Goal: Task Accomplishment & Management: Manage account settings

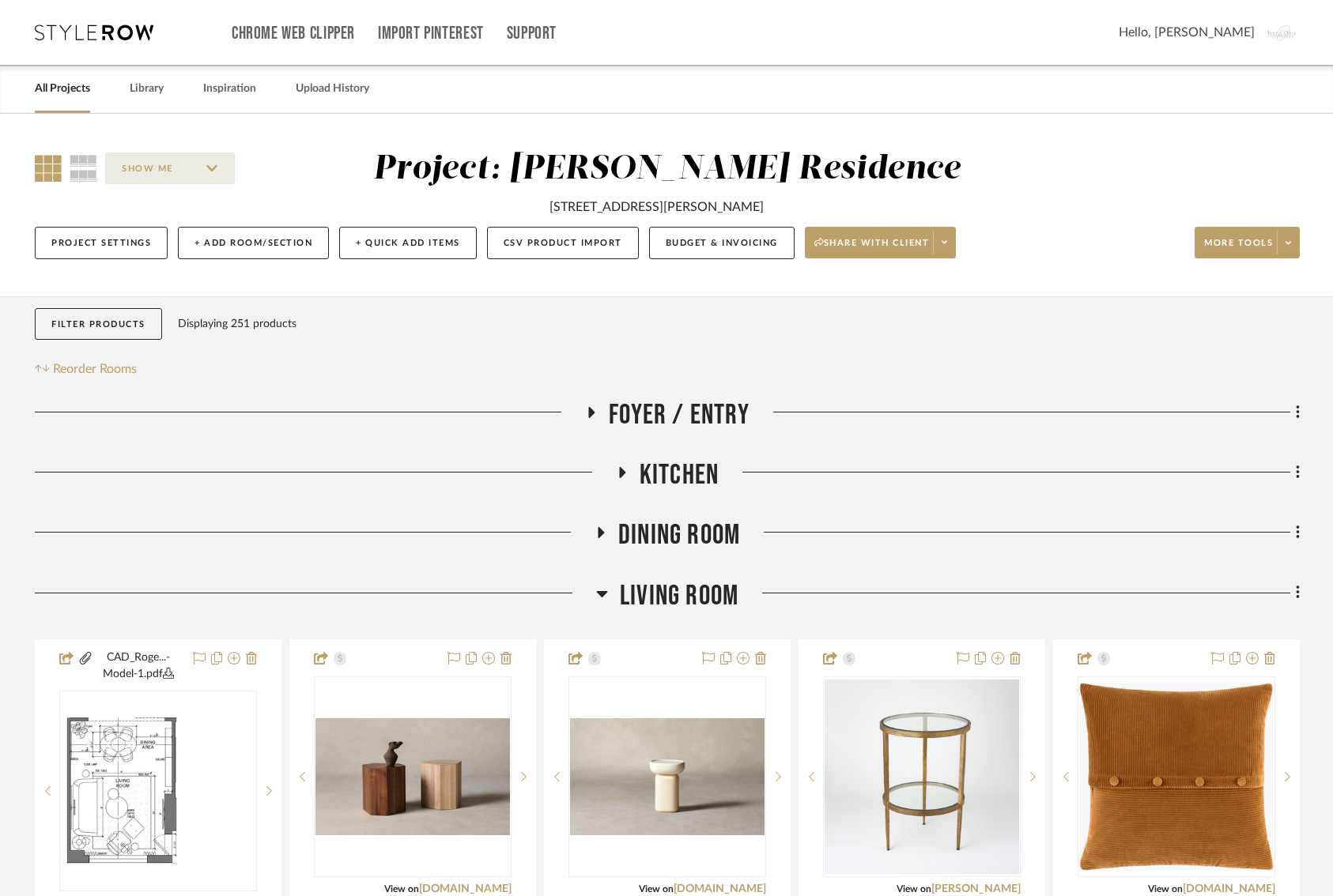
click at [120, 32] on icon at bounding box center [94, 32] width 119 height 16
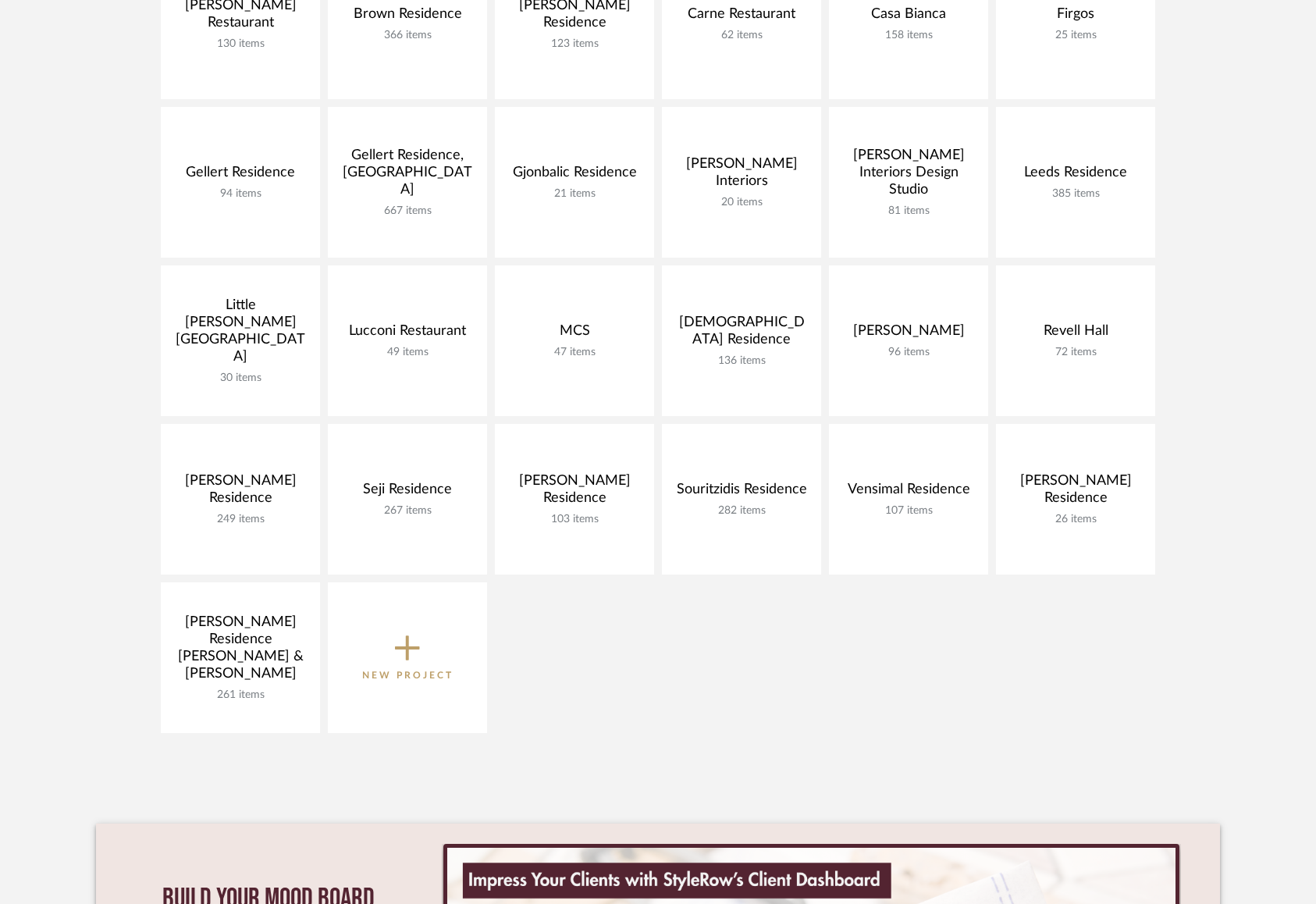
scroll to position [441, 0]
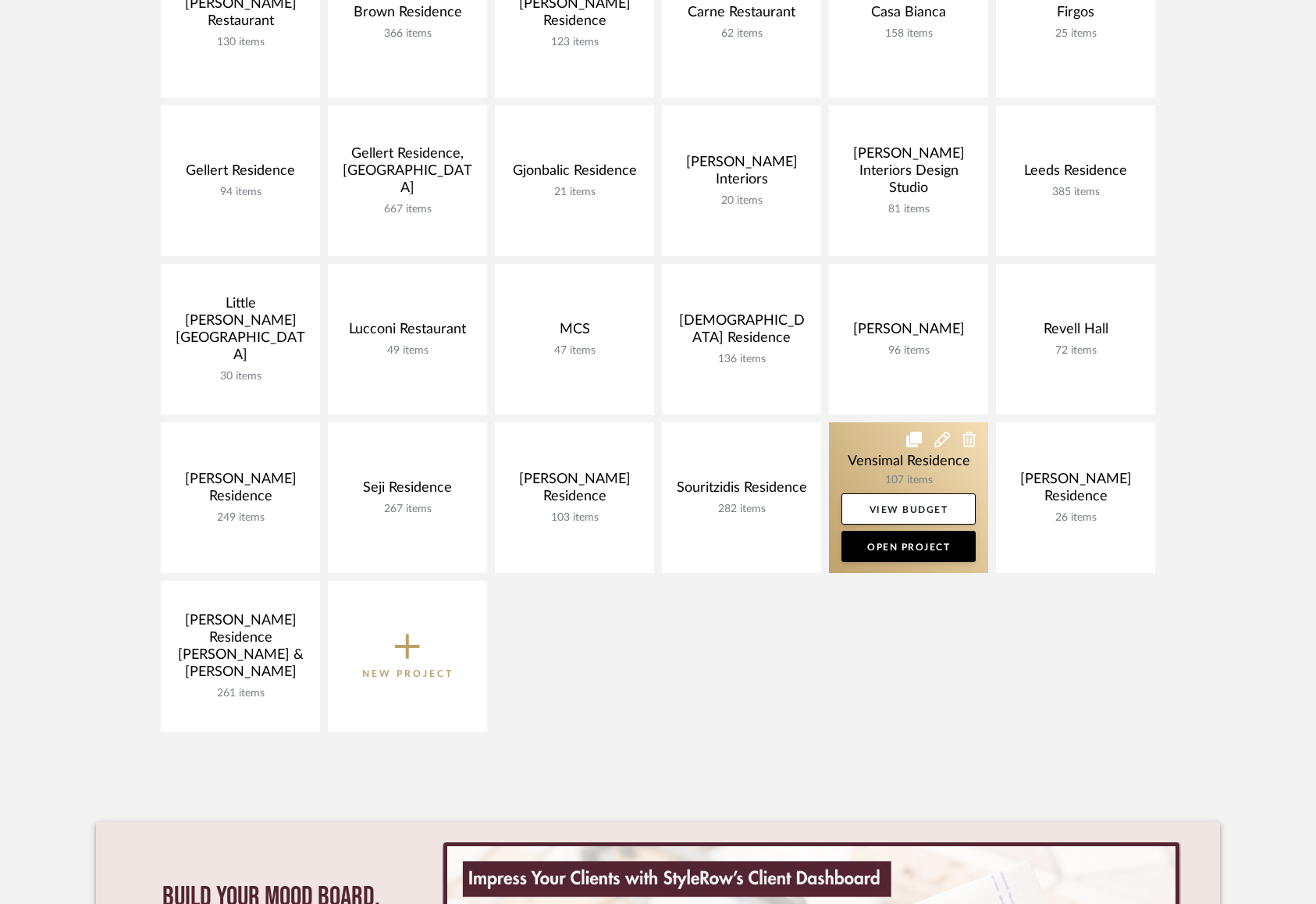
click at [866, 466] on link at bounding box center [908, 498] width 159 height 151
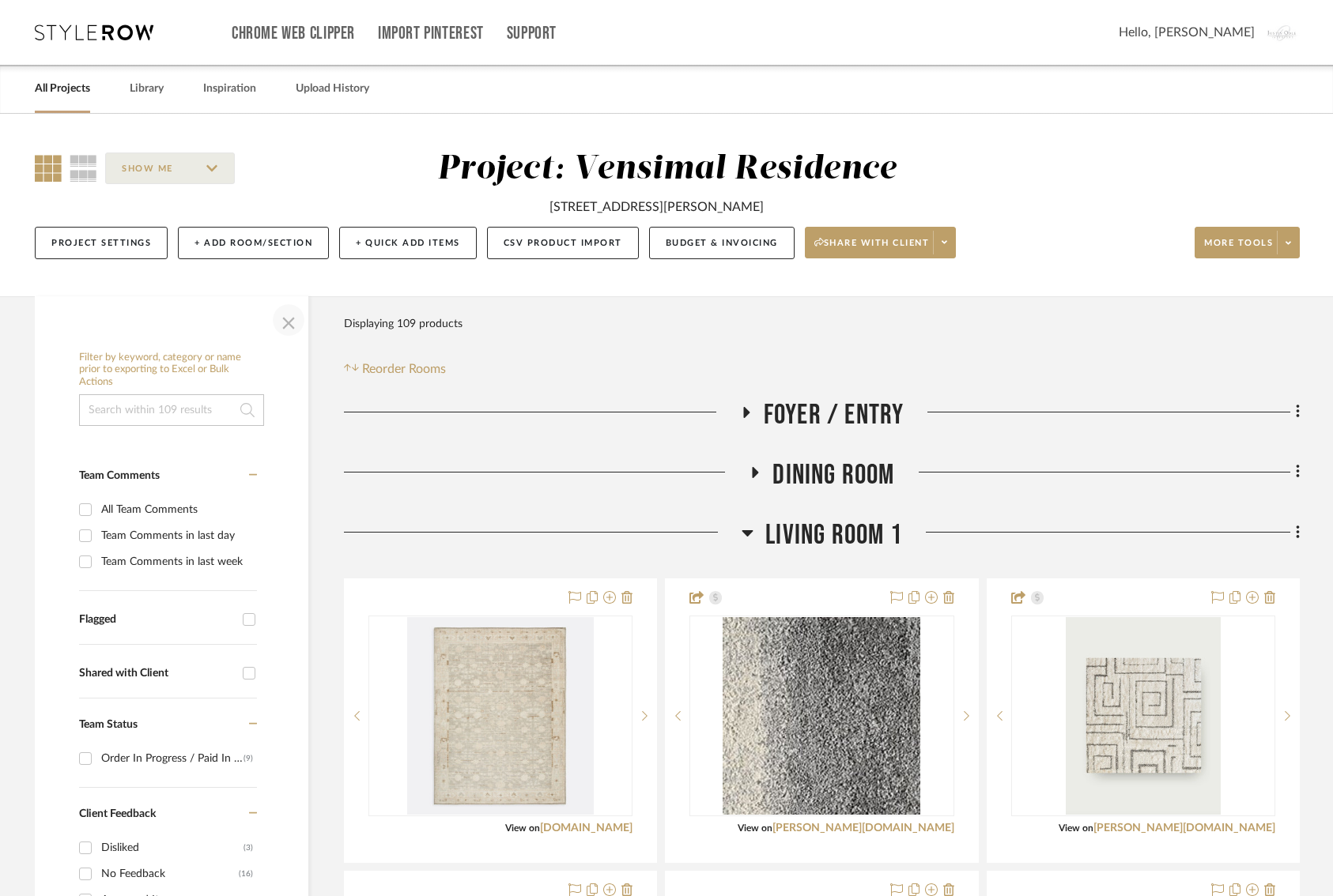
click at [286, 319] on span "button" at bounding box center [289, 320] width 38 height 38
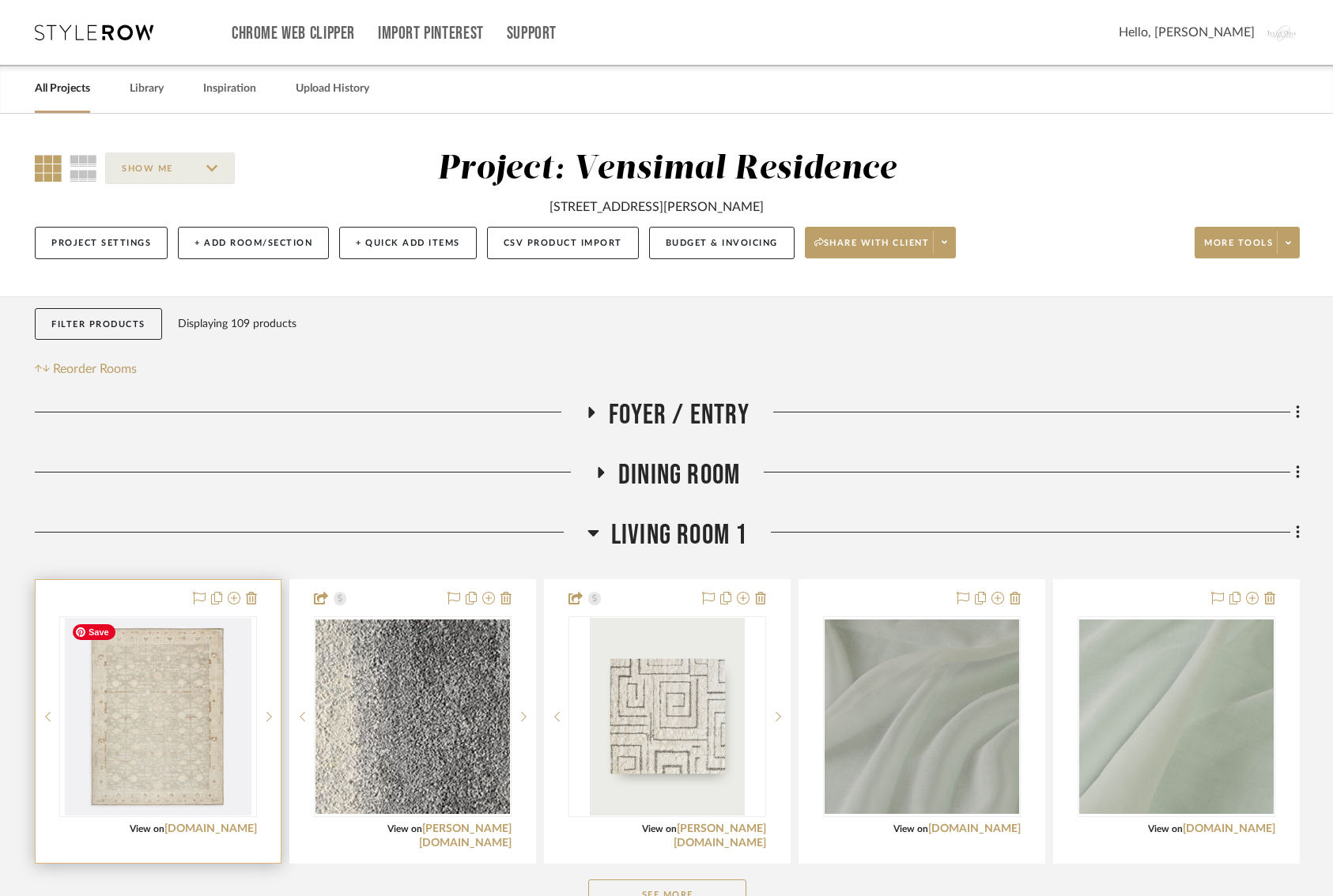
click at [212, 837] on div at bounding box center [158, 722] width 245 height 283
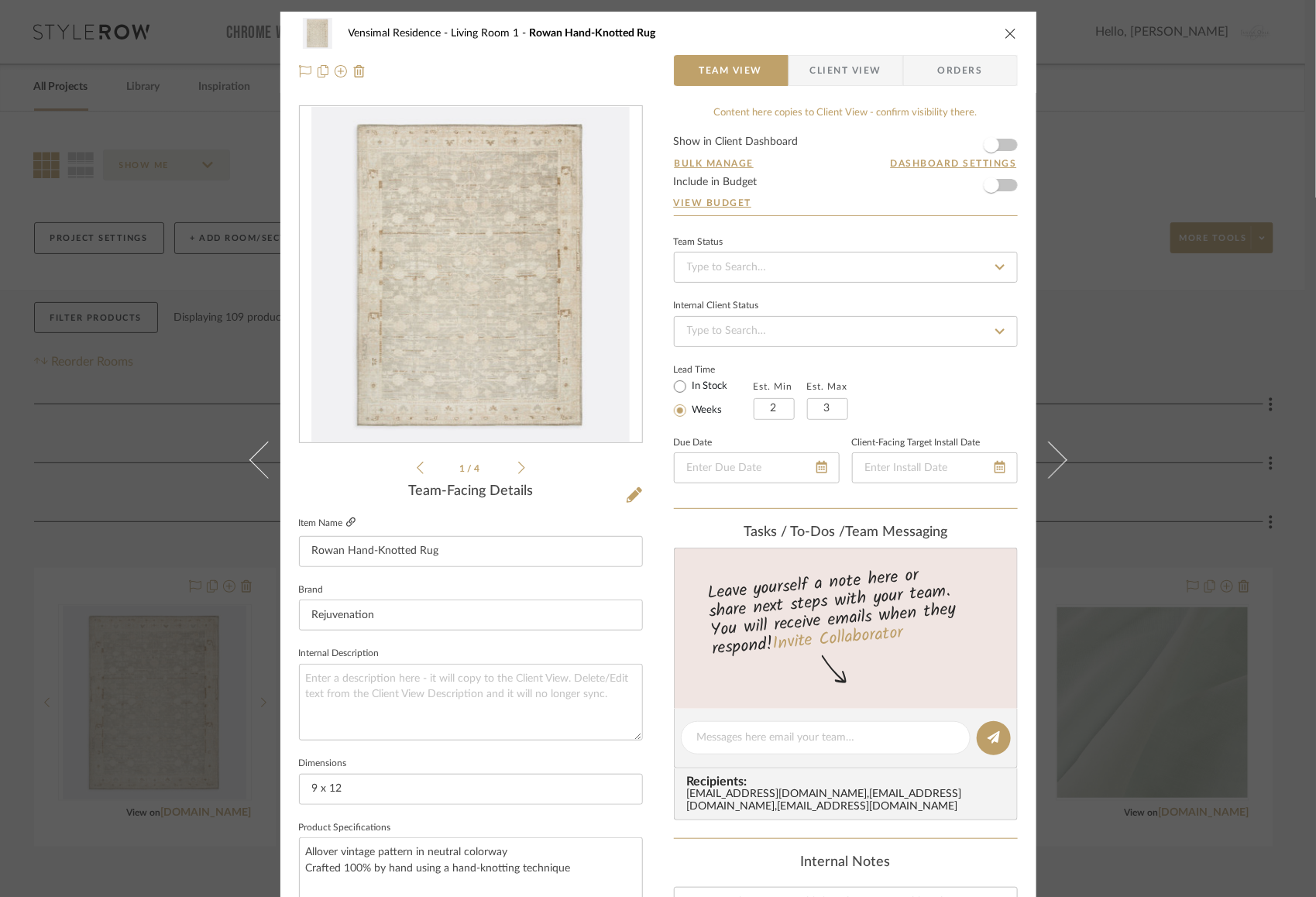
click at [346, 523] on icon at bounding box center [351, 523] width 9 height 9
click at [1008, 34] on icon "close" at bounding box center [1011, 33] width 12 height 12
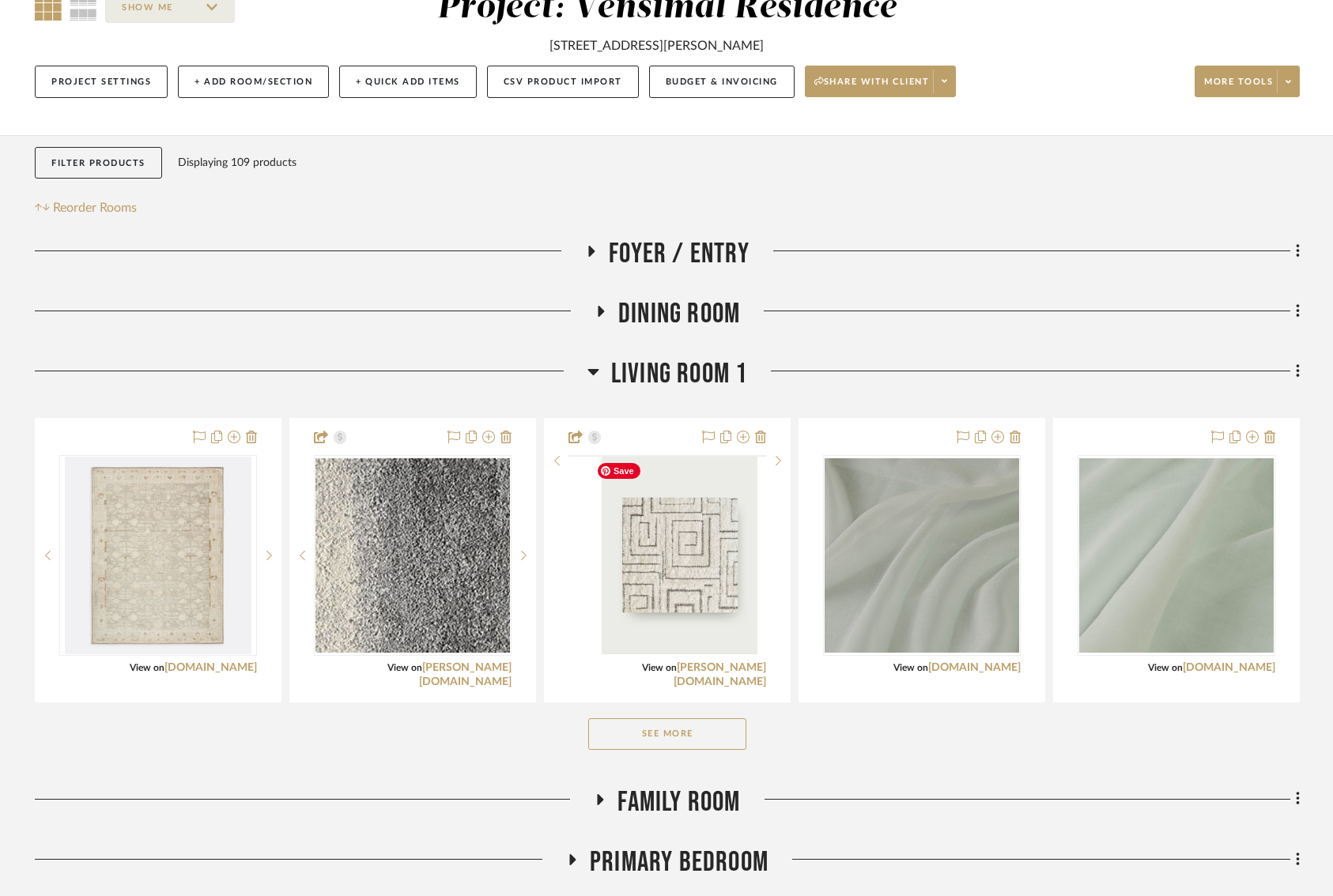
scroll to position [168, 0]
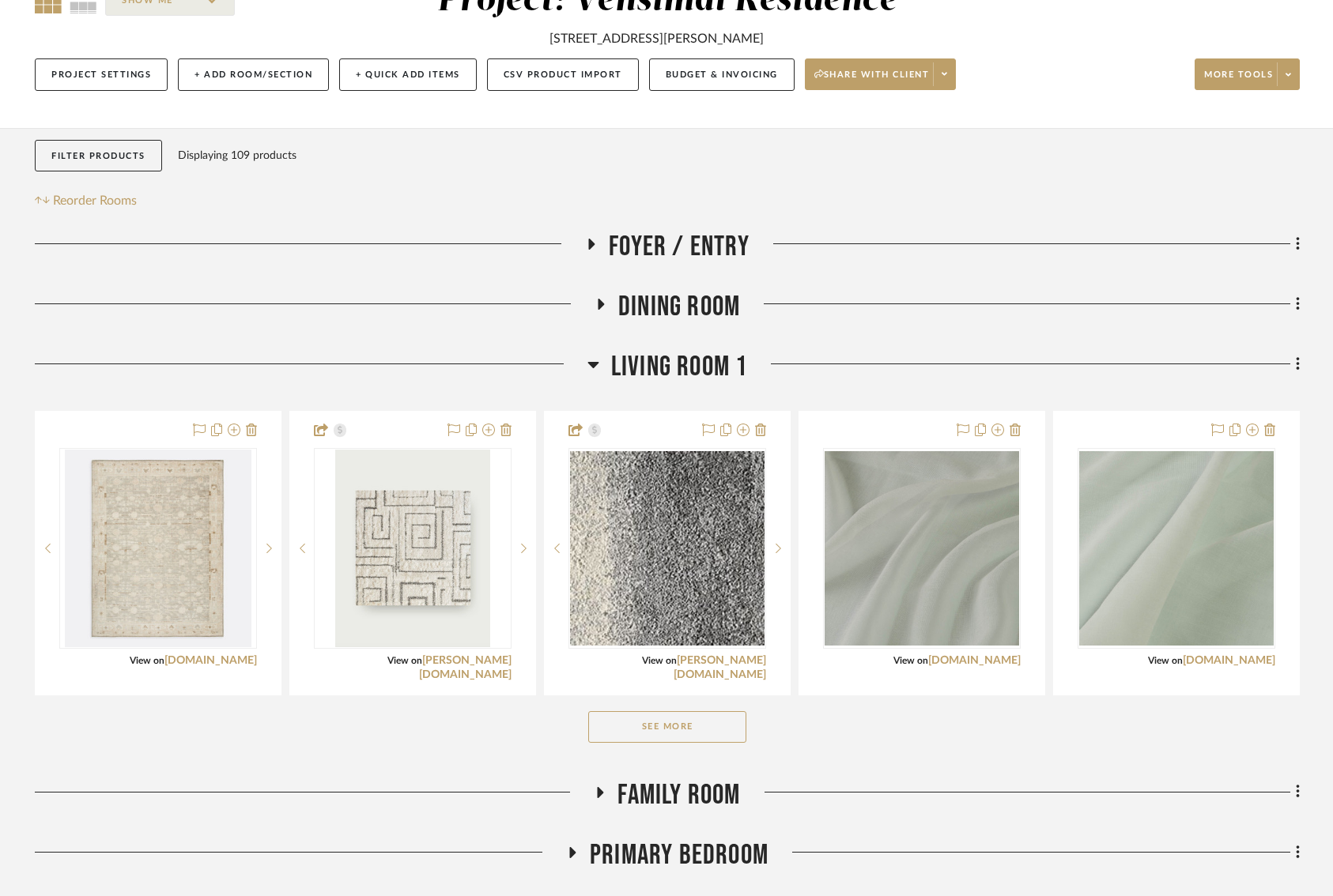
click at [707, 724] on button "See More" at bounding box center [668, 727] width 158 height 32
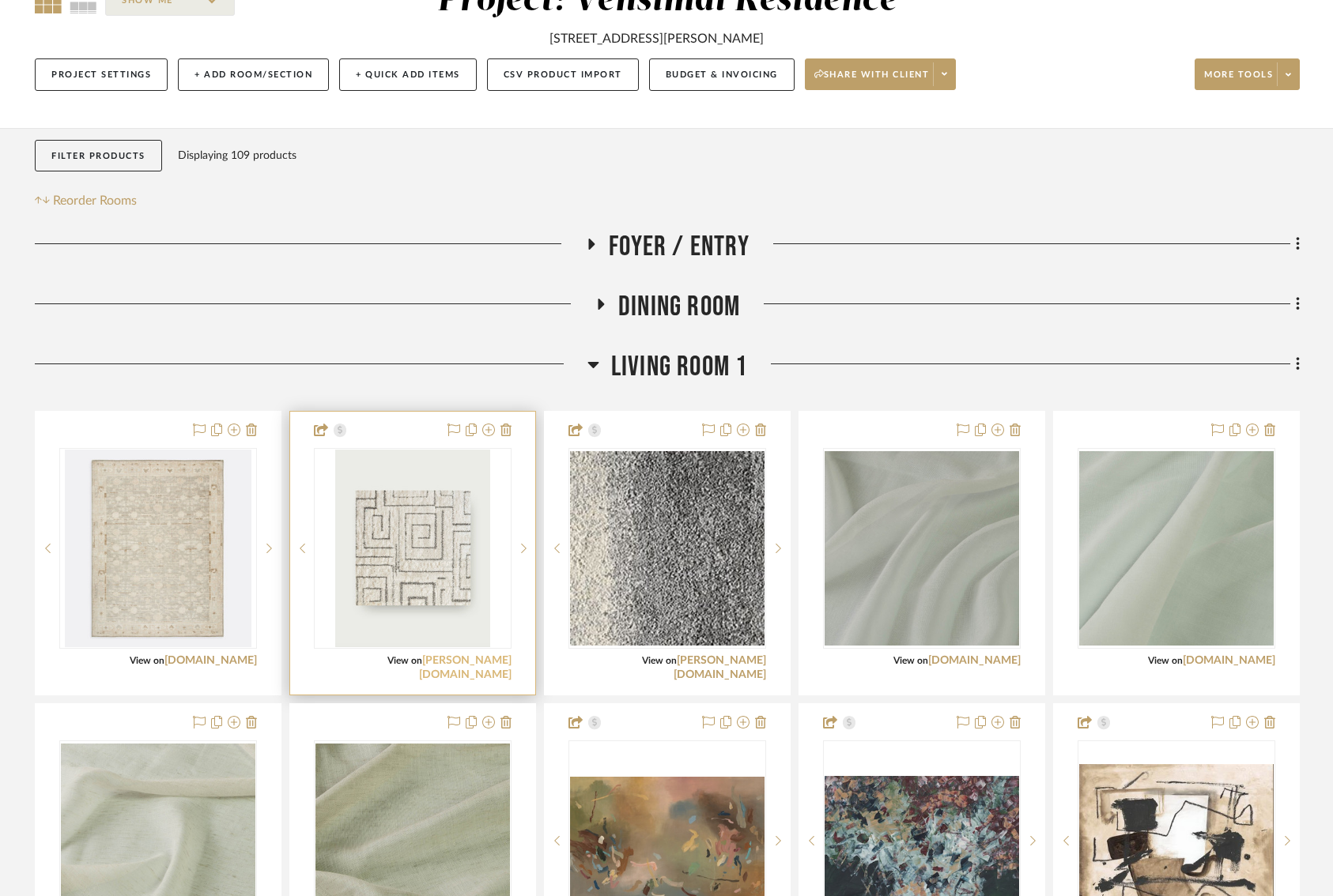
click at [488, 660] on link "flor.com" at bounding box center [465, 668] width 93 height 25
click at [494, 662] on link "flor.com" at bounding box center [465, 668] width 93 height 25
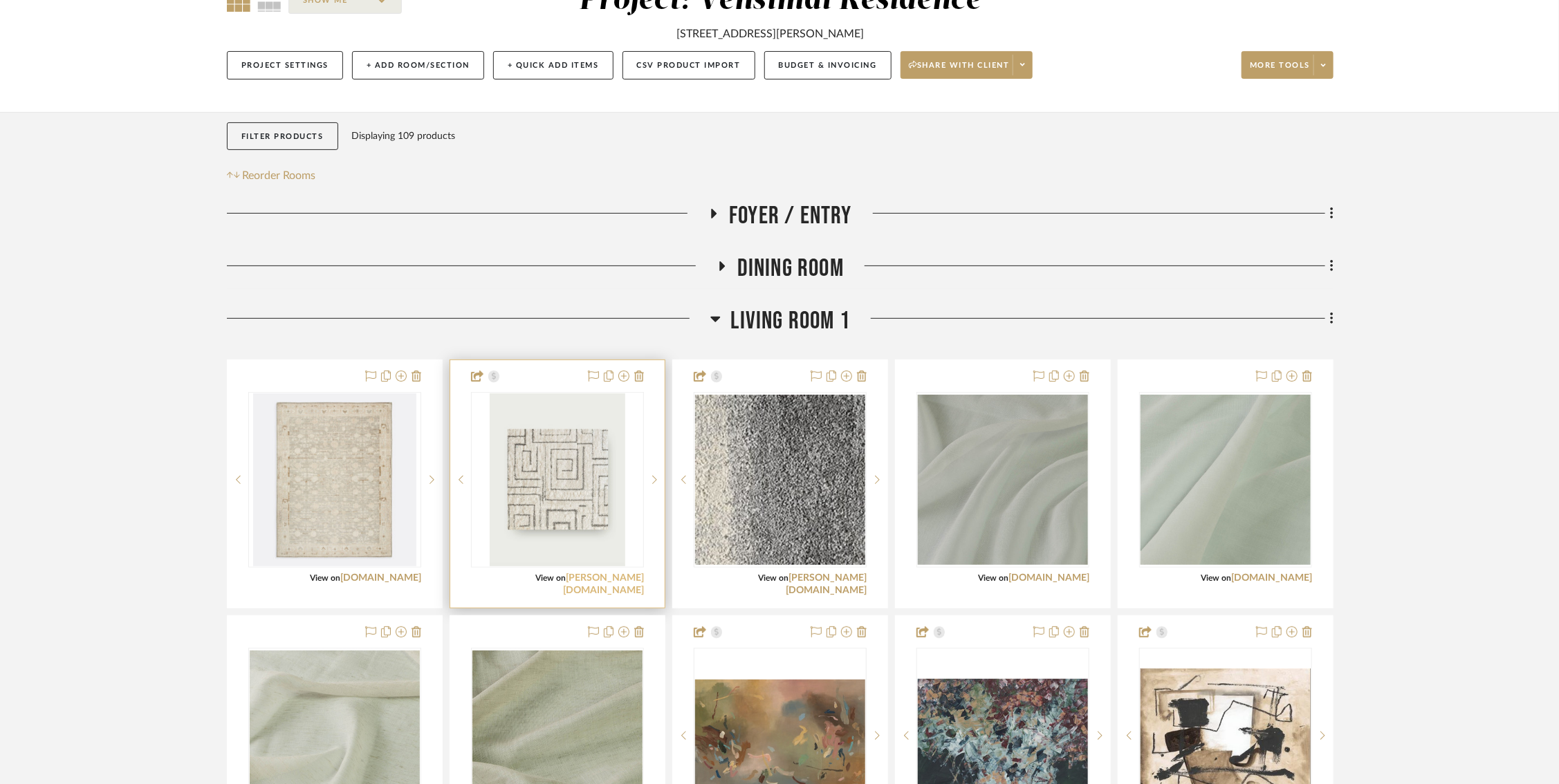
click at [630, 581] on link "flor.com" at bounding box center [603, 585] width 81 height 22
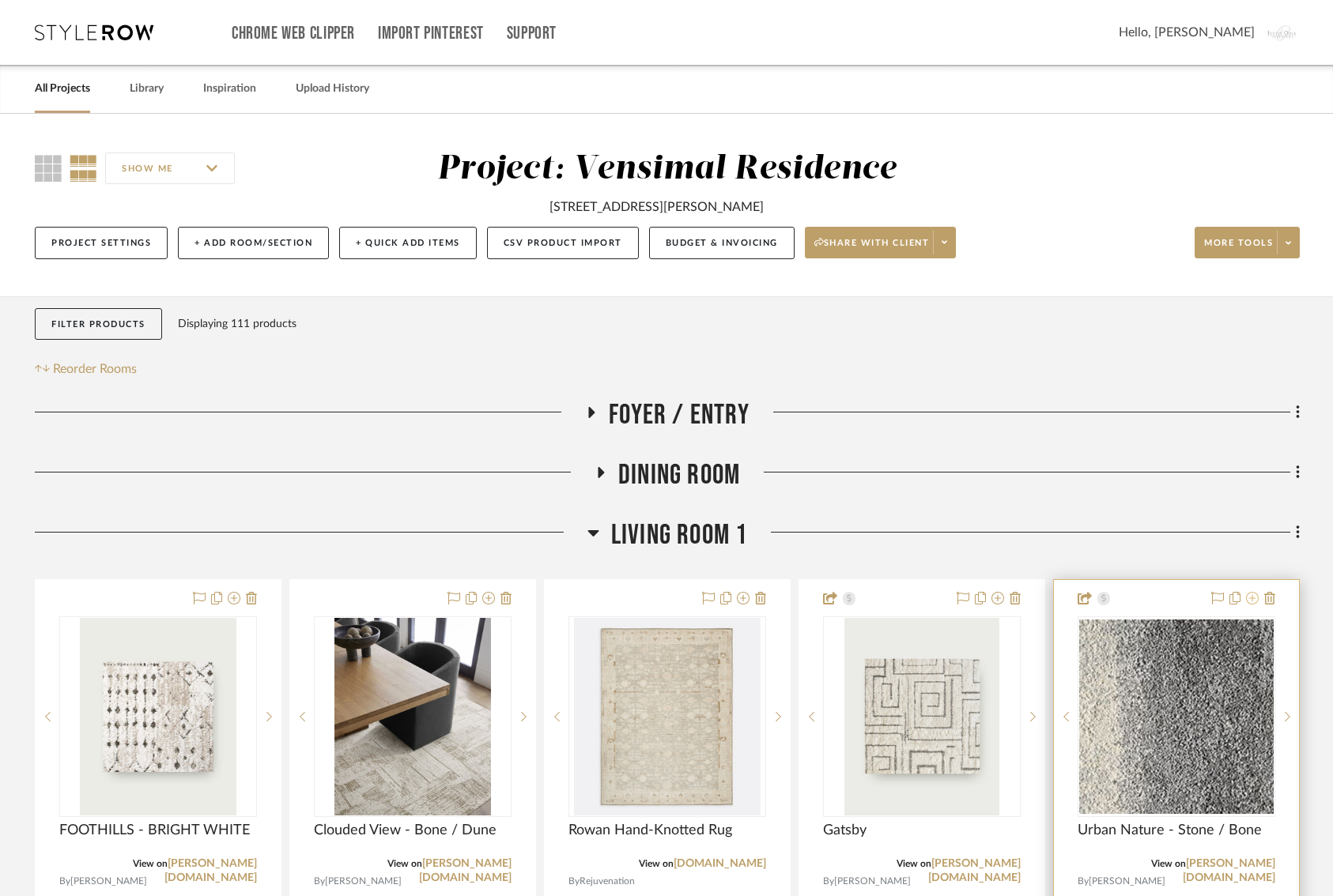
click at [1254, 602] on icon at bounding box center [1252, 599] width 13 height 13
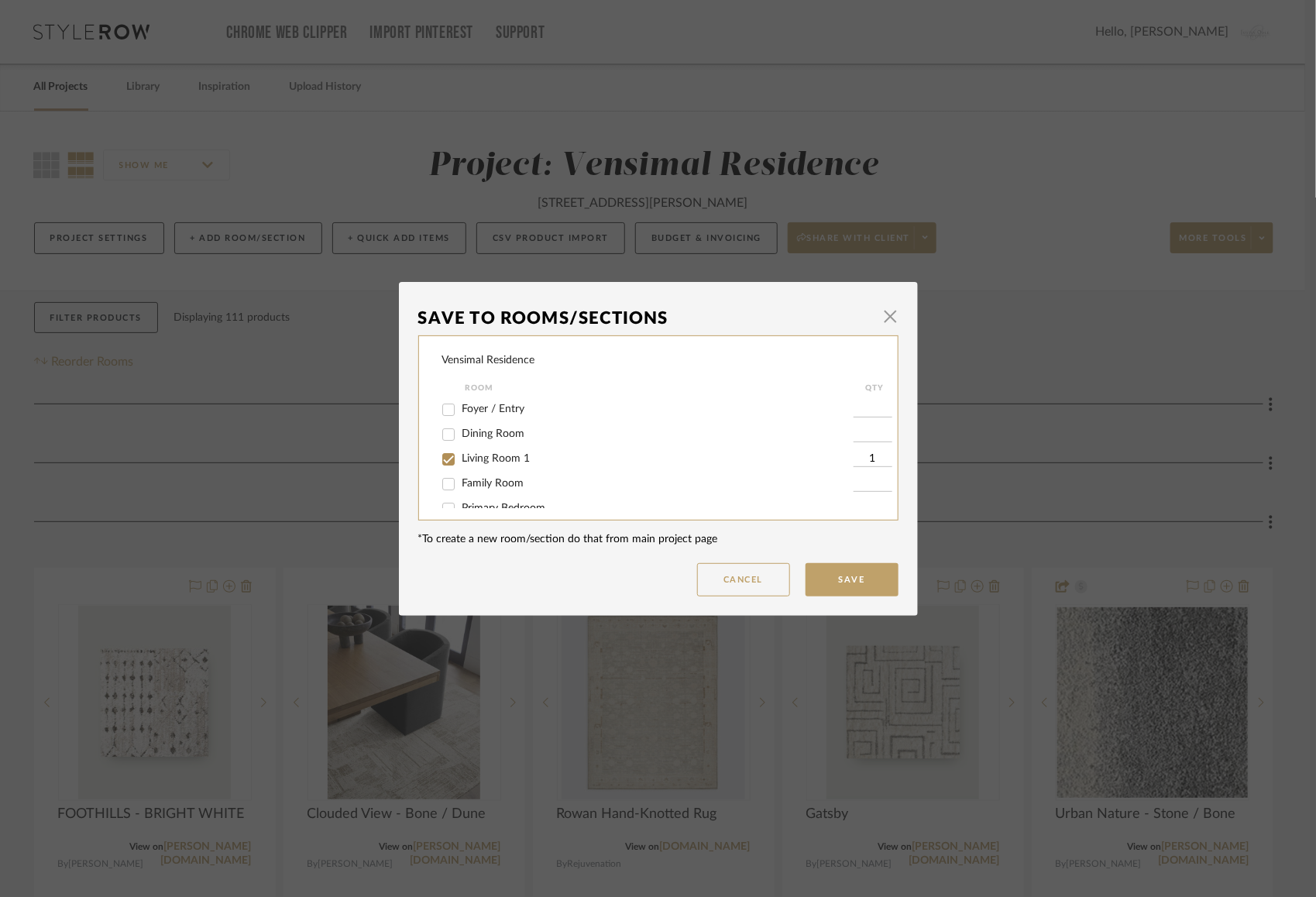
click at [443, 457] on input "Living Room 1" at bounding box center [449, 460] width 25 height 25
checkbox input "false"
click at [832, 571] on button "Save" at bounding box center [852, 580] width 93 height 33
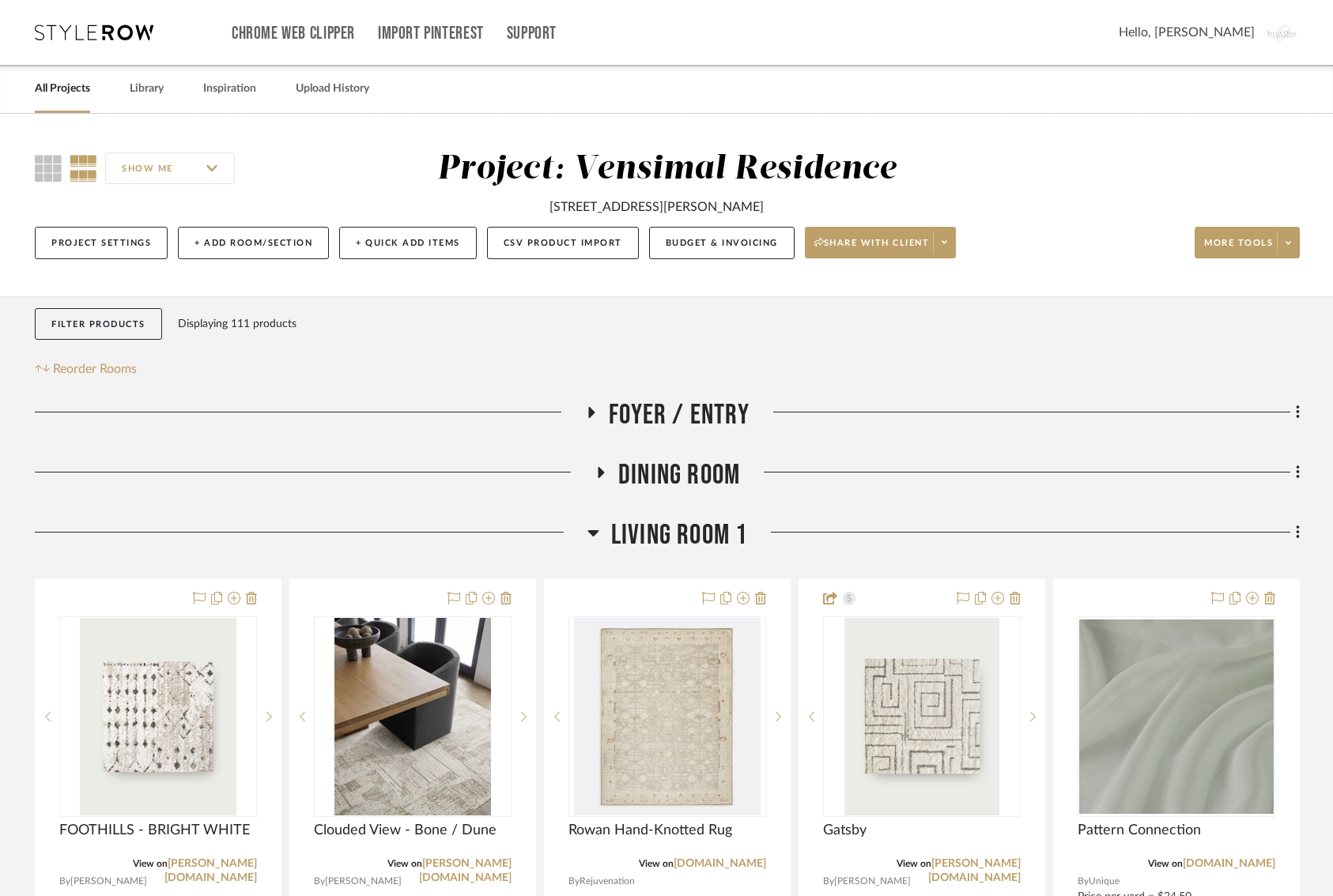
scroll to position [155, 0]
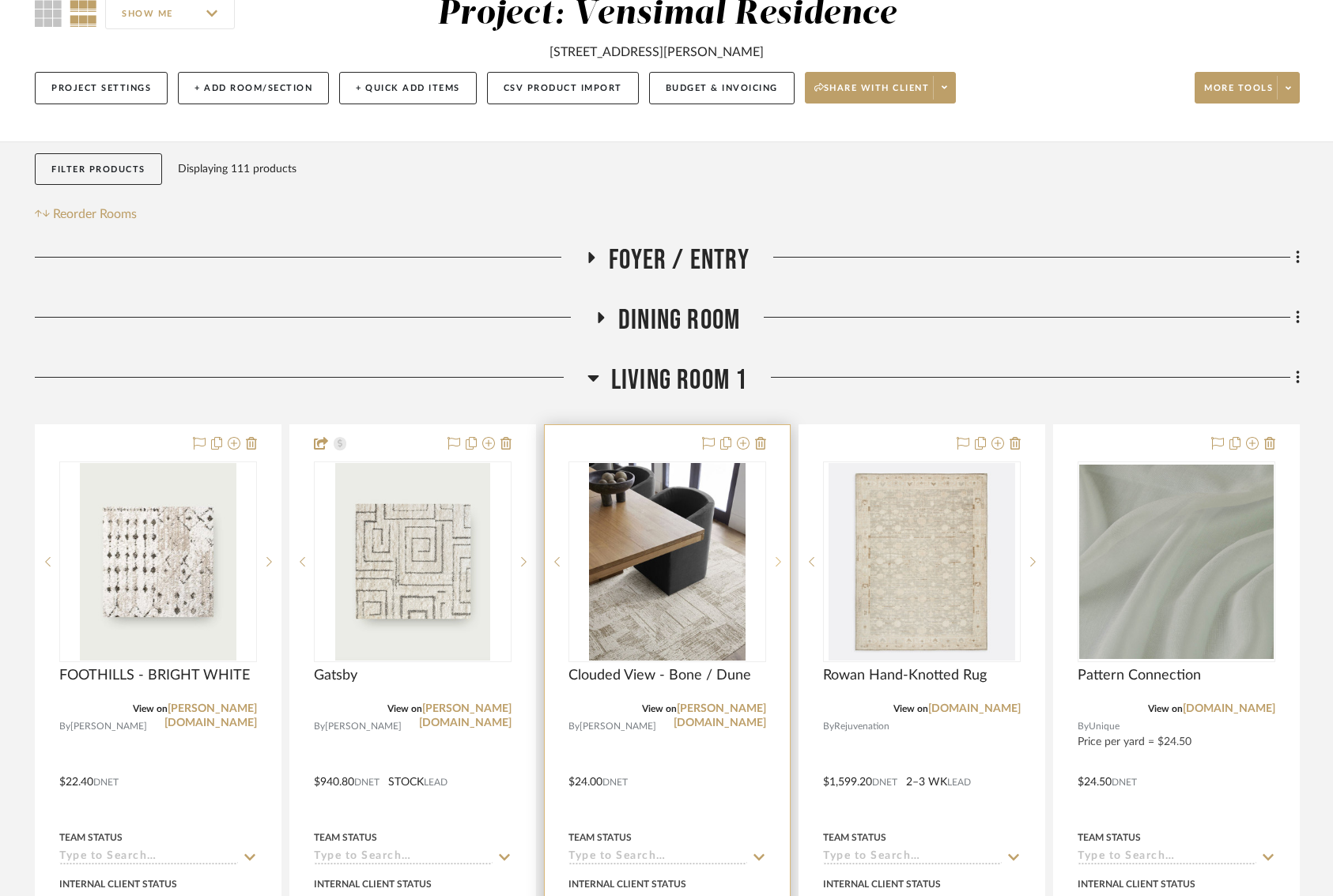
click at [780, 553] on div at bounding box center [778, 562] width 24 height 201
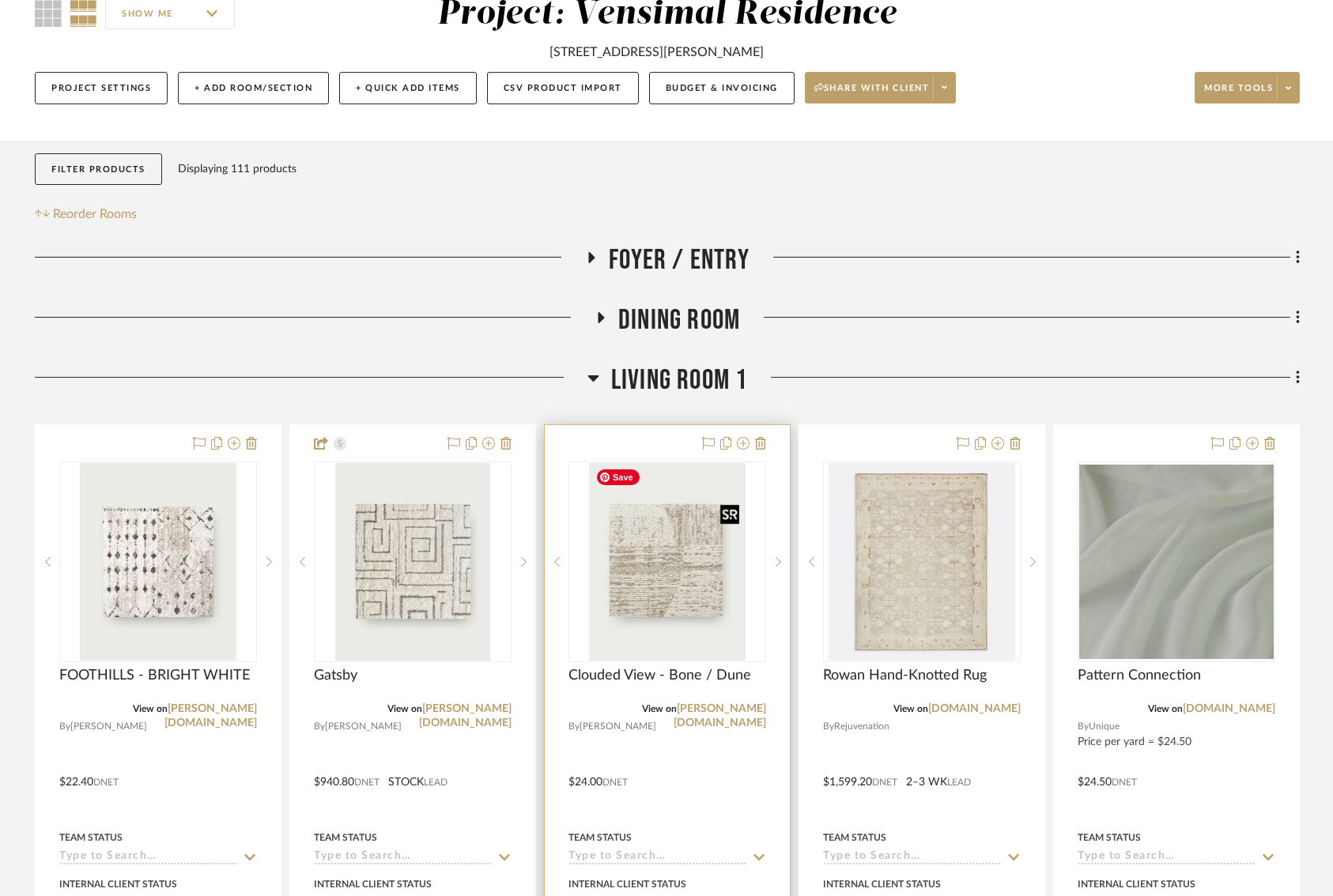
click at [687, 594] on img "1" at bounding box center [667, 562] width 156 height 198
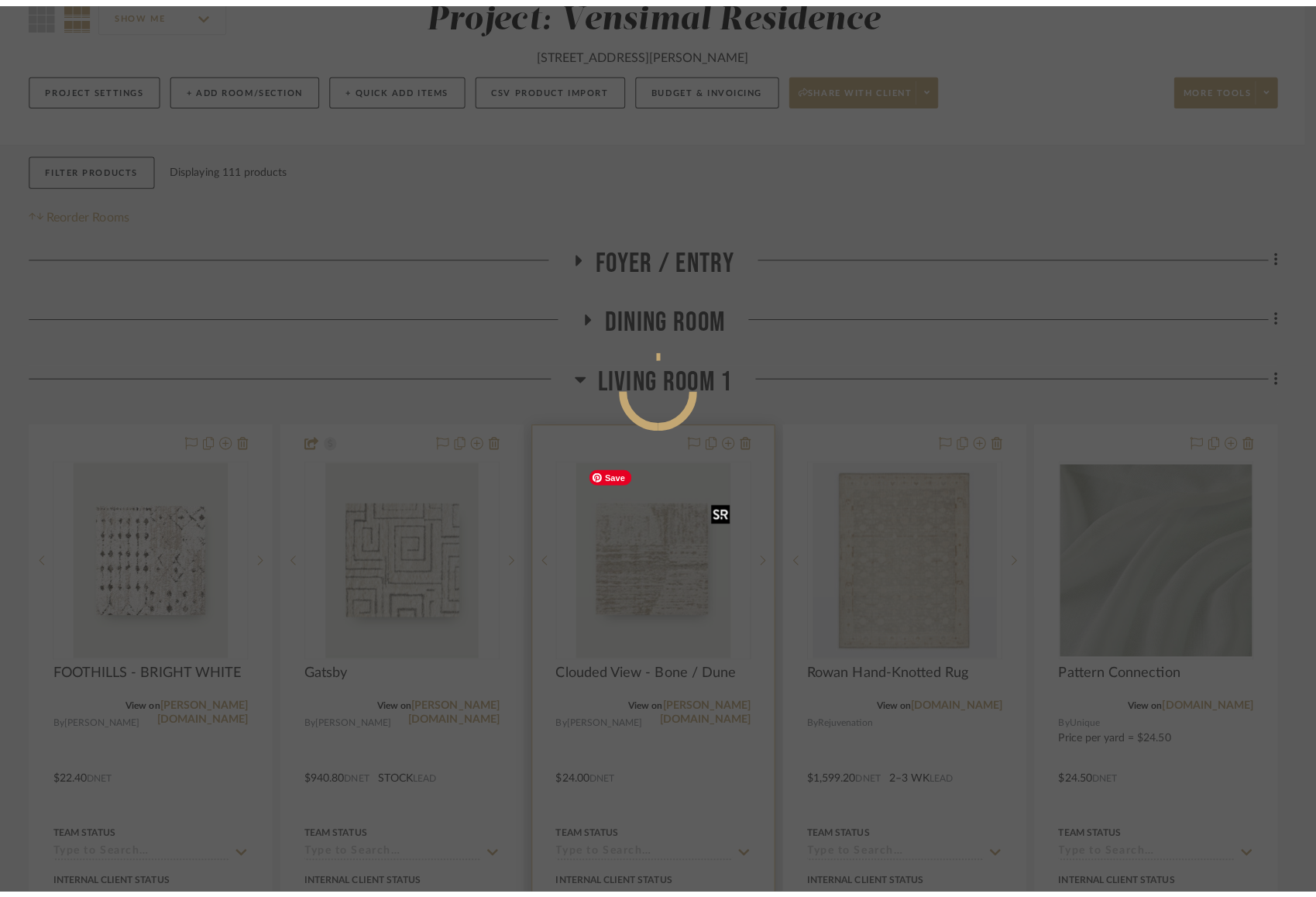
scroll to position [0, 0]
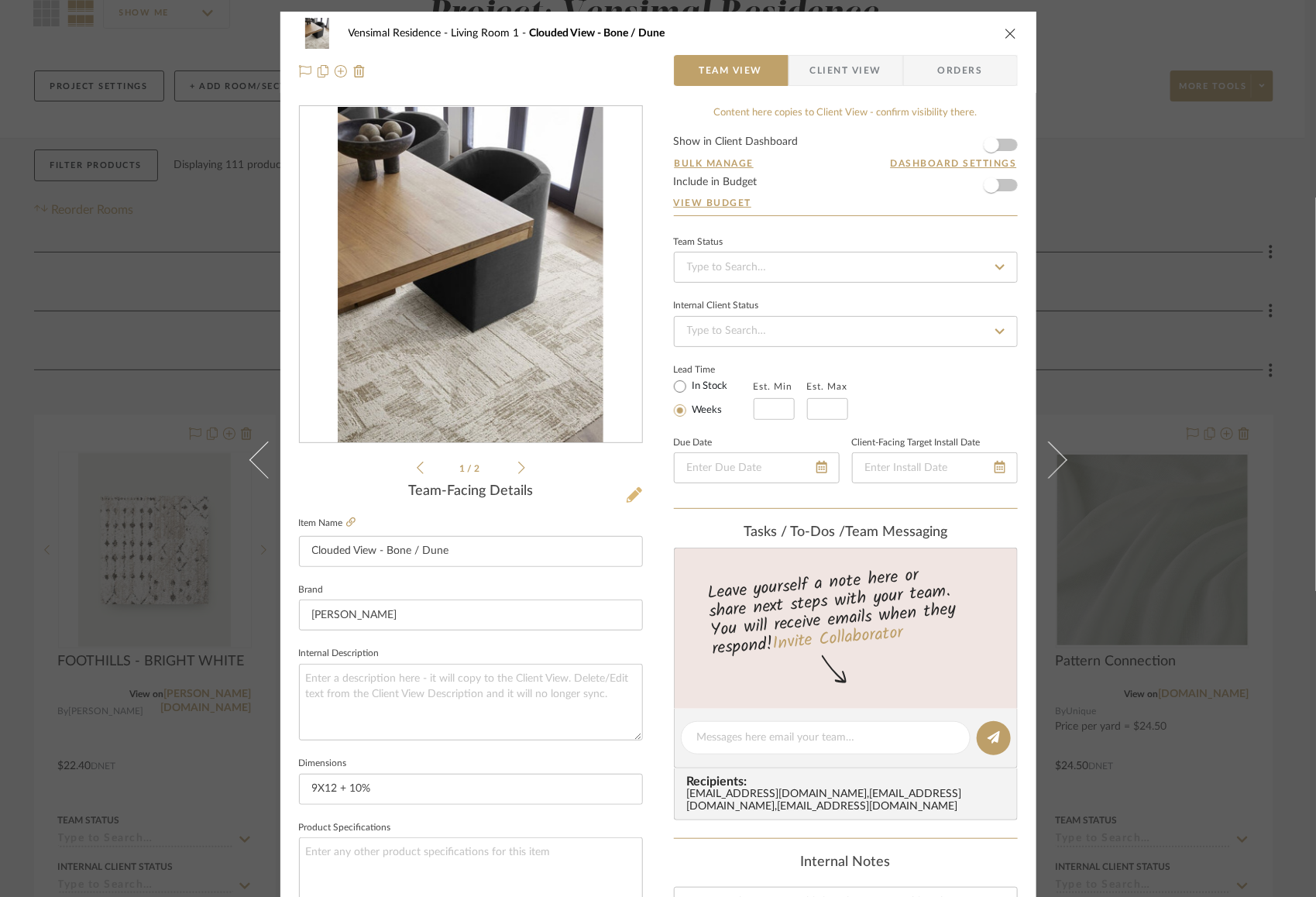
click at [632, 498] on icon at bounding box center [635, 495] width 16 height 16
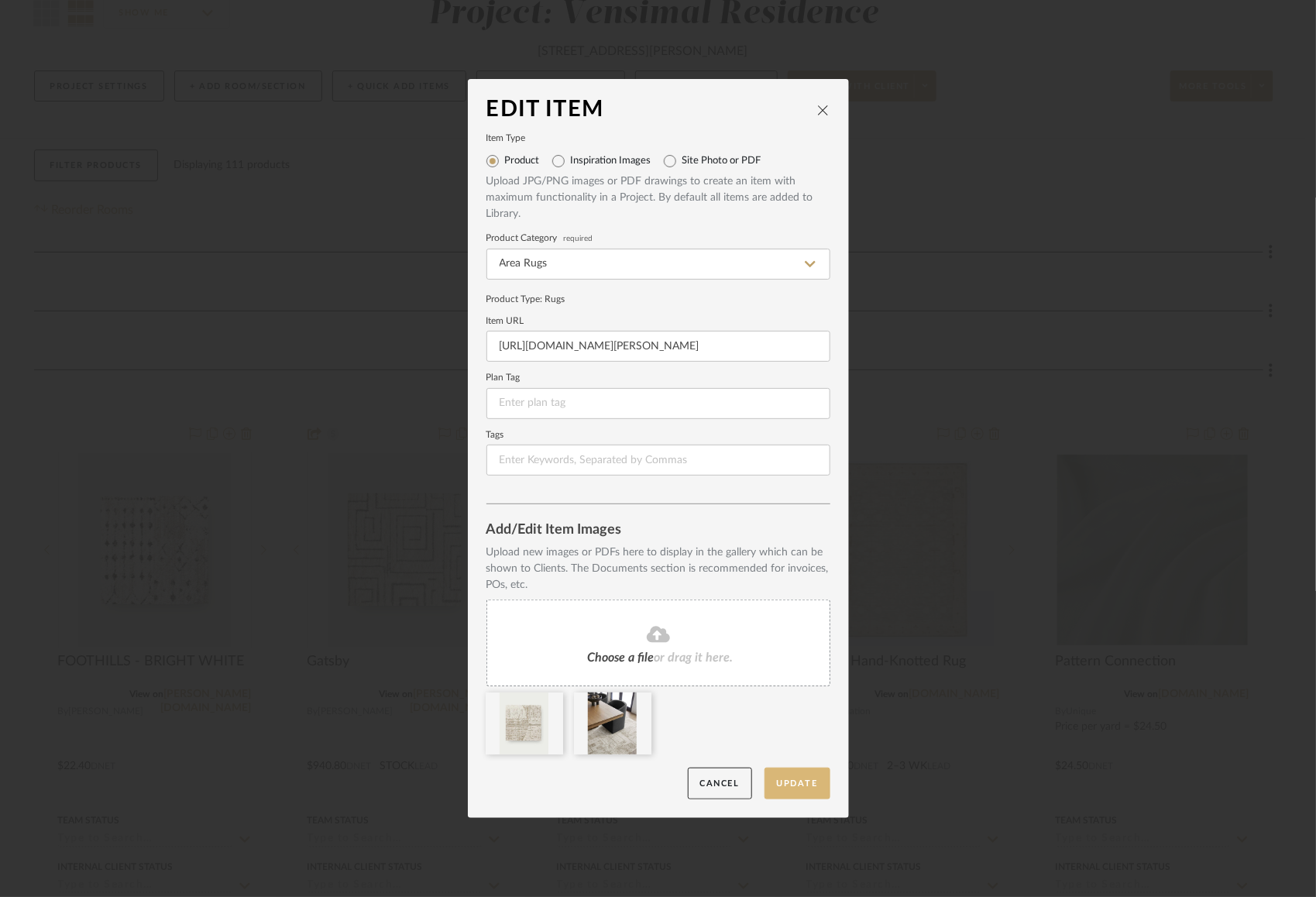
click at [807, 785] on button "Update" at bounding box center [797, 783] width 66 height 32
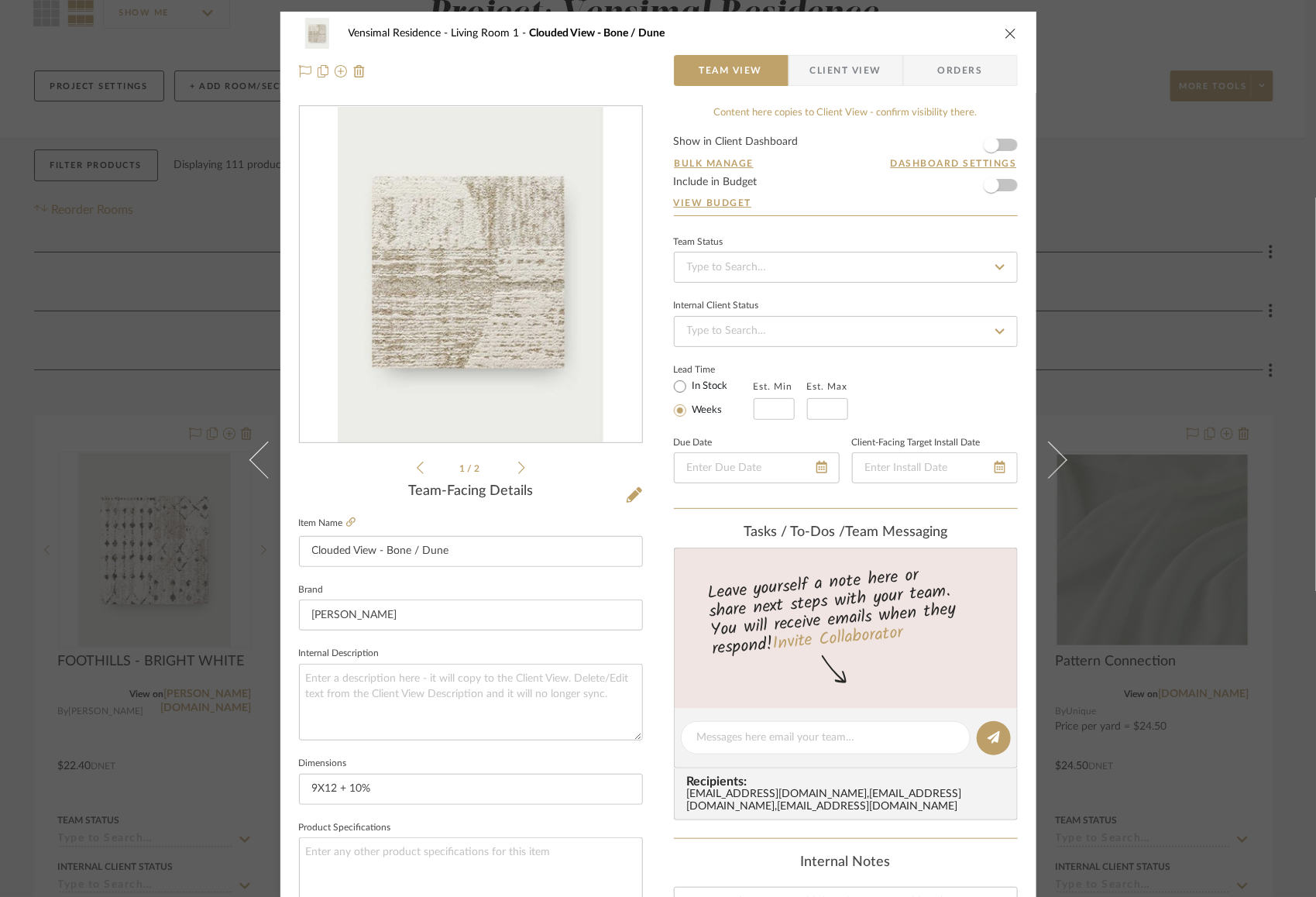
click at [1004, 27] on icon "close" at bounding box center [1011, 33] width 12 height 12
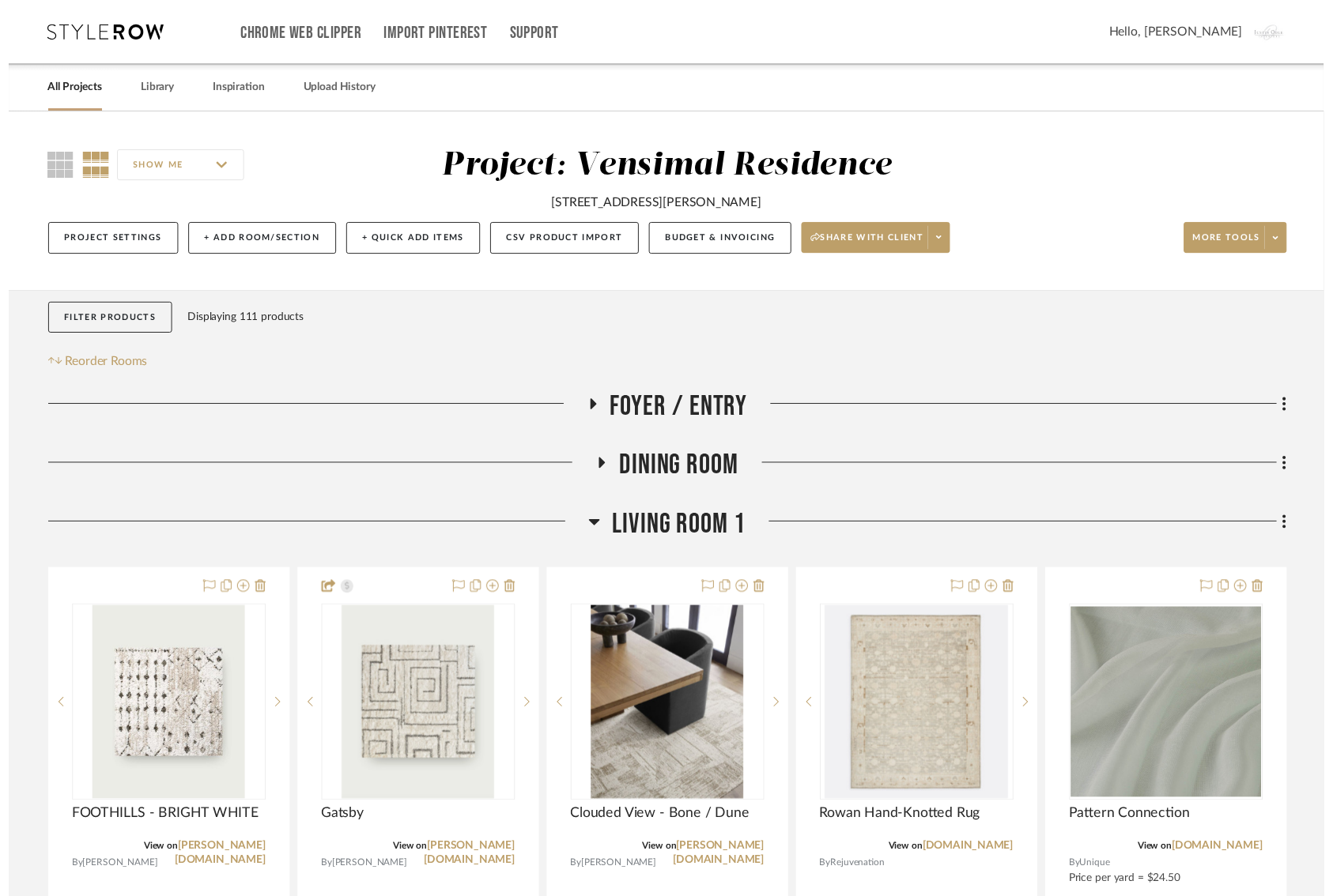
scroll to position [155, 0]
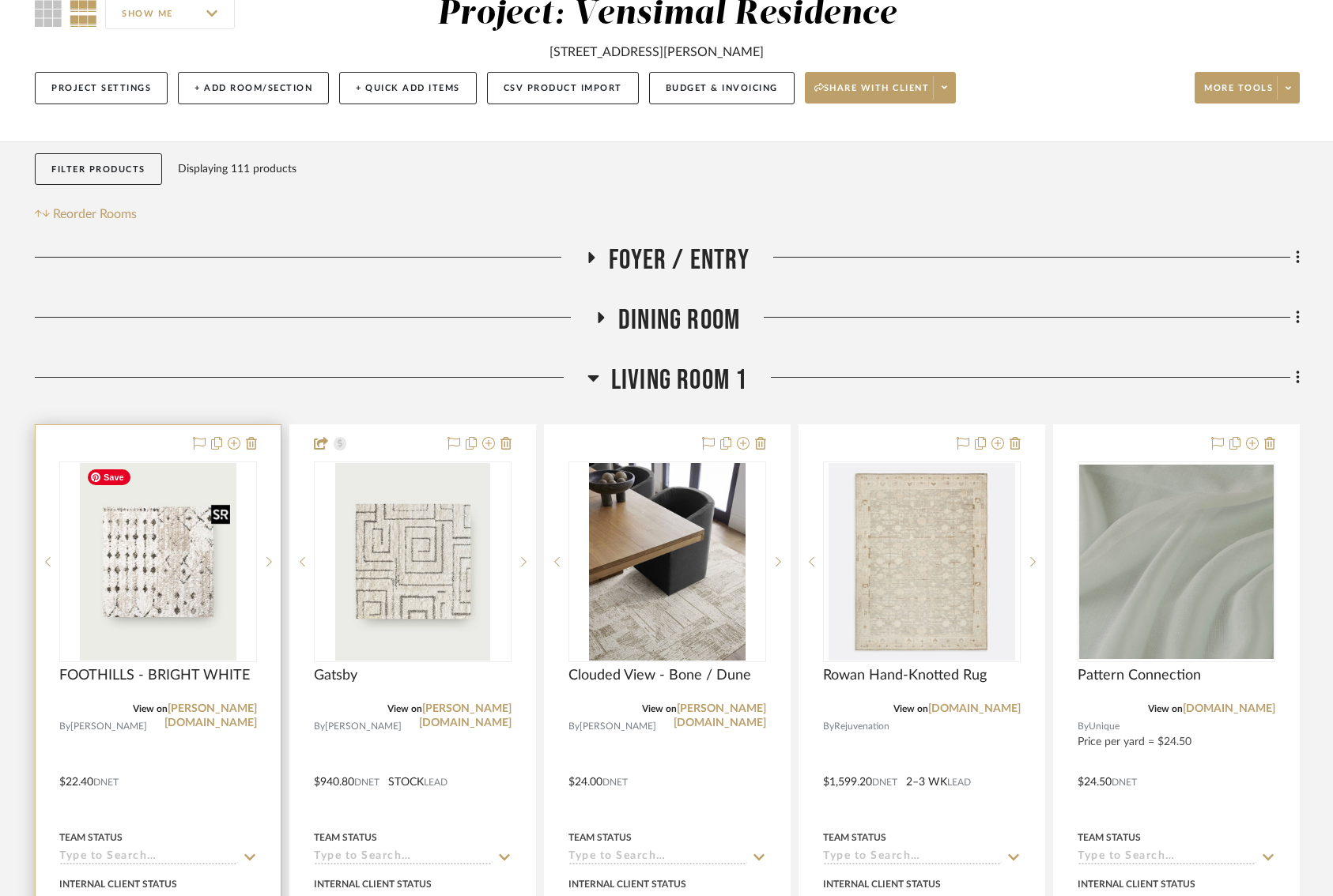
click at [145, 605] on img "0" at bounding box center [157, 562] width 156 height 198
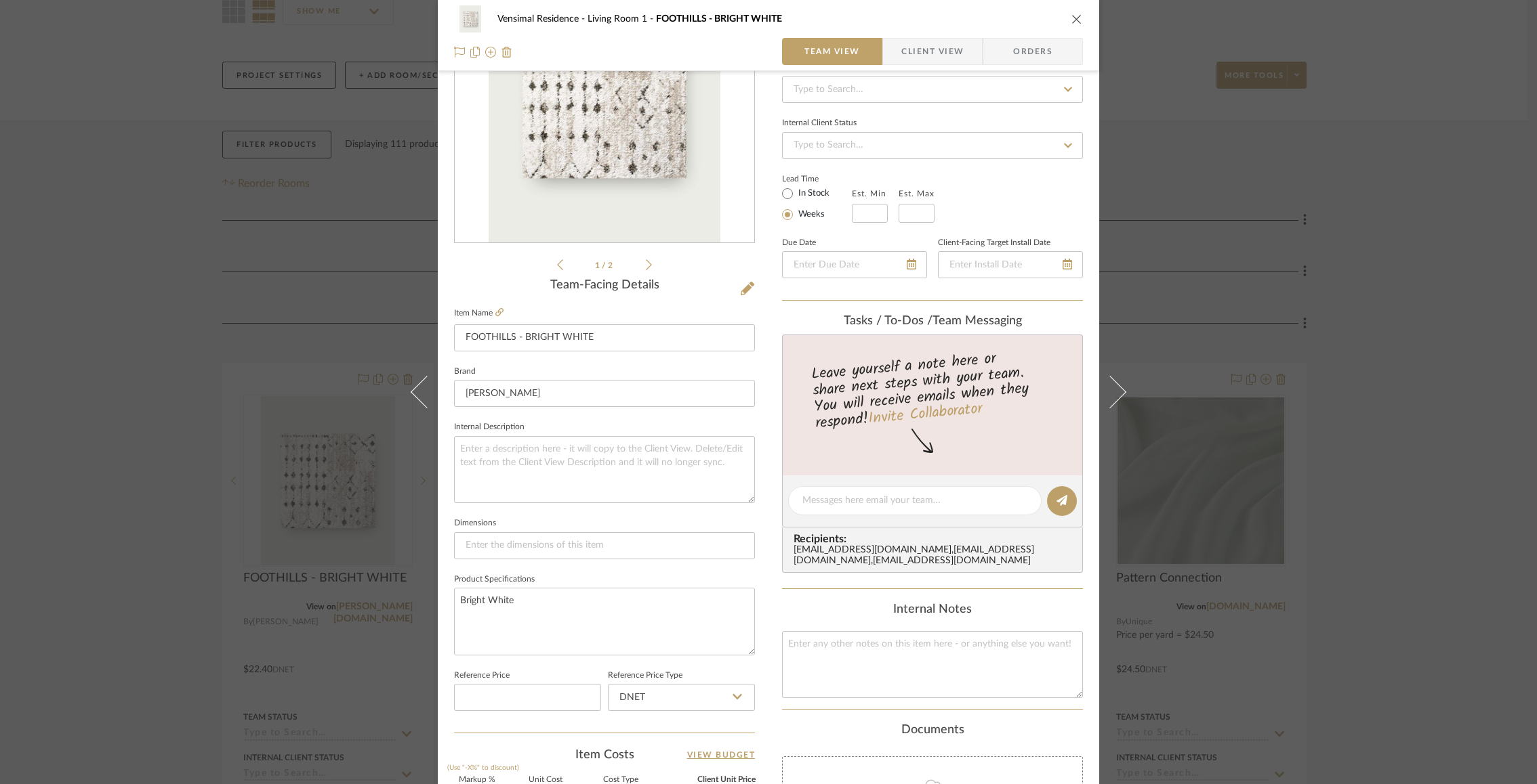
scroll to position [365, 0]
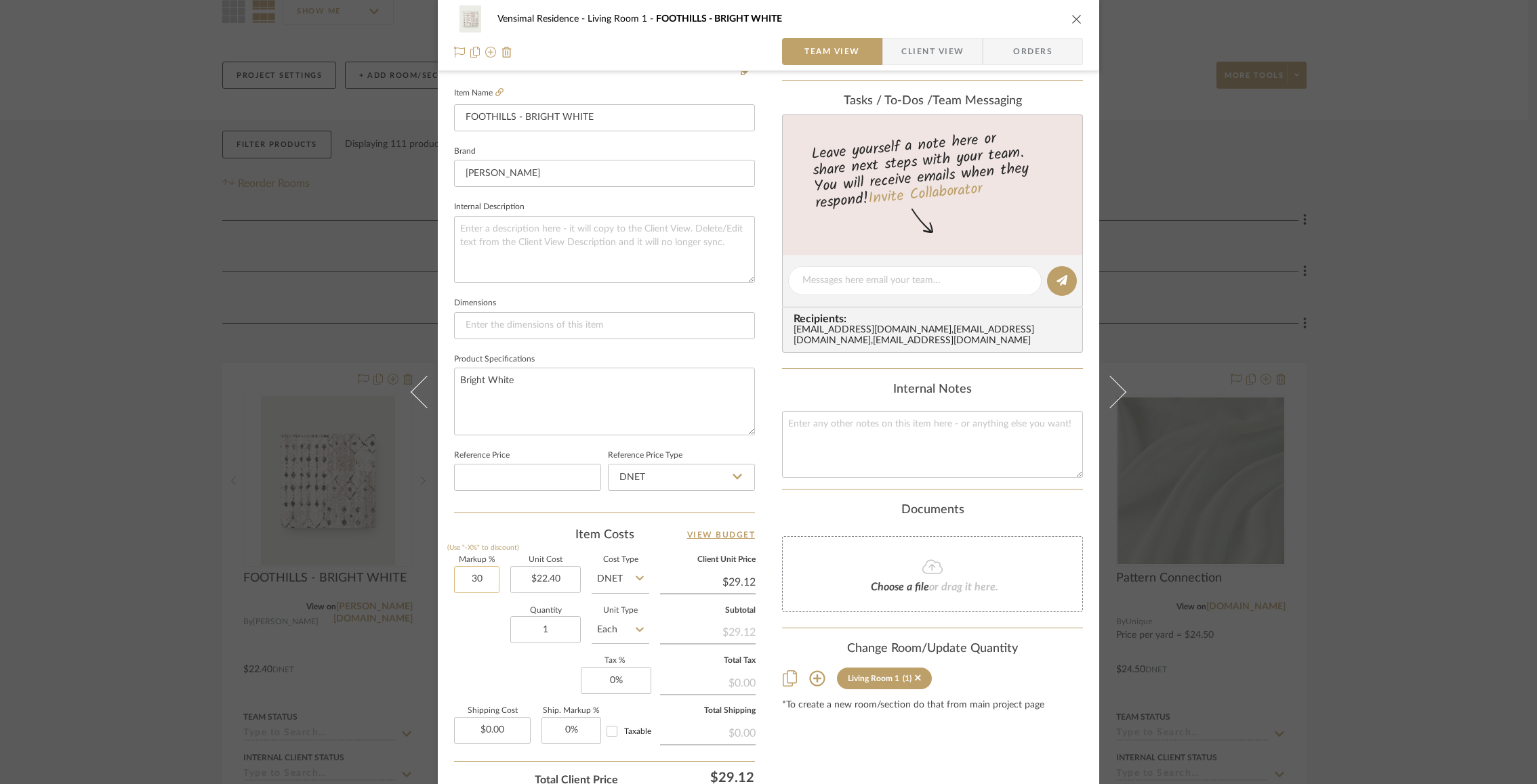
click at [466, 583] on input "30" at bounding box center [477, 580] width 45 height 27
type input "15%"
click at [470, 648] on div "Quantity 1 Unit Type Each" at bounding box center [552, 631] width 195 height 48
type input "$25.76"
click at [237, 617] on div "Vensimal Residence Living Room 1 FOOTHILLS - BRIGHT WHITE Team View Client View…" at bounding box center [768, 392] width 1537 height 784
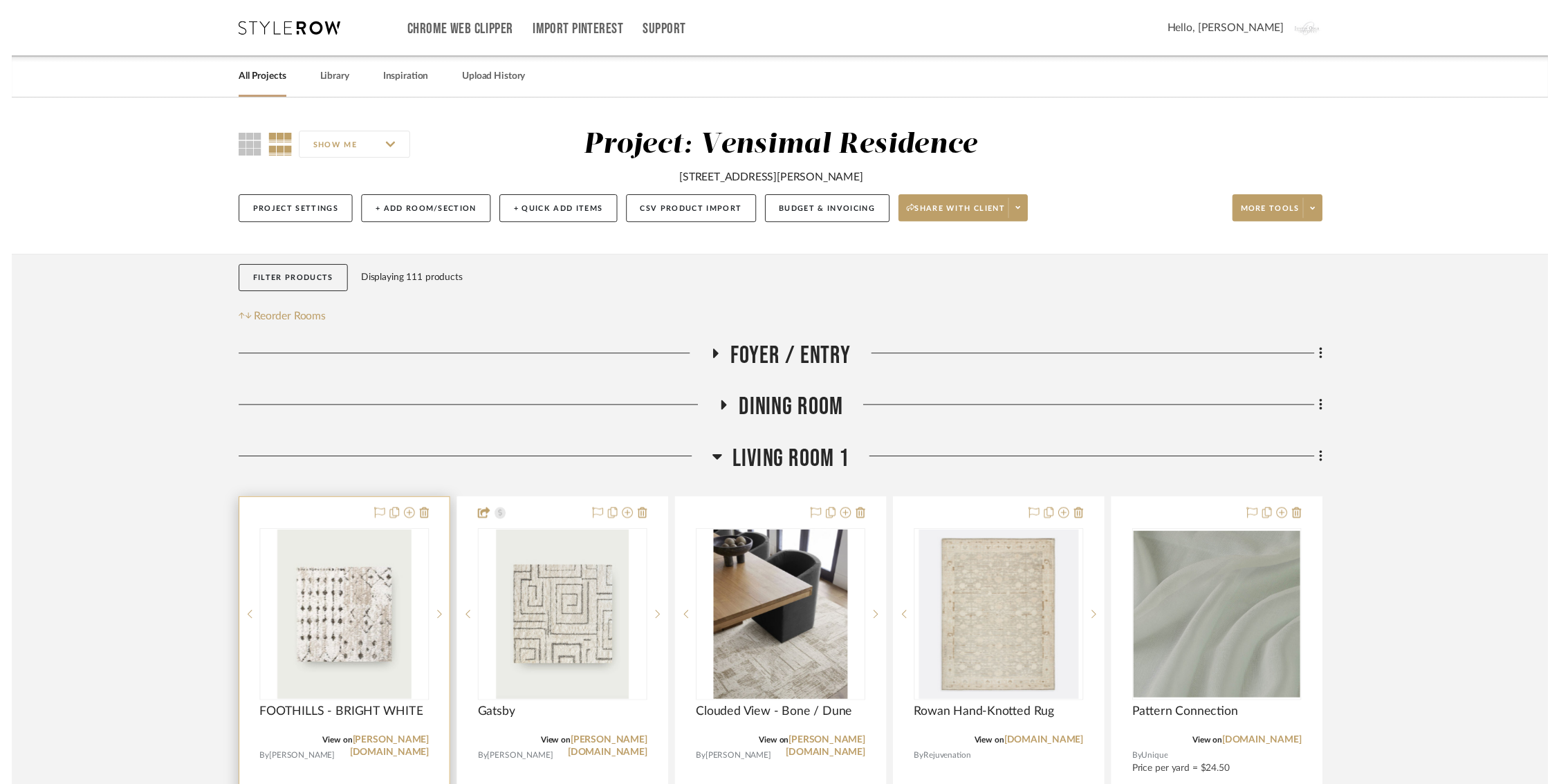
scroll to position [136, 0]
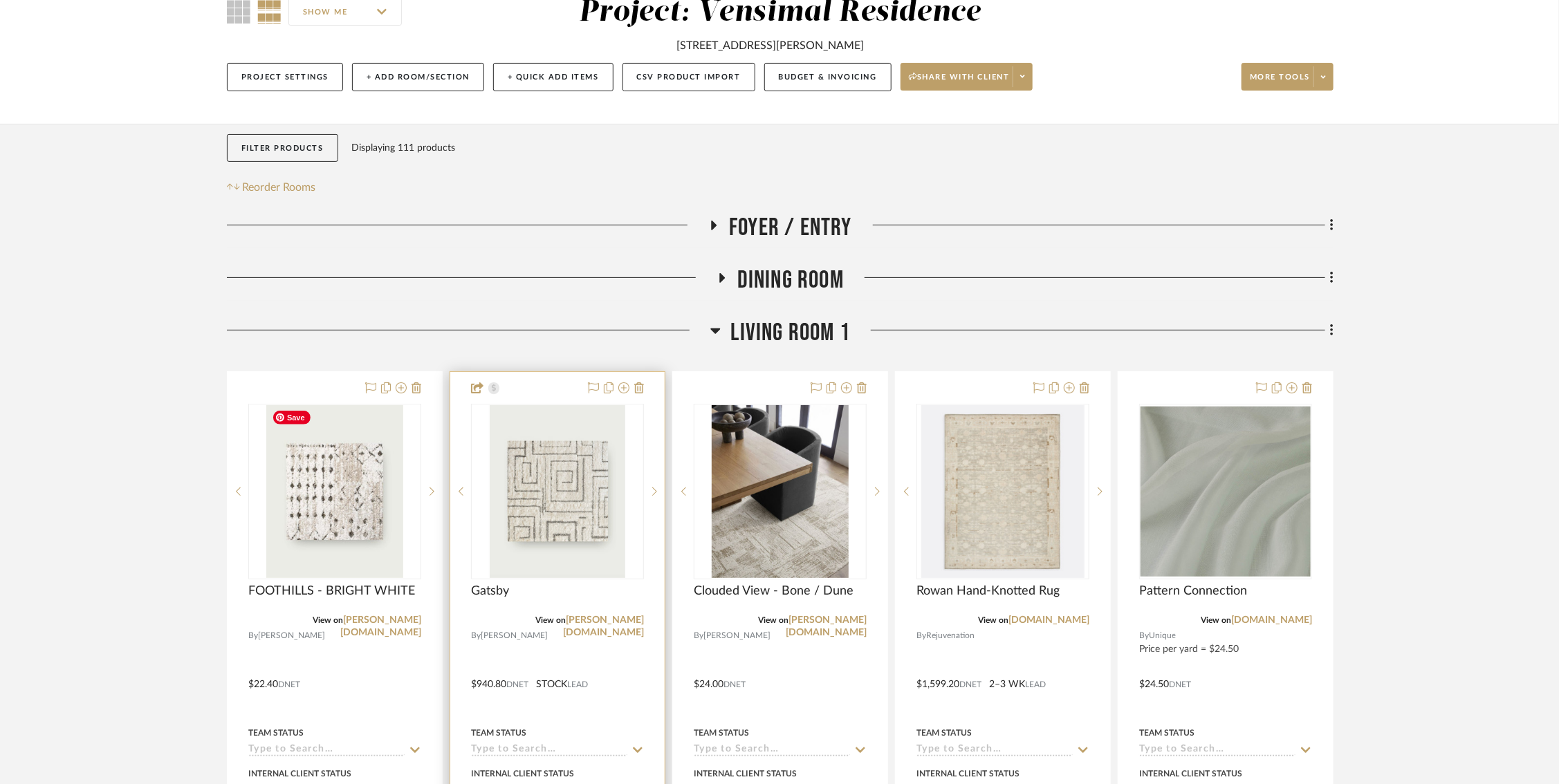
click at [513, 515] on img "0" at bounding box center [558, 492] width 136 height 173
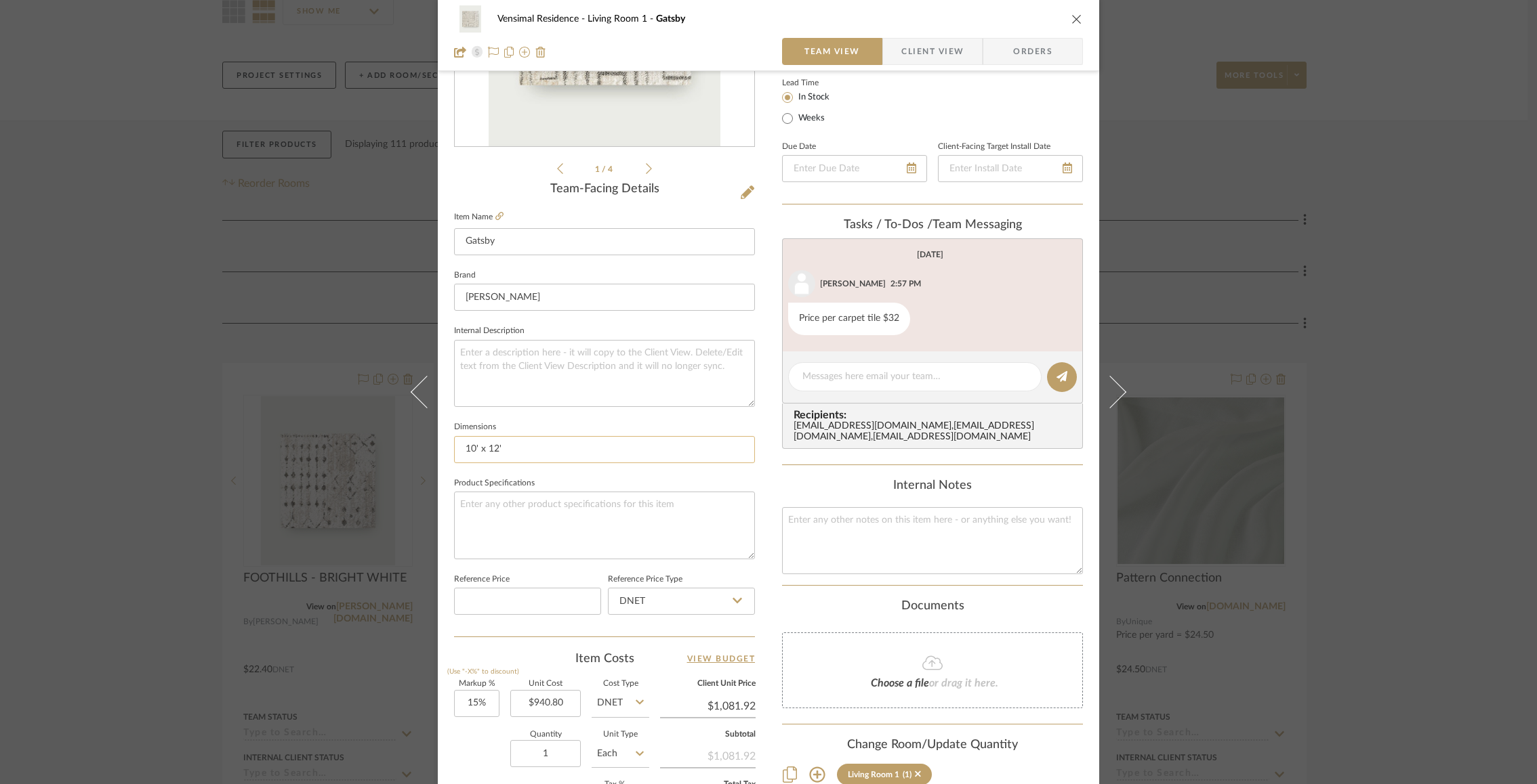
scroll to position [321, 0]
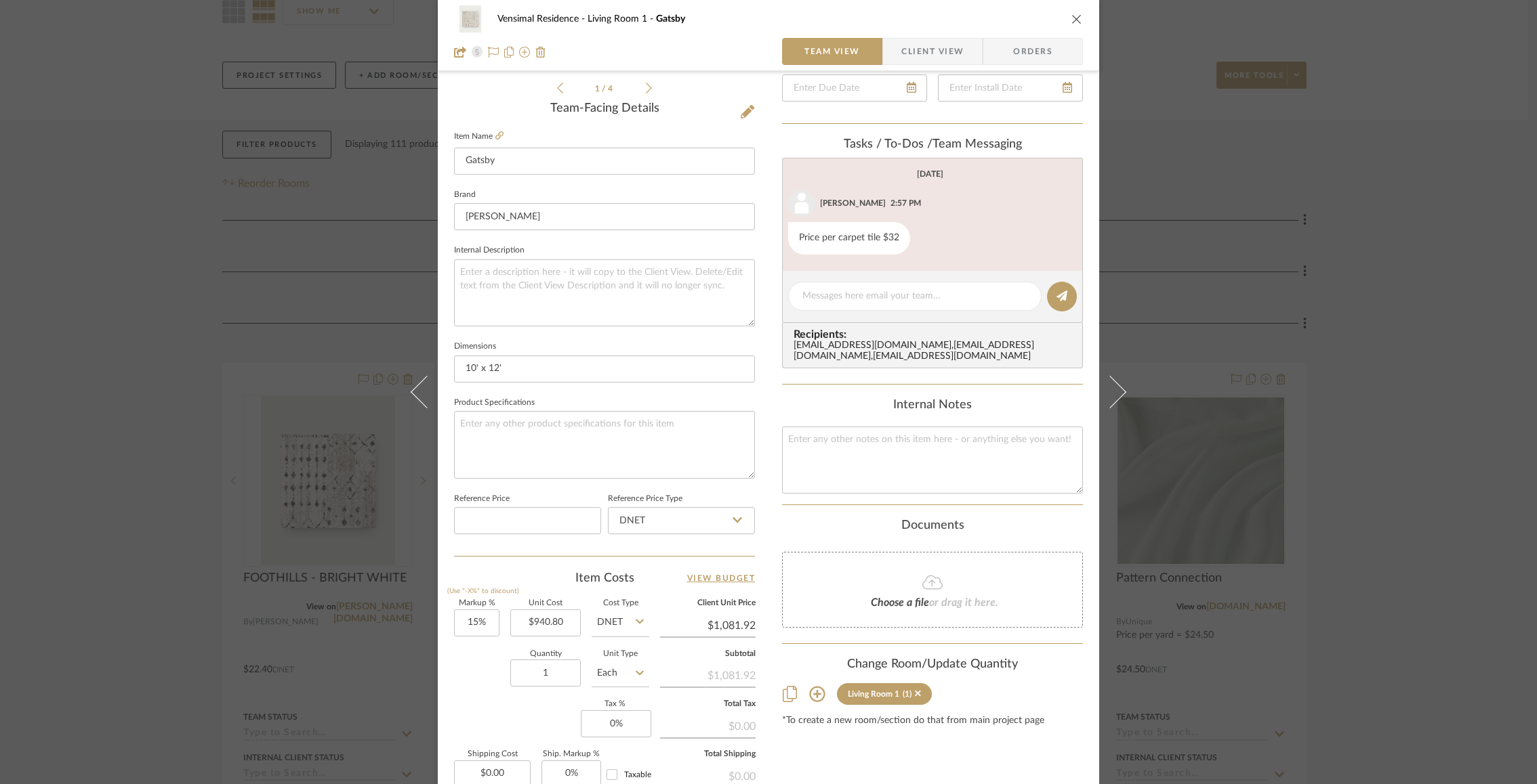
click at [340, 658] on div "Vensimal Residence Living Room 1 Gatsby Team View Client View Orders 1 / 4 Team…" at bounding box center [768, 392] width 1537 height 784
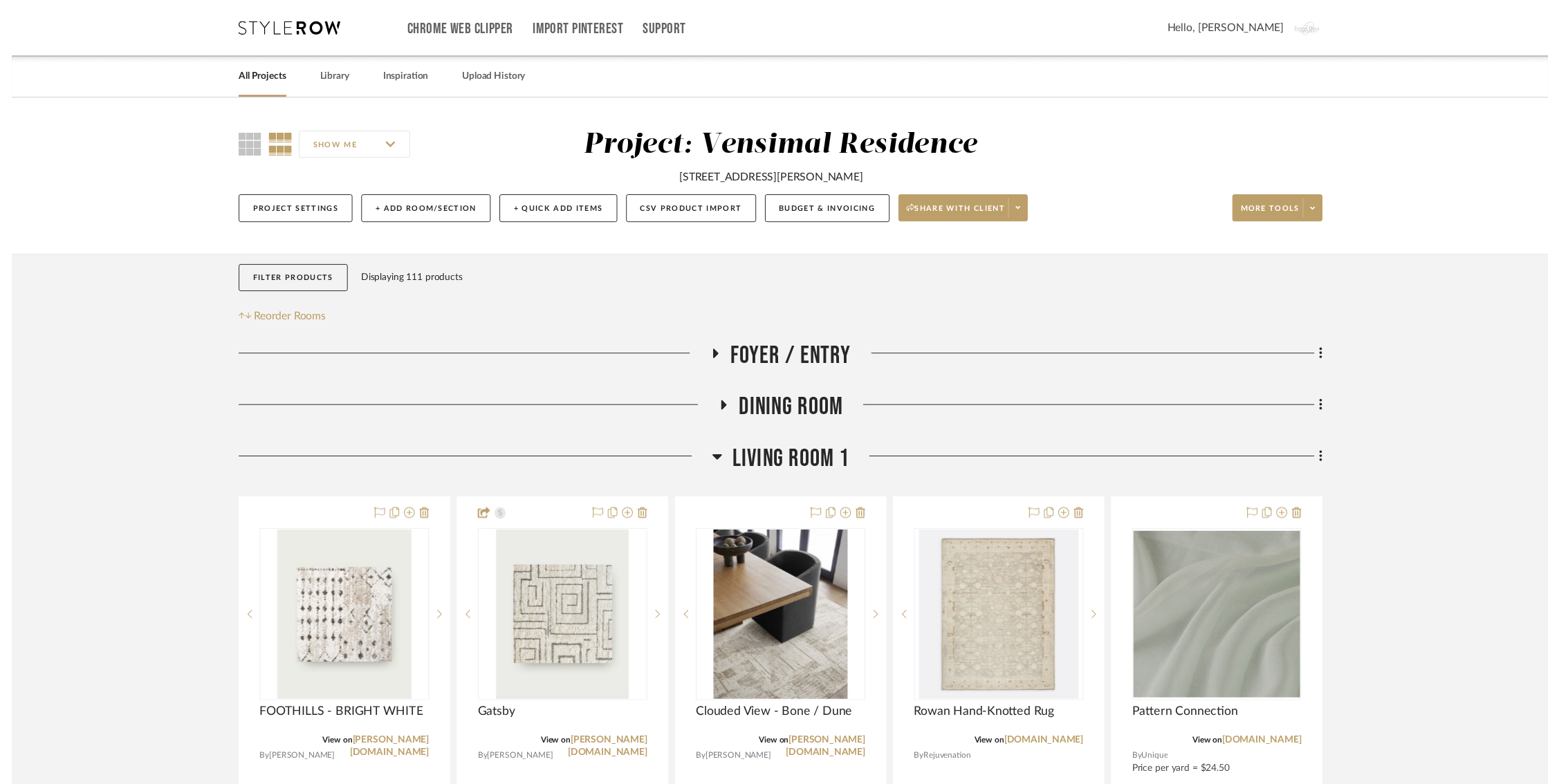
scroll to position [136, 0]
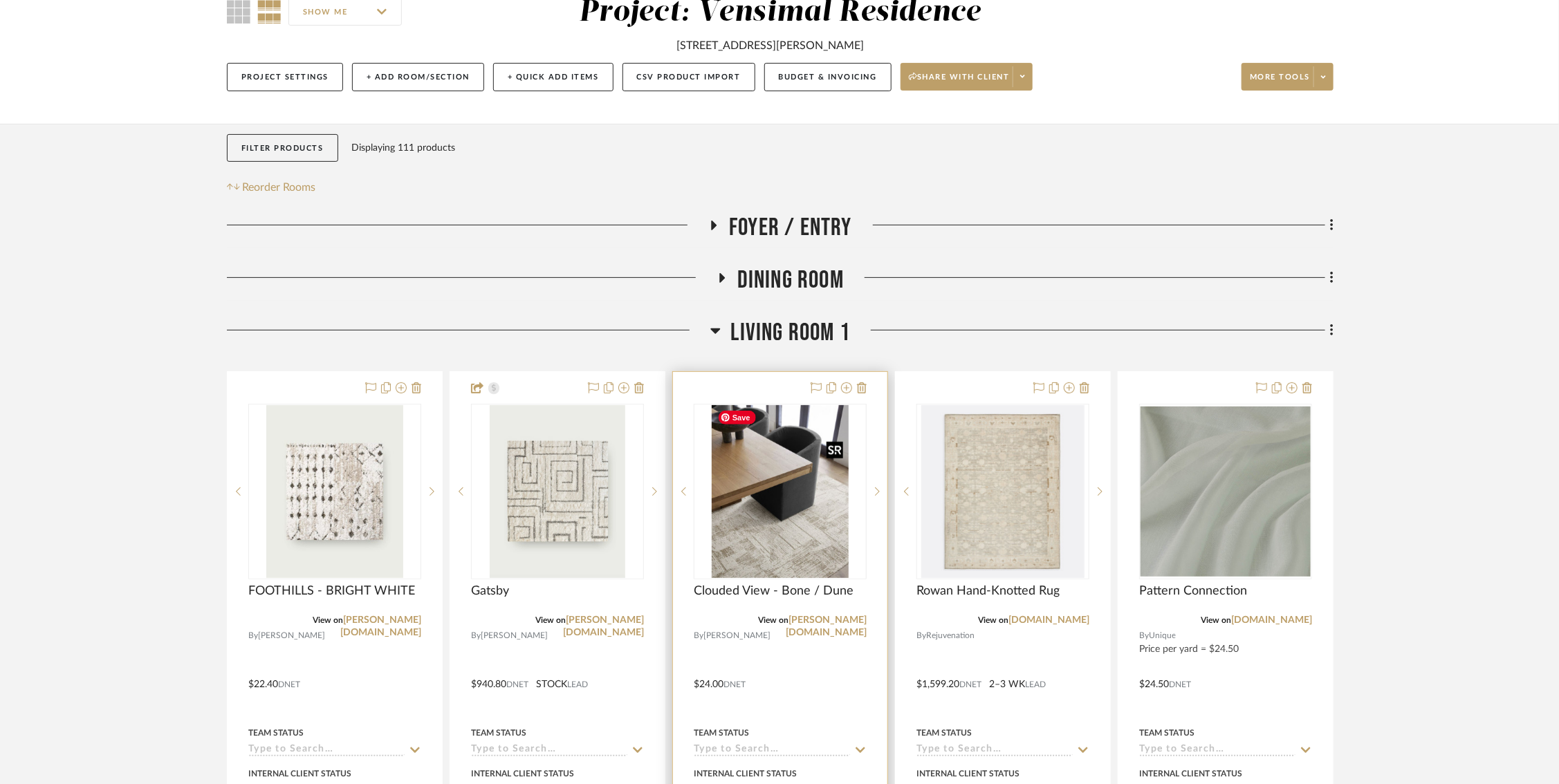
click at [747, 534] on img "1" at bounding box center [779, 492] width 136 height 173
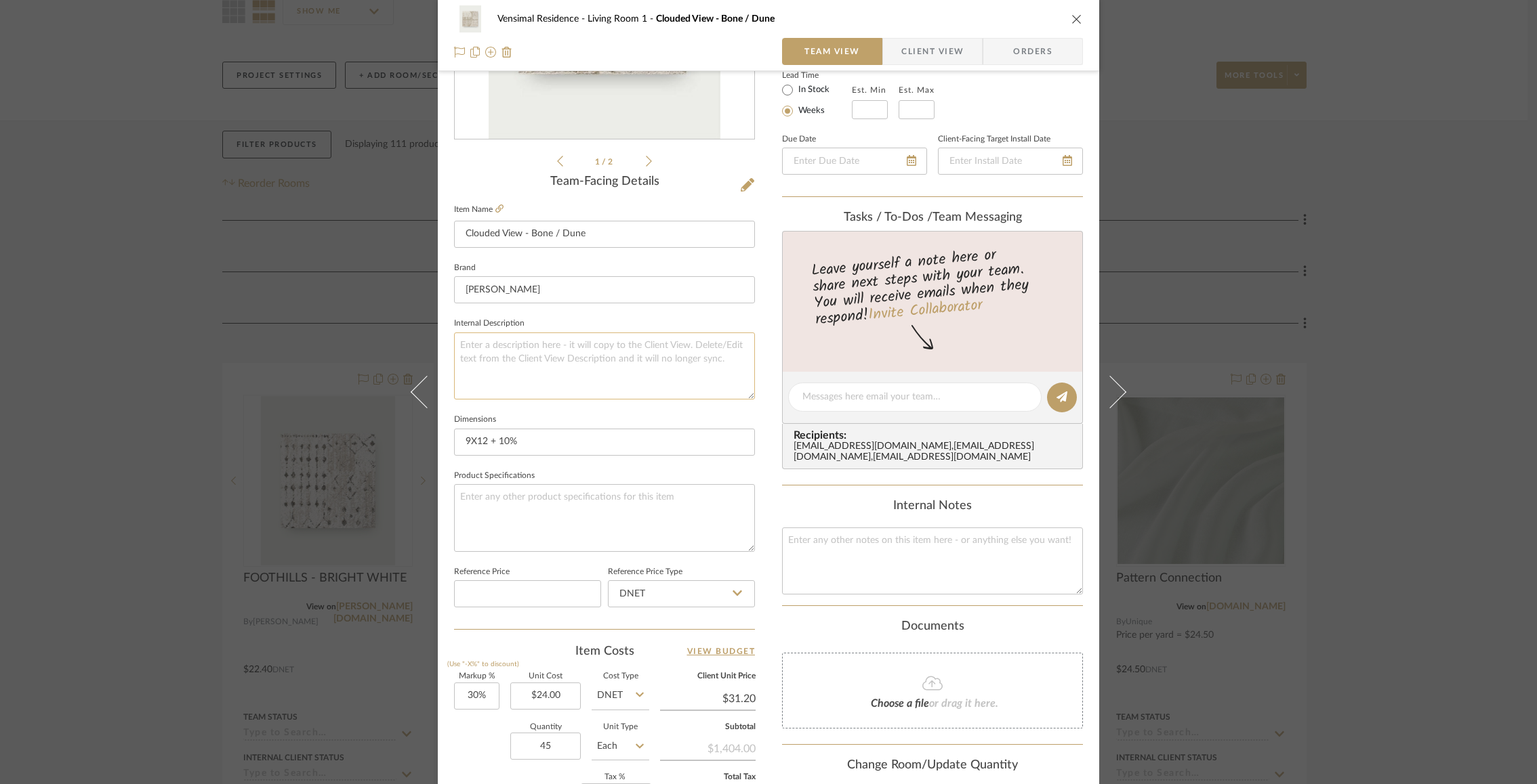
scroll to position [254, 0]
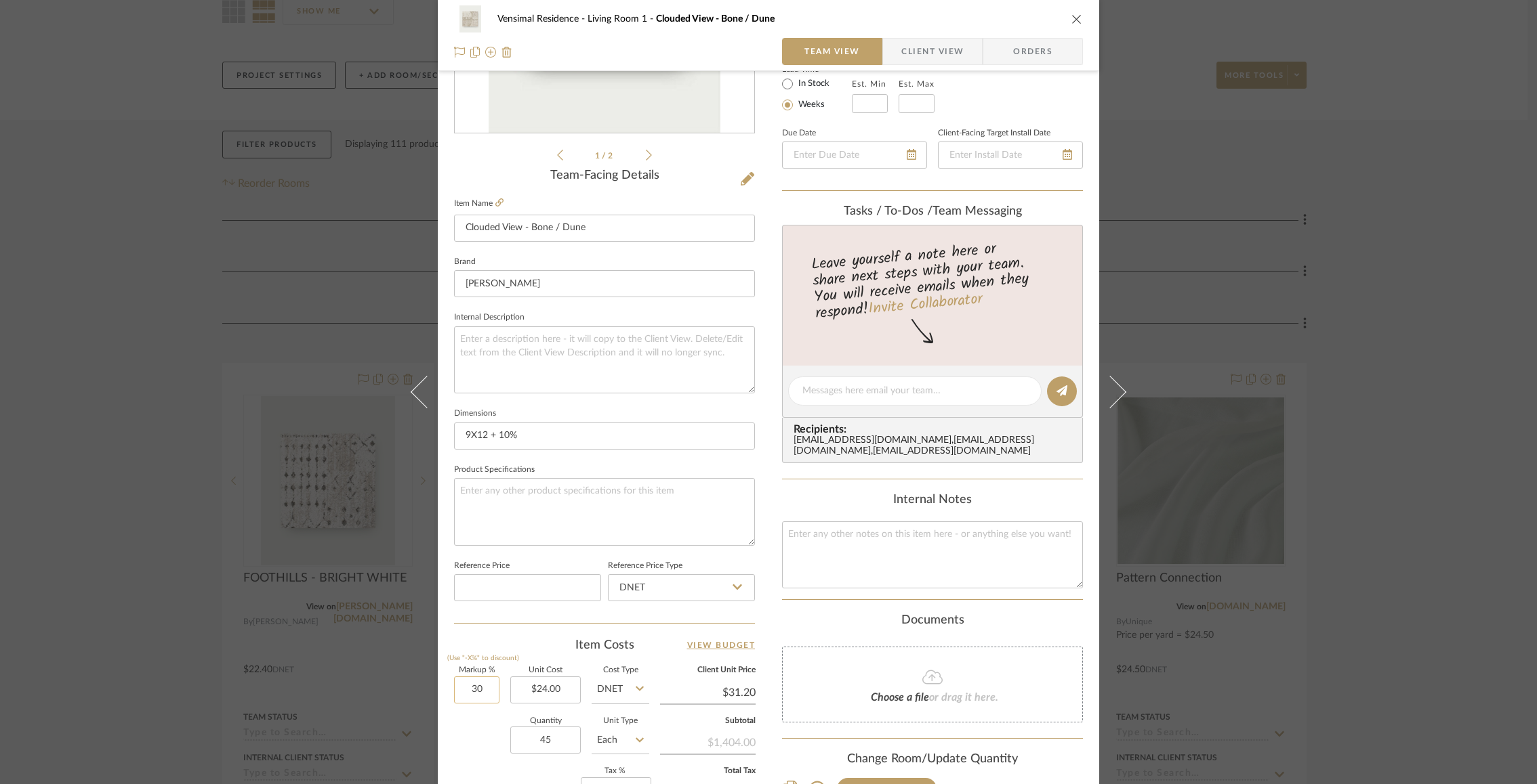
click at [467, 684] on input "30" at bounding box center [477, 690] width 45 height 27
type input "15%"
click at [479, 721] on div "Quantity 45 Unit Type Each" at bounding box center [552, 741] width 195 height 48
type input "$27.60"
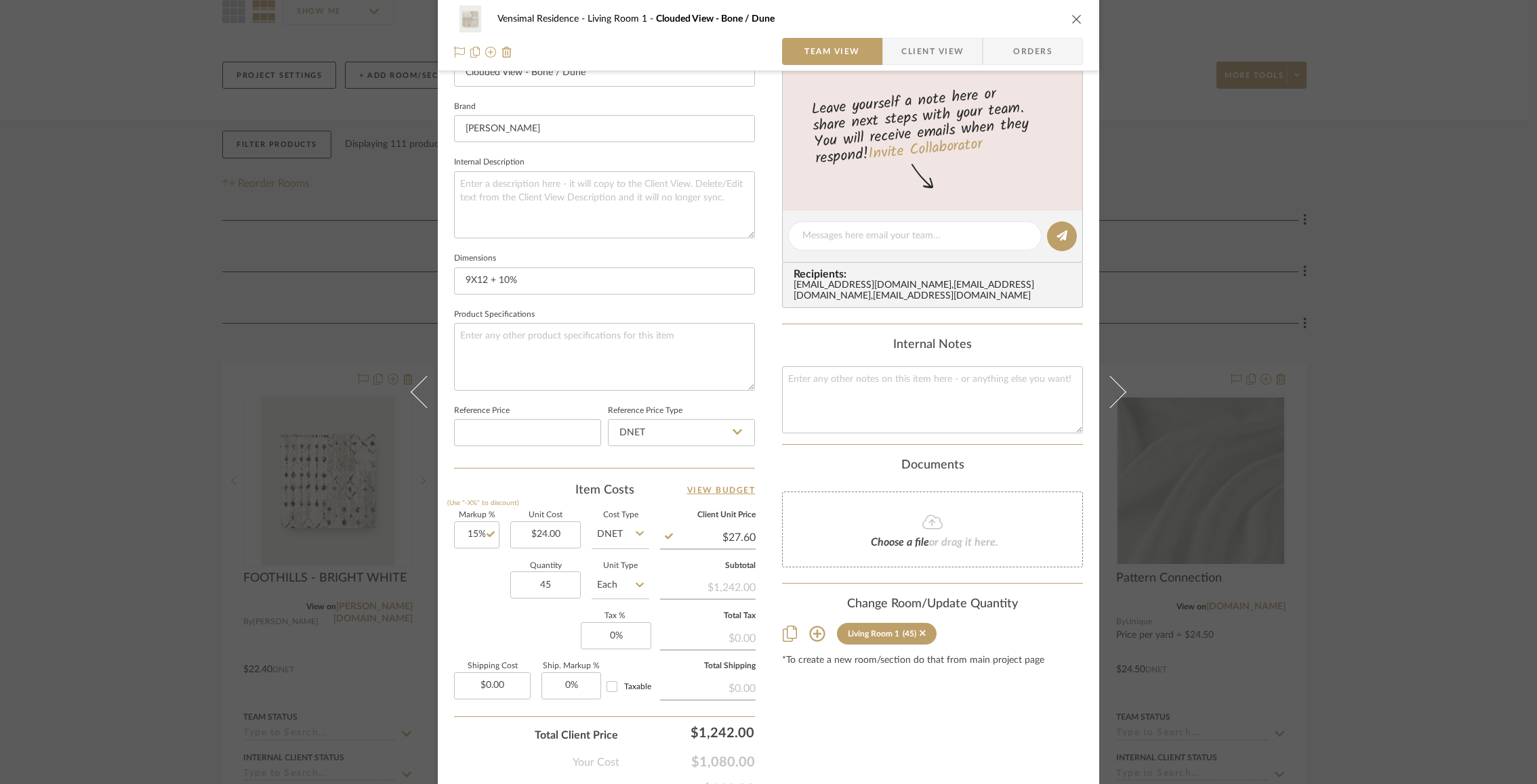
scroll to position [437, 0]
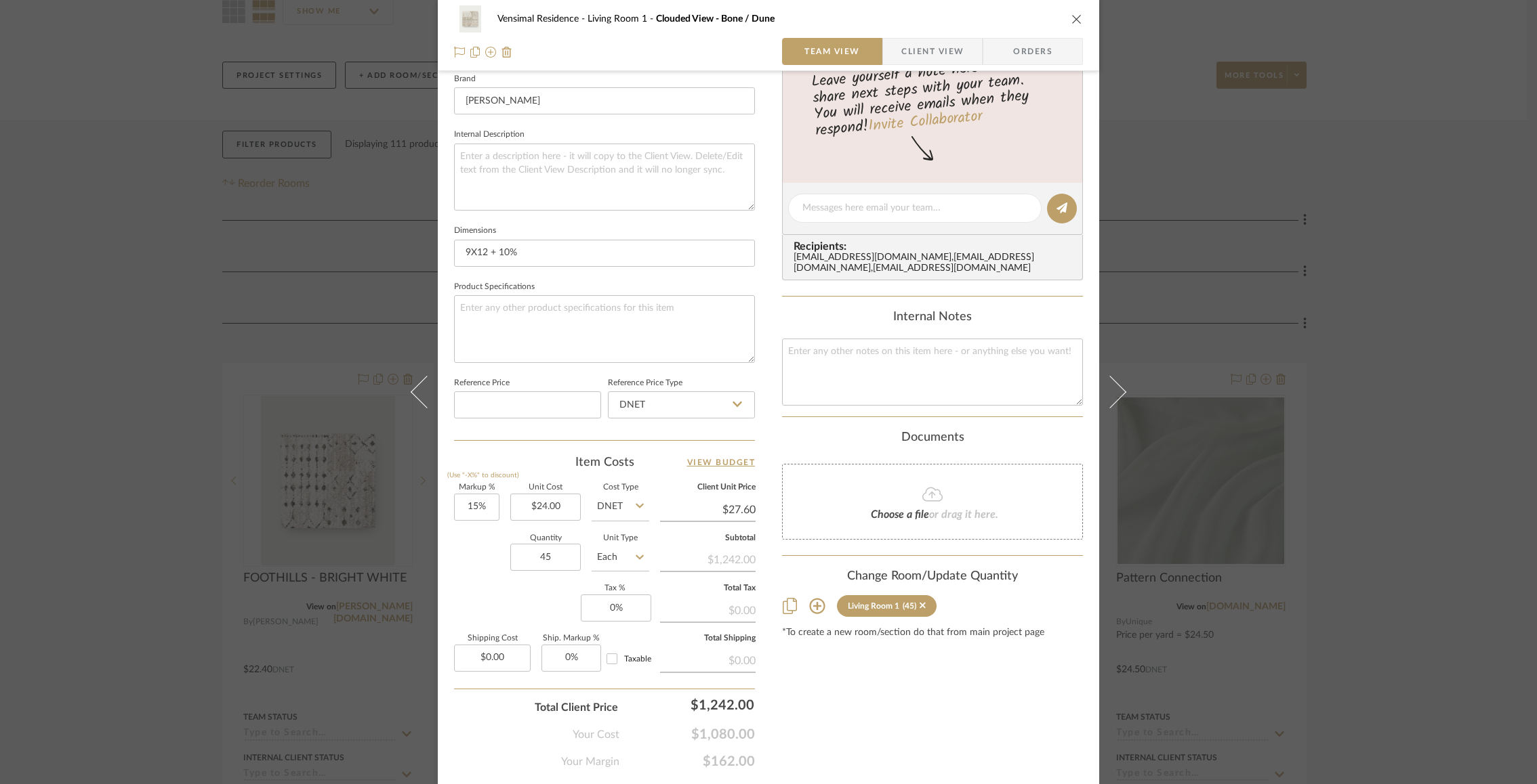
click at [342, 528] on div "Vensimal Residence Living Room 1 Clouded View - Bone / Dune Team View Client Vi…" at bounding box center [768, 392] width 1537 height 784
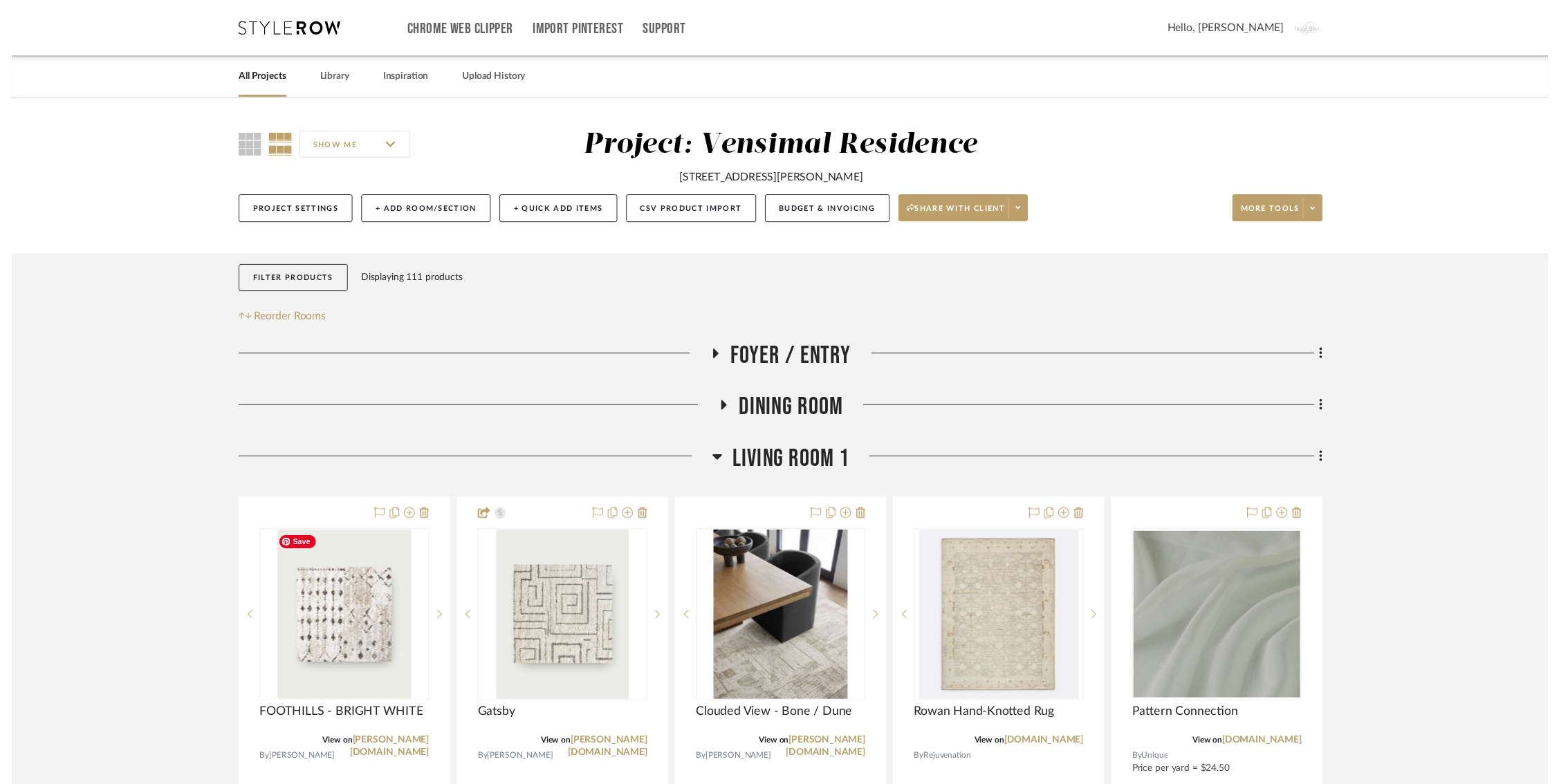
scroll to position [136, 0]
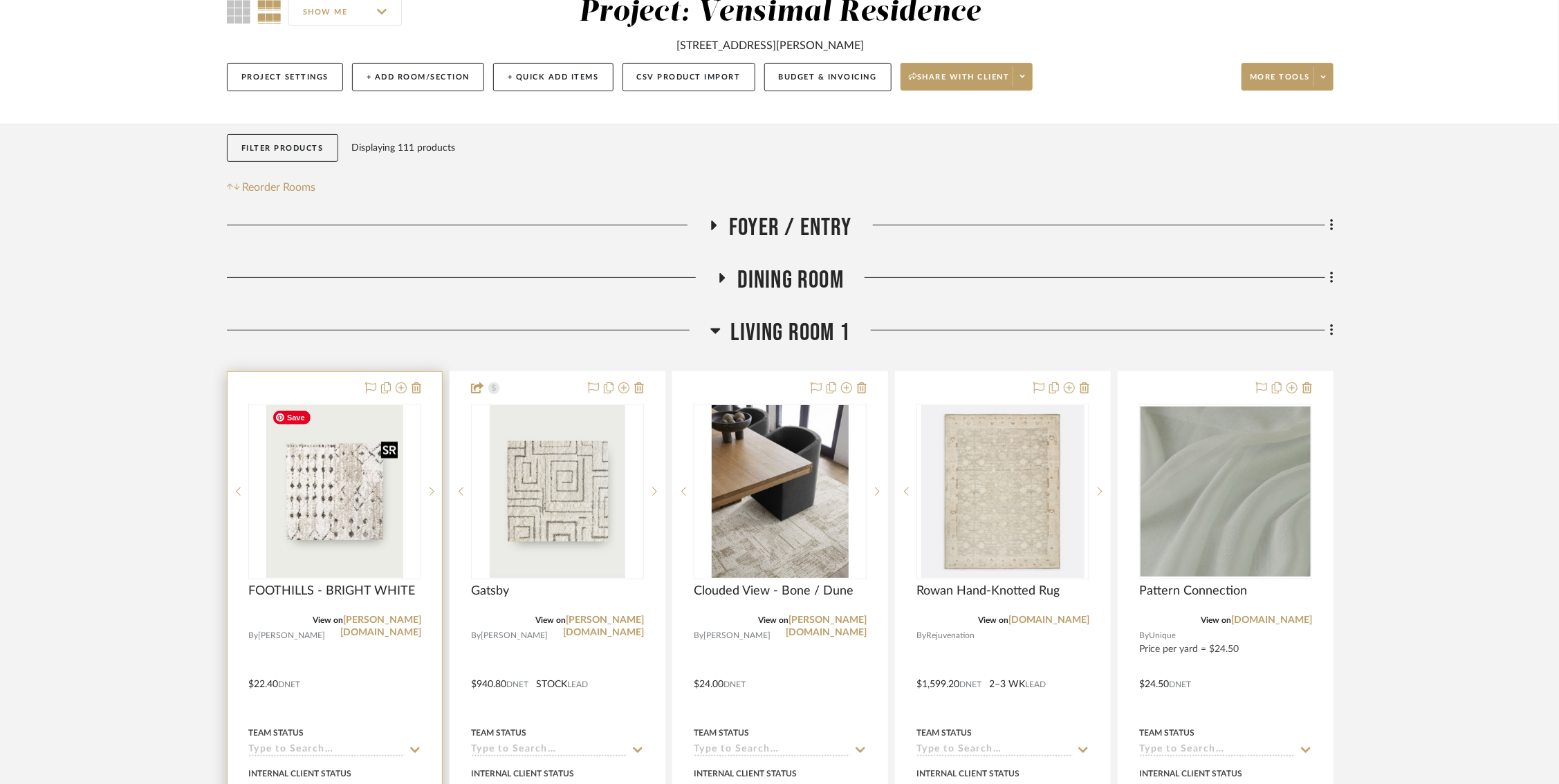
click at [323, 555] on img "0" at bounding box center [334, 492] width 136 height 173
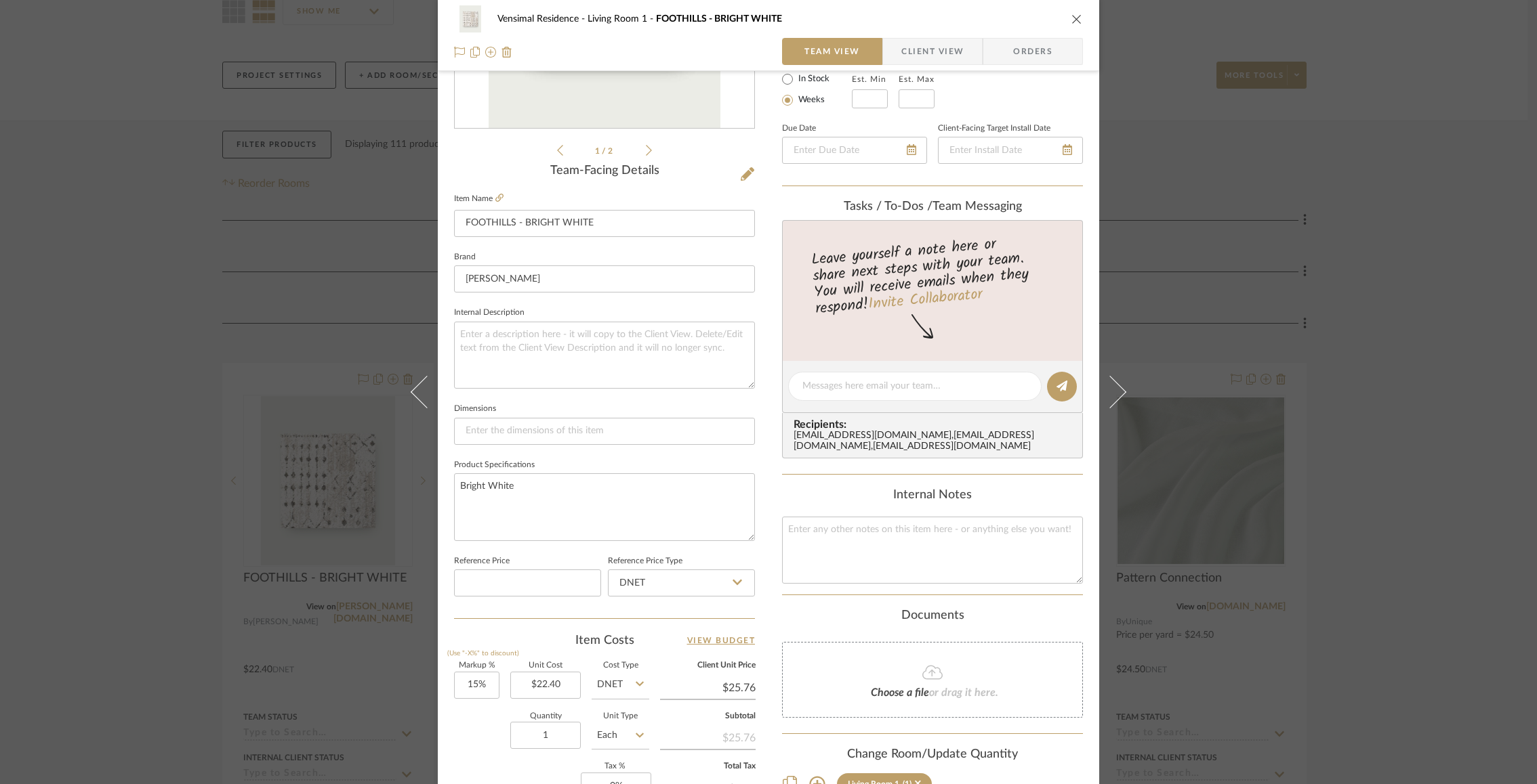
scroll to position [285, 0]
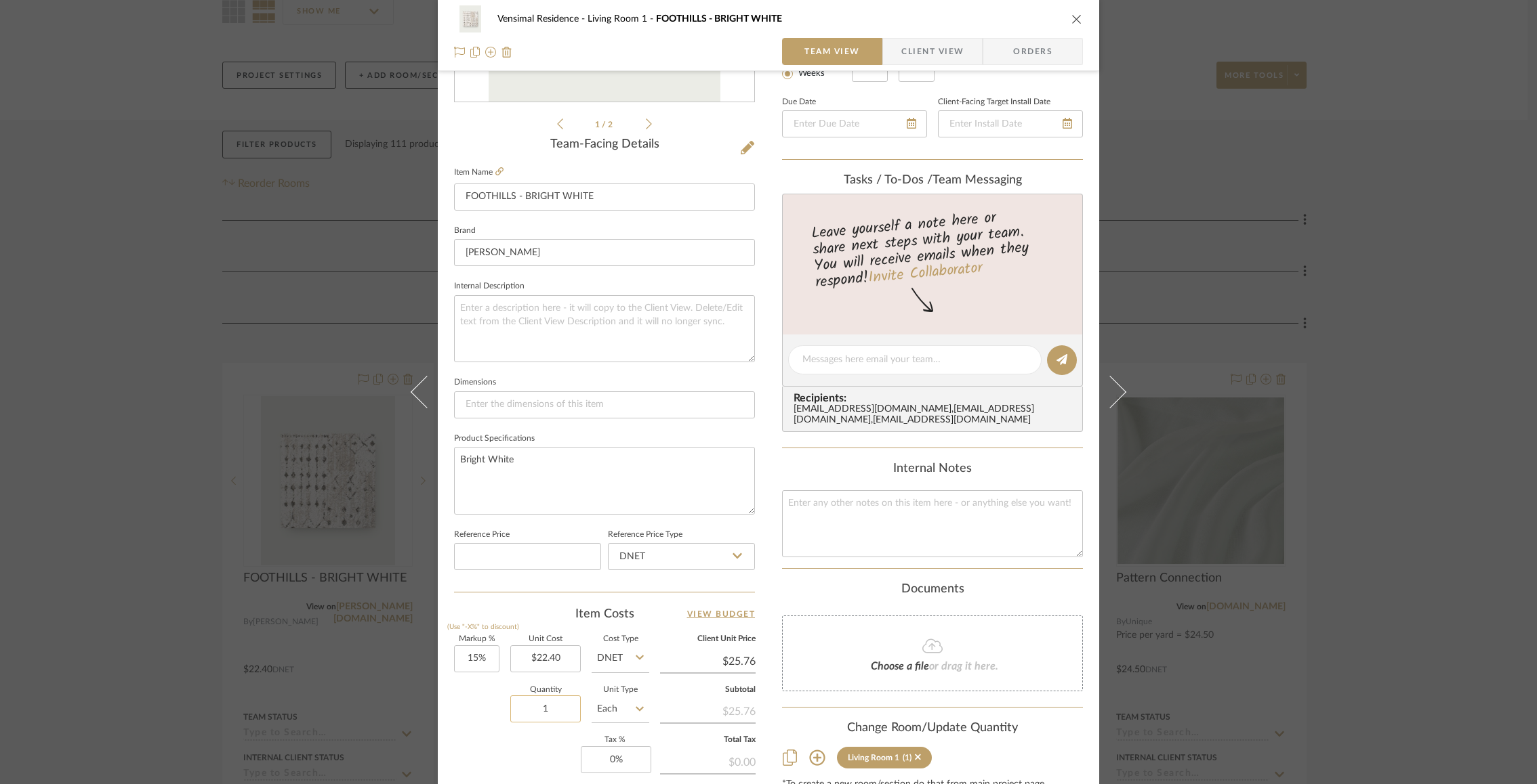
click at [536, 704] on input "1" at bounding box center [546, 709] width 71 height 27
type input "45"
click at [490, 738] on div "Markup % (Use "-X%" to discount) 15% Unit Cost $22.40 Cost Type DNET Client Uni…" at bounding box center [605, 735] width 301 height 198
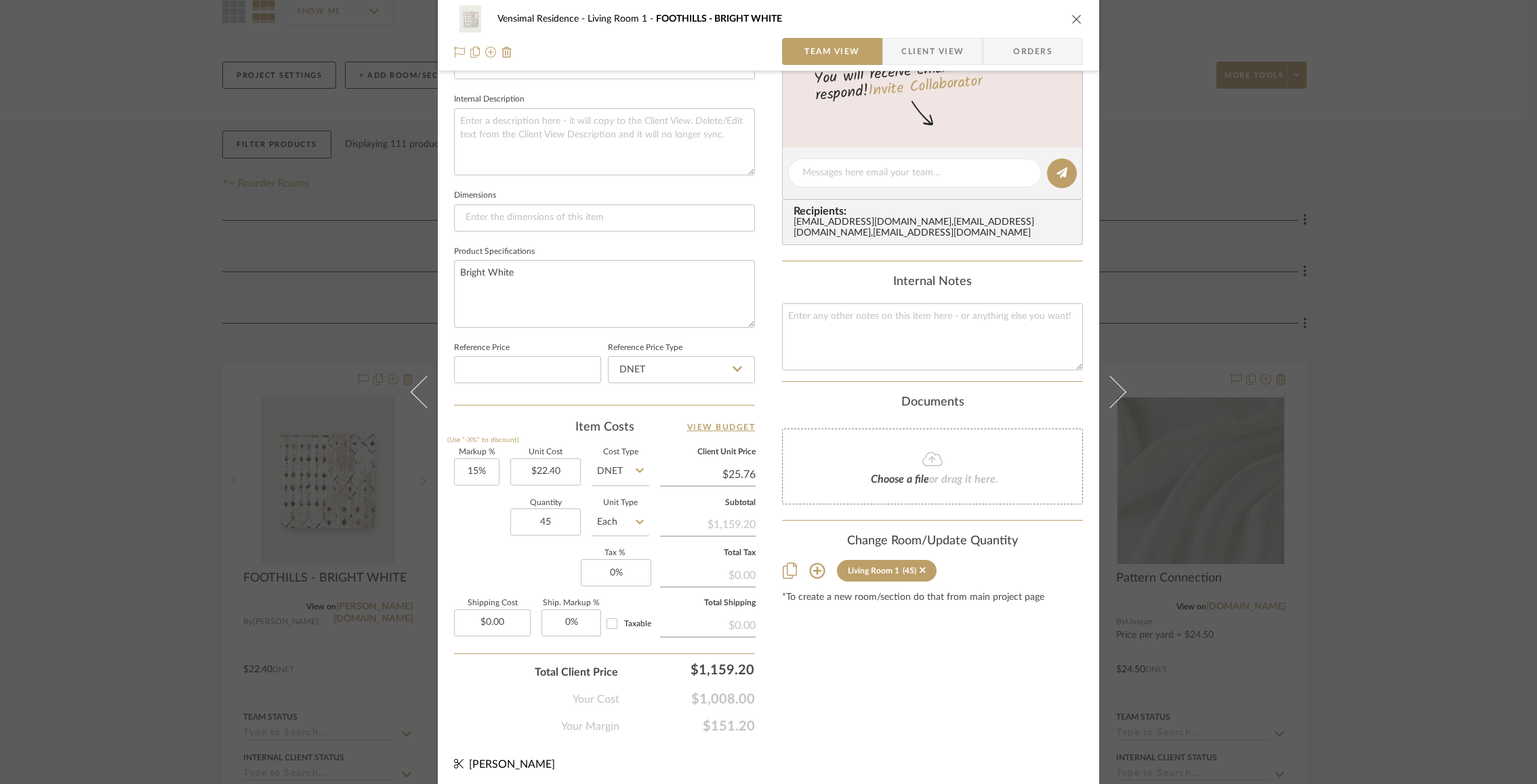
click at [1151, 642] on div "Vensimal Residence Living Room 1 FOOTHILLS - BRIGHT WHITE Team View Client View…" at bounding box center [768, 392] width 1537 height 784
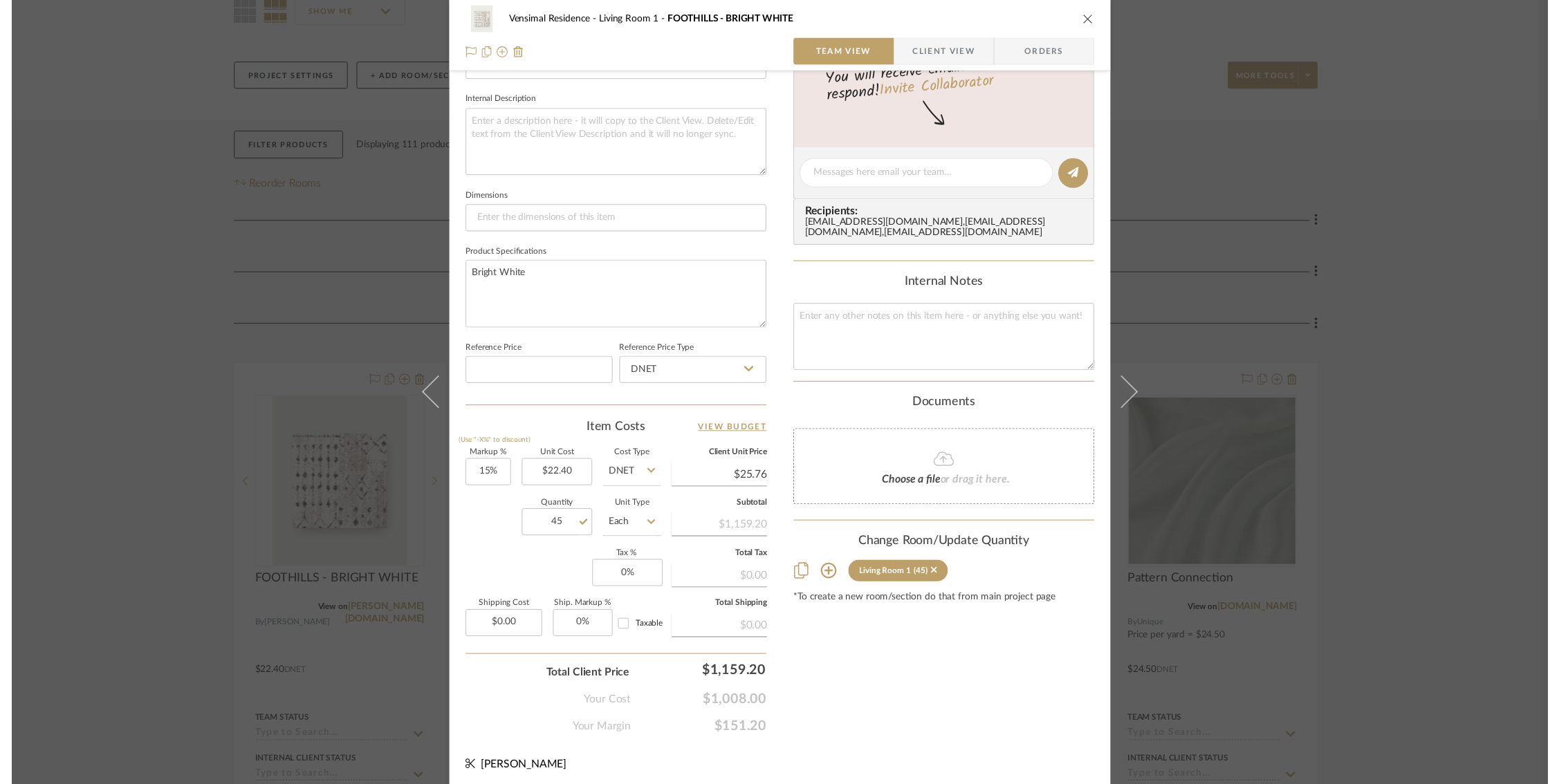
scroll to position [136, 0]
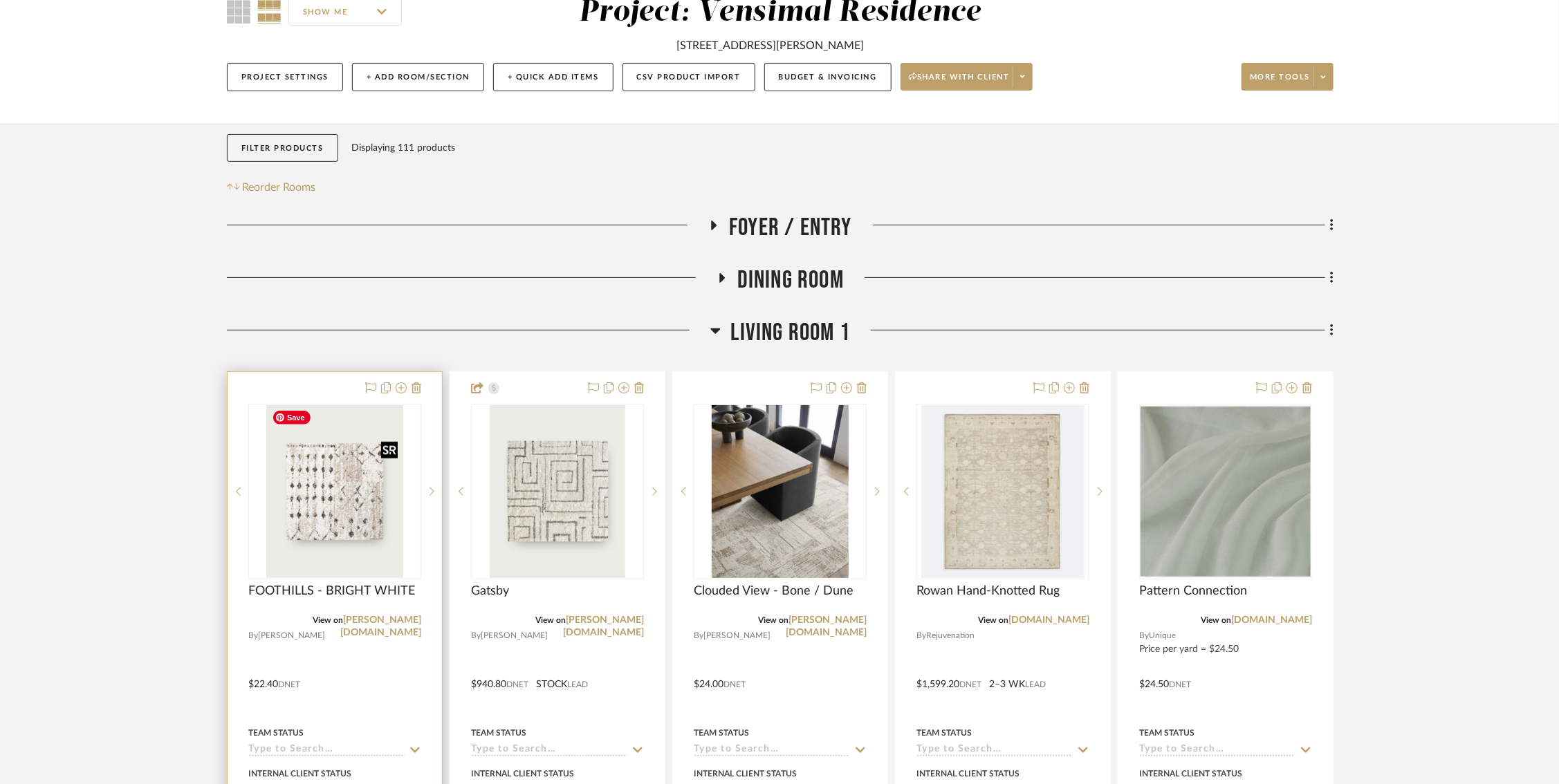
click at [334, 506] on img "0" at bounding box center [334, 492] width 136 height 173
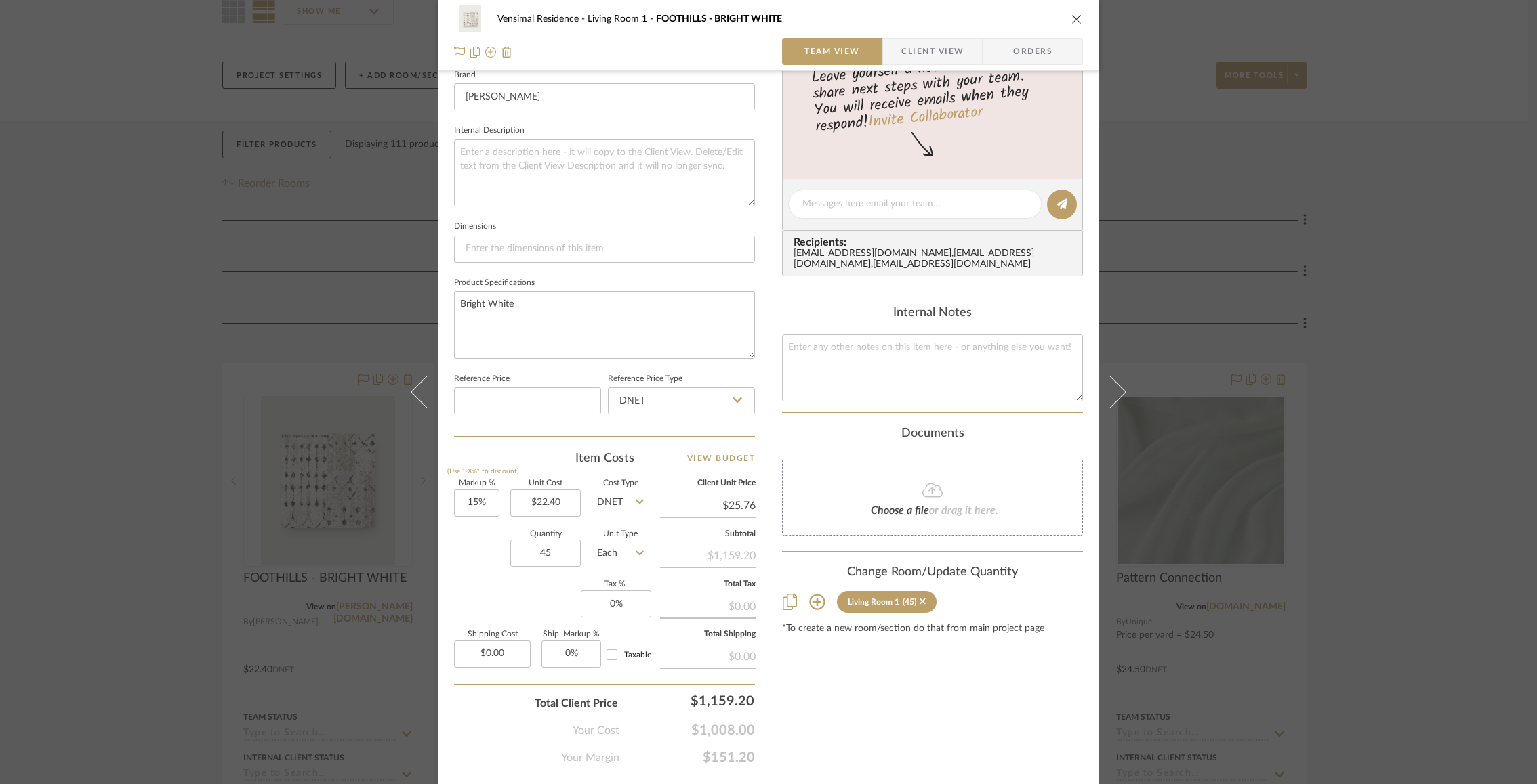
scroll to position [0, 0]
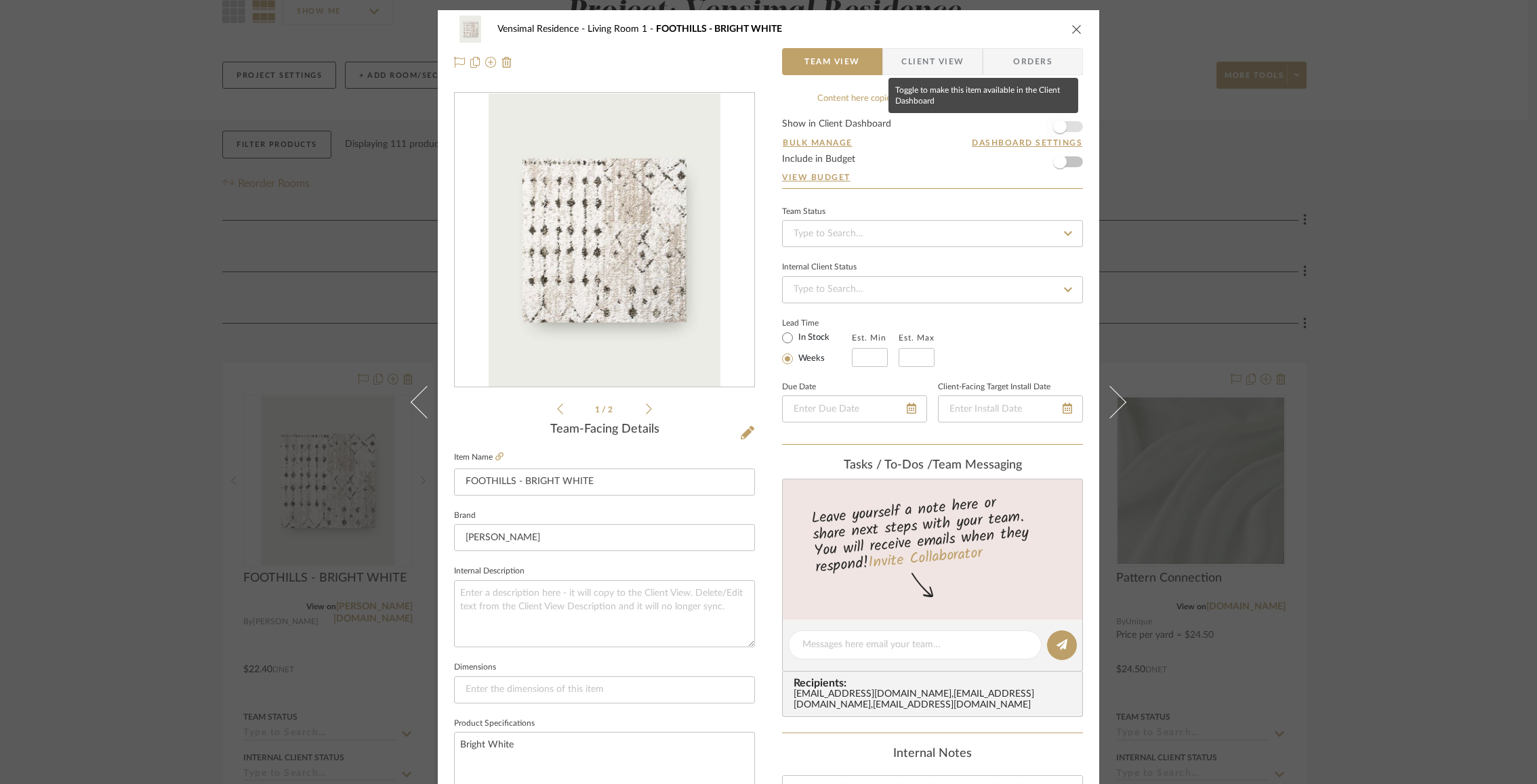
click at [1060, 131] on span "button" at bounding box center [1060, 127] width 14 height 14
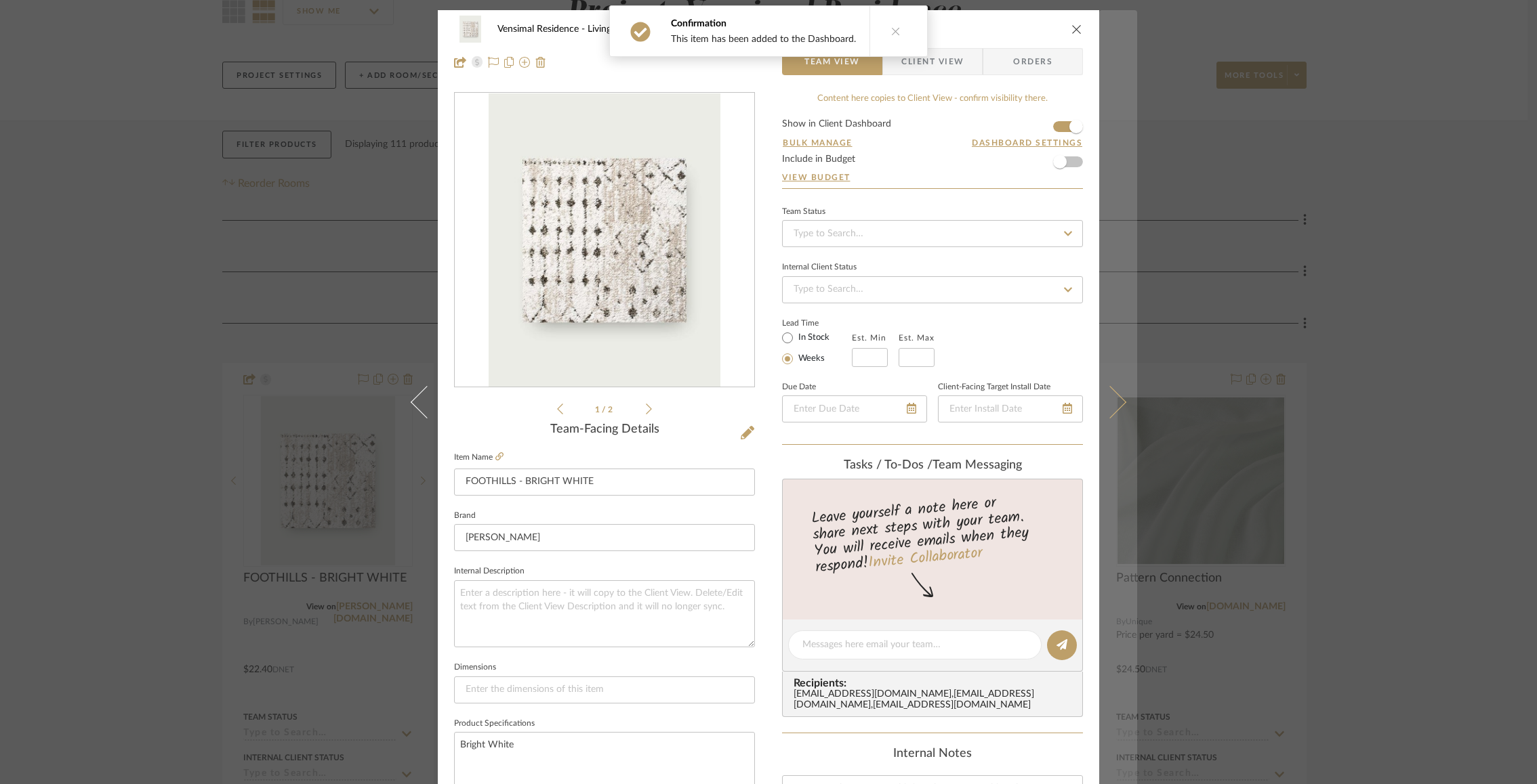
click at [1118, 398] on button at bounding box center [1118, 402] width 38 height 784
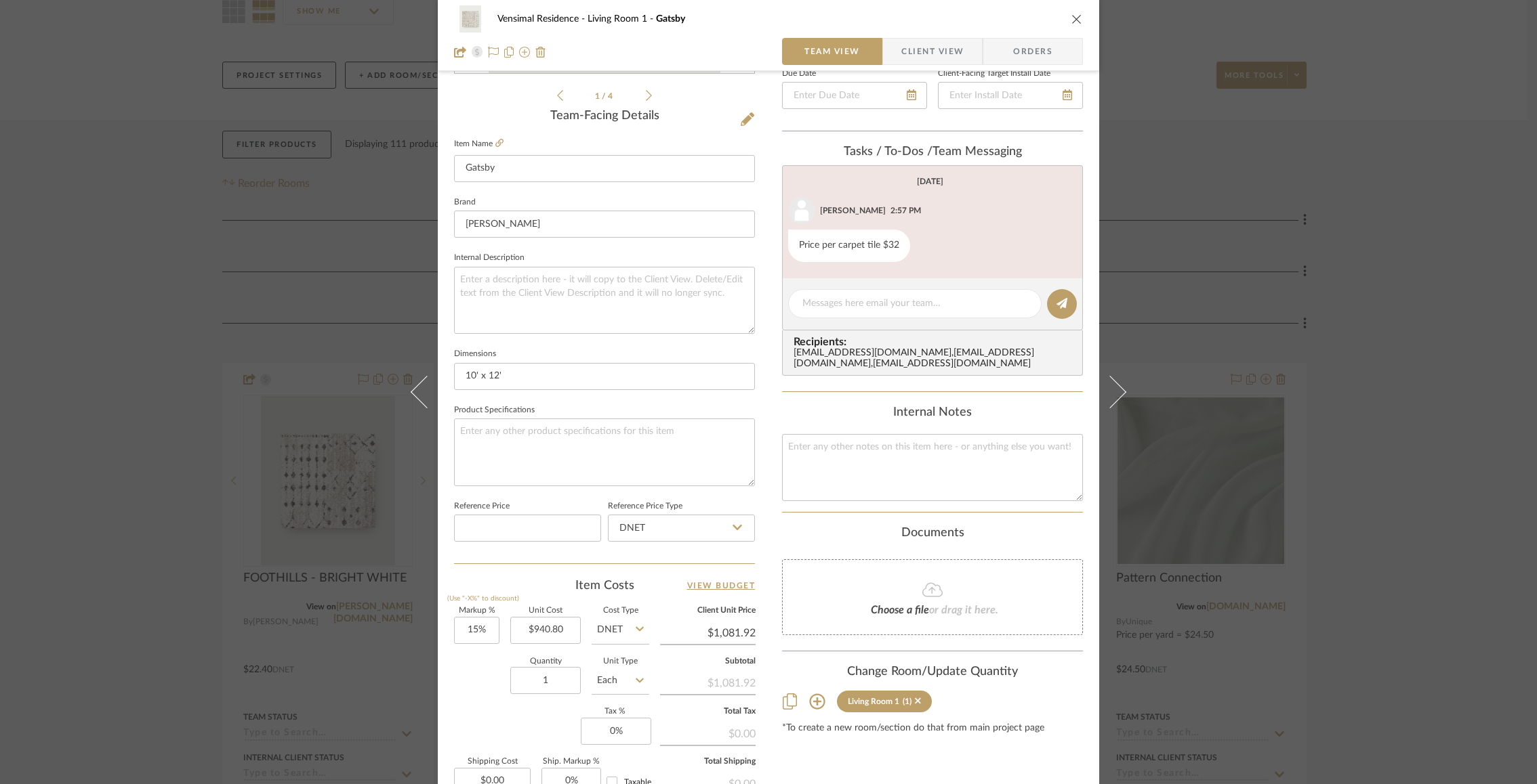
scroll to position [472, 0]
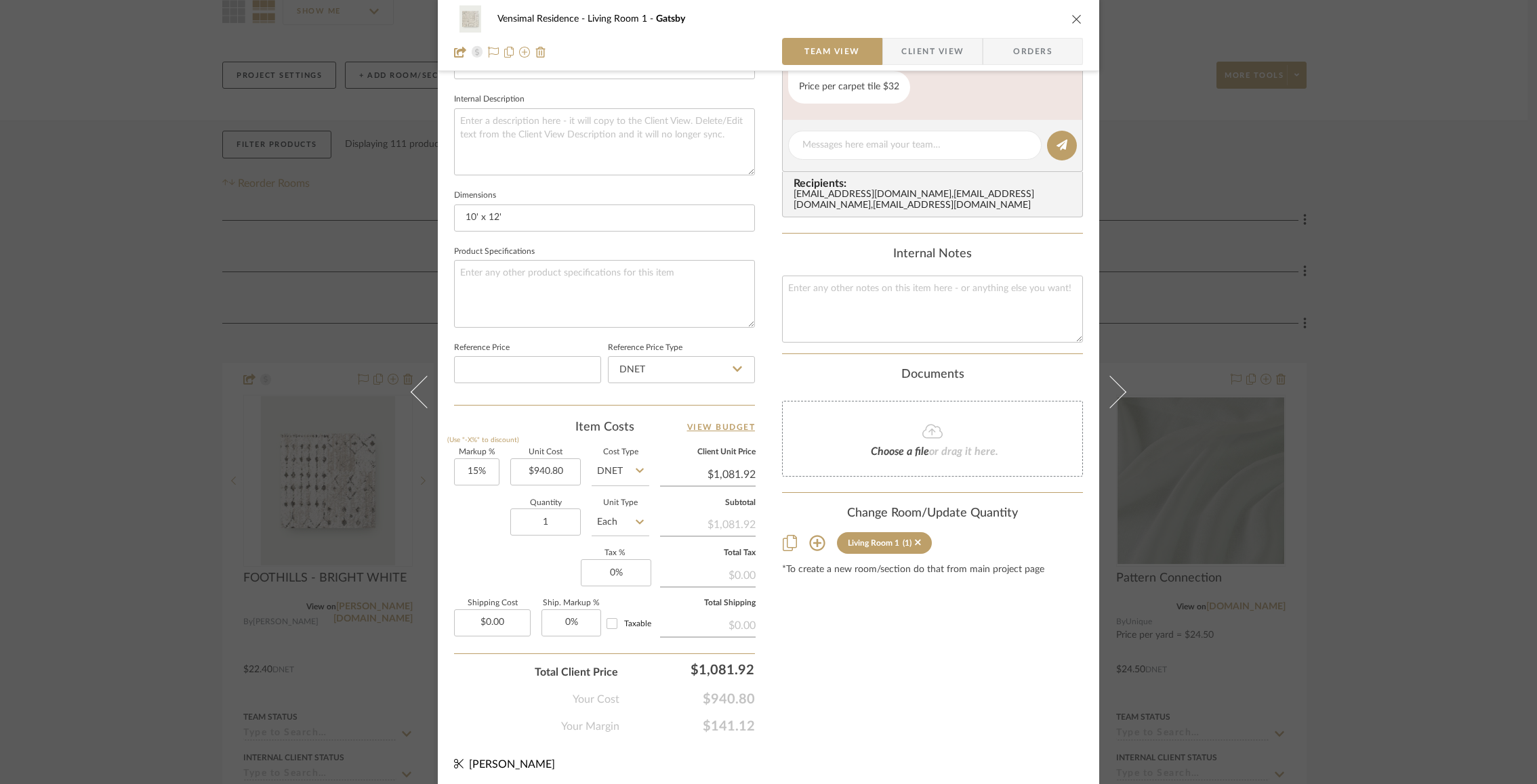
click at [479, 550] on div "Markup % (Use "-X%" to discount) 15% Unit Cost $940.80 Cost Type DNET Client Un…" at bounding box center [605, 548] width 301 height 198
click at [511, 529] on input "1" at bounding box center [546, 522] width 71 height 27
type input "45"
click at [514, 572] on div "Markup % (Use "-X%" to discount) 15% Unit Cost $940.80 Cost Type DNET Client Un…" at bounding box center [605, 548] width 301 height 198
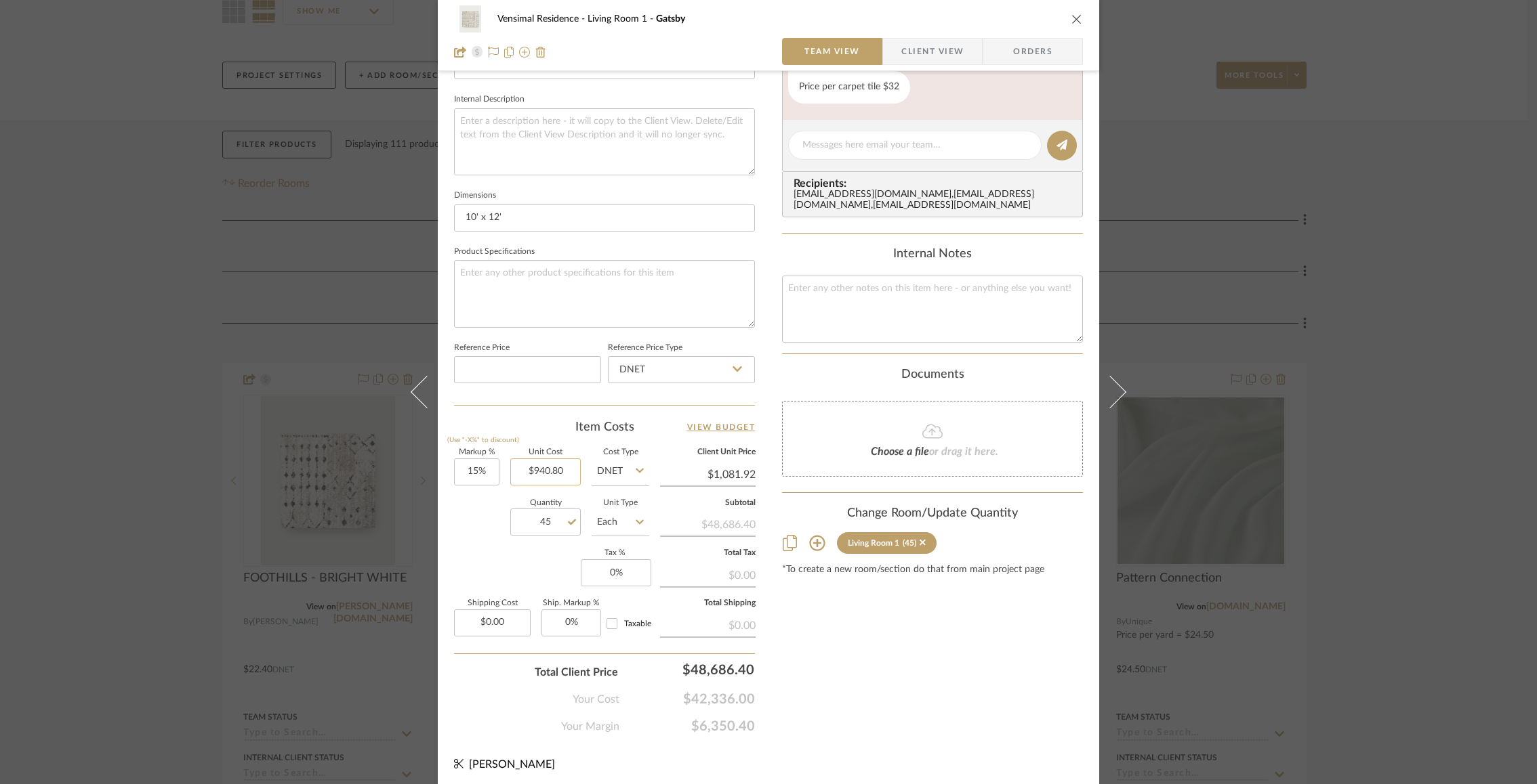
type input "940.80"
click at [537, 476] on input "940.80" at bounding box center [546, 472] width 71 height 27
click at [466, 540] on div "Quantity 45 Unit Type Each" at bounding box center [552, 524] width 195 height 48
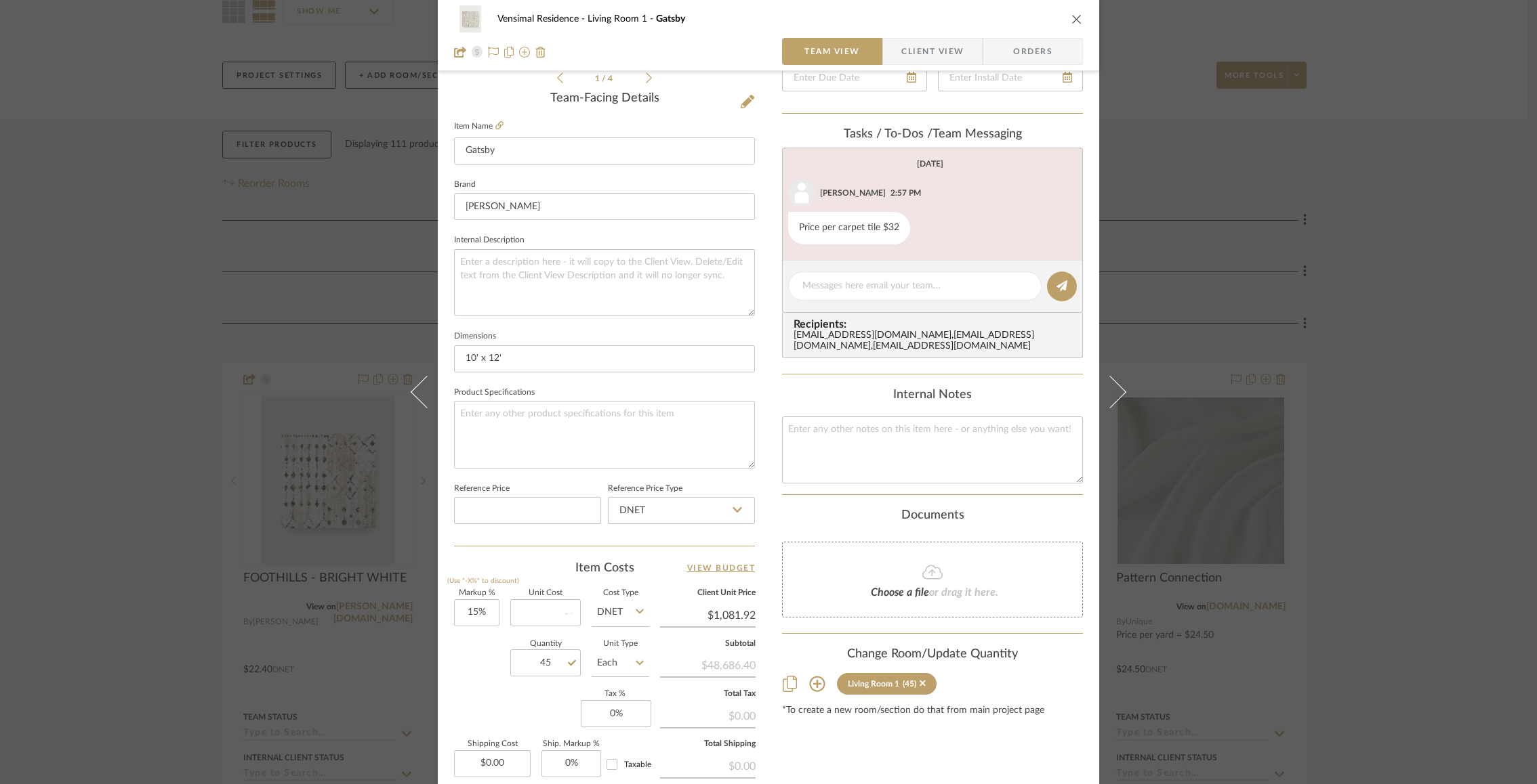
scroll to position [54, 0]
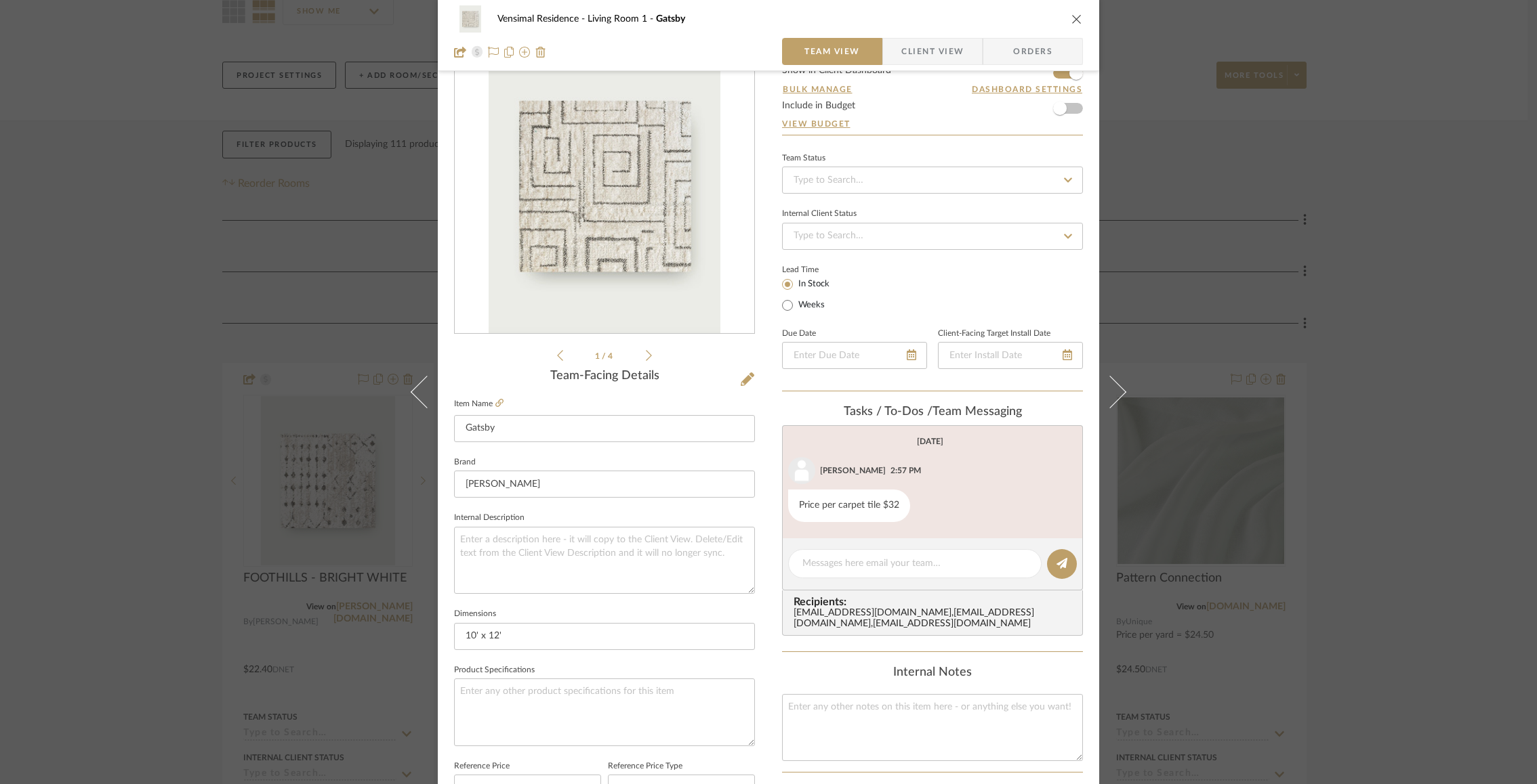
type input "$0.00"
click at [496, 399] on icon at bounding box center [500, 403] width 8 height 8
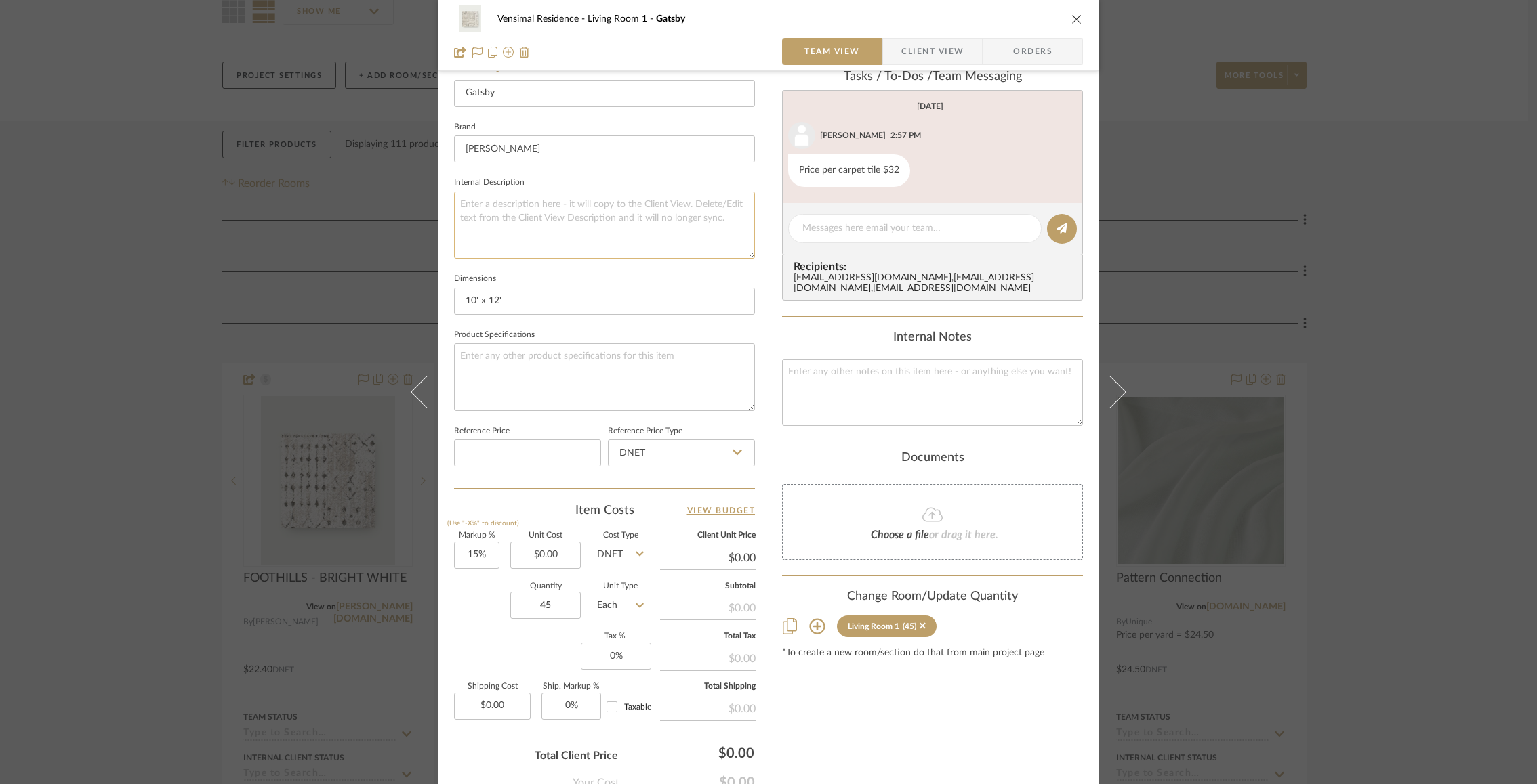
scroll to position [444, 0]
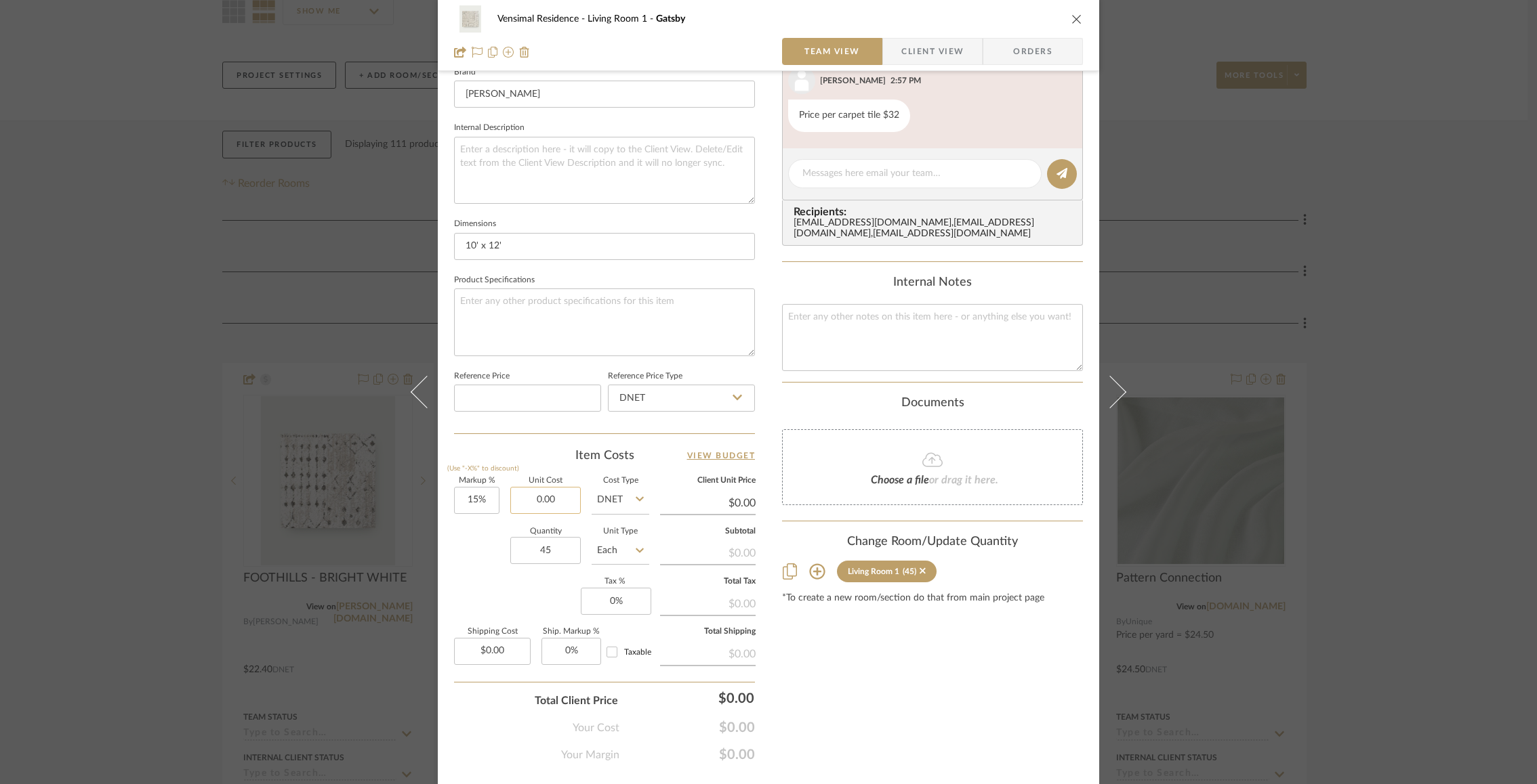
click at [530, 489] on input "0.00" at bounding box center [546, 501] width 71 height 27
type input "$25.60"
click at [479, 540] on div "Quantity 45 Unit Type Each" at bounding box center [552, 552] width 195 height 48
type input "$29.44"
click at [474, 560] on div "Quantity 45 Unit Type Each" at bounding box center [552, 552] width 195 height 48
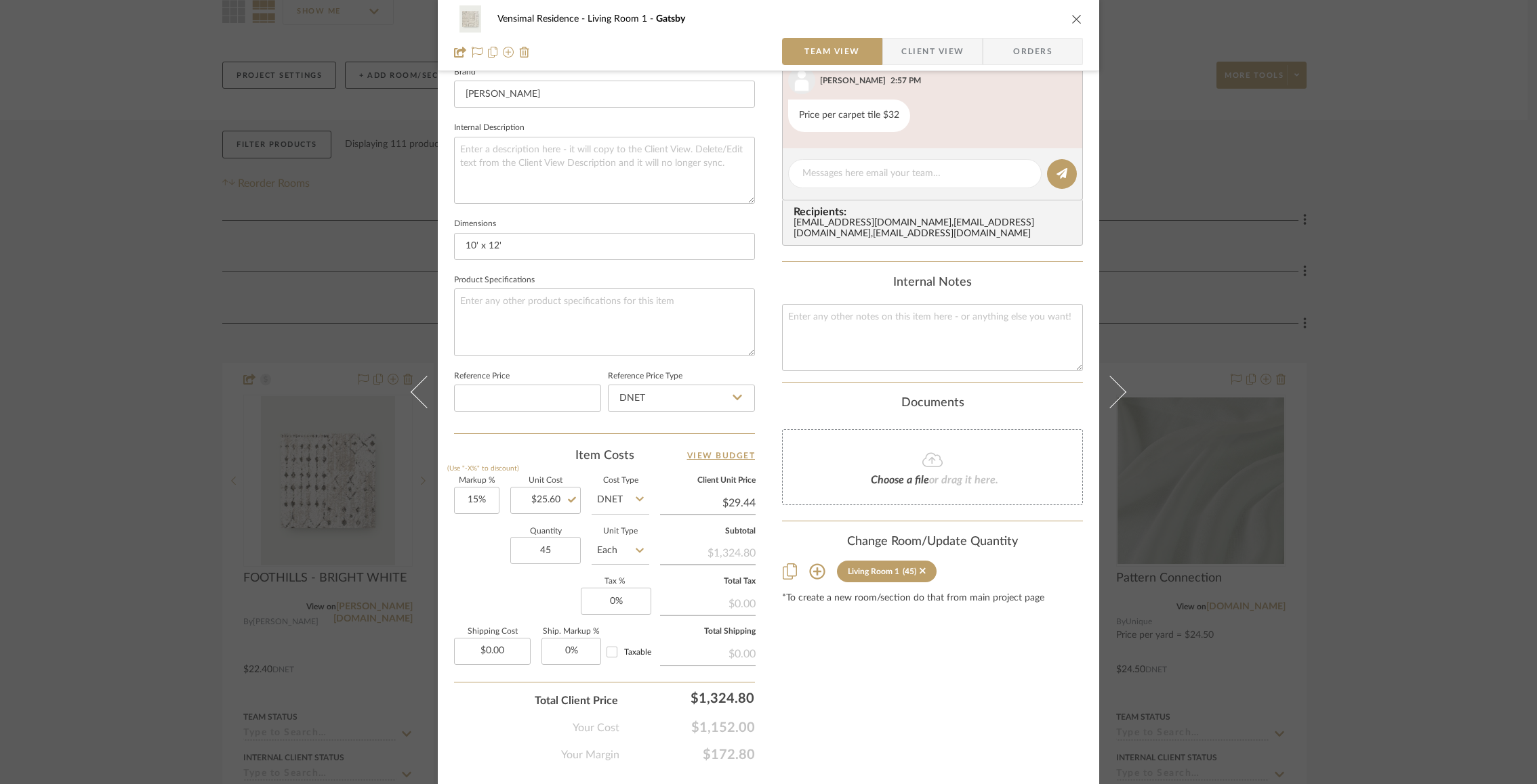
scroll to position [0, 0]
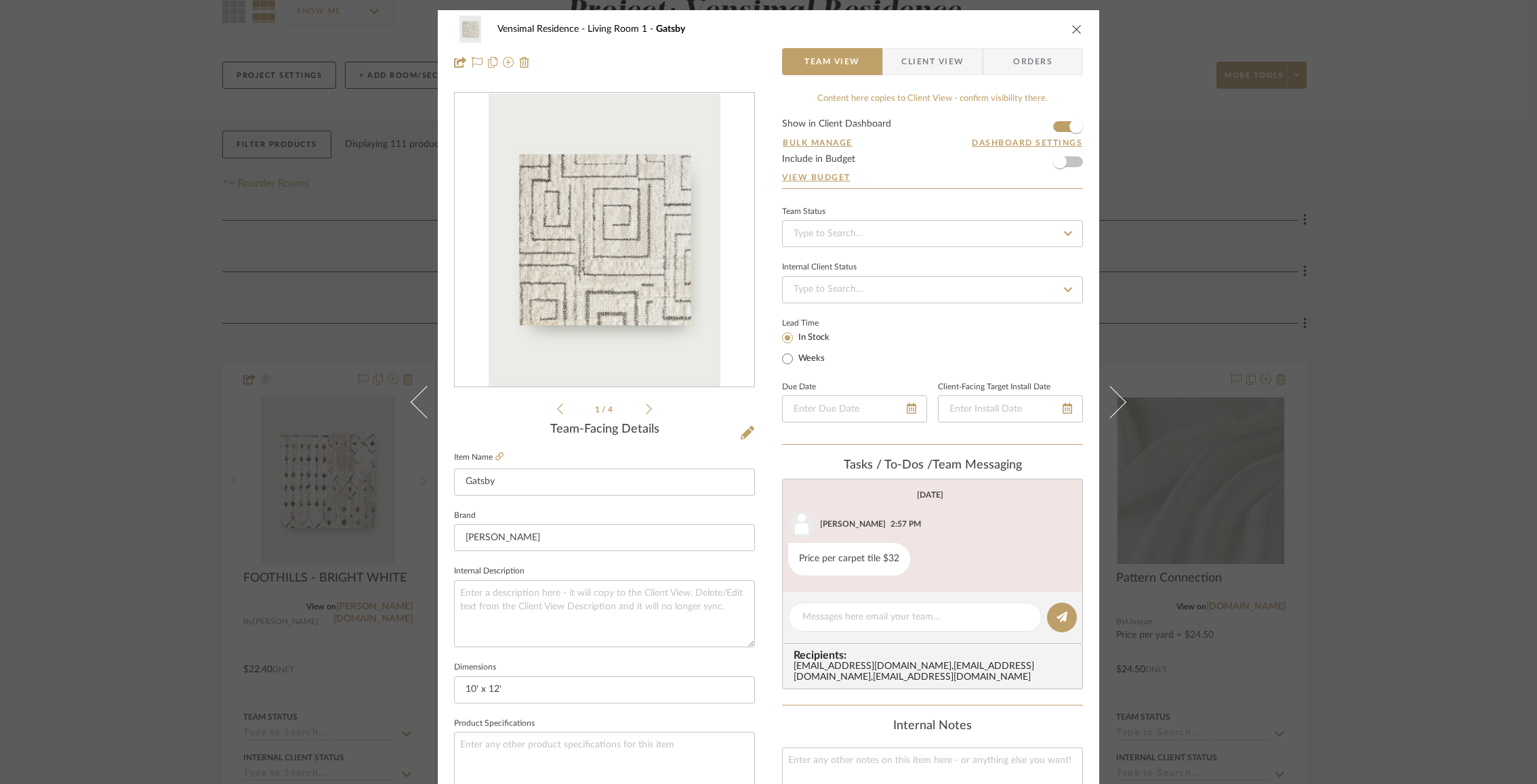
click at [1151, 287] on div "Vensimal Residence Living Room 1 Gatsby Team View Client View Orders 1 / 4 Team…" at bounding box center [768, 392] width 1537 height 784
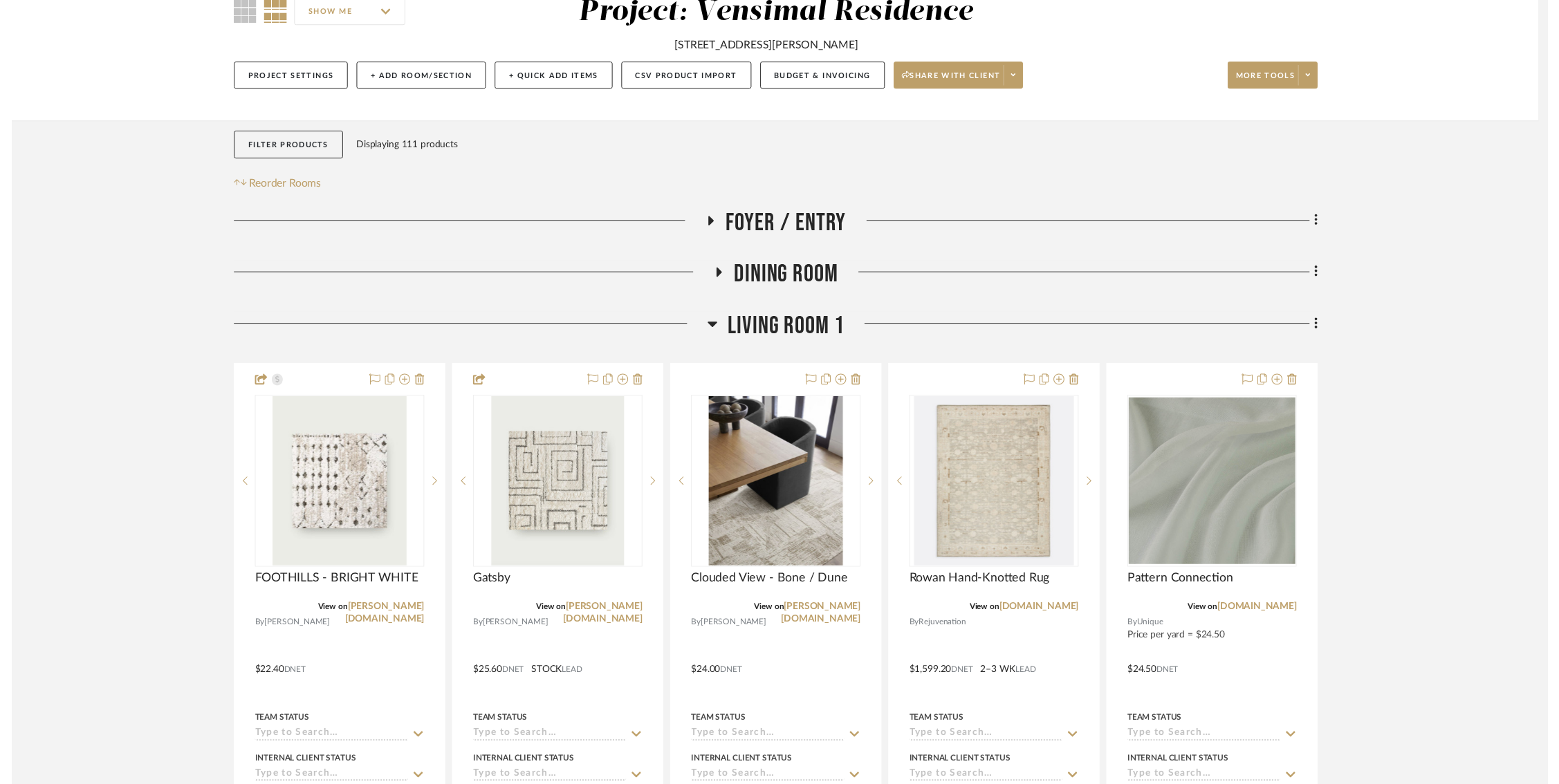
scroll to position [136, 0]
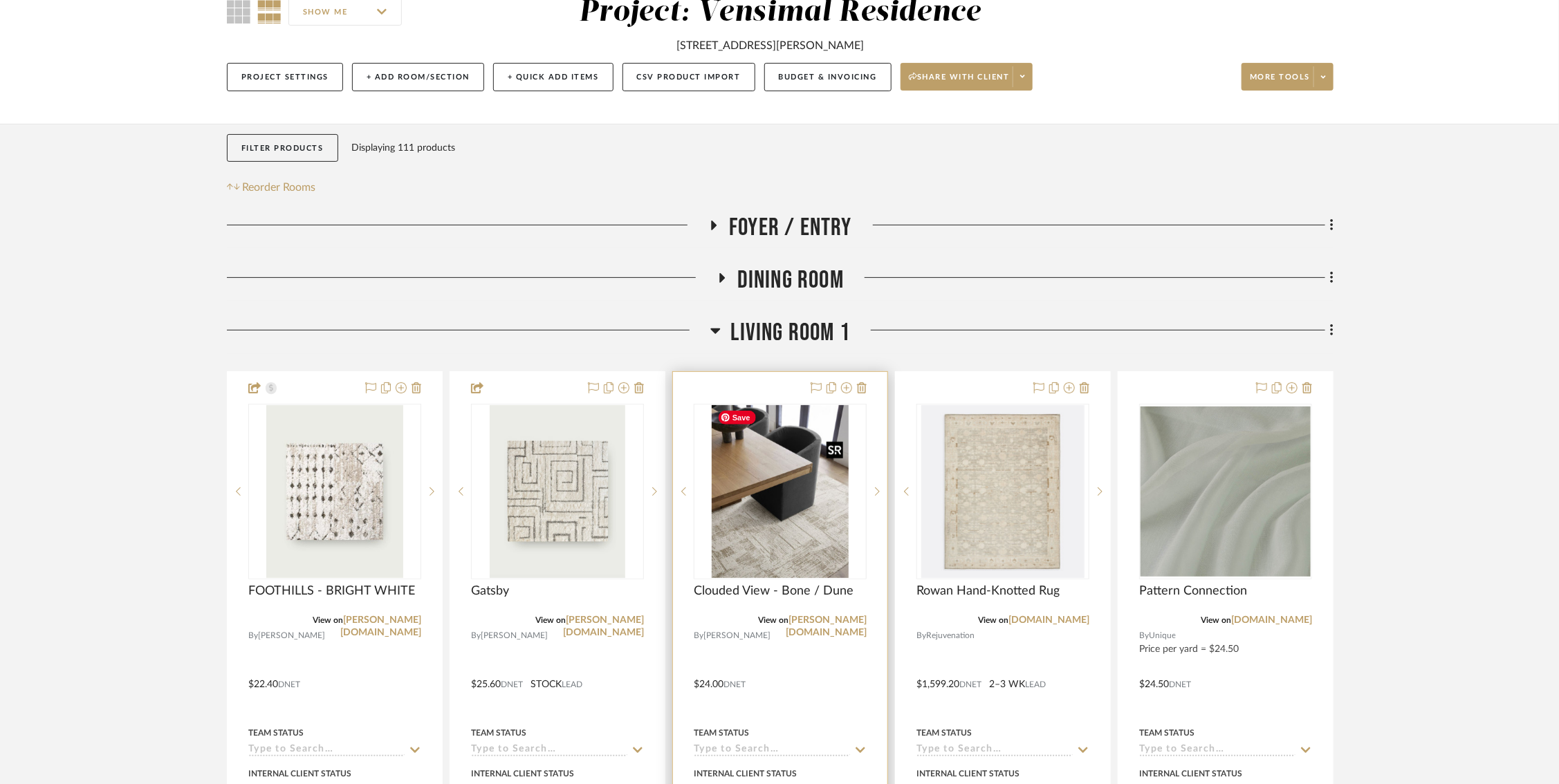
click at [747, 551] on img "1" at bounding box center [779, 492] width 136 height 173
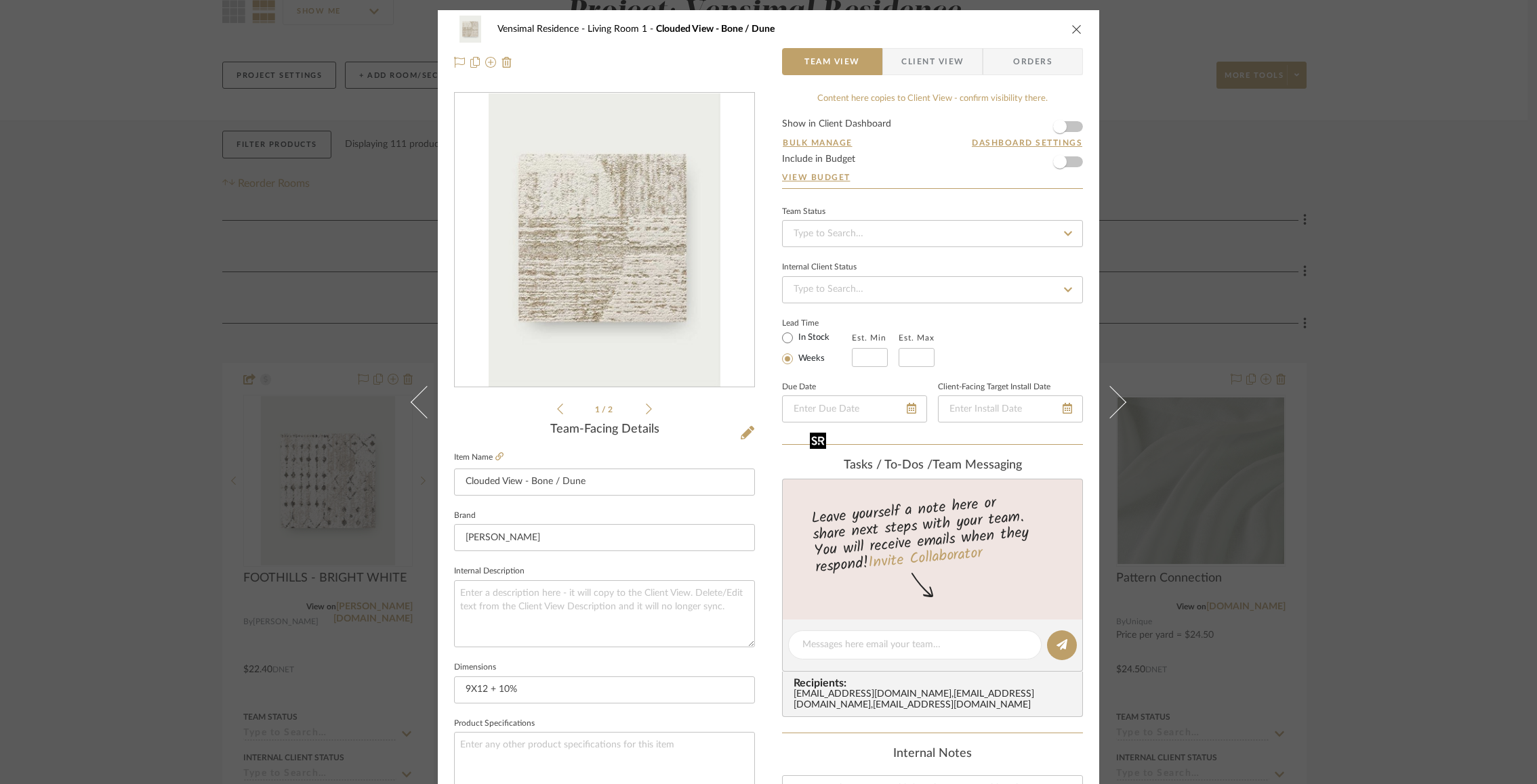
scroll to position [472, 0]
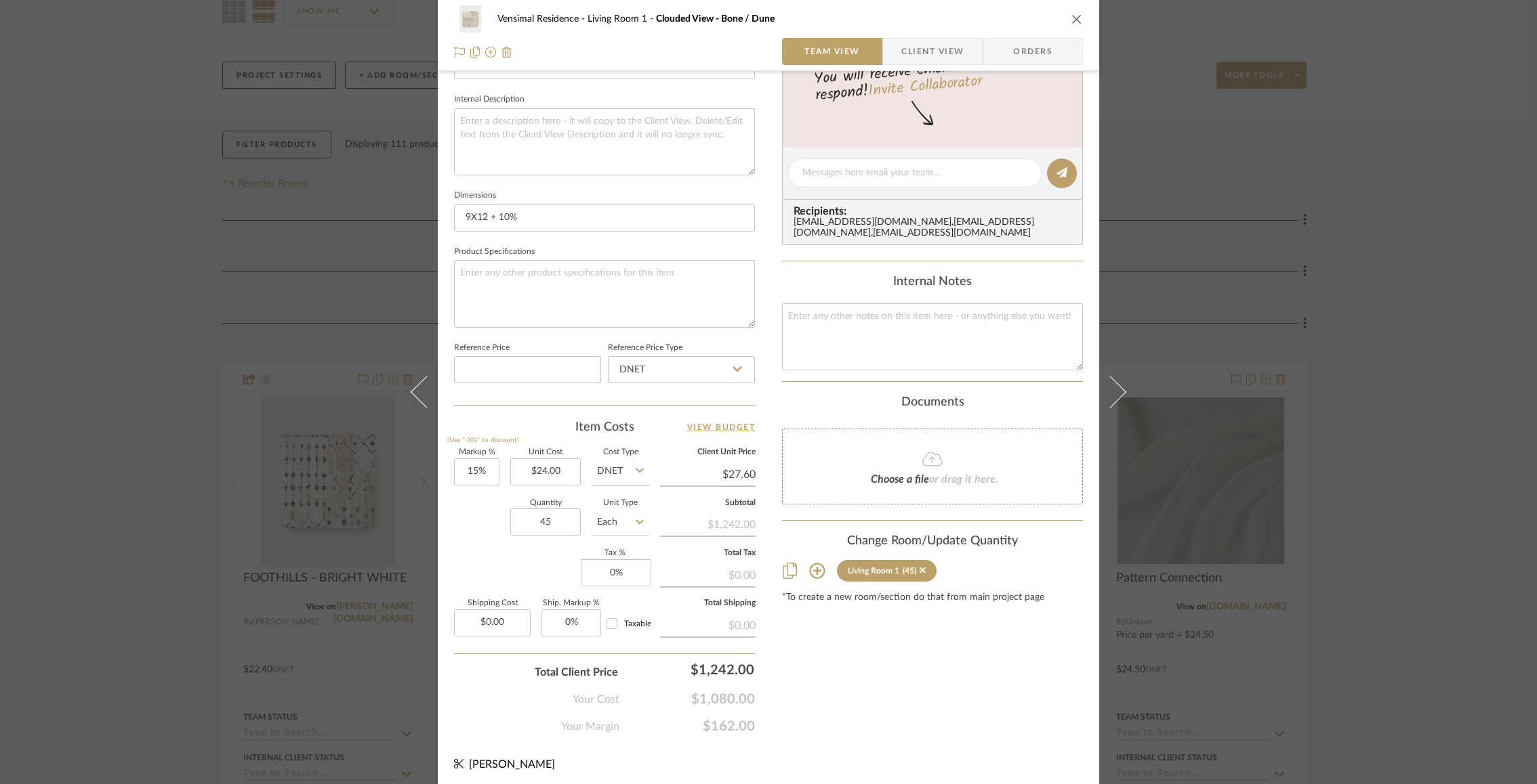
click at [509, 566] on div "Markup % (Use "-X%" to discount) 15% Unit Cost $24.00 Cost Type DNET Client Uni…" at bounding box center [605, 548] width 301 height 198
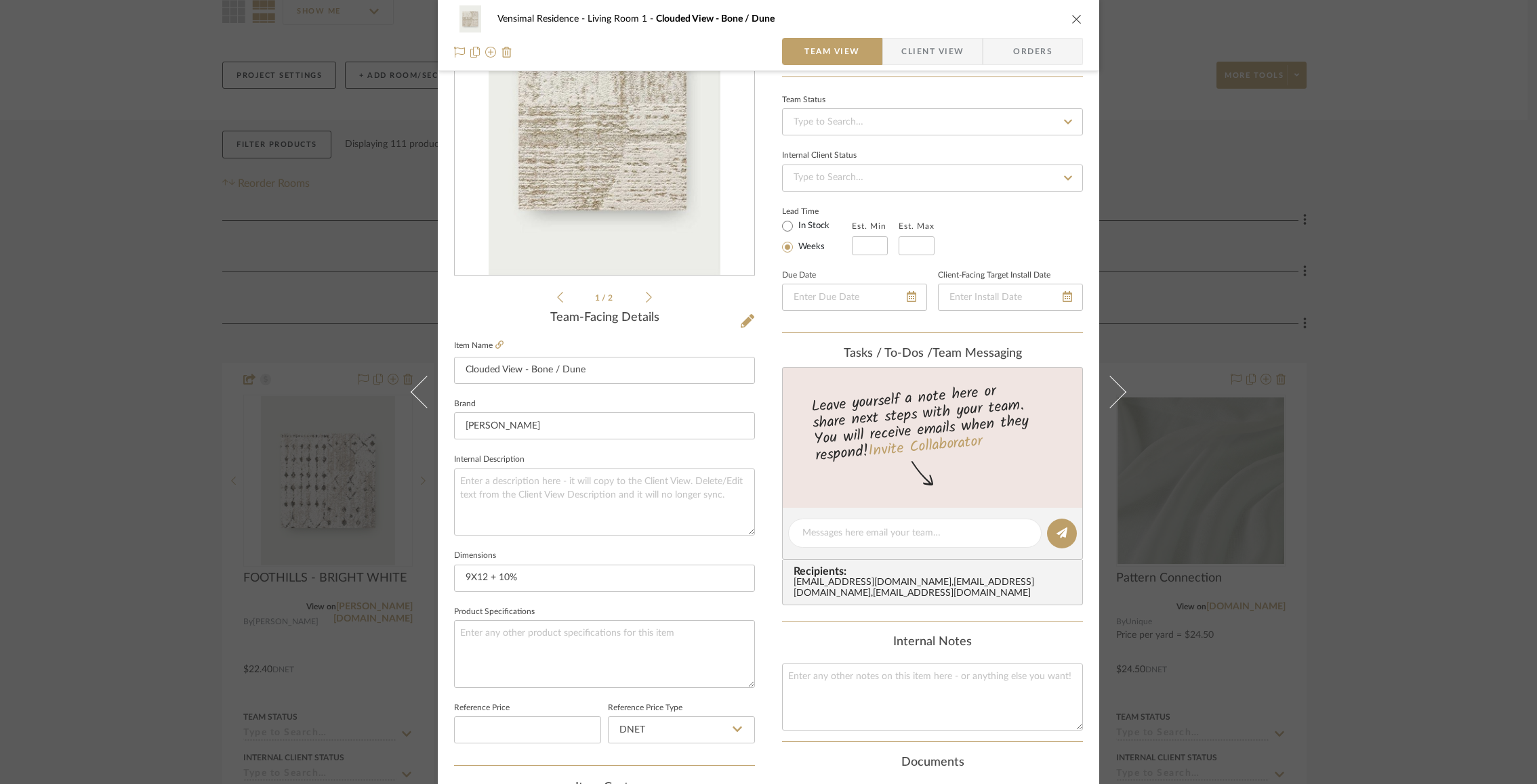
scroll to position [0, 0]
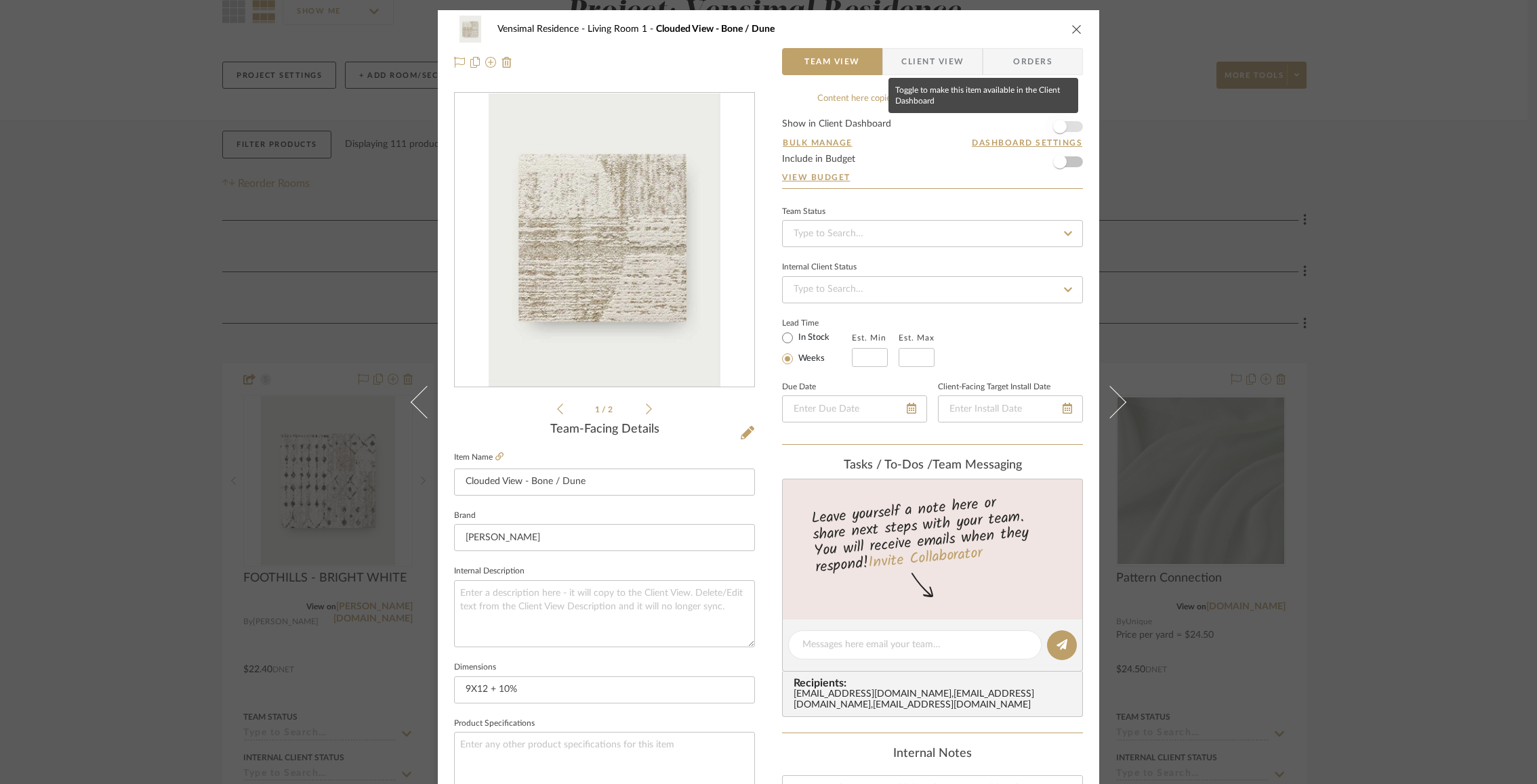
click at [1060, 121] on span "button" at bounding box center [1060, 127] width 30 height 30
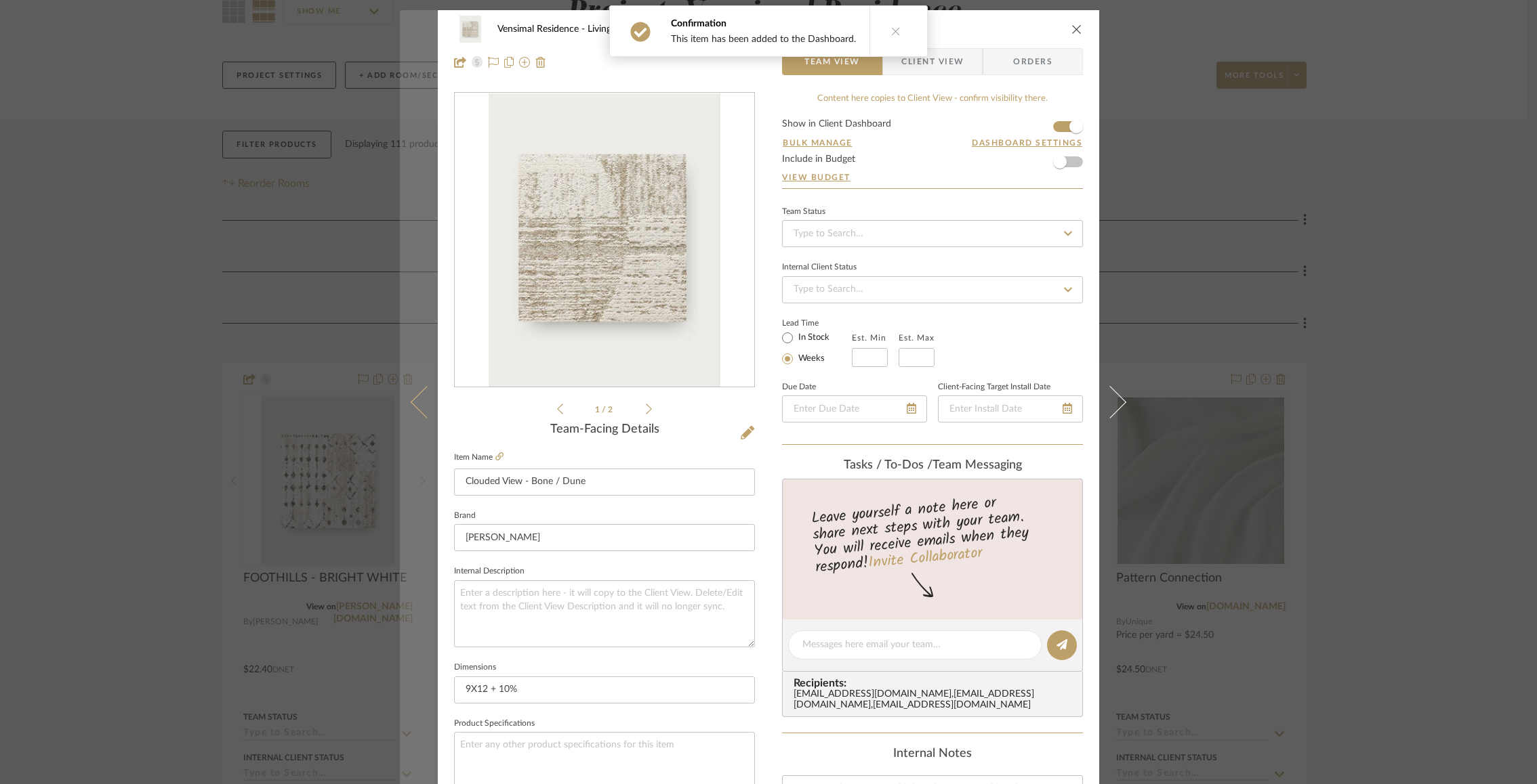
click at [416, 402] on icon at bounding box center [427, 403] width 33 height 33
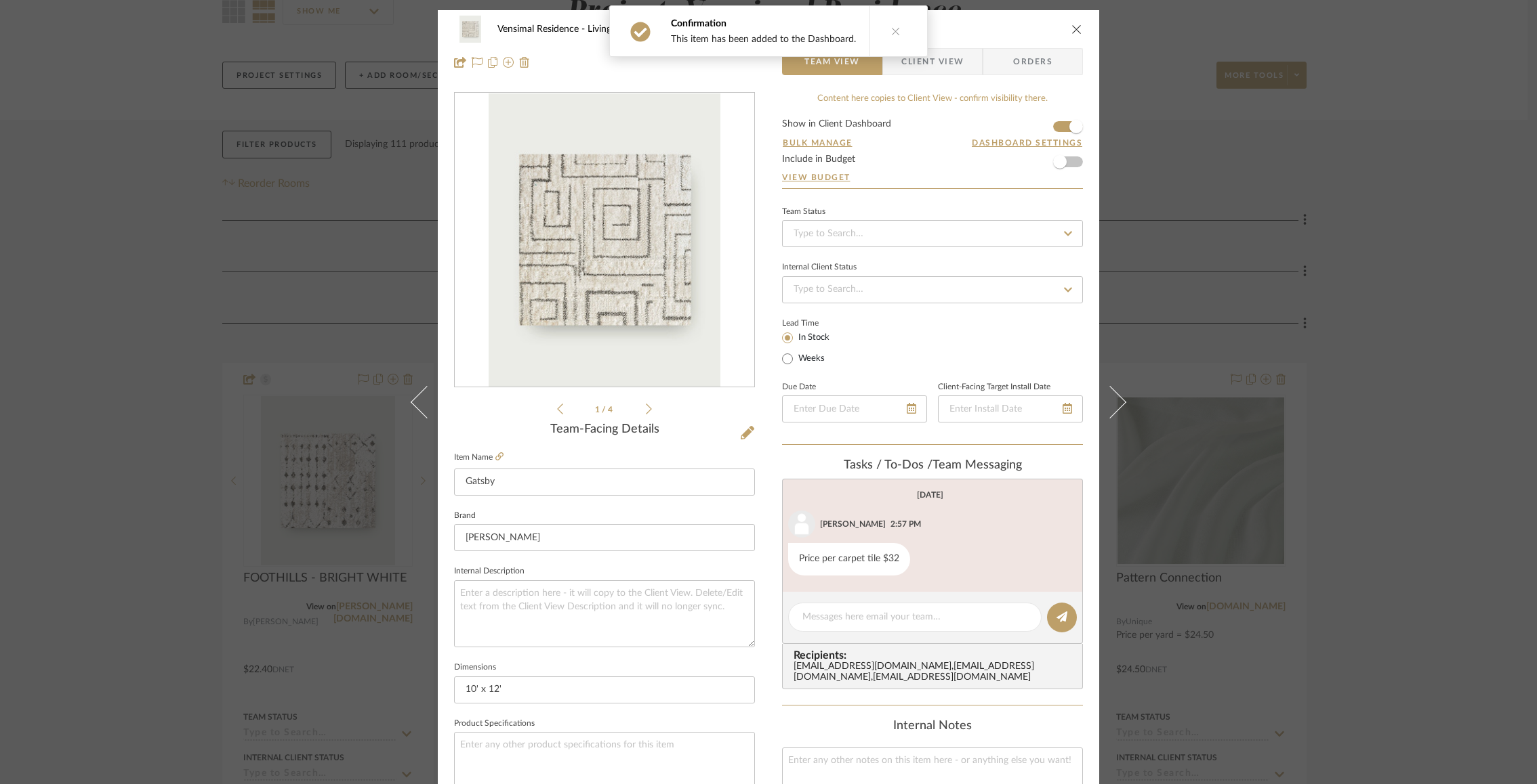
click at [939, 73] on span "Client View" at bounding box center [932, 62] width 62 height 27
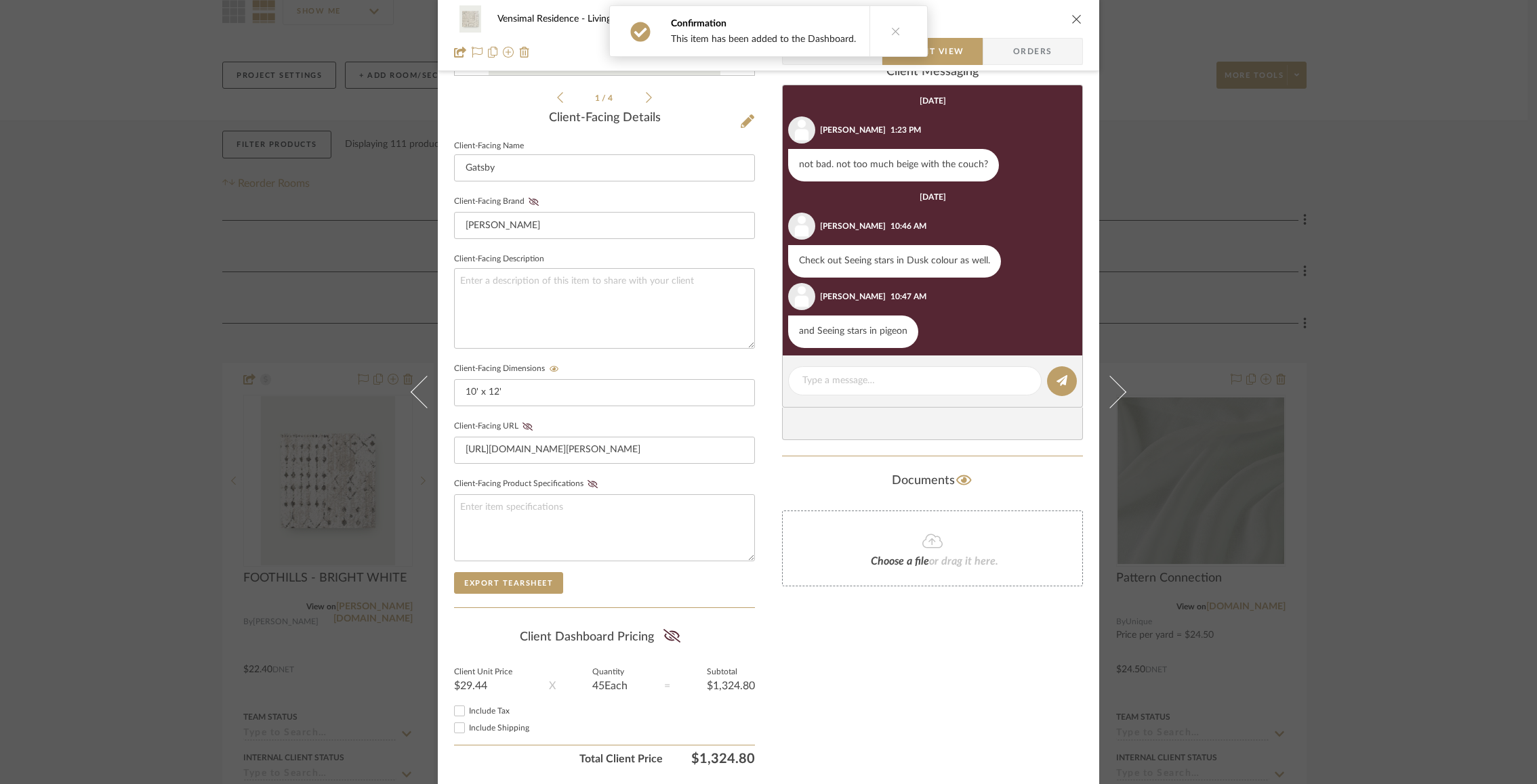
scroll to position [348, 0]
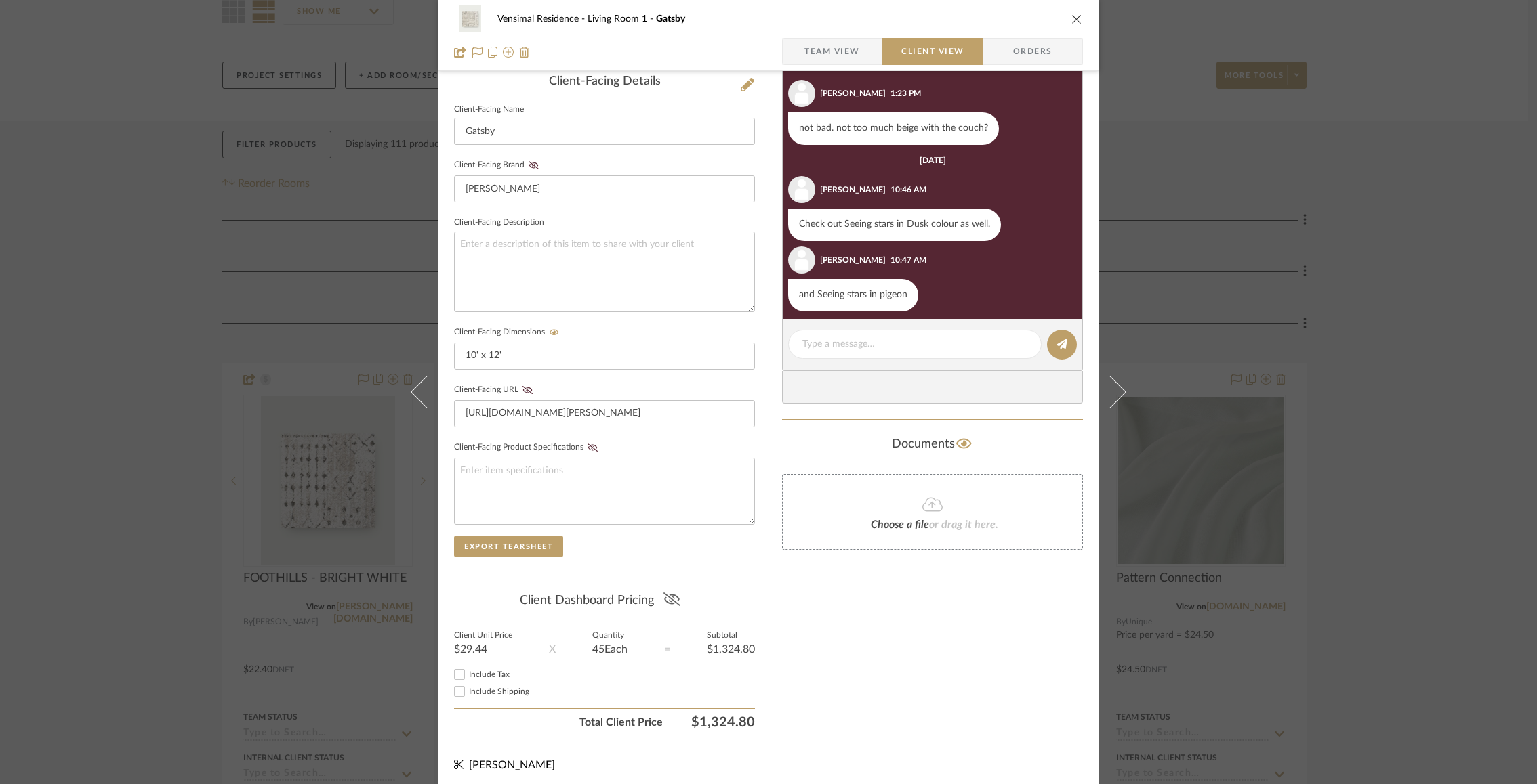
click at [663, 594] on icon at bounding box center [671, 599] width 17 height 14
click at [462, 666] on input "Include Tax" at bounding box center [460, 674] width 16 height 16
checkbox input "false"
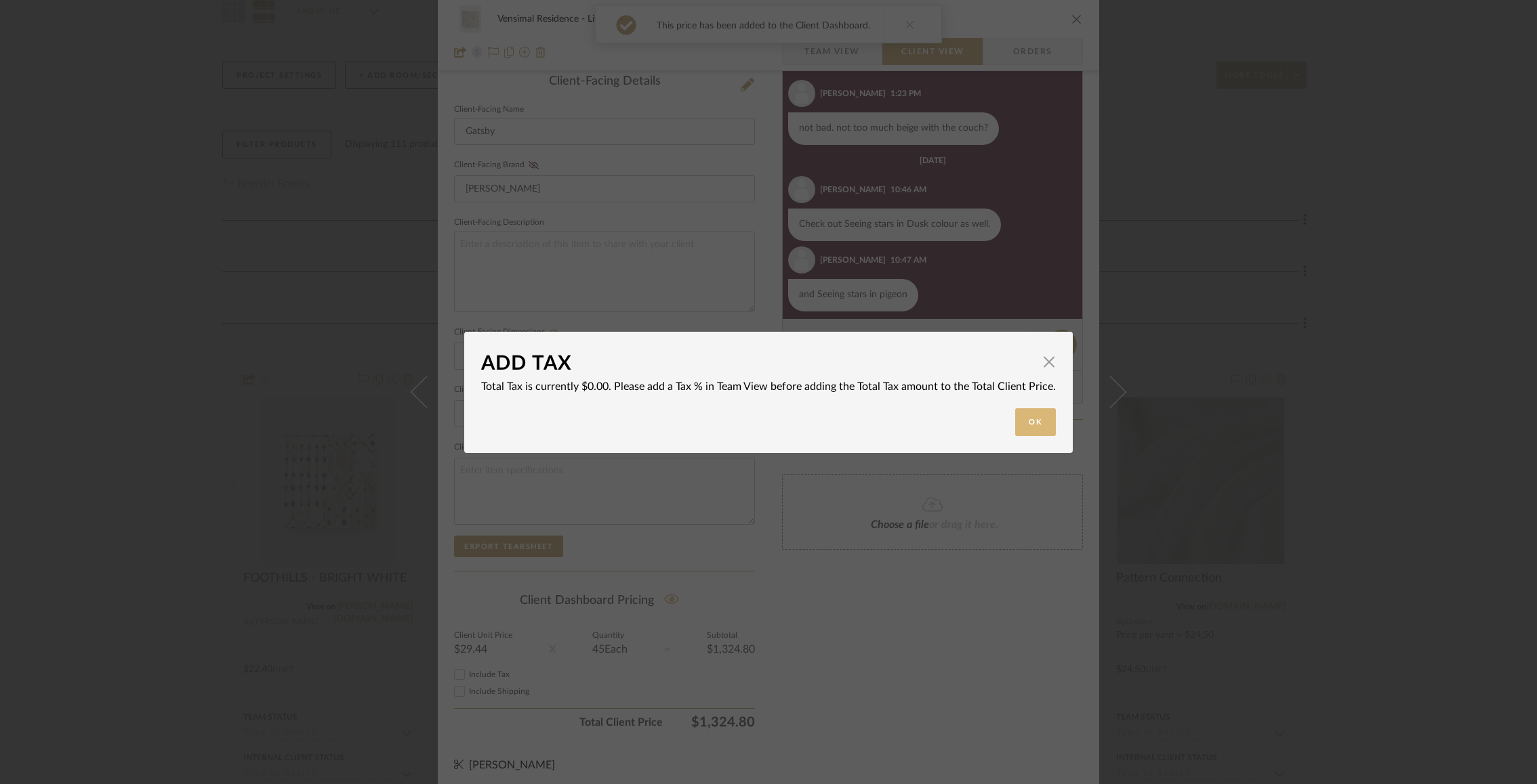
click at [1043, 421] on button "Ok" at bounding box center [1035, 422] width 41 height 28
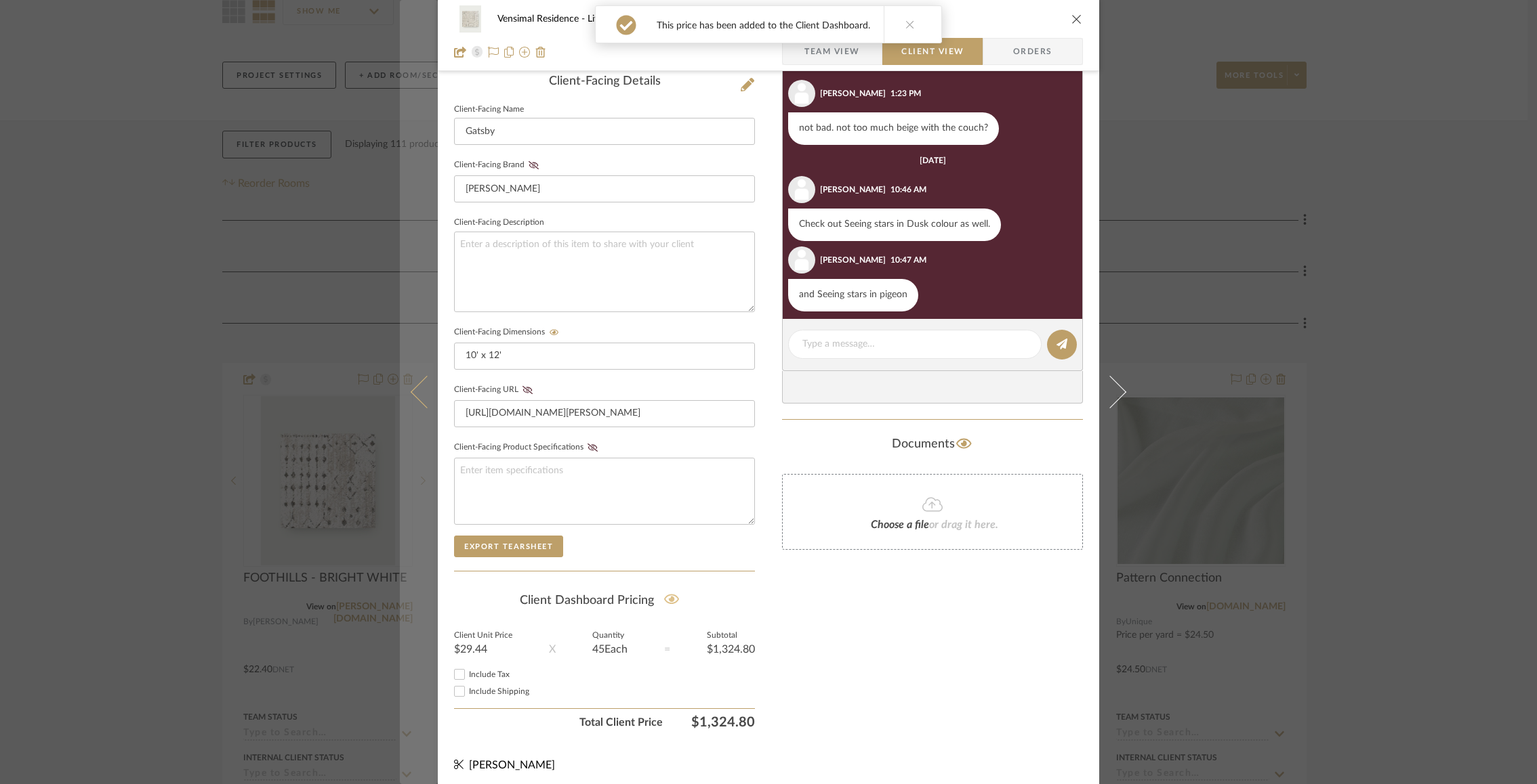
click at [424, 393] on icon at bounding box center [427, 392] width 33 height 33
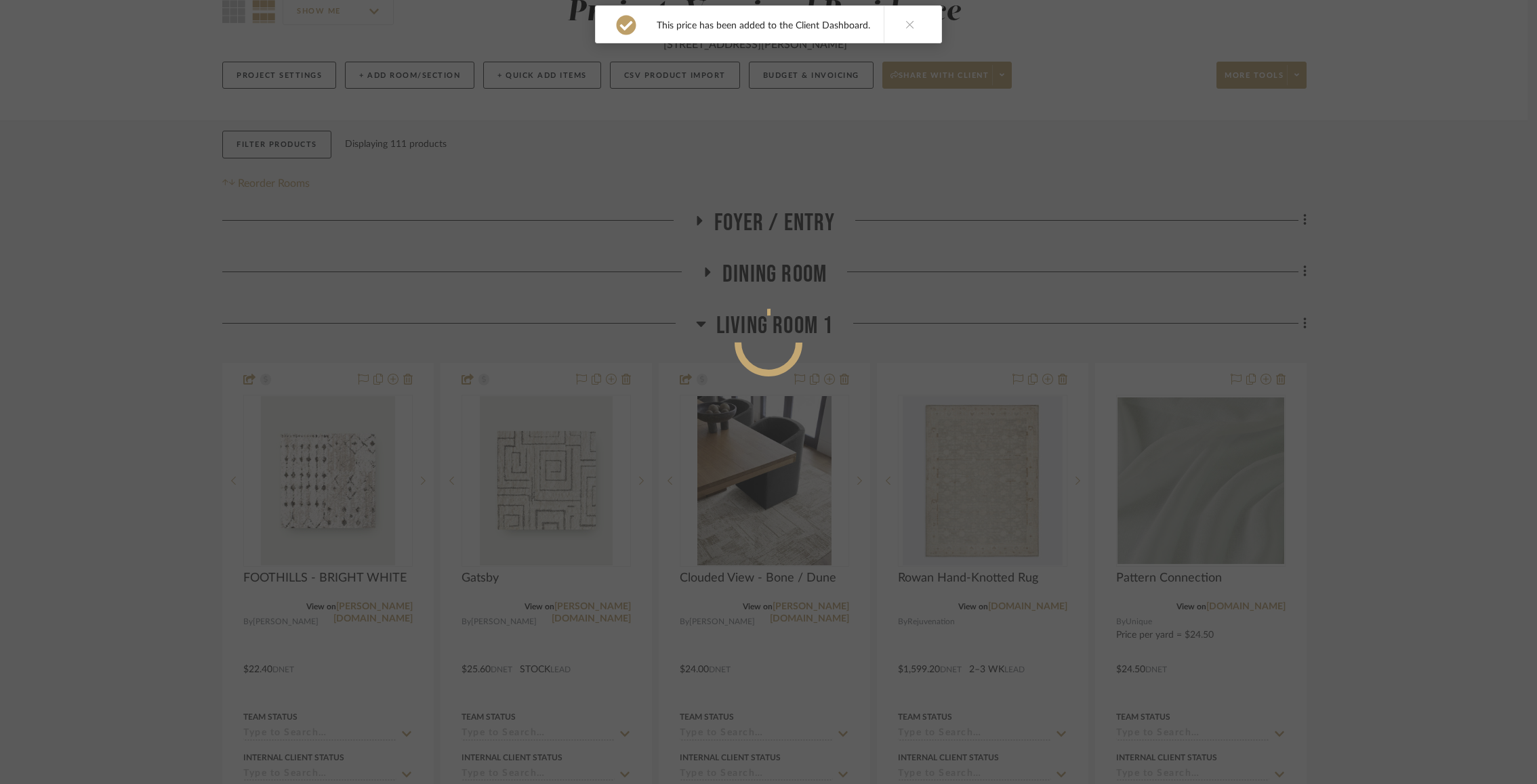
scroll to position [0, 0]
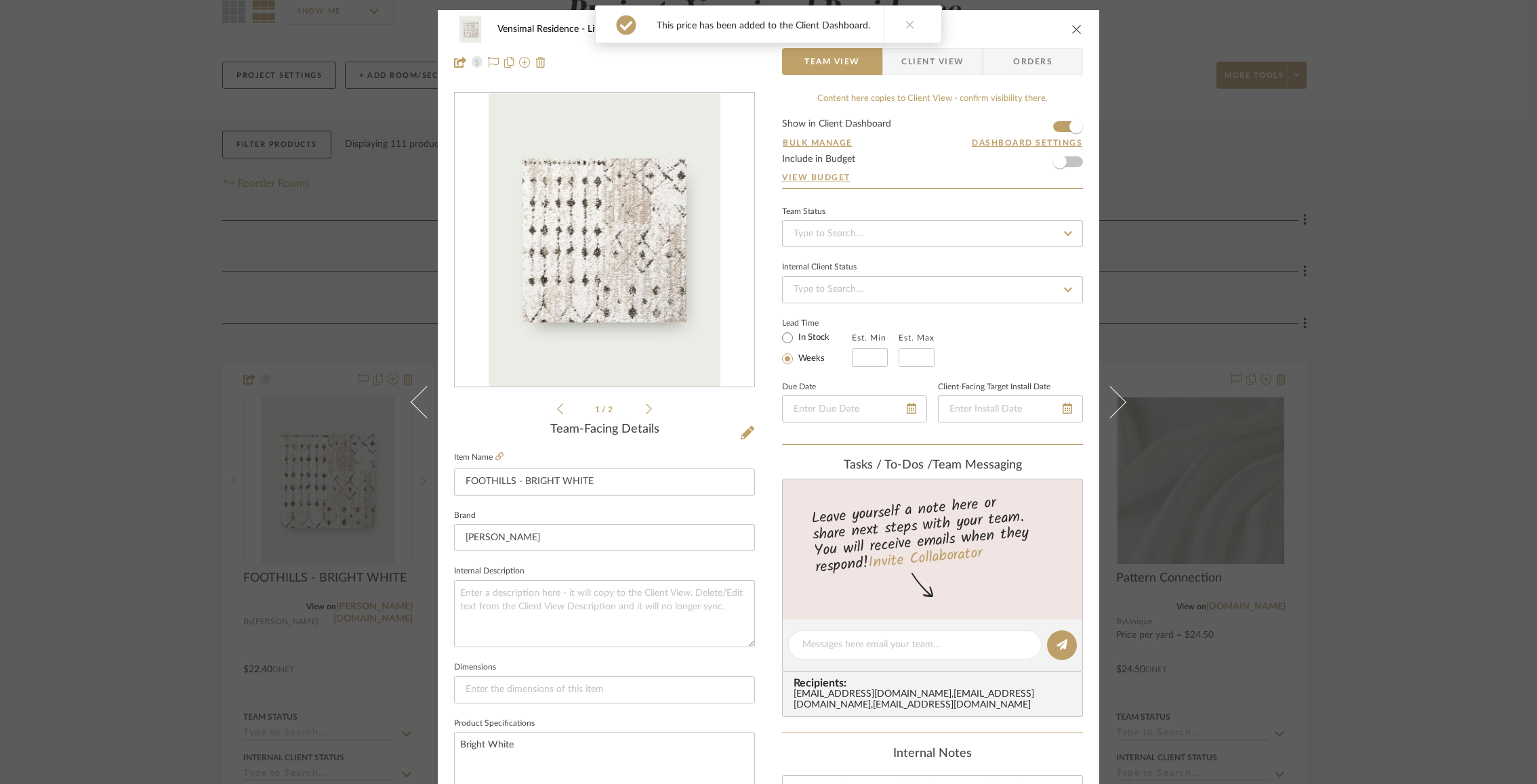
click at [1071, 32] on icon "close" at bounding box center [1077, 29] width 11 height 11
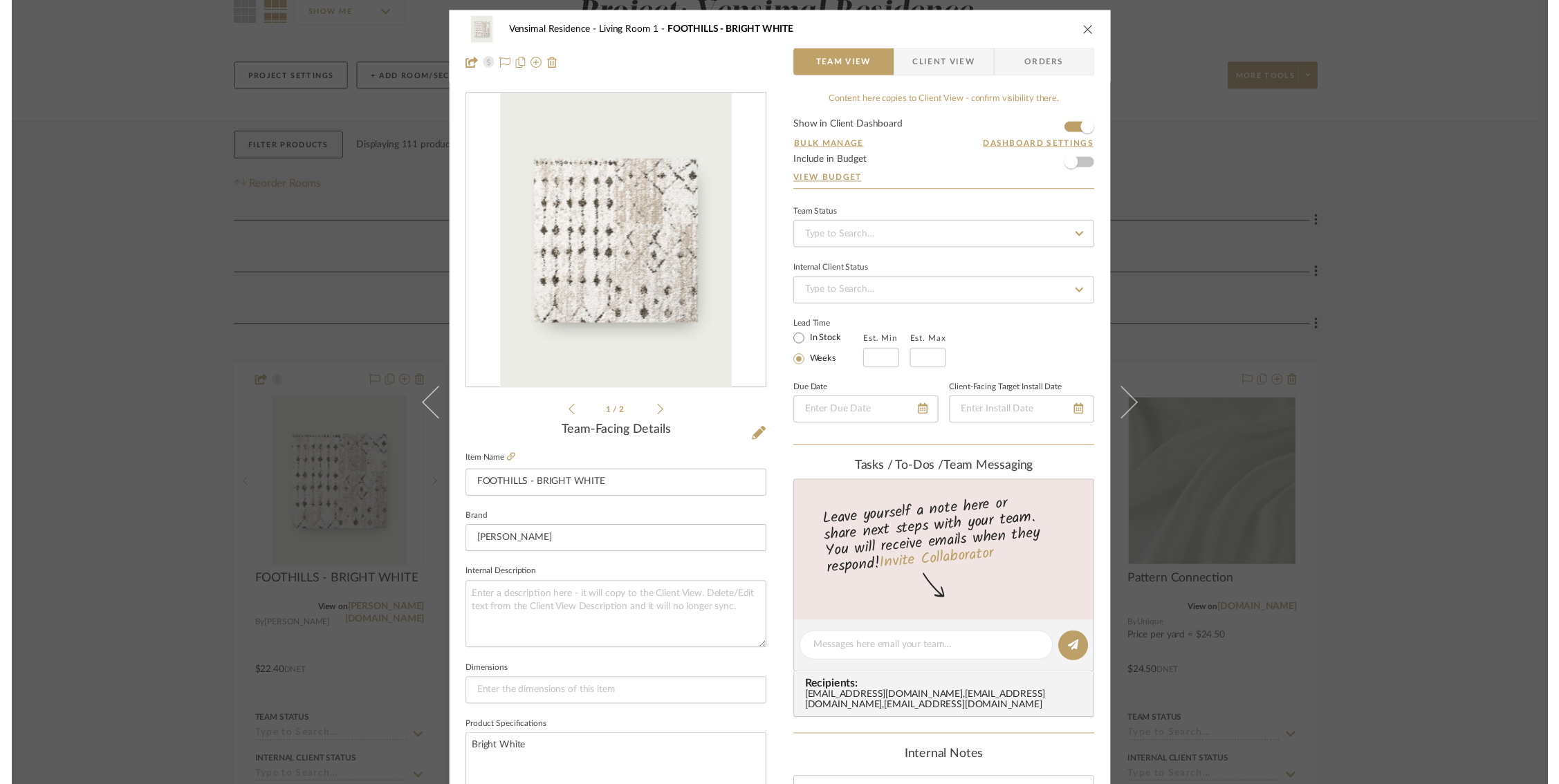
scroll to position [136, 0]
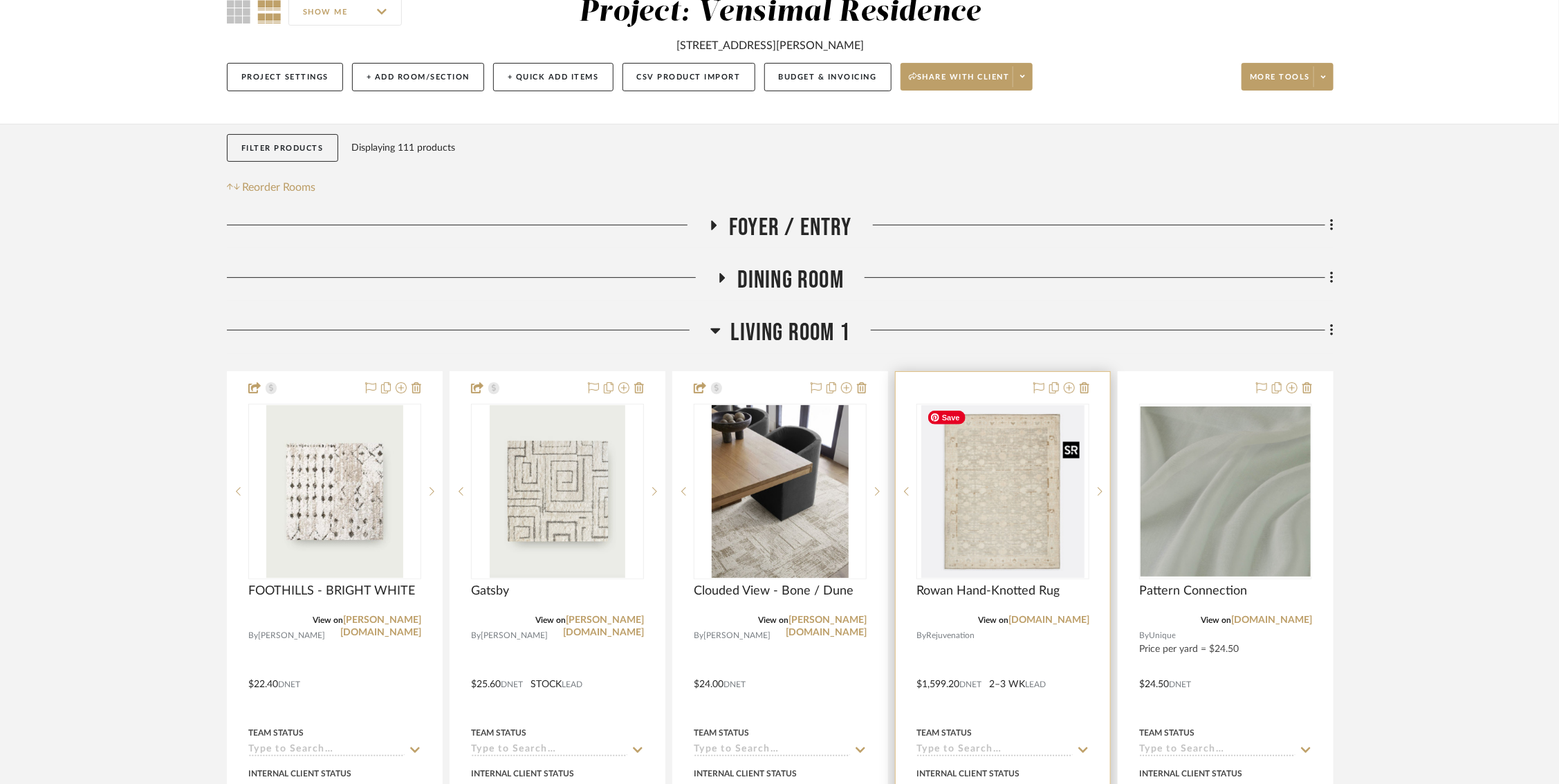
click at [1012, 497] on img "0" at bounding box center [1003, 492] width 163 height 173
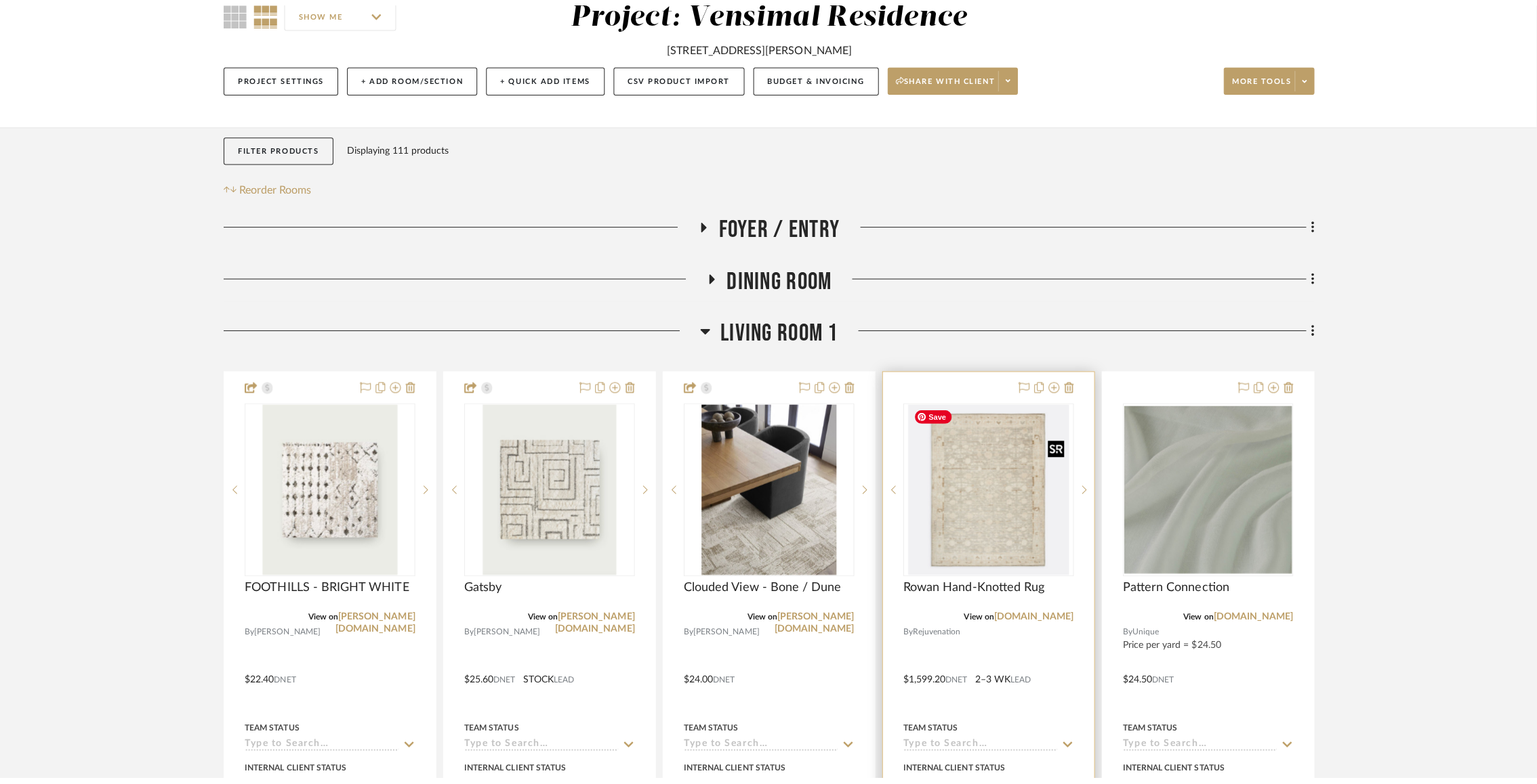
scroll to position [0, 0]
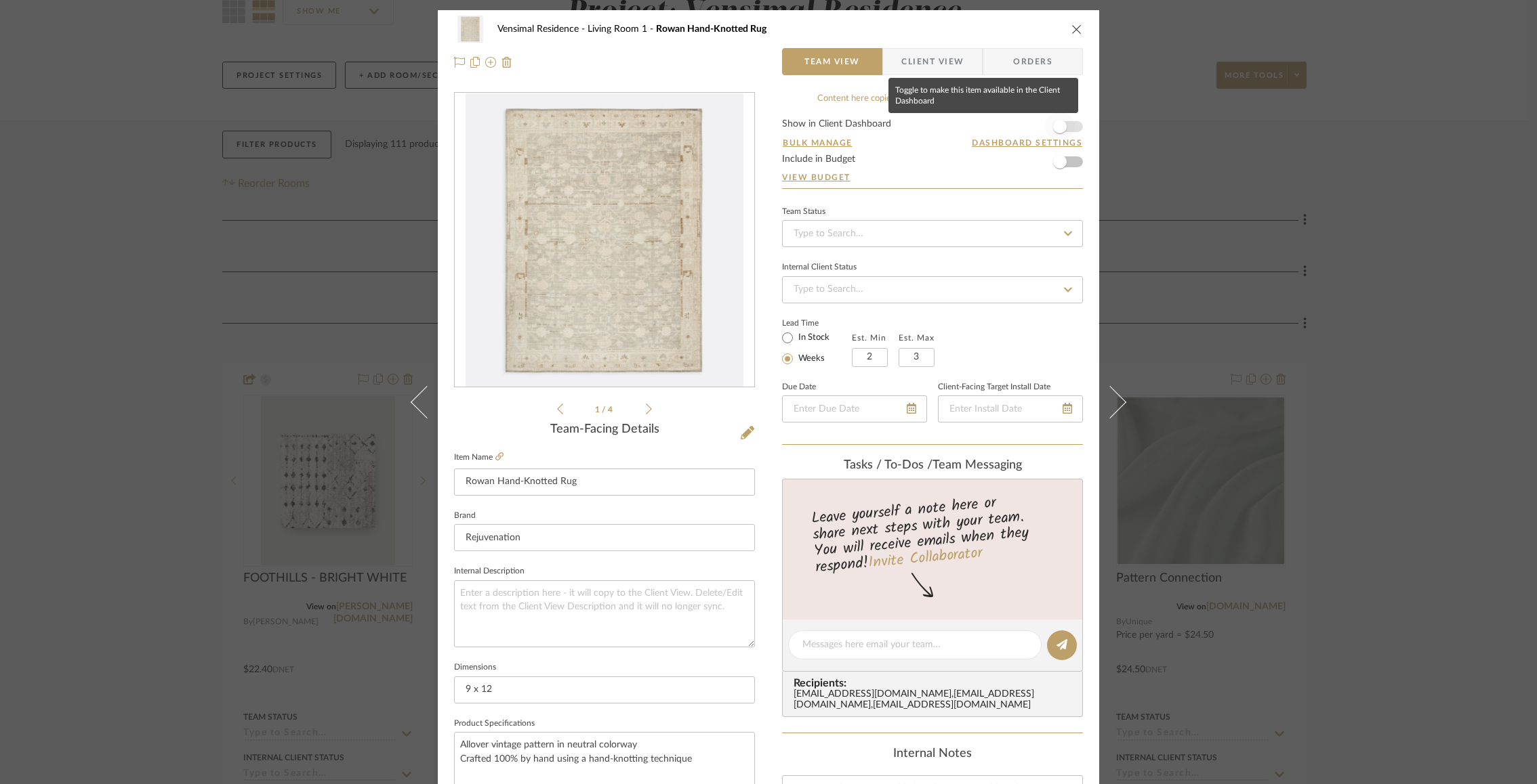
click at [1054, 123] on span "button" at bounding box center [1060, 127] width 14 height 14
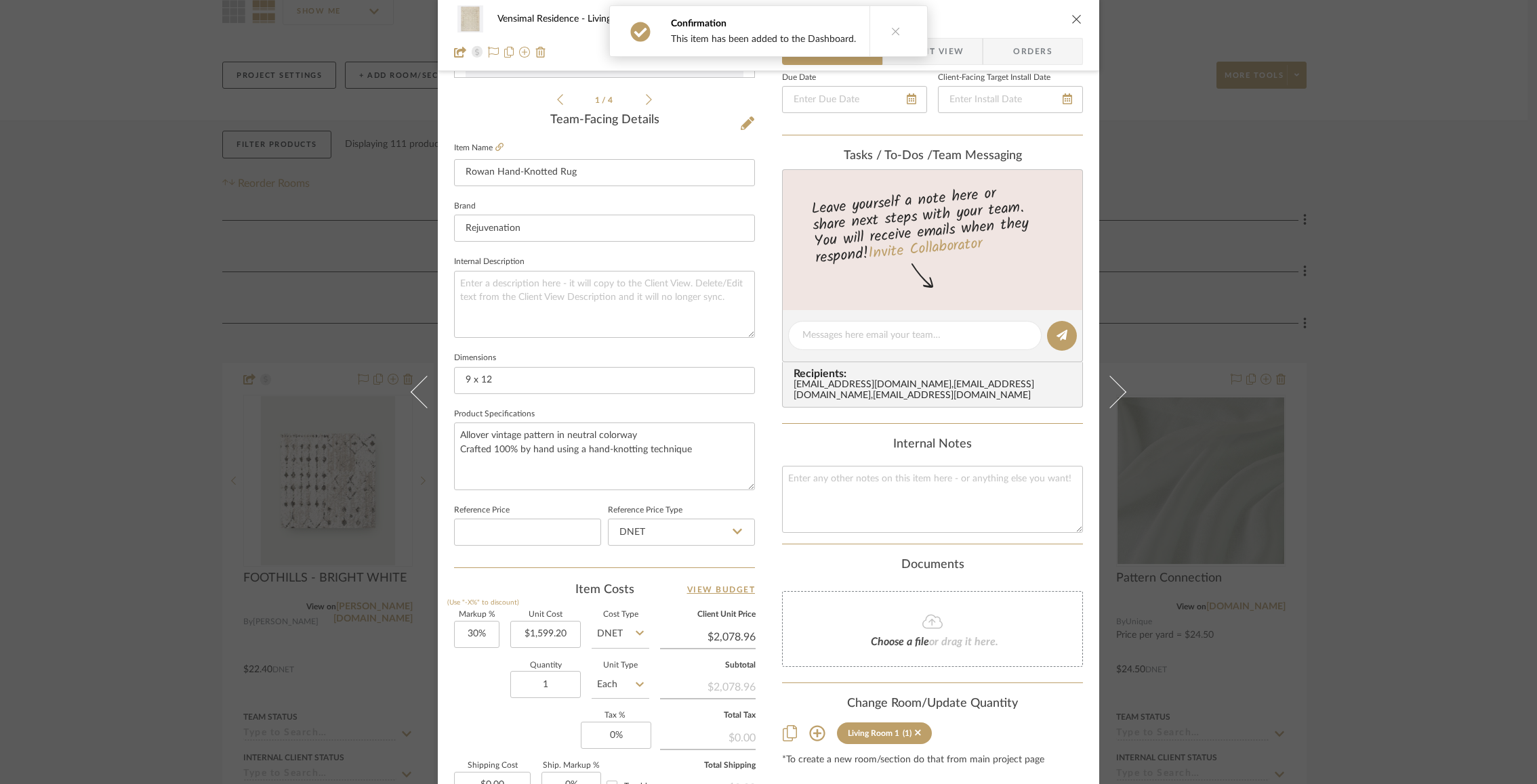
scroll to position [417, 0]
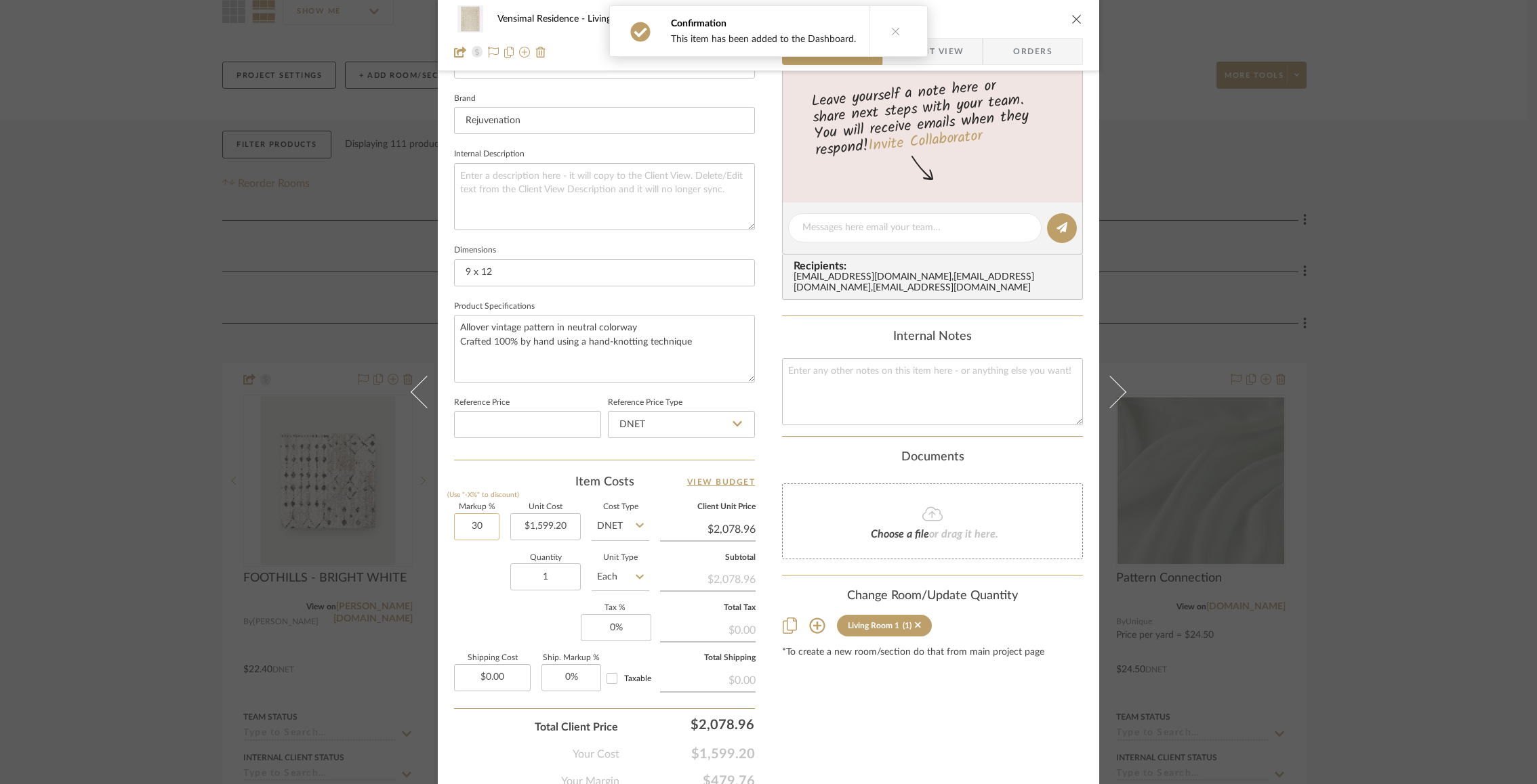
click at [468, 531] on input "30" at bounding box center [477, 527] width 45 height 27
type input "15%"
click at [473, 594] on div "Quantity 1 Unit Type Each" at bounding box center [552, 579] width 195 height 48
type input "$1,839.08"
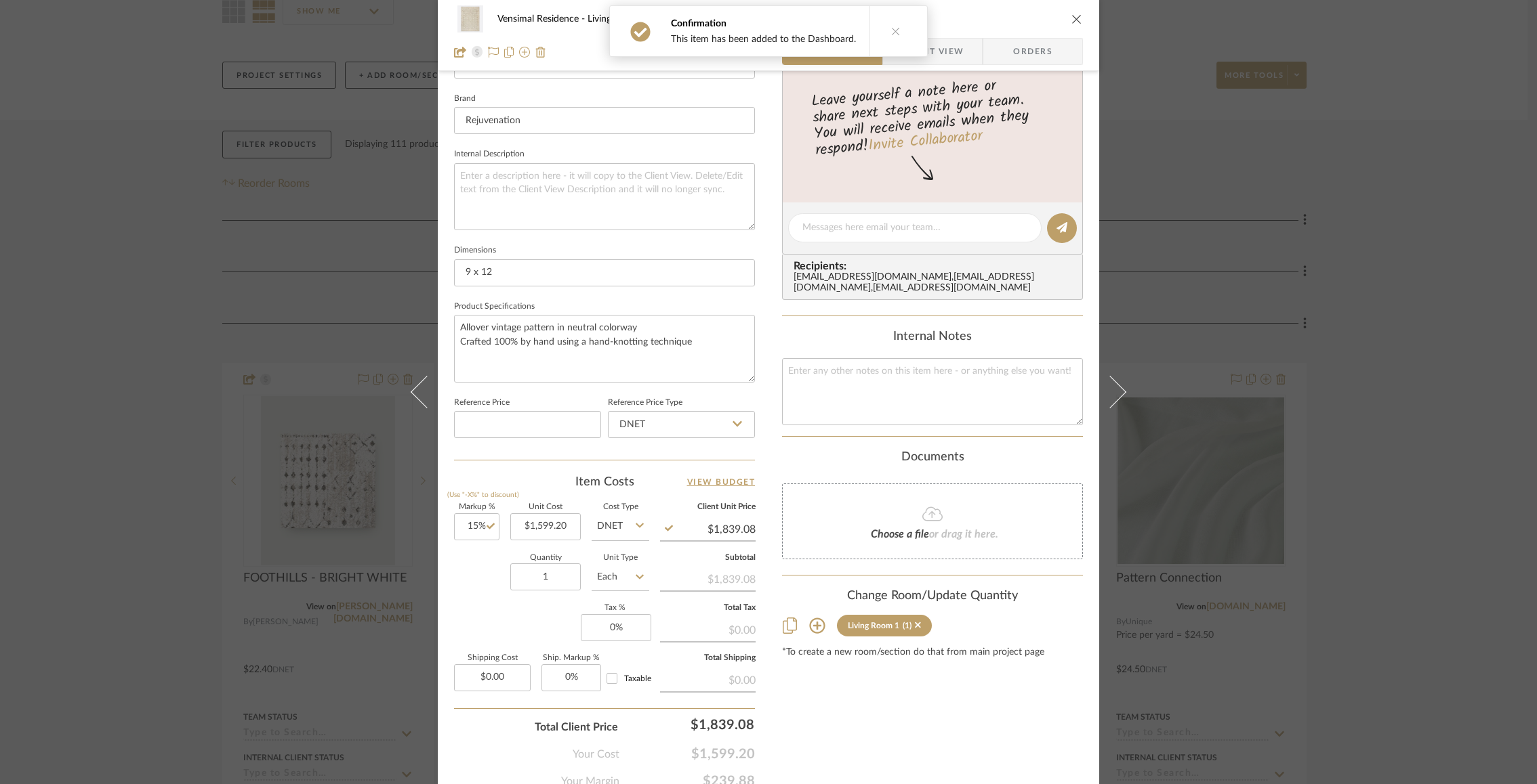
scroll to position [472, 0]
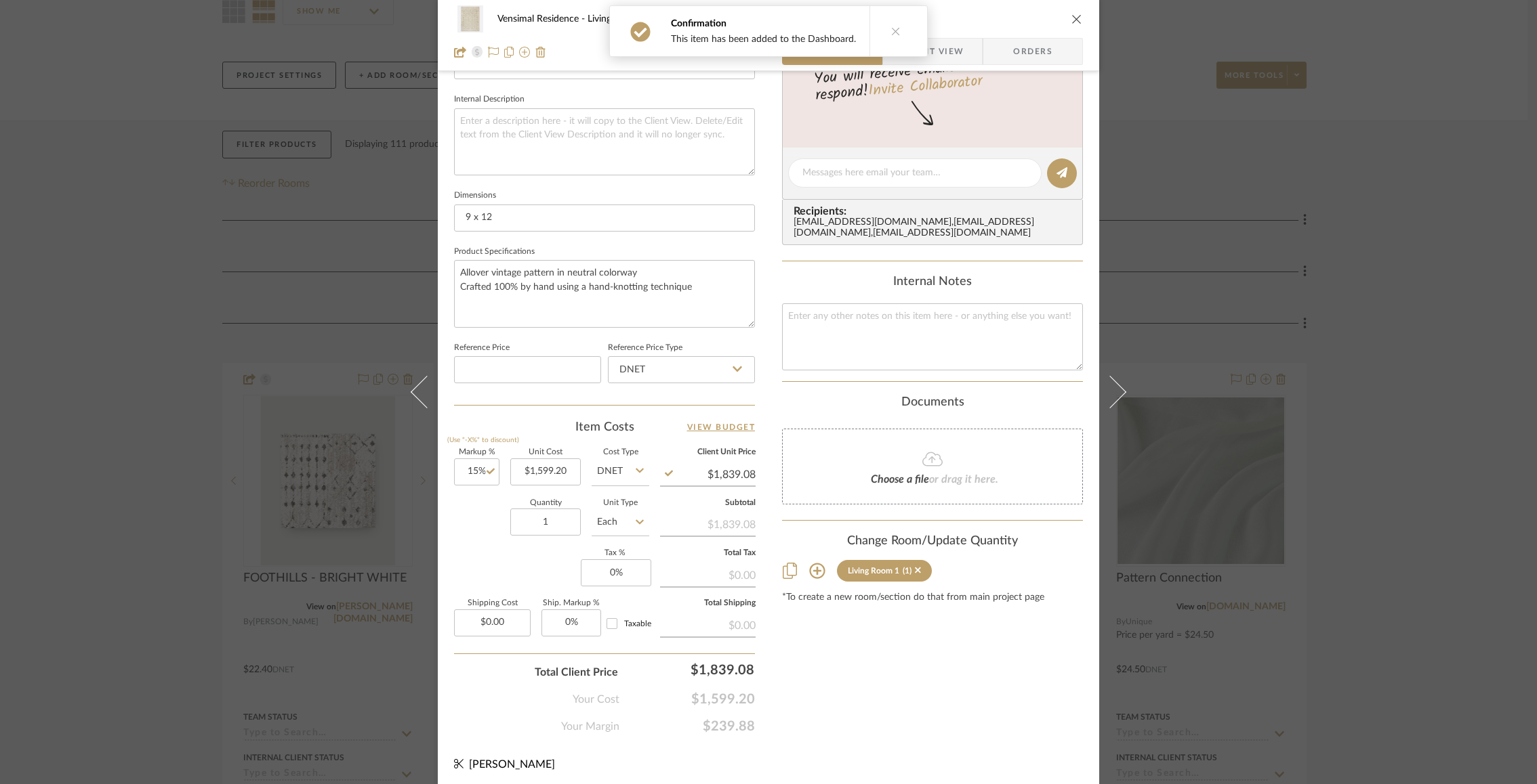
click at [473, 541] on div "Quantity 1 Unit Type Each" at bounding box center [552, 524] width 195 height 48
click at [1071, 15] on icon "close" at bounding box center [1077, 19] width 11 height 11
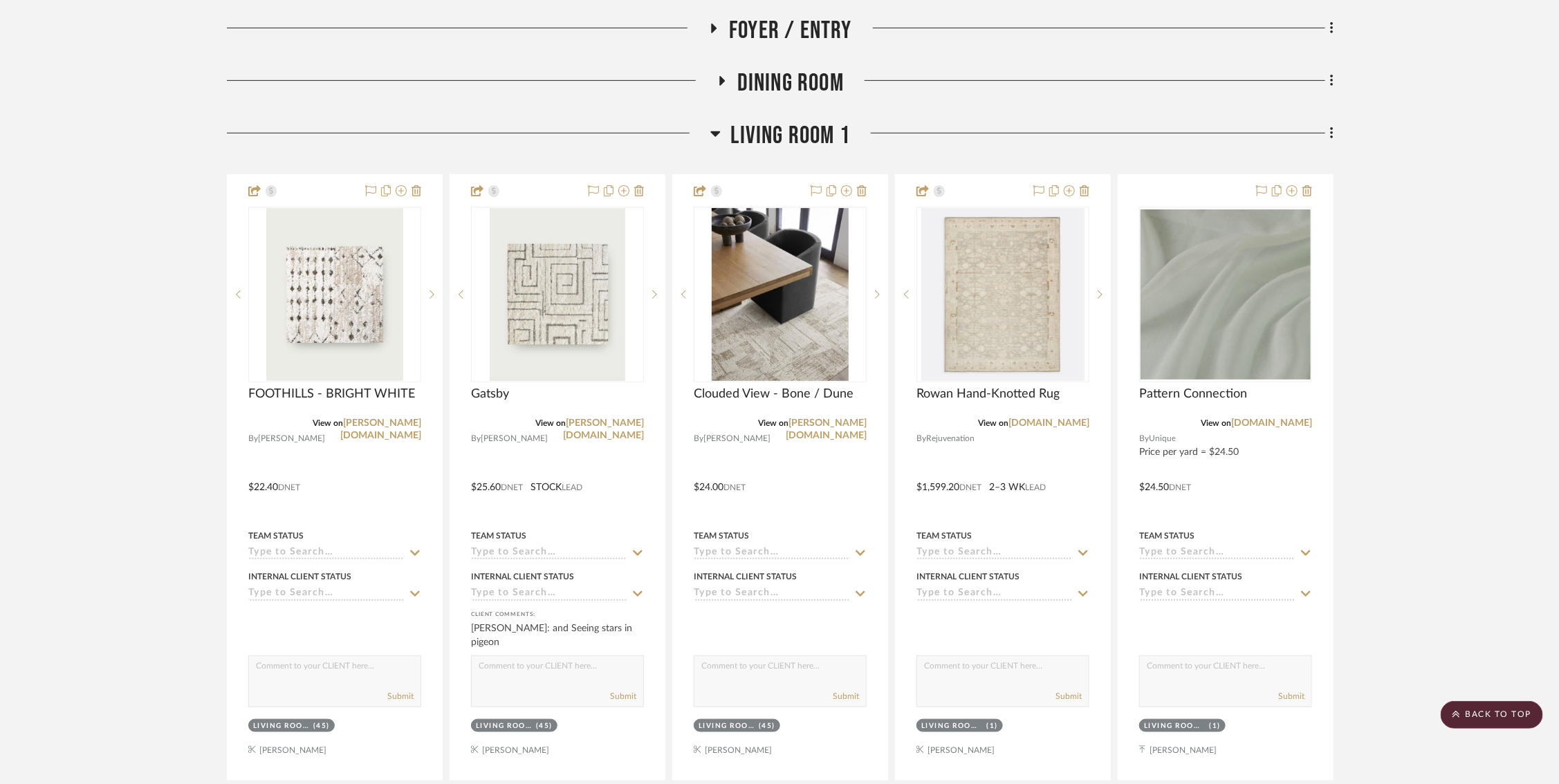
scroll to position [330, 0]
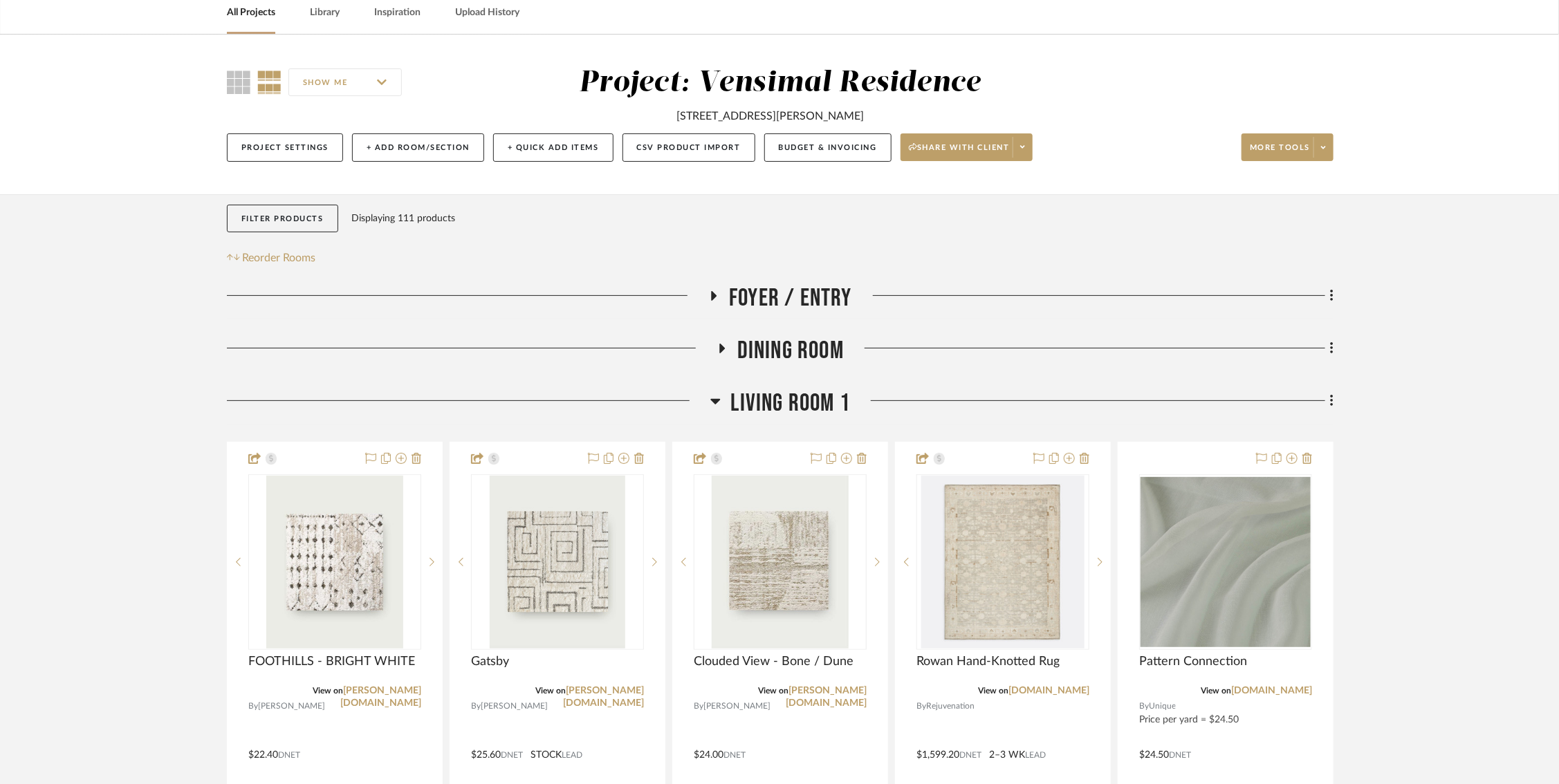
scroll to position [93, 0]
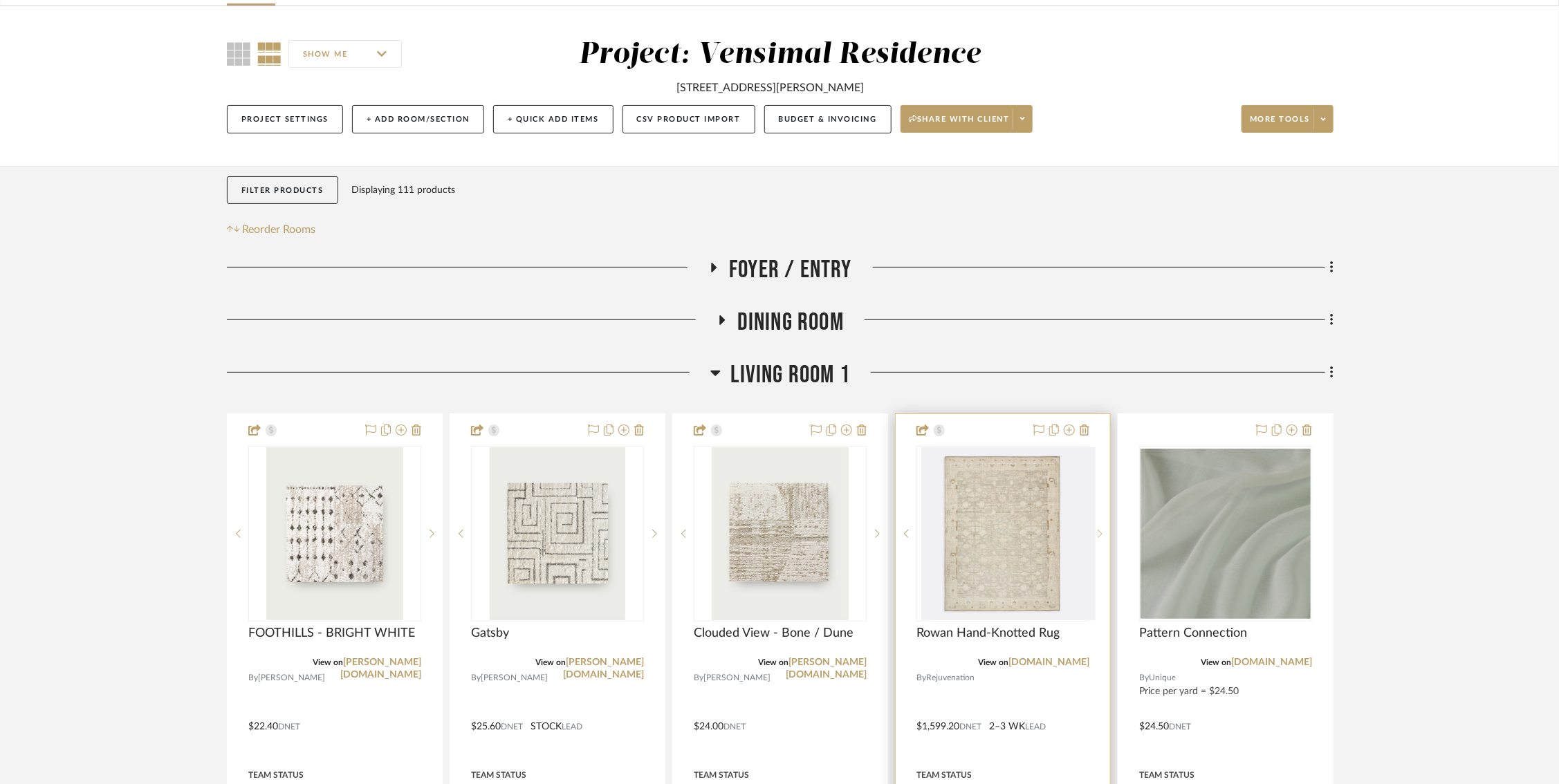
click at [1097, 531] on sr-next-btn at bounding box center [1100, 534] width 21 height 10
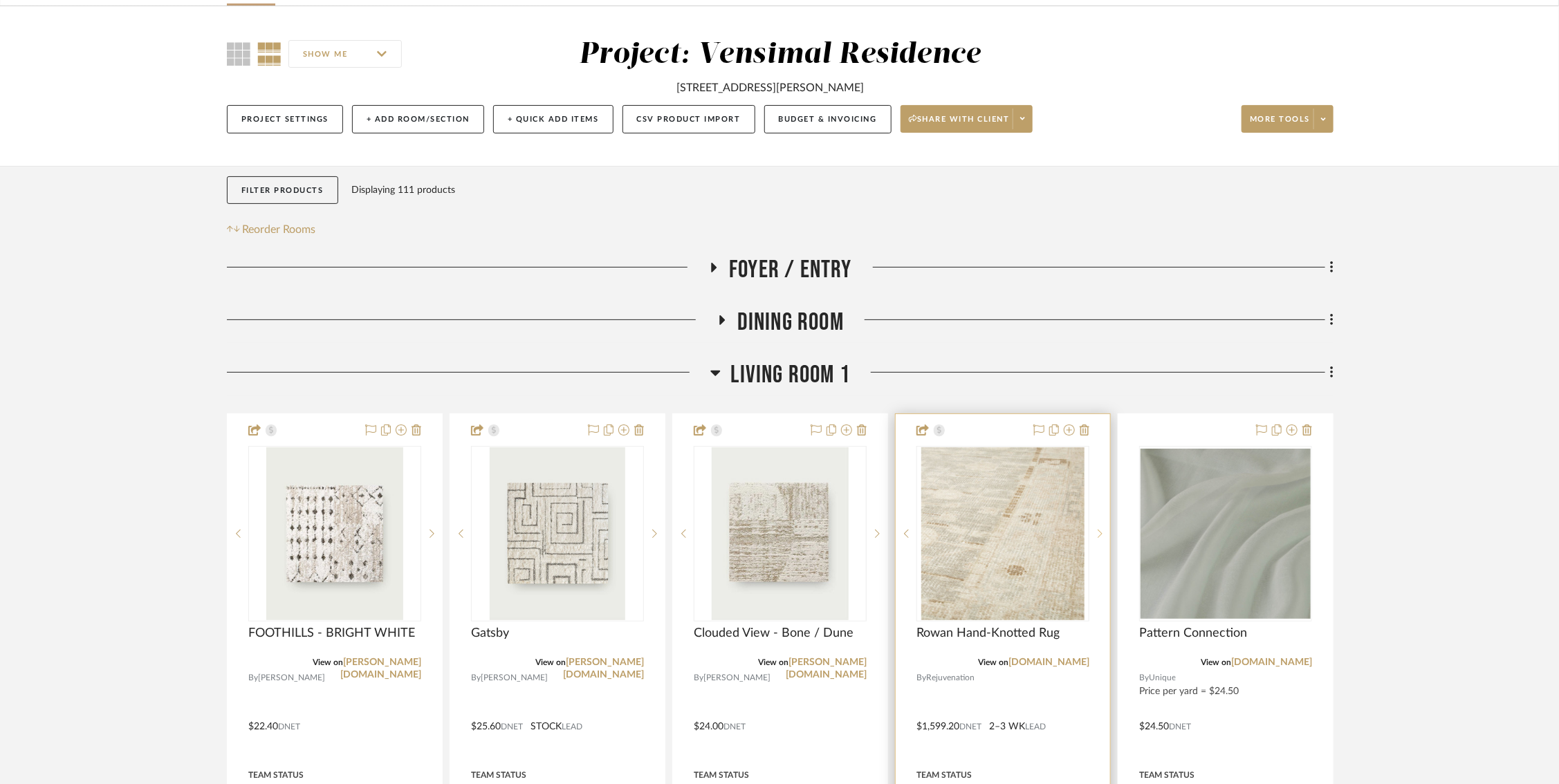
click at [1097, 531] on sr-next-btn at bounding box center [1100, 534] width 21 height 10
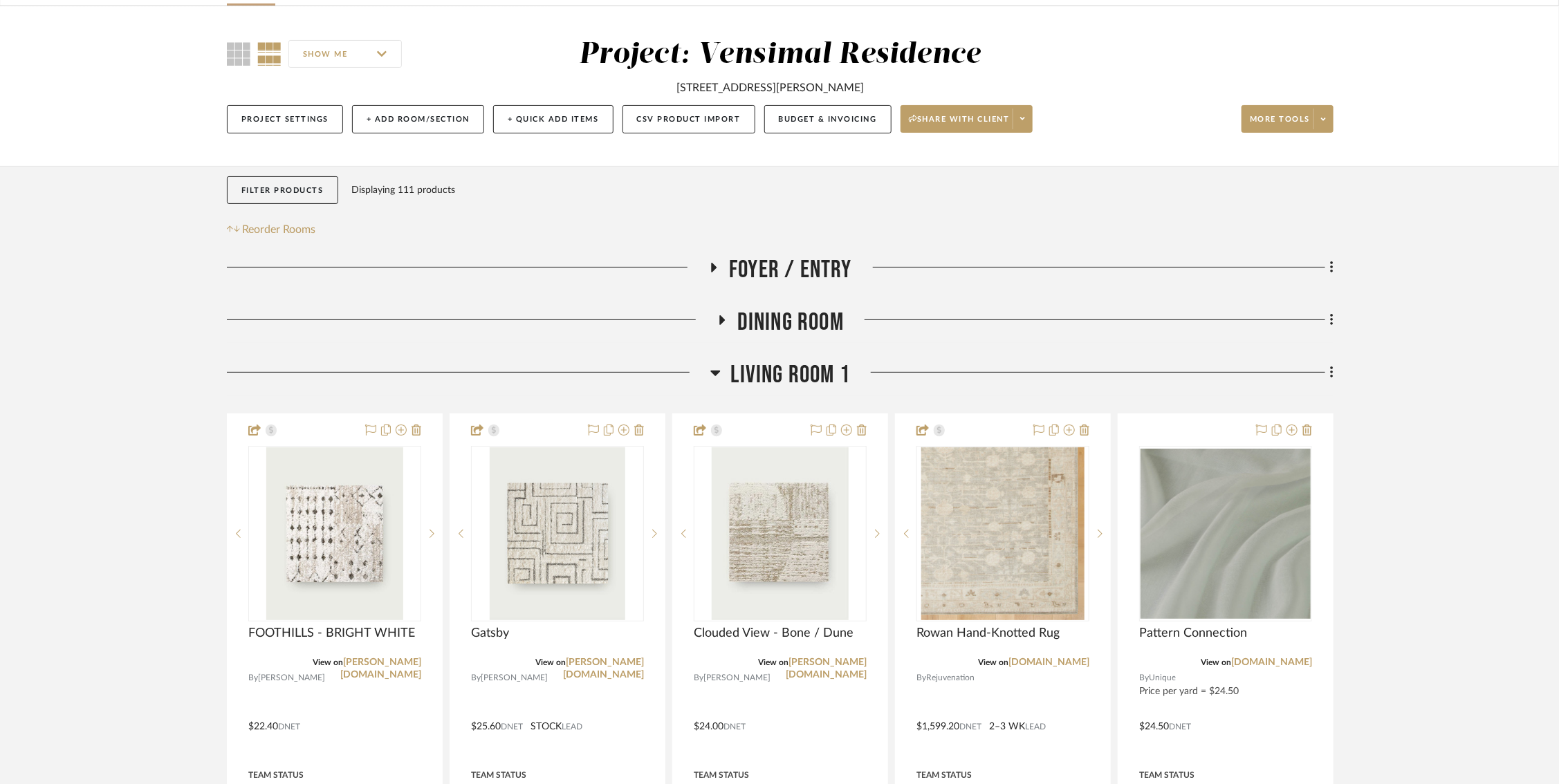
click at [431, 531] on icon at bounding box center [432, 534] width 5 height 10
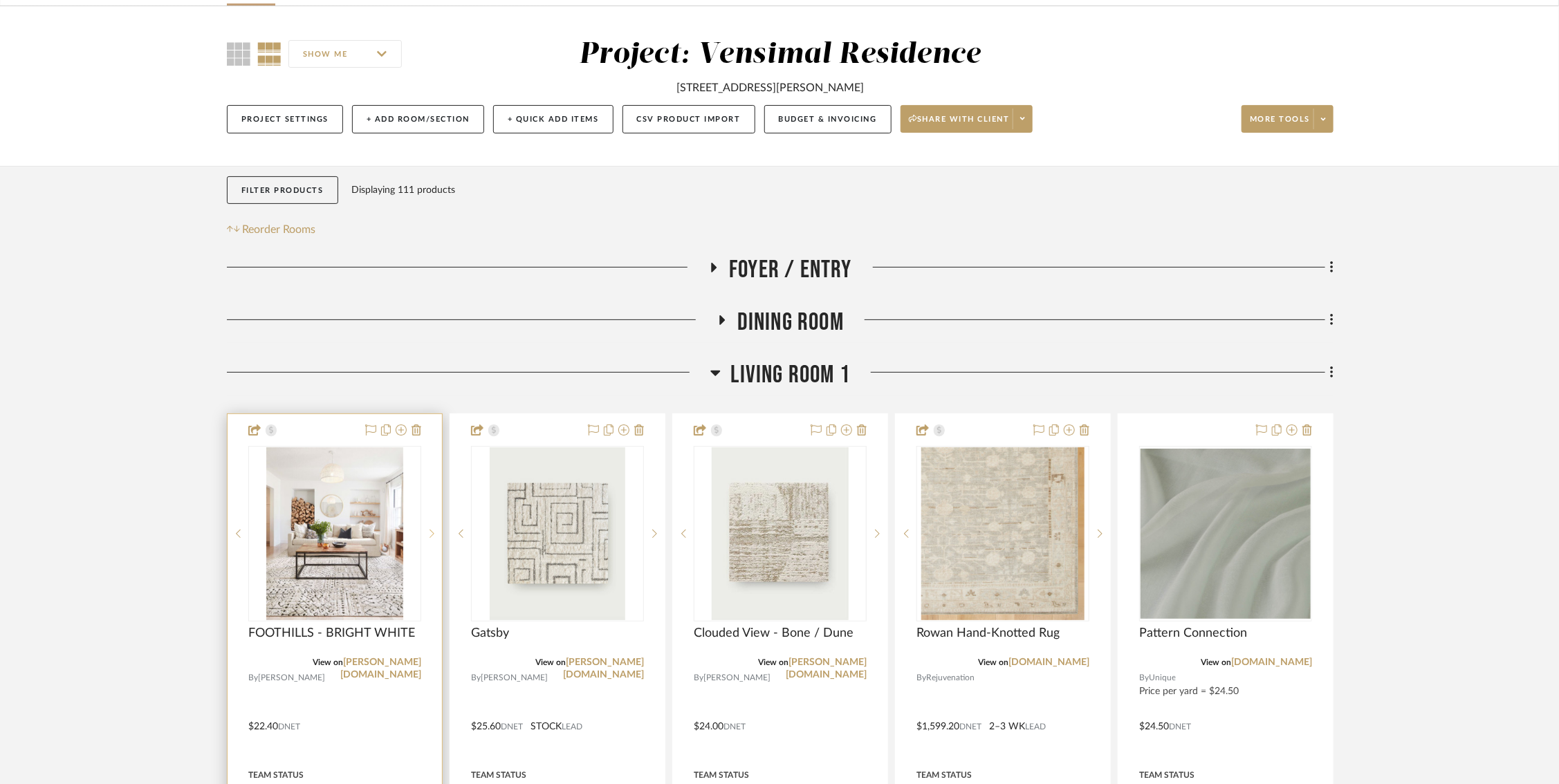
click at [435, 529] on sr-next-btn at bounding box center [432, 534] width 21 height 10
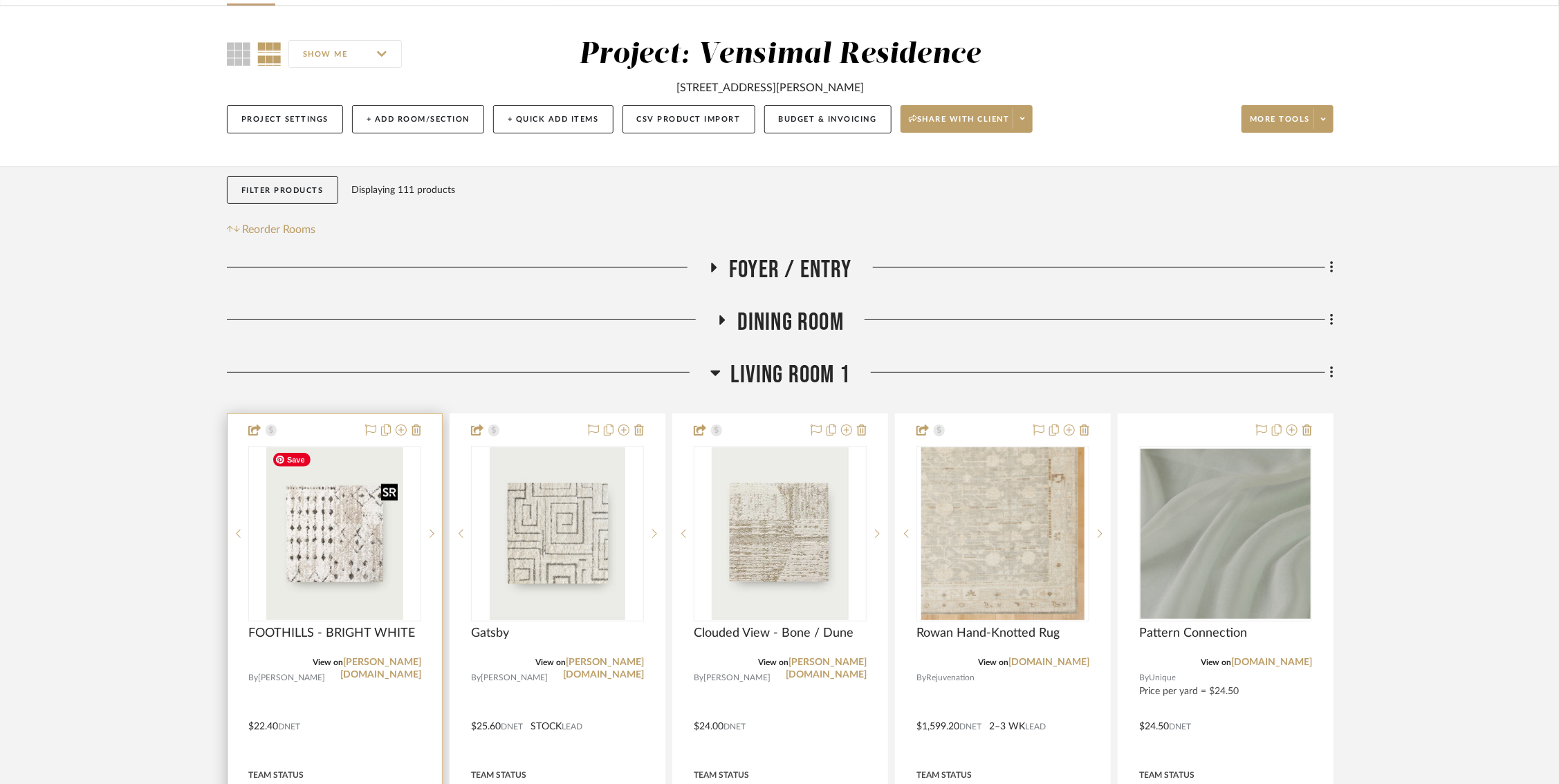
click at [379, 551] on img "0" at bounding box center [334, 534] width 136 height 173
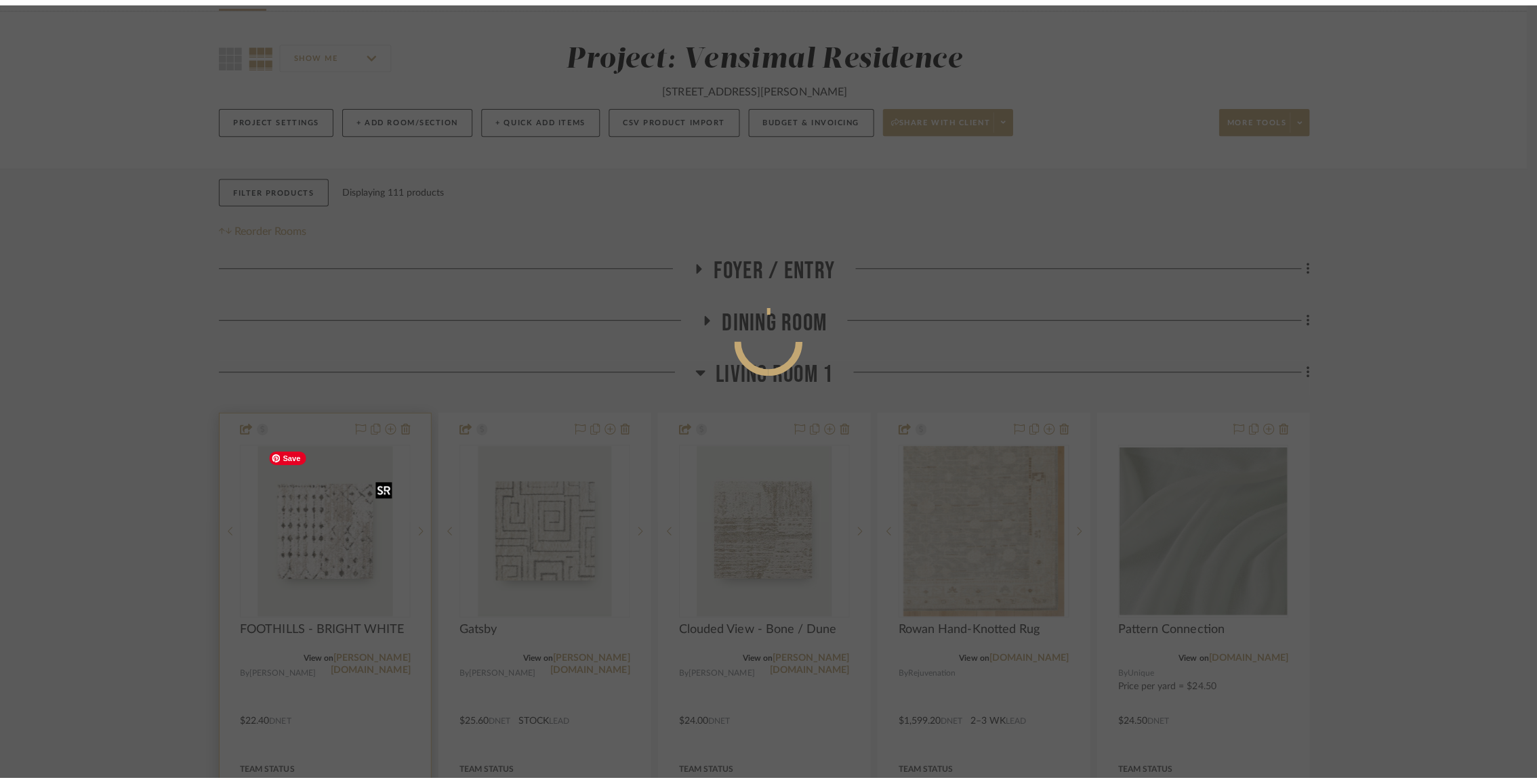
scroll to position [0, 0]
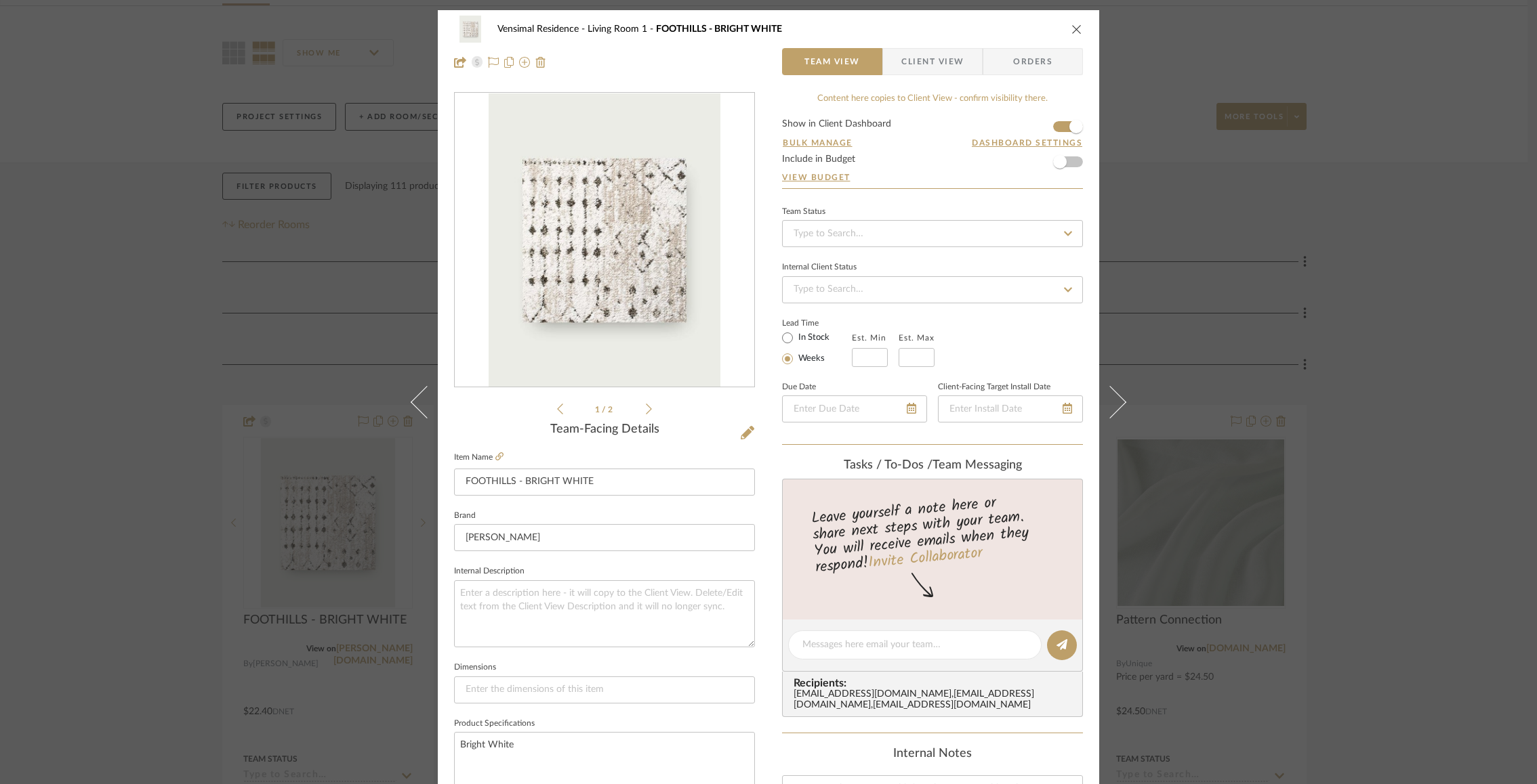
click at [1292, 350] on div "Vensimal Residence Living Room 1 FOOTHILLS - BRIGHT WHITE Team View Client View…" at bounding box center [768, 392] width 1537 height 784
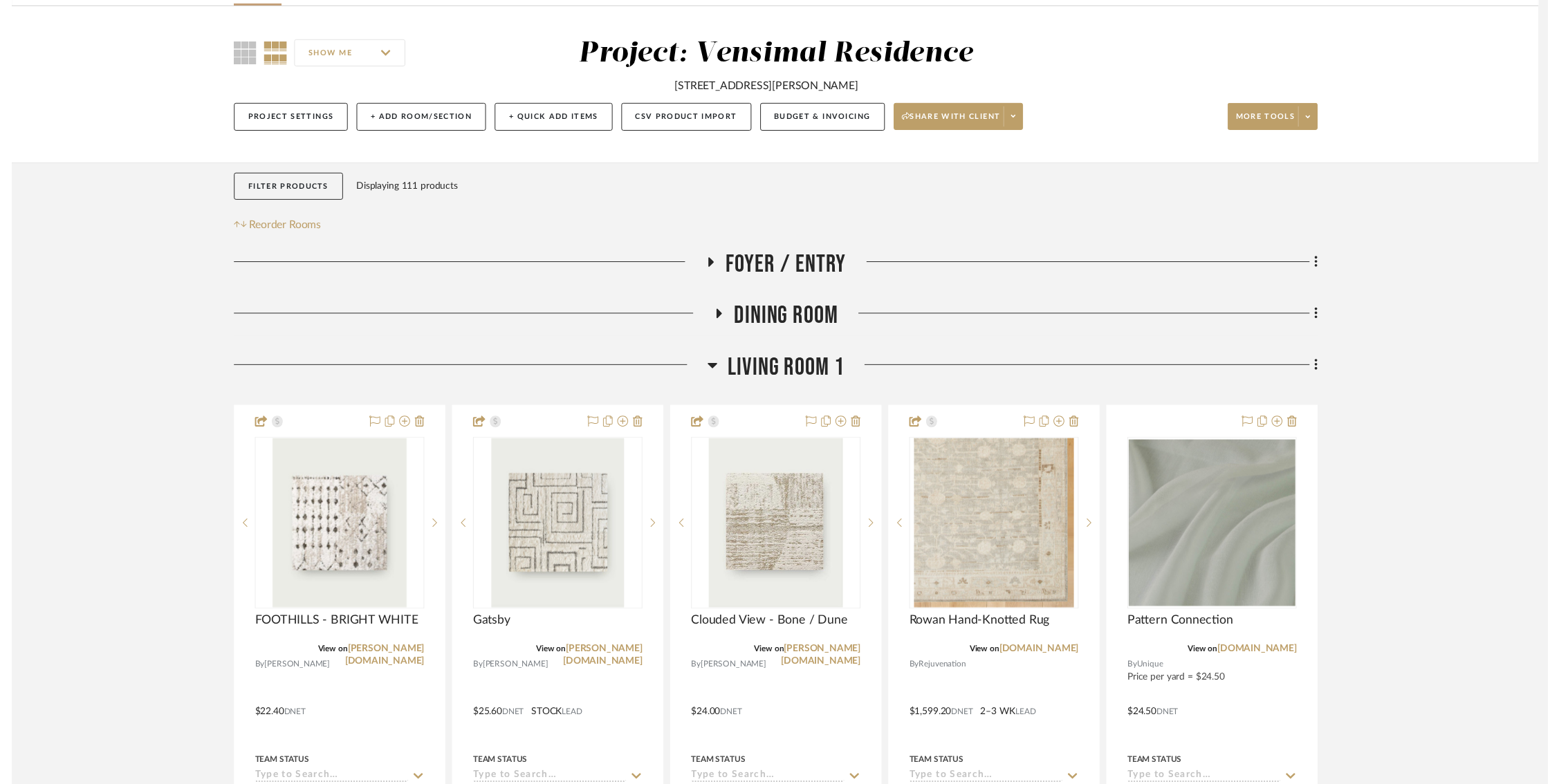
scroll to position [93, 0]
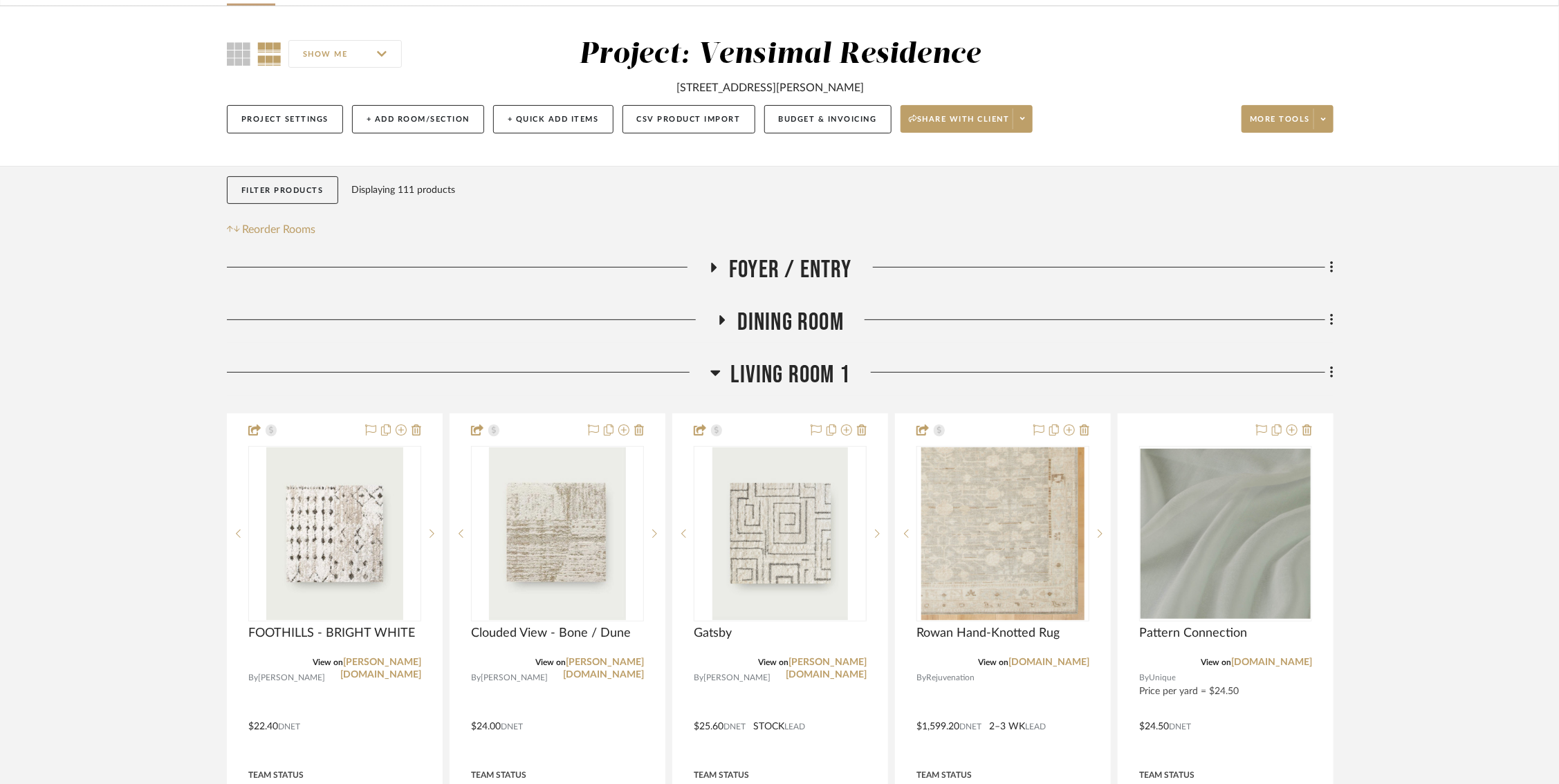
click at [714, 371] on icon at bounding box center [715, 373] width 10 height 17
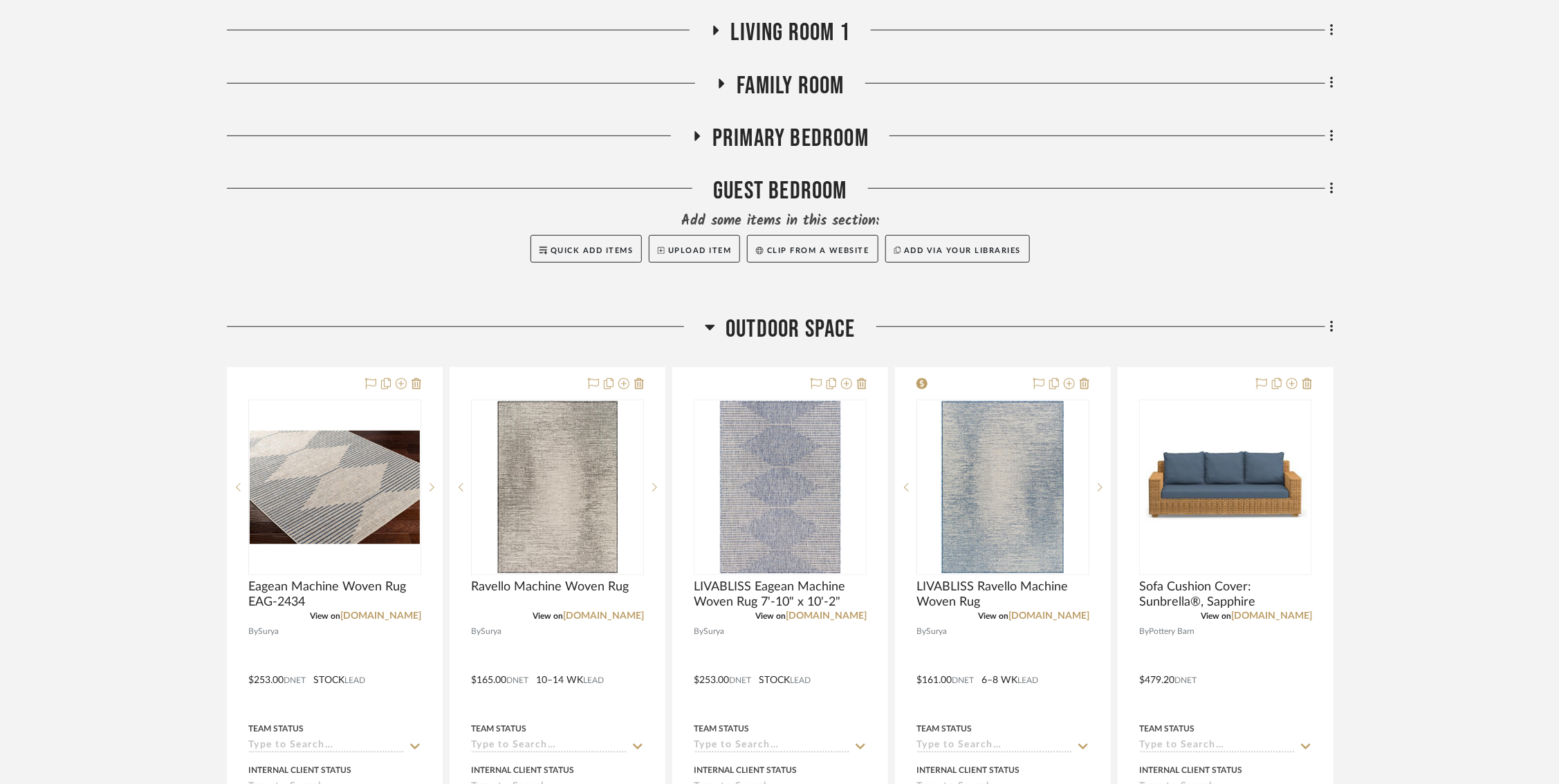
scroll to position [437, 0]
click at [706, 318] on icon at bounding box center [709, 327] width 10 height 17
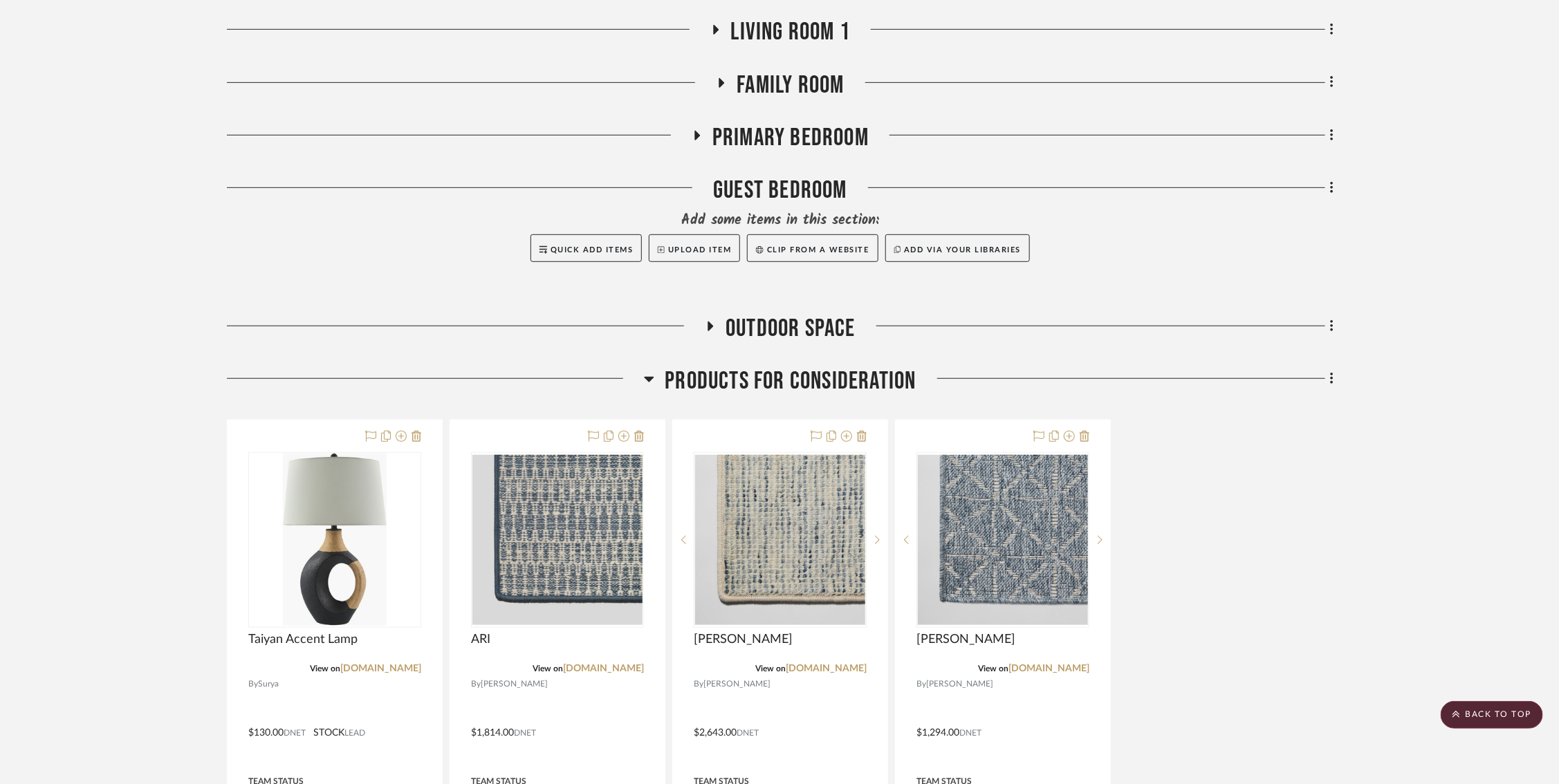
scroll to position [0, 0]
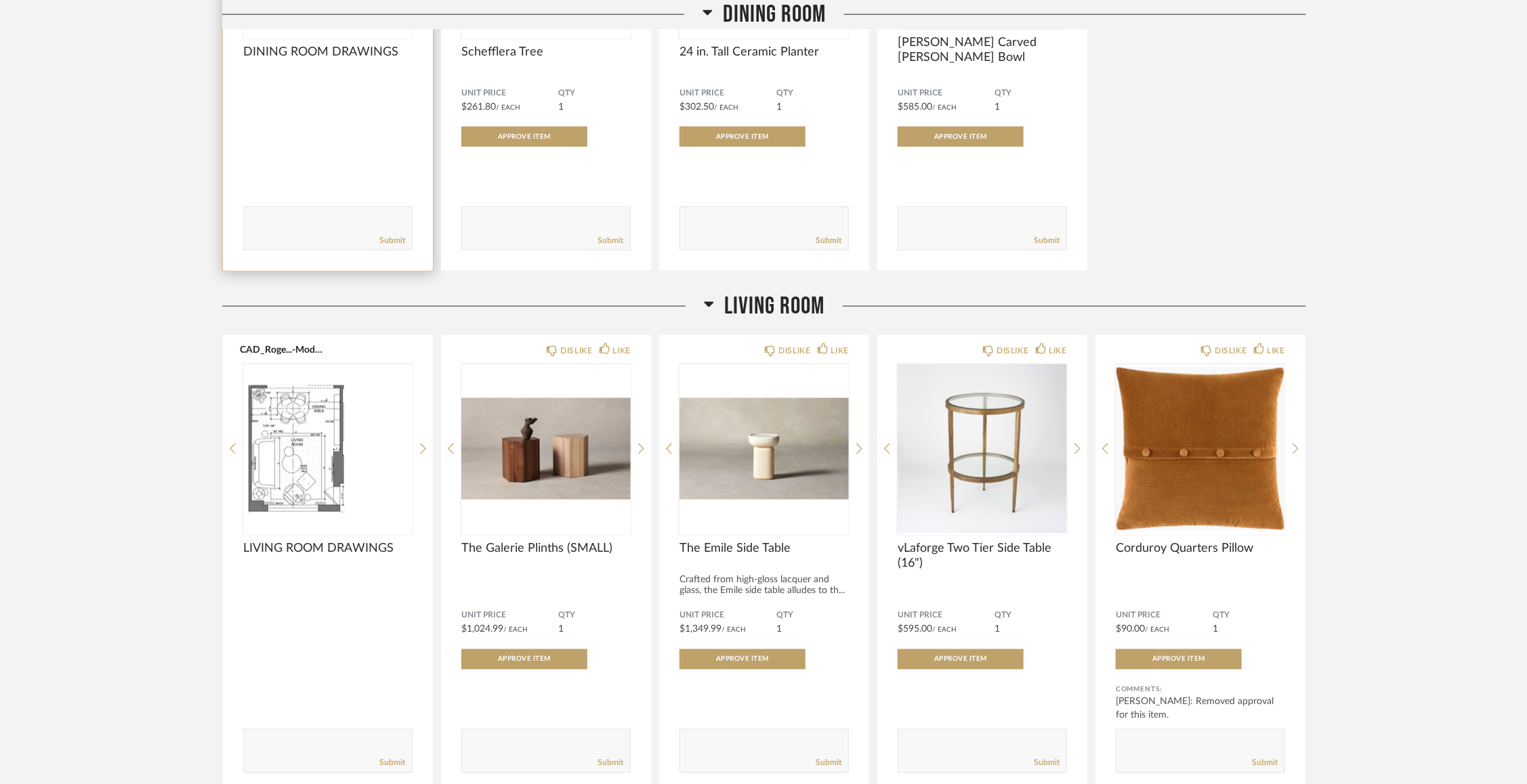
scroll to position [1274, 0]
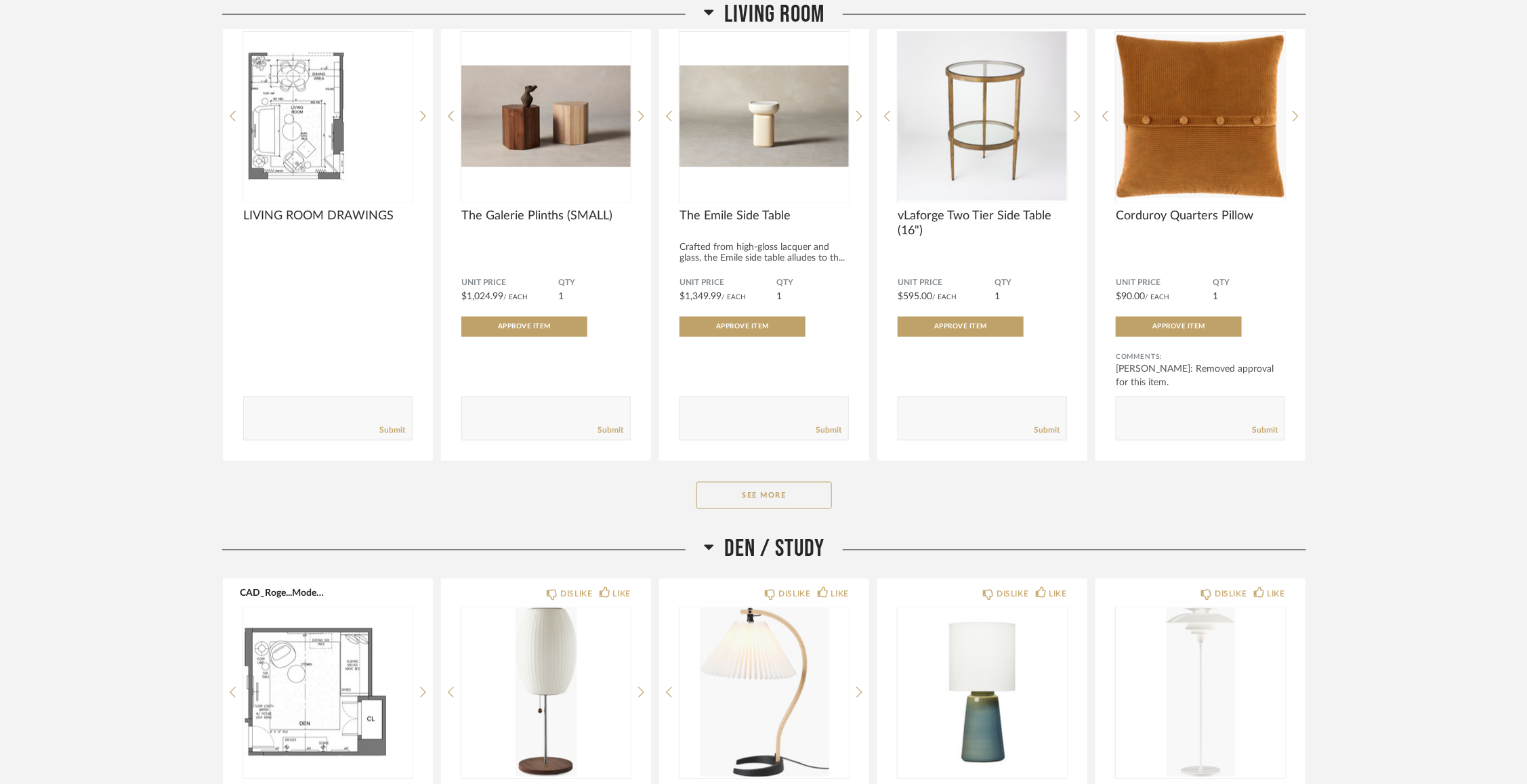
click at [803, 480] on div "Living Room CAD_Roge...-Model-1.pdf LIVING ROOM DRAWINGS Comments: Submit DISLI…" at bounding box center [764, 247] width 1084 height 576
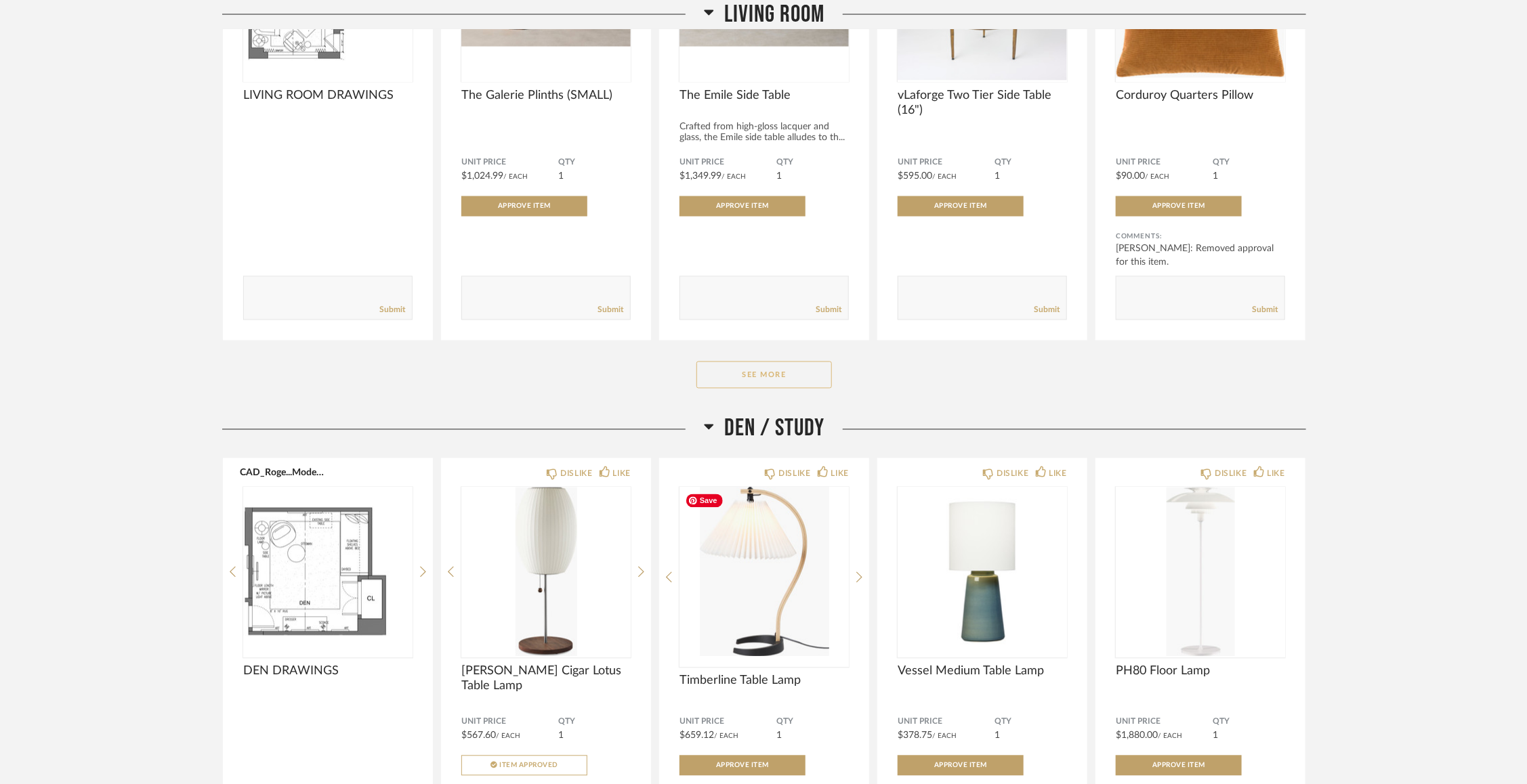
scroll to position [1390, 0]
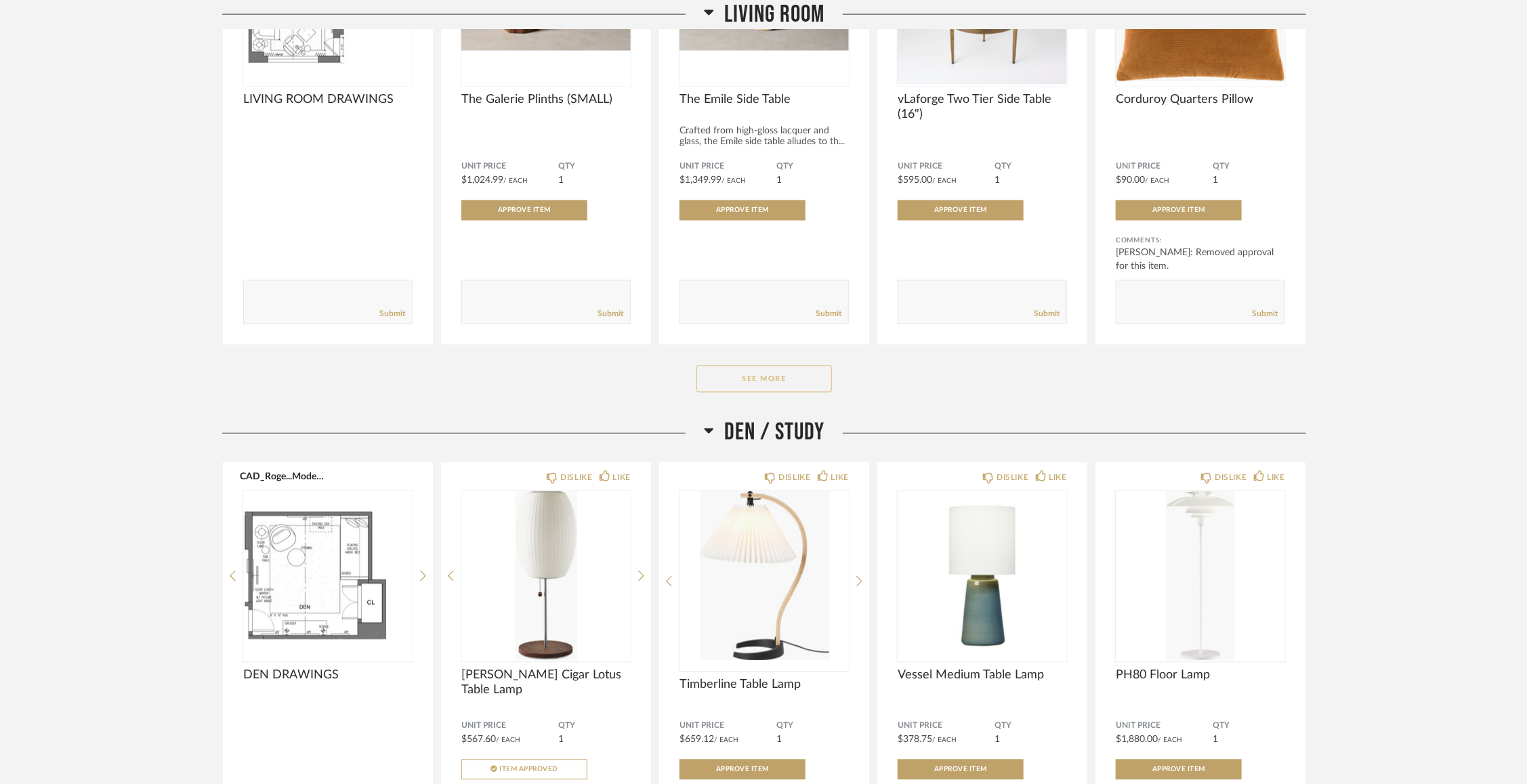
click at [790, 382] on button "See More" at bounding box center [764, 379] width 136 height 27
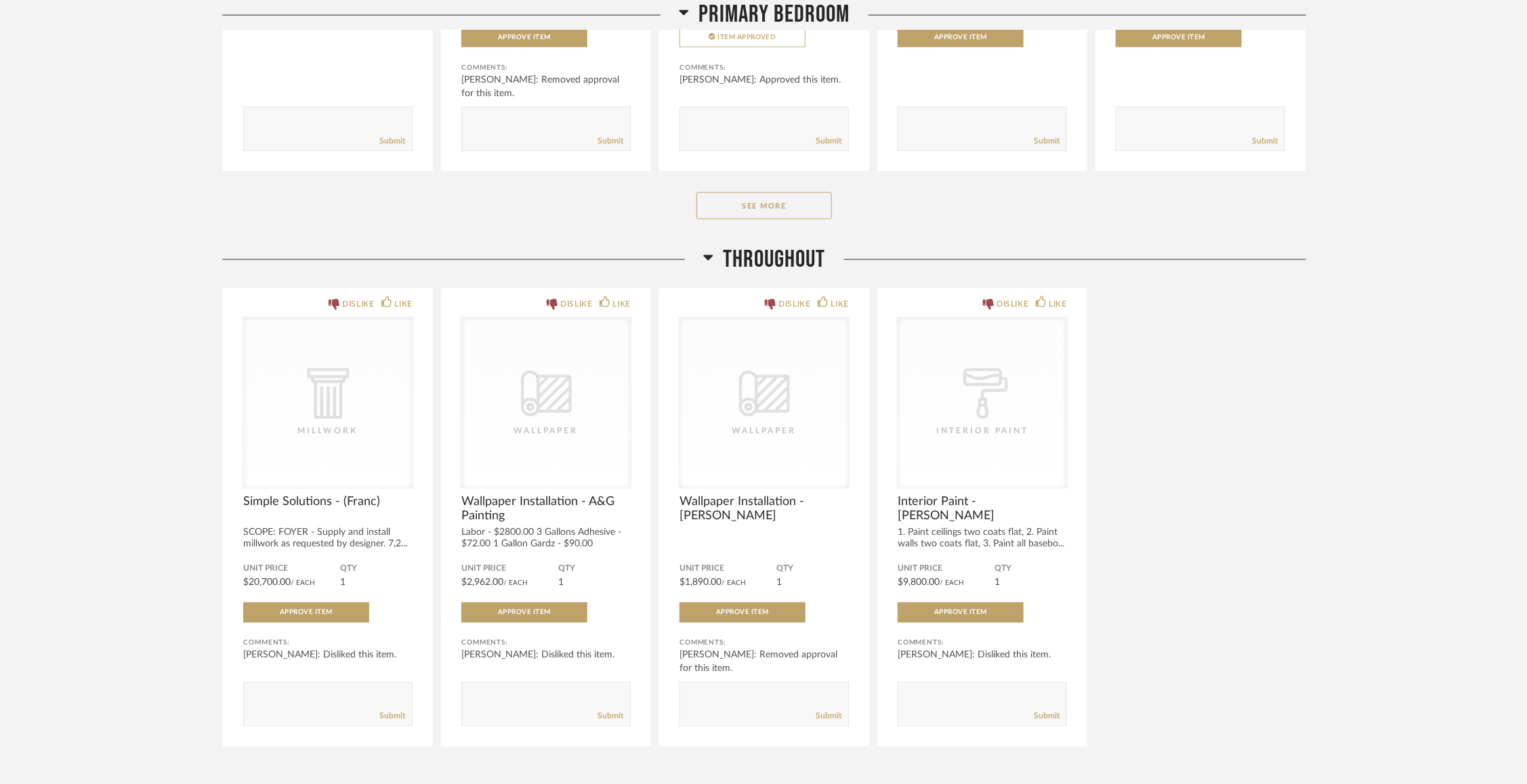
scroll to position [4148, 0]
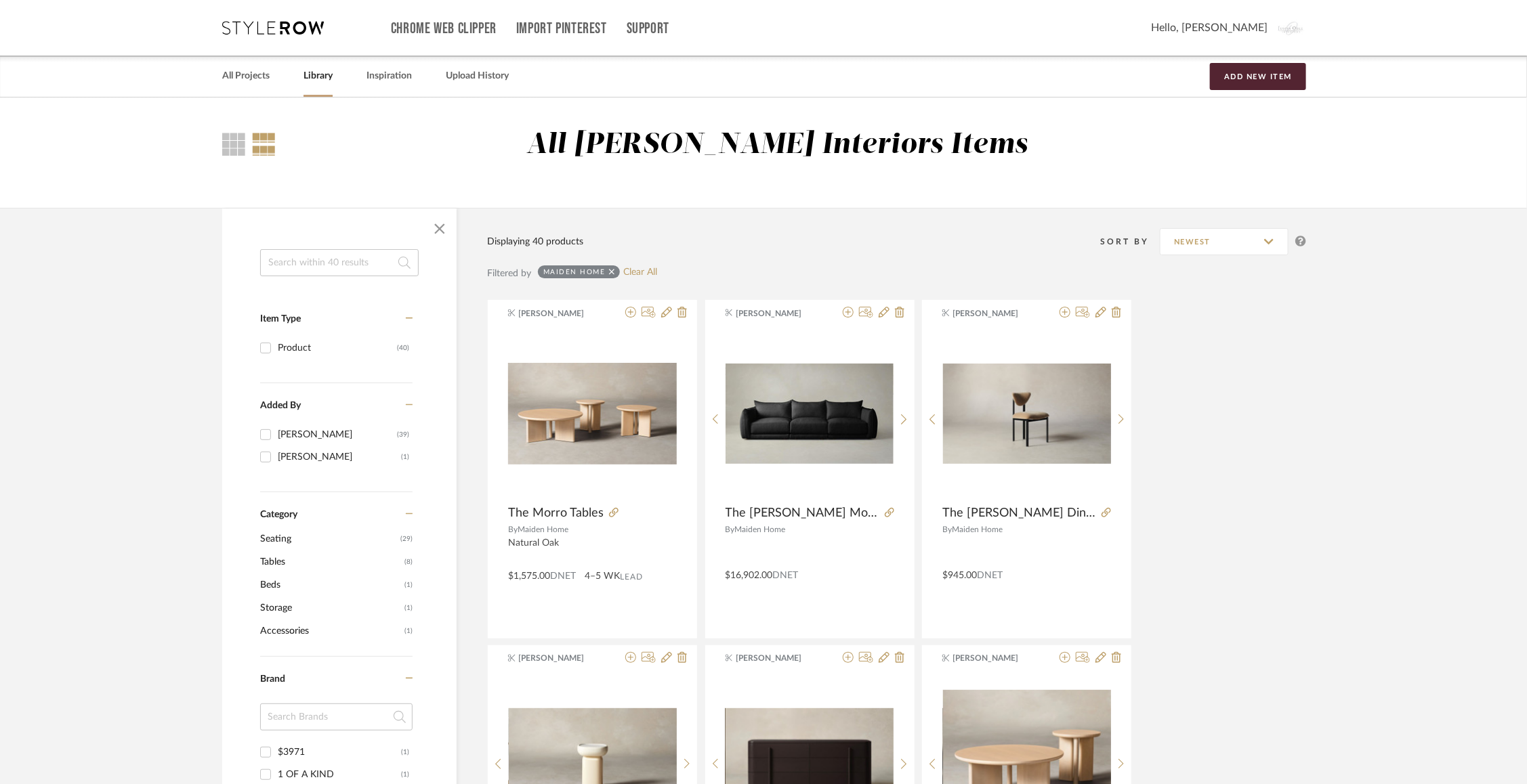
scroll to position [5769, 0]
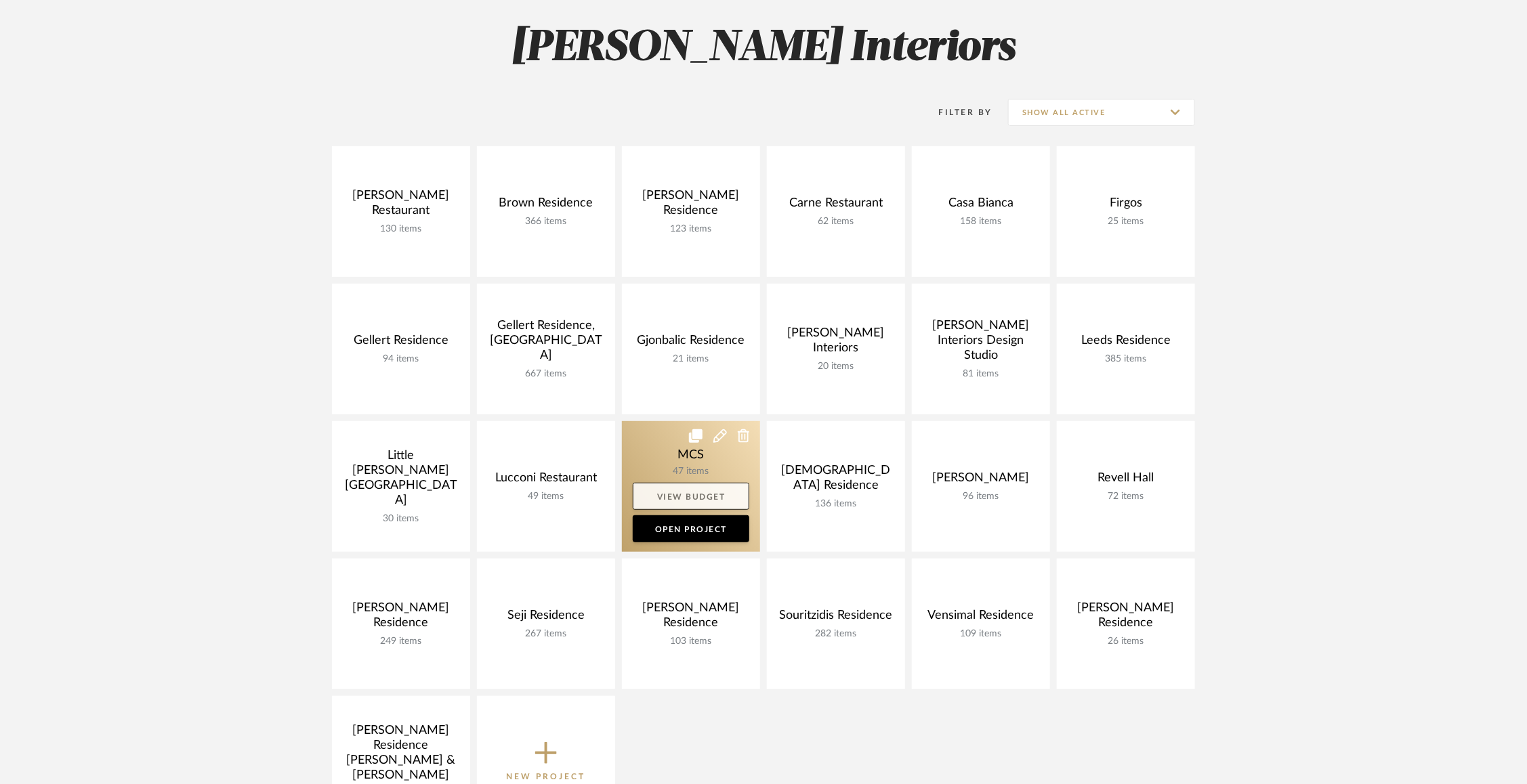
scroll to position [222, 0]
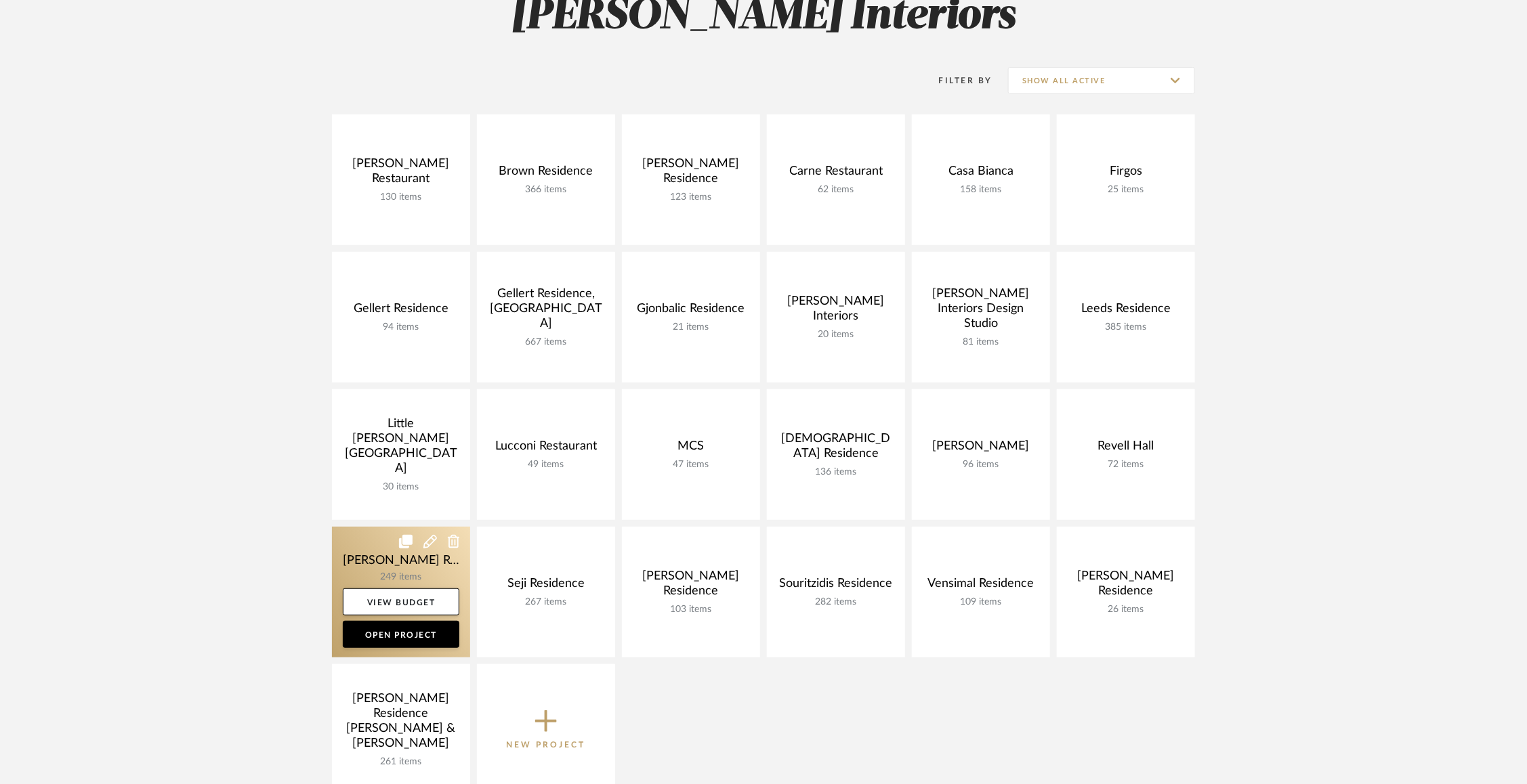
click at [352, 564] on link at bounding box center [401, 592] width 138 height 131
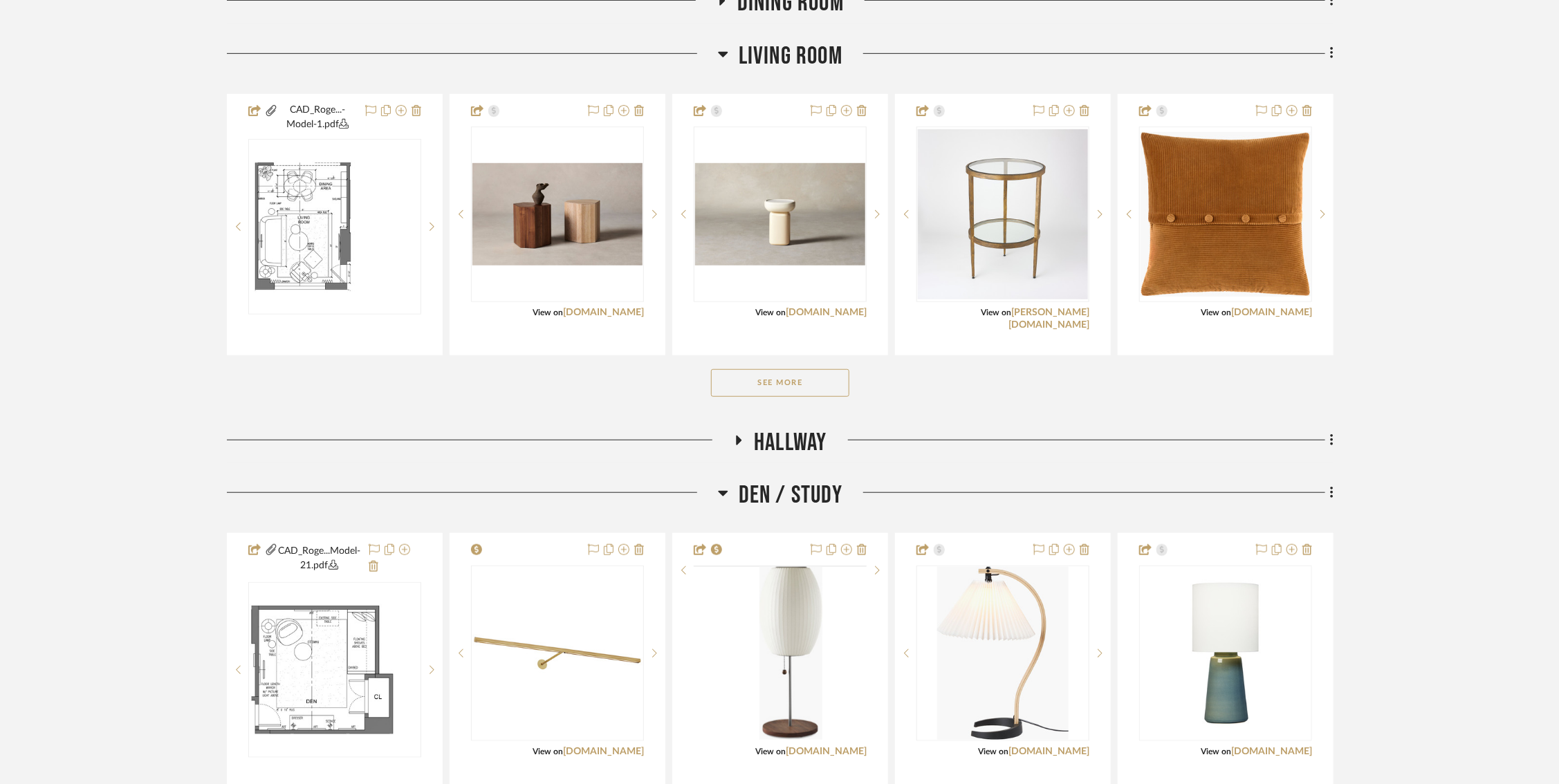
scroll to position [528, 0]
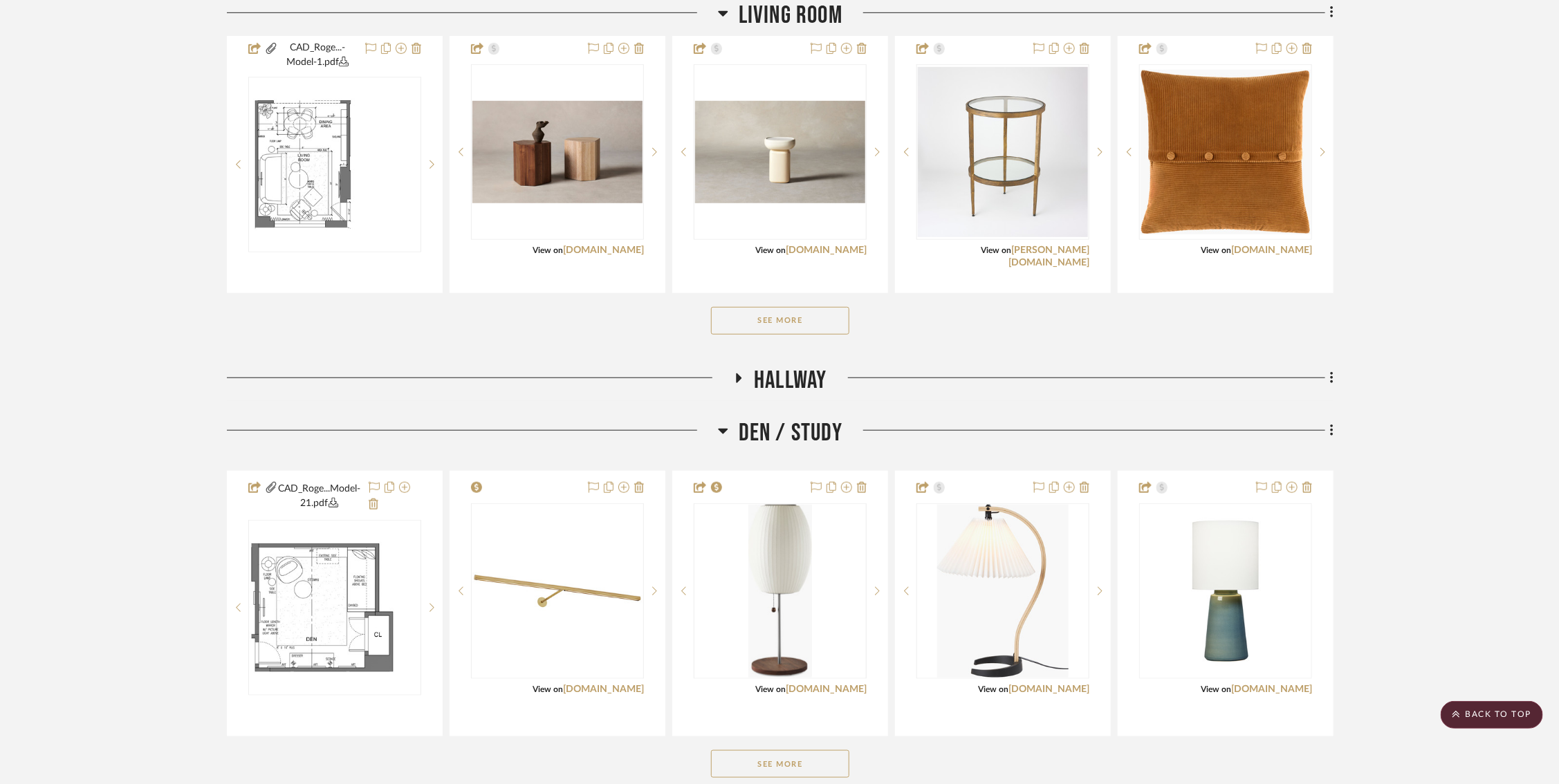
click at [774, 319] on button "See More" at bounding box center [780, 321] width 138 height 28
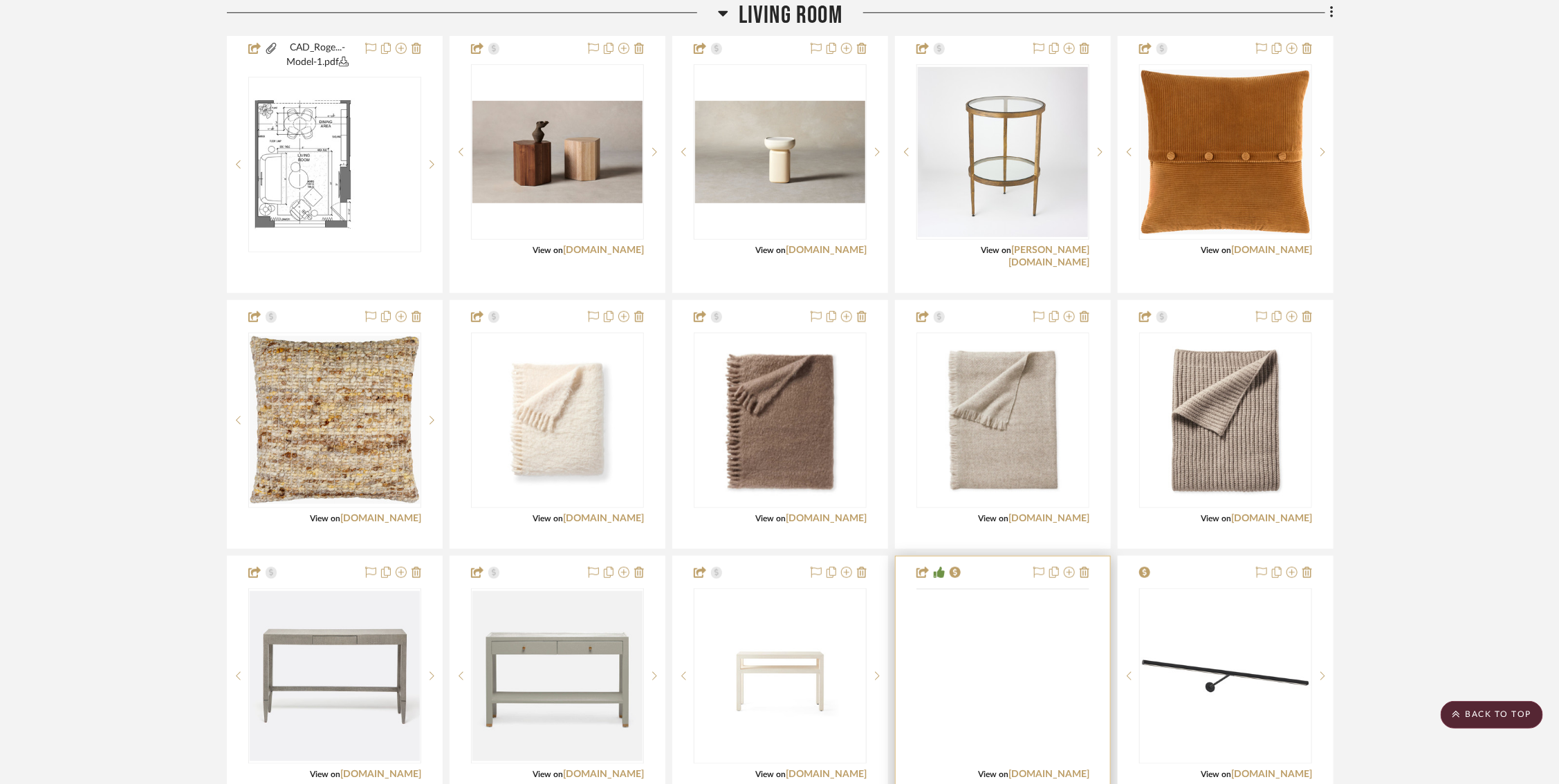
click at [0, 0] on img at bounding box center [0, 0] width 0 height 0
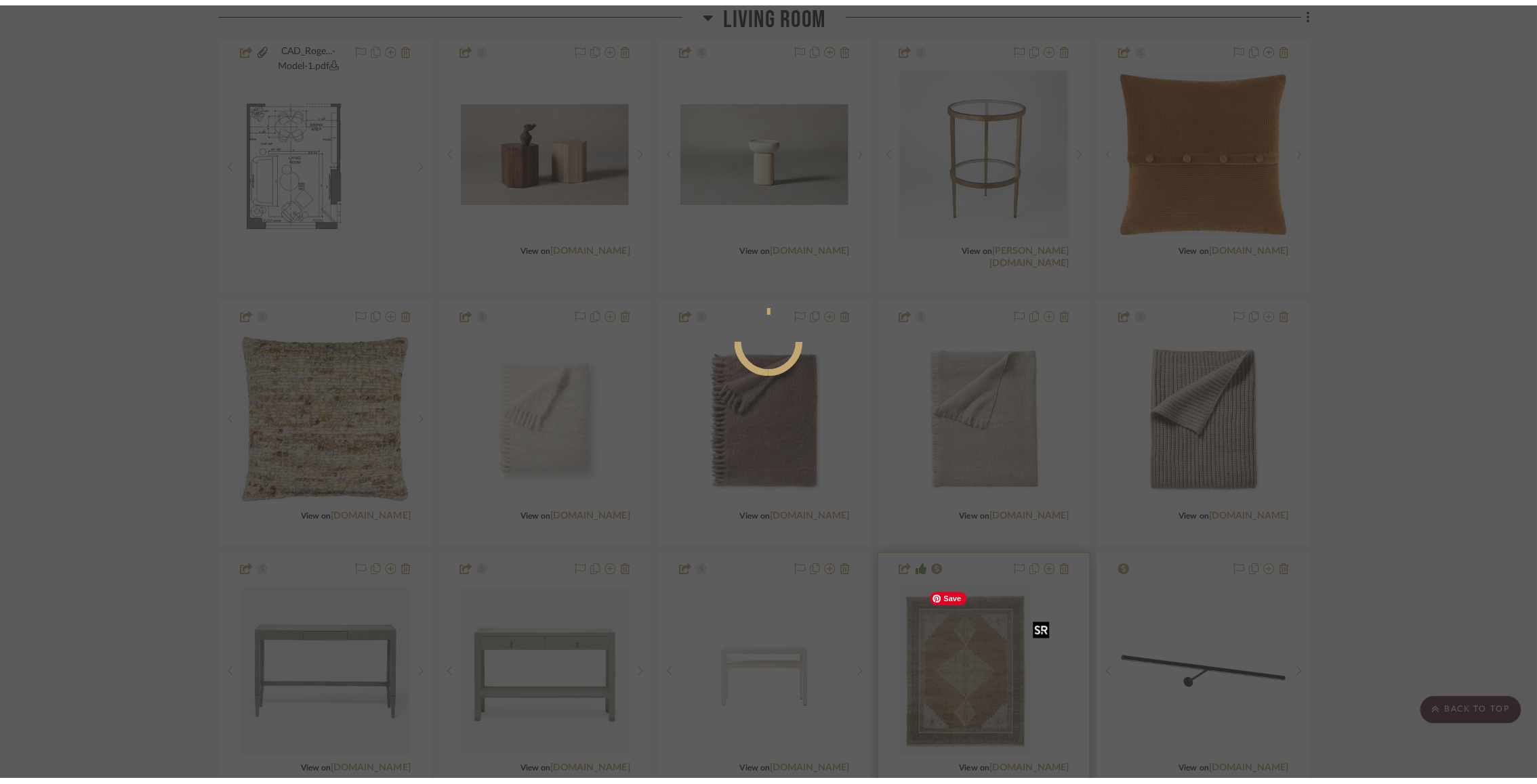
scroll to position [0, 0]
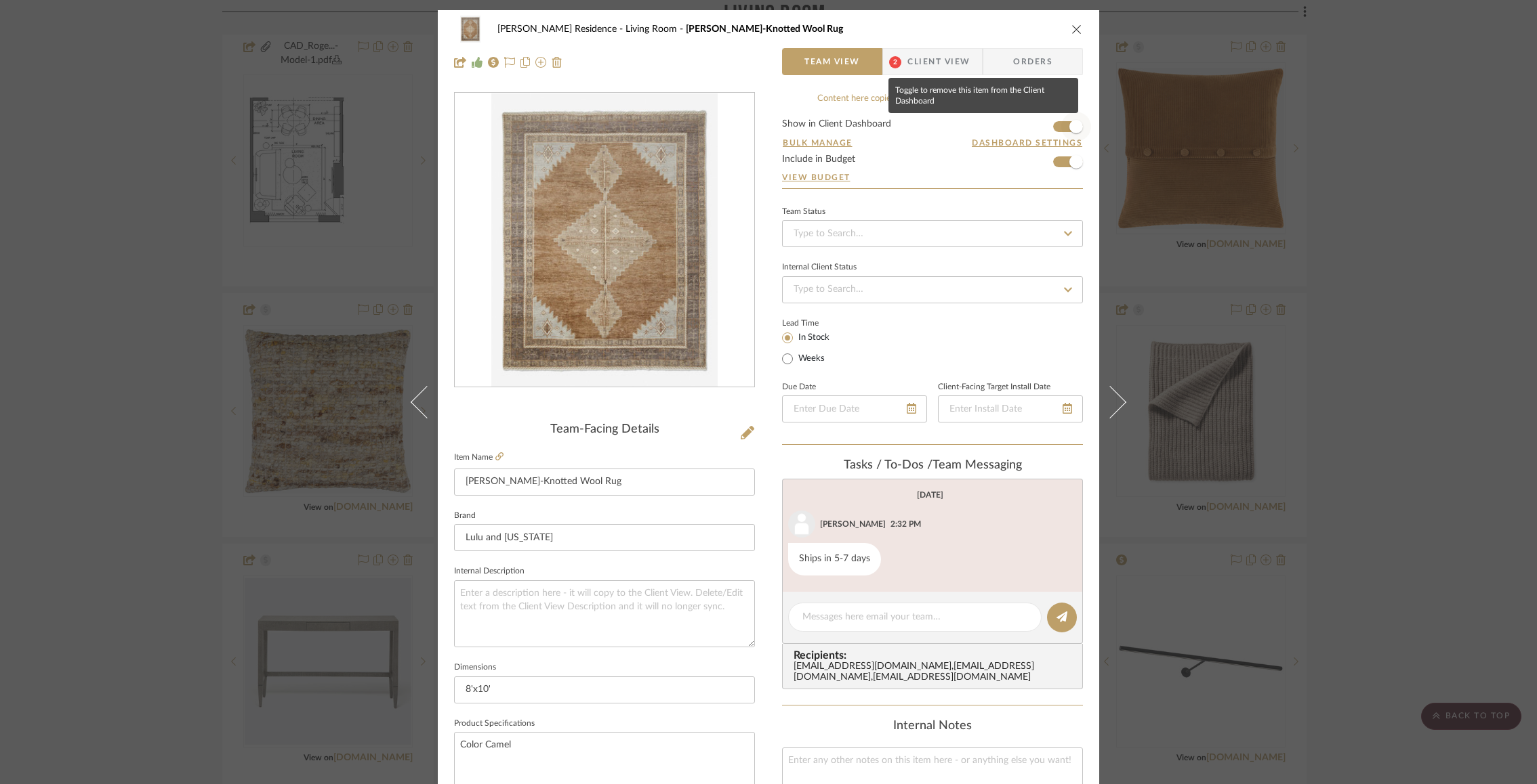
click at [1064, 118] on span "button" at bounding box center [1076, 127] width 30 height 30
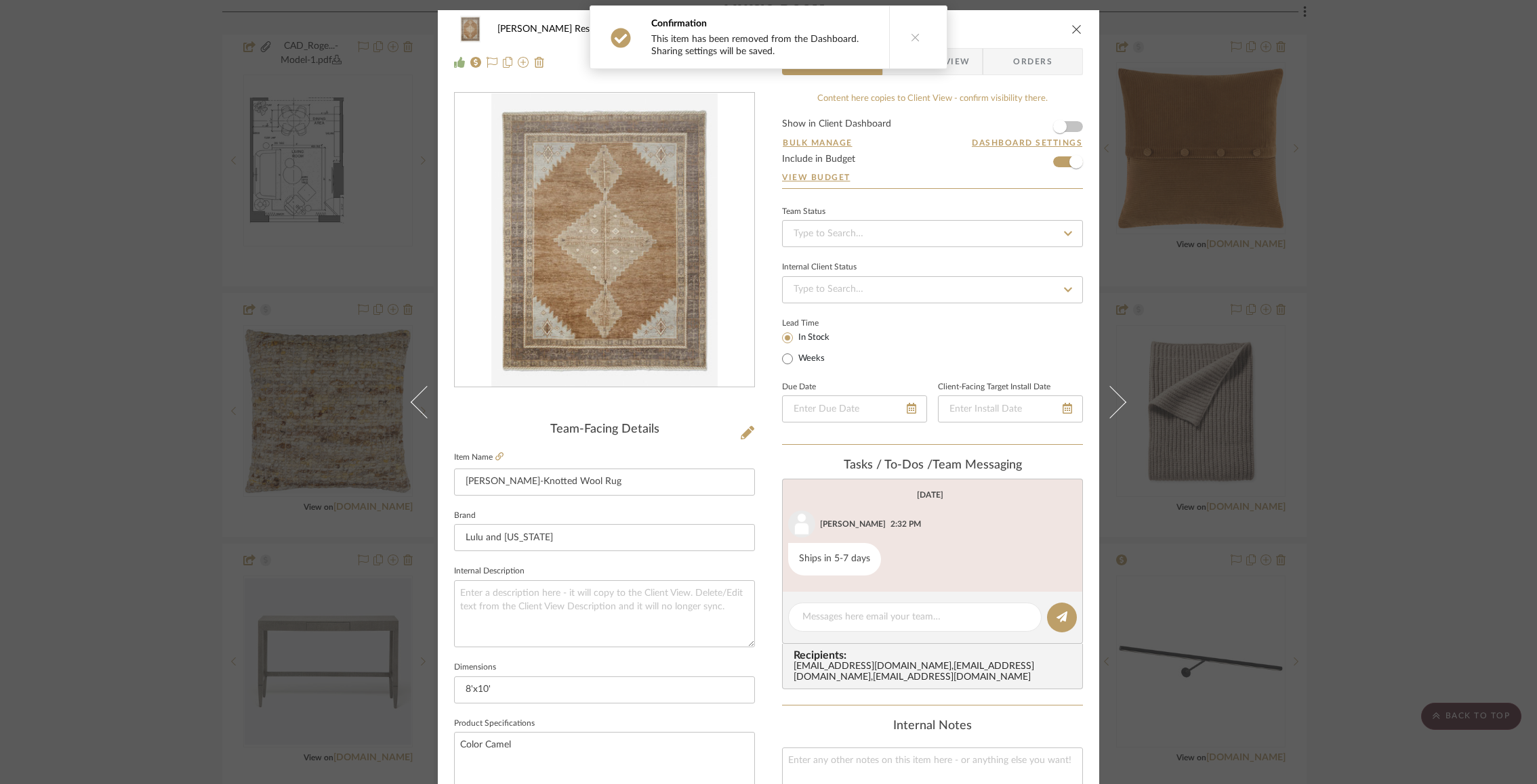
click at [1071, 20] on div "[PERSON_NAME] Residence Living Room [PERSON_NAME] Hand-Knotted Wool Rug" at bounding box center [768, 29] width 628 height 27
click at [1073, 24] on icon "close" at bounding box center [1077, 29] width 11 height 11
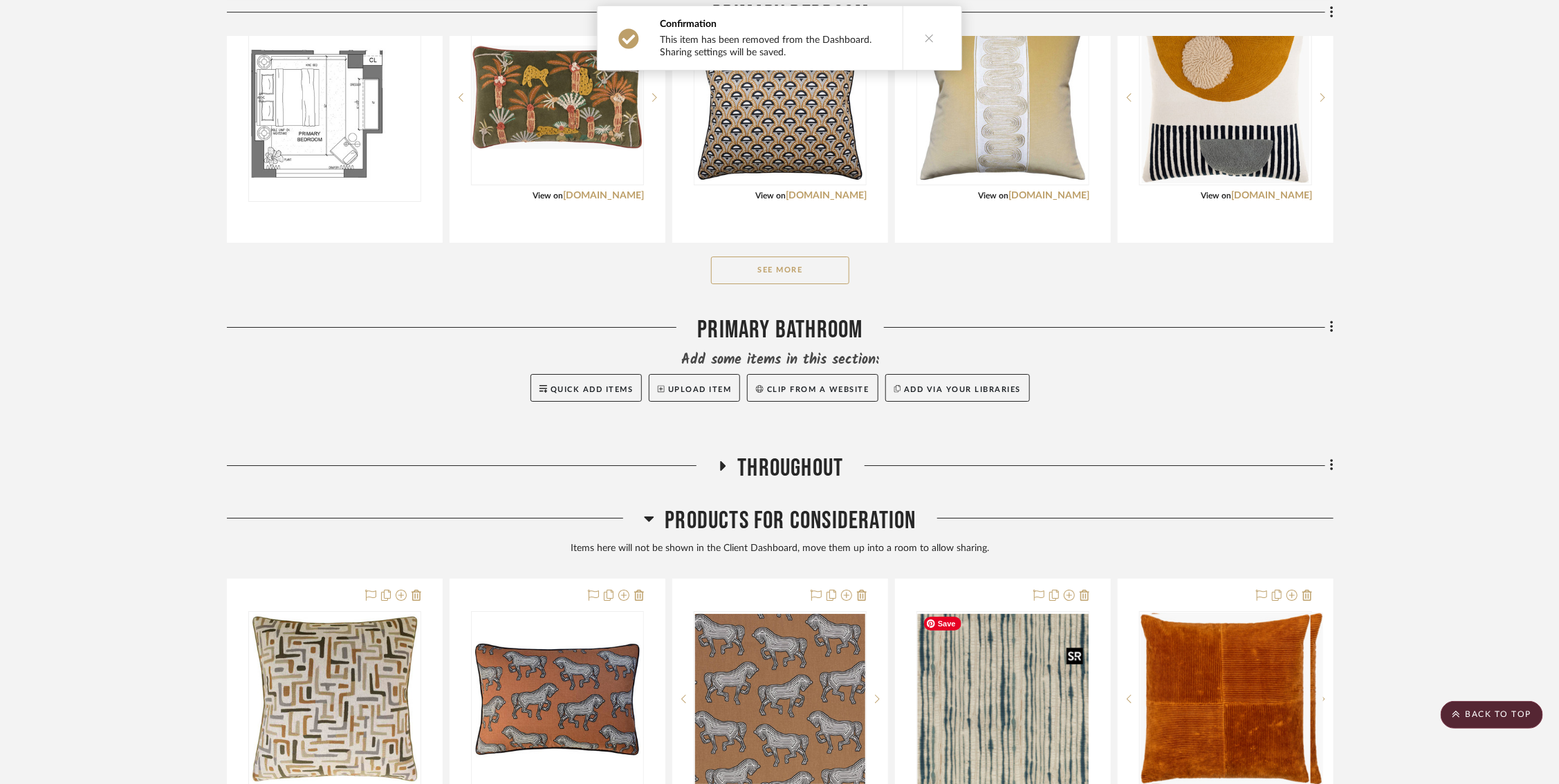
scroll to position [2743, 0]
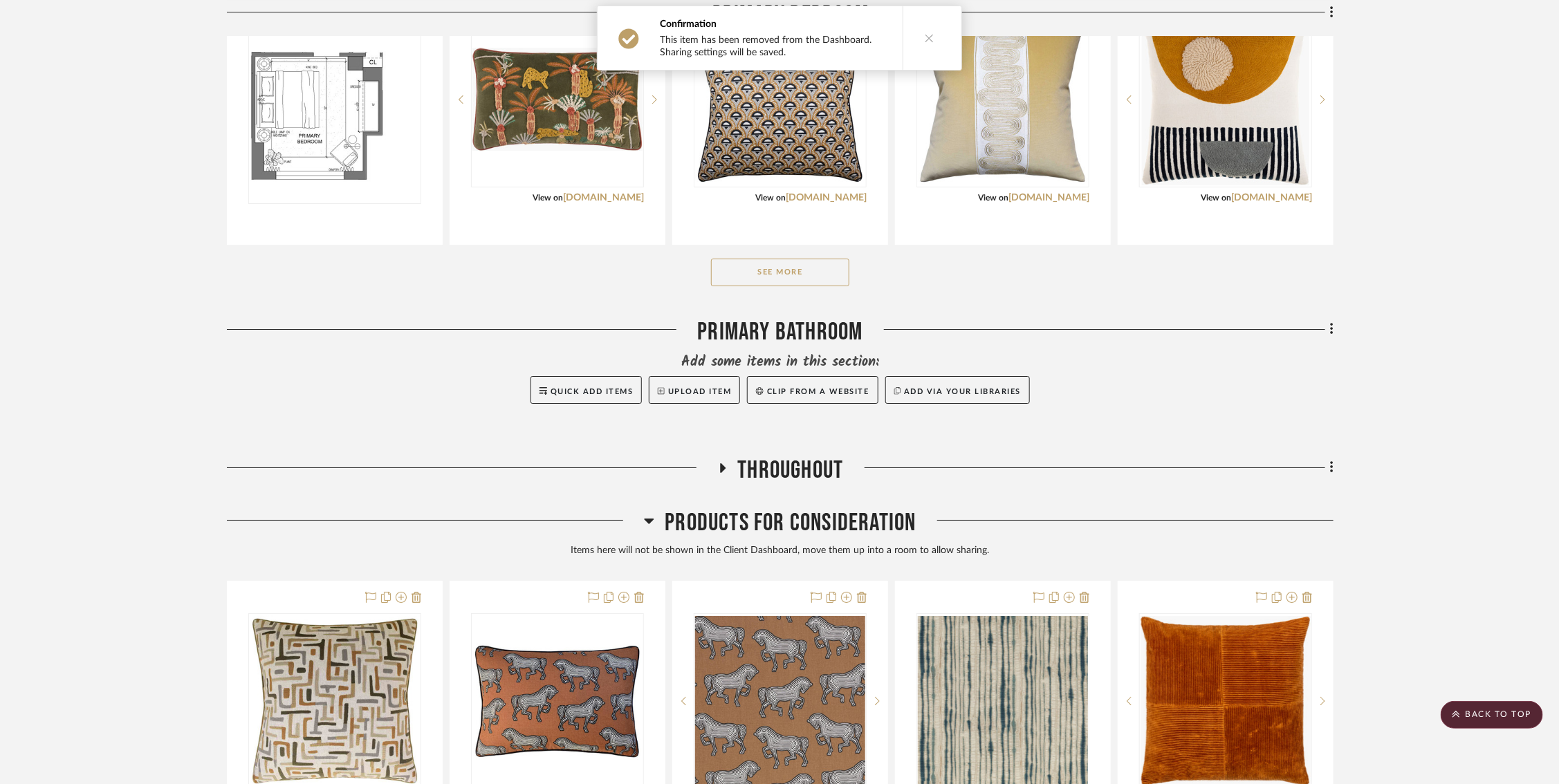
click at [722, 458] on h3 "Throughout" at bounding box center [780, 471] width 127 height 30
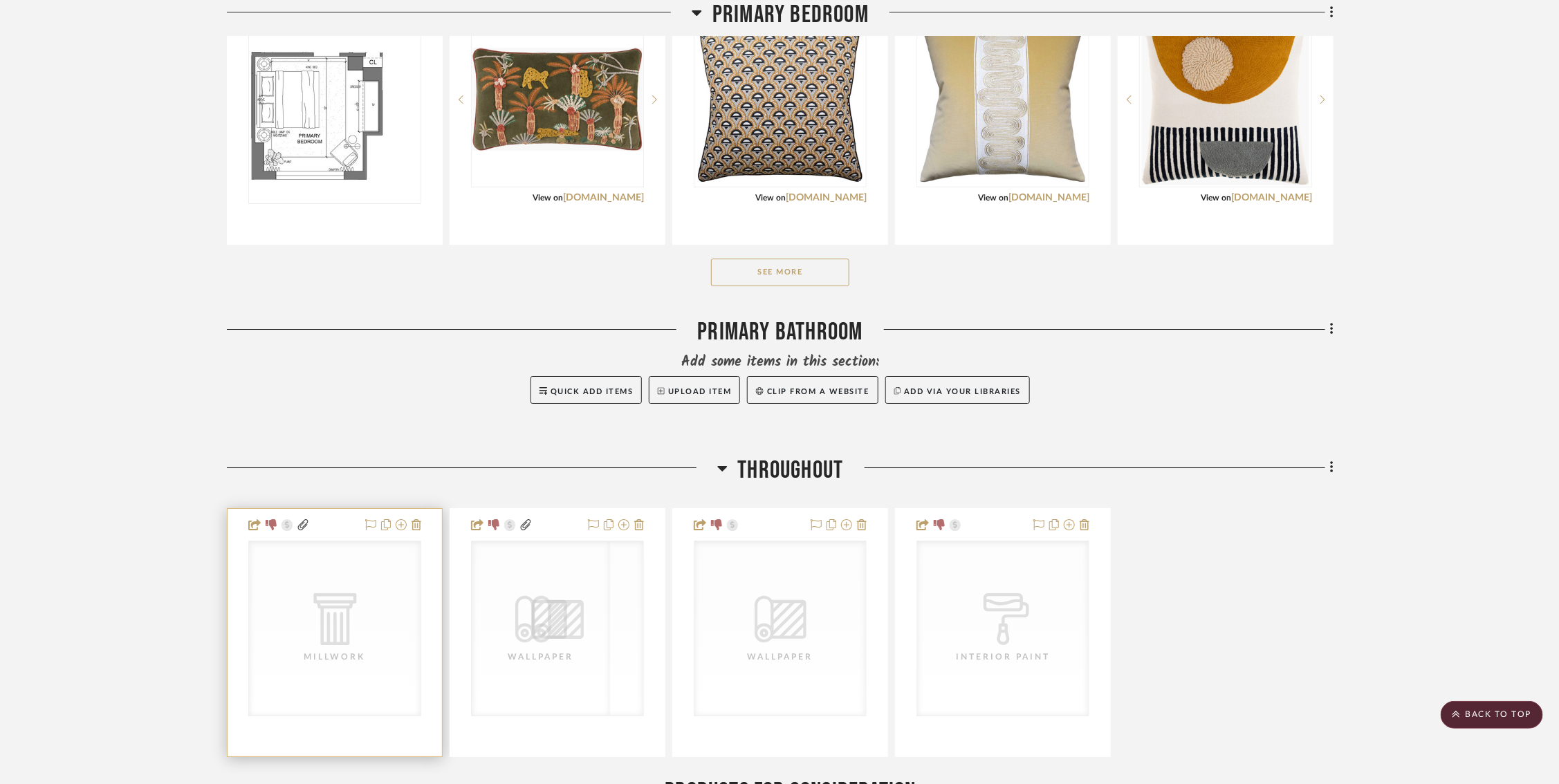
click at [0, 0] on div "Millwork" at bounding box center [0, 0] width 0 height 0
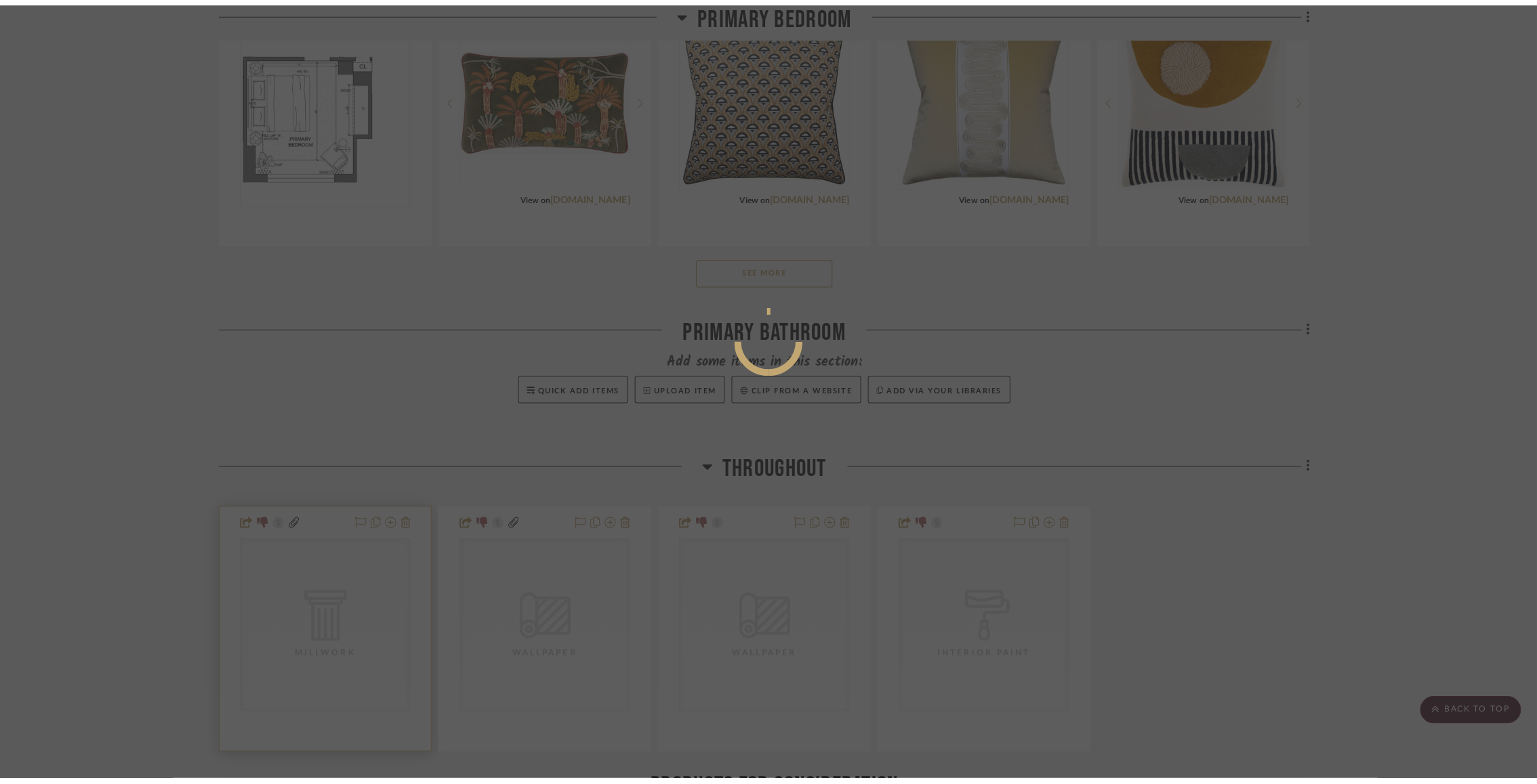
scroll to position [0, 0]
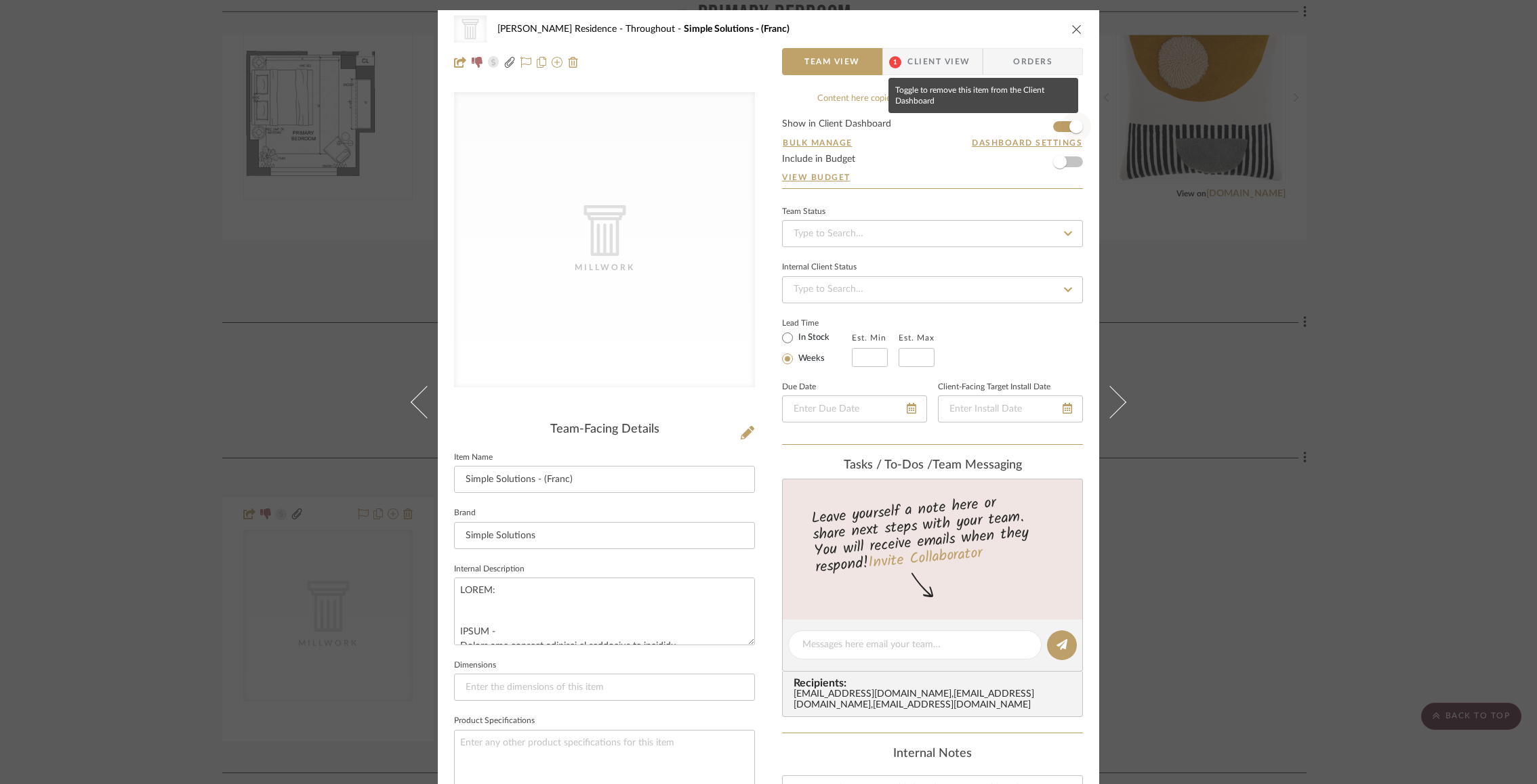
click at [1062, 119] on span "button" at bounding box center [1076, 127] width 30 height 30
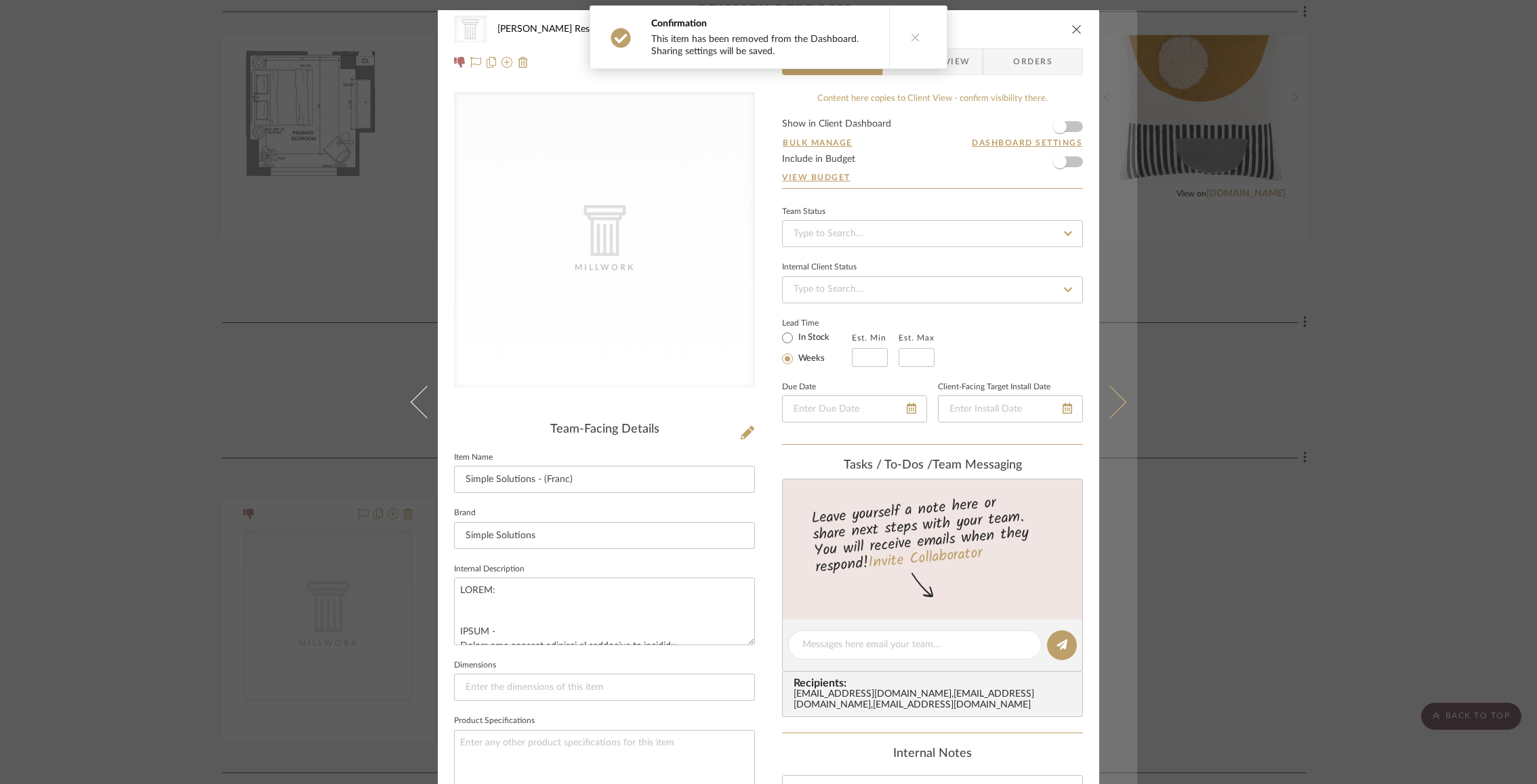
click at [1121, 400] on button at bounding box center [1118, 402] width 38 height 784
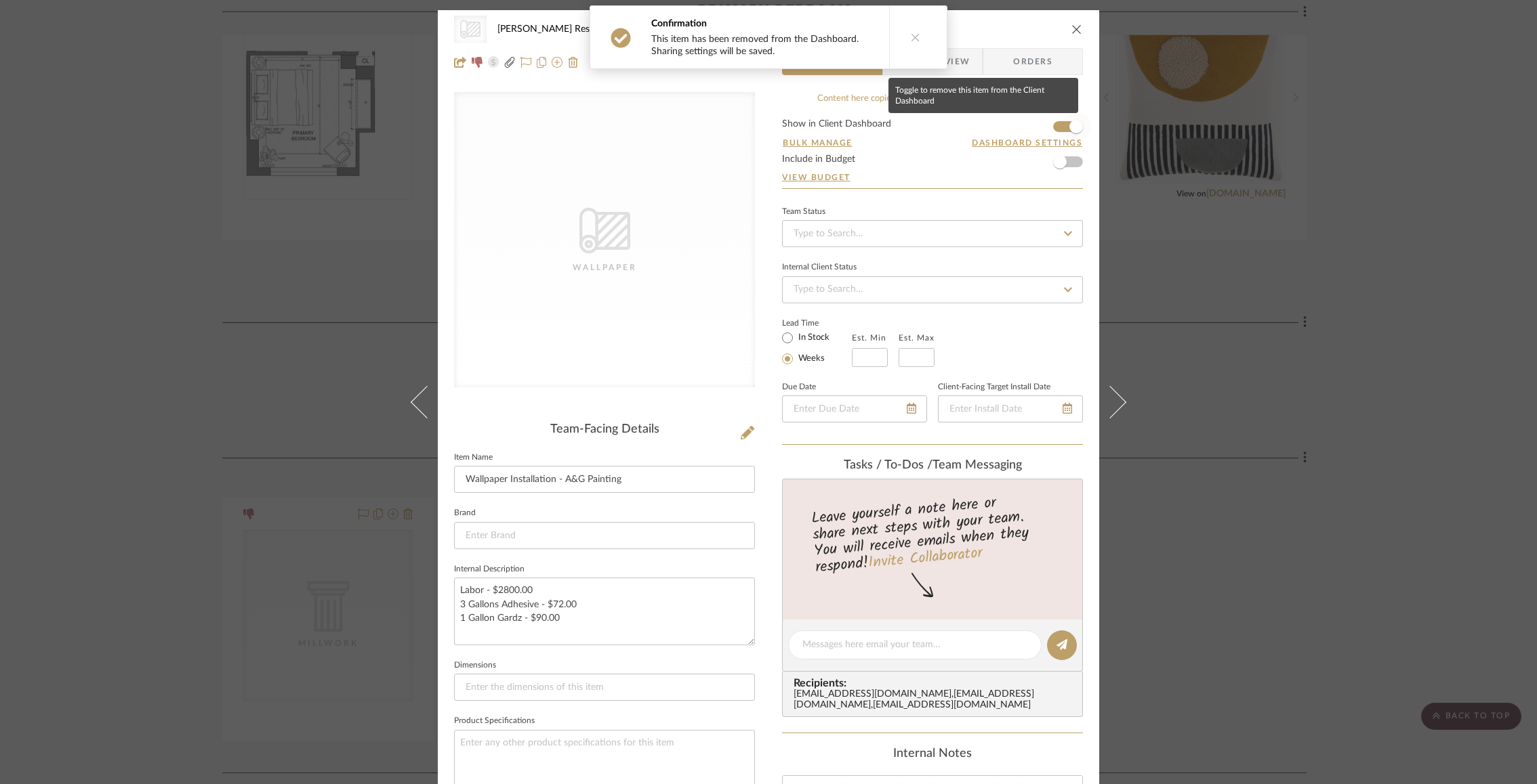
click at [1071, 129] on span "button" at bounding box center [1076, 127] width 14 height 14
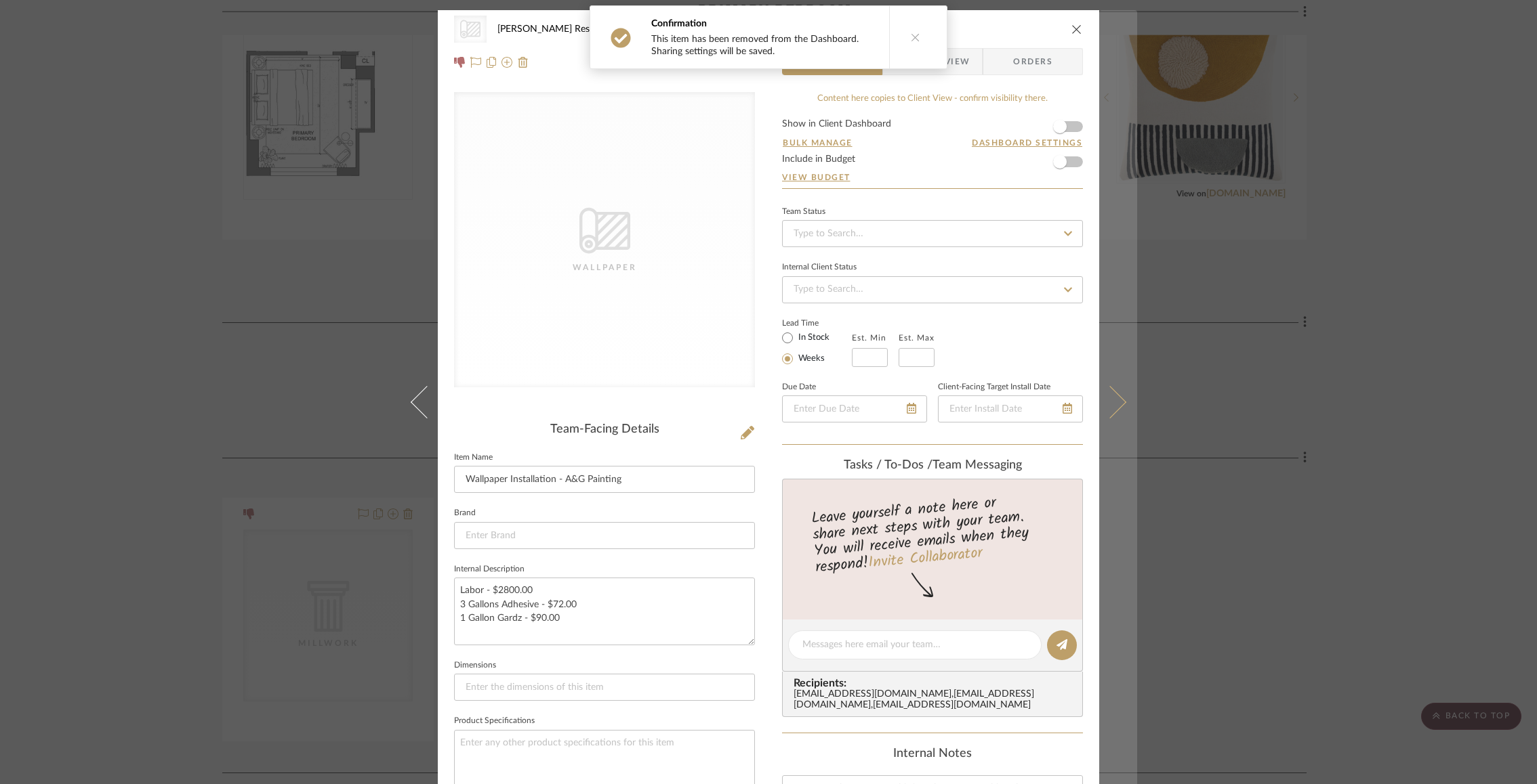
click at [1108, 390] on icon at bounding box center [1110, 403] width 33 height 33
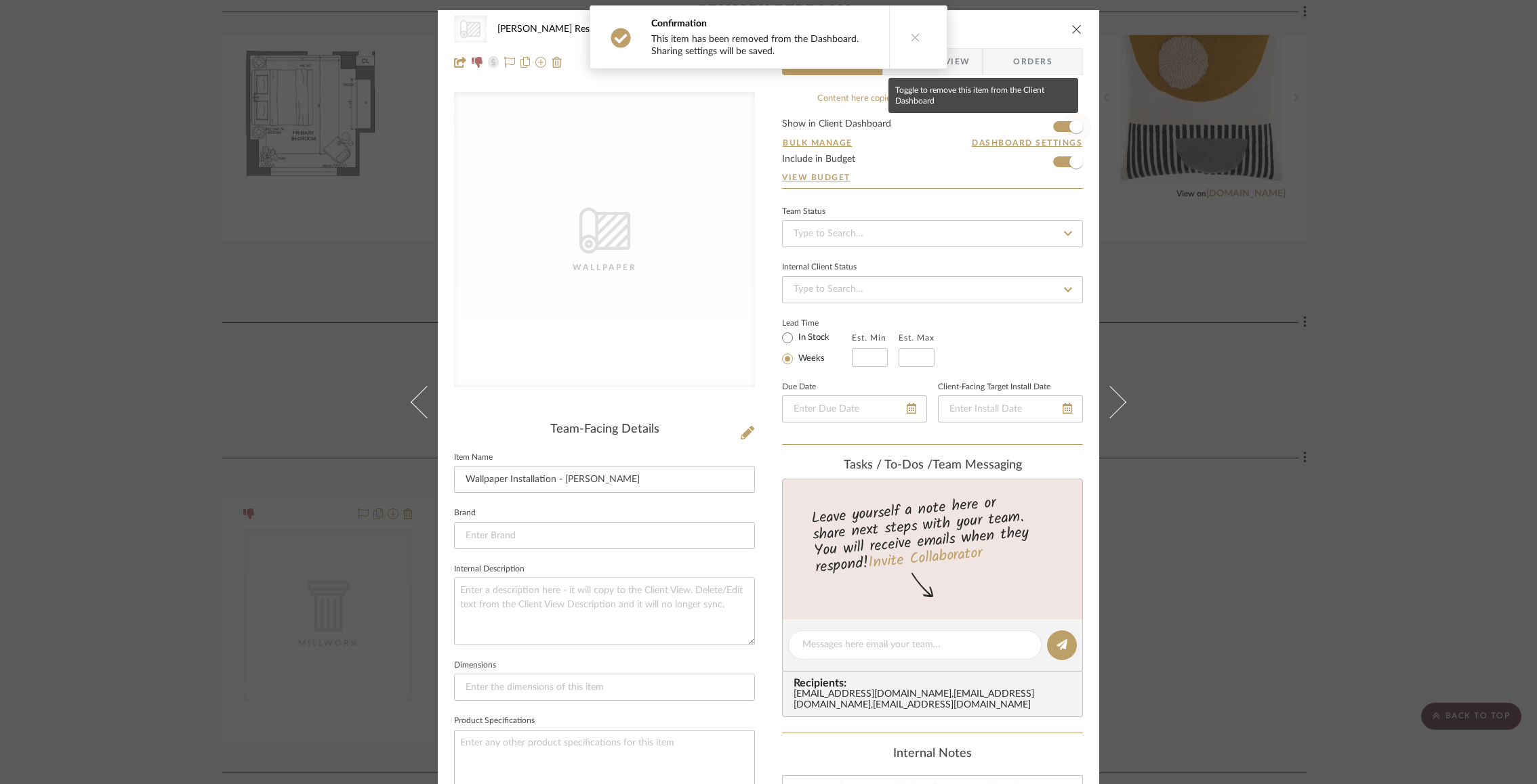
click at [1071, 129] on span "button" at bounding box center [1076, 127] width 14 height 14
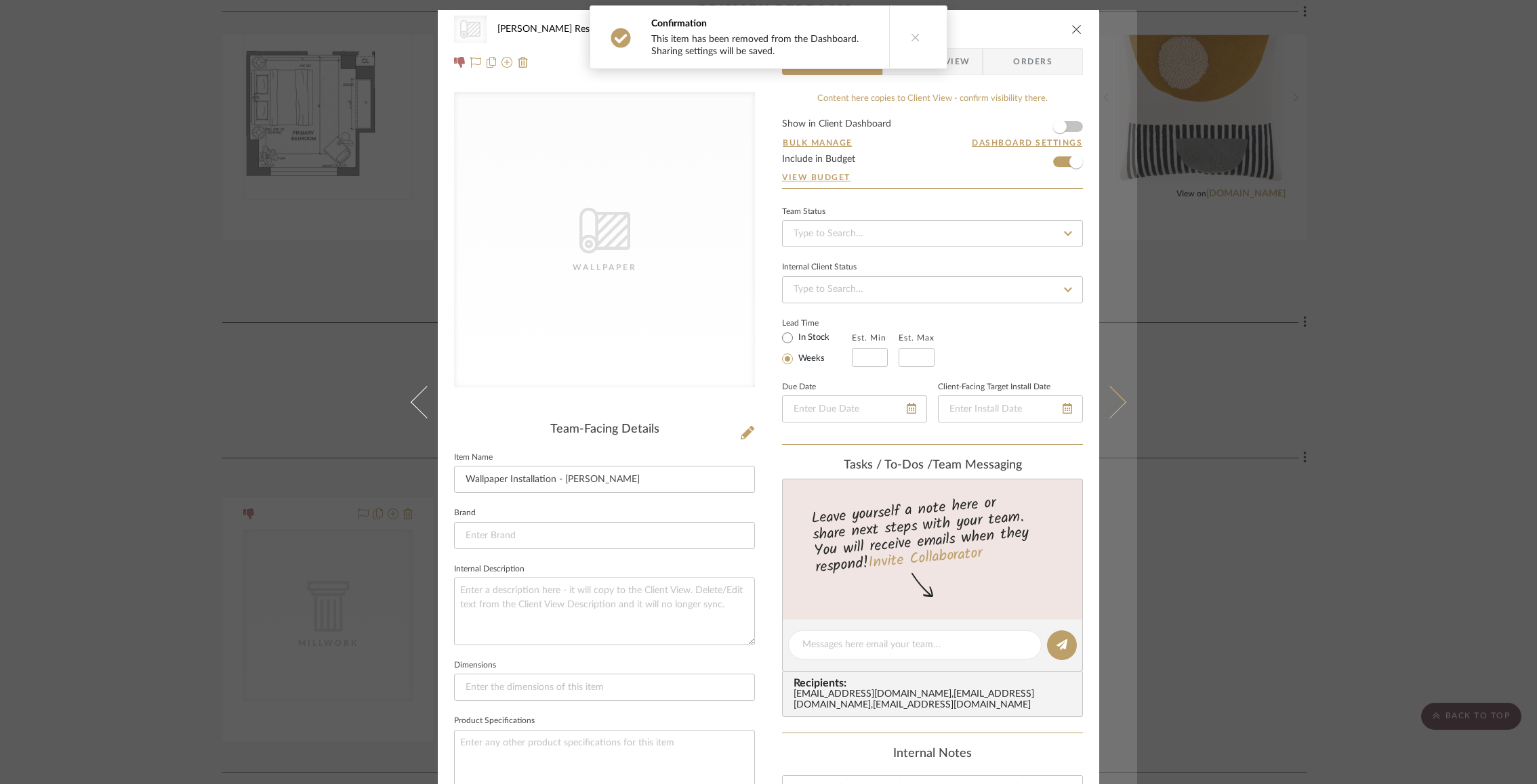
click at [1112, 395] on icon at bounding box center [1110, 403] width 33 height 33
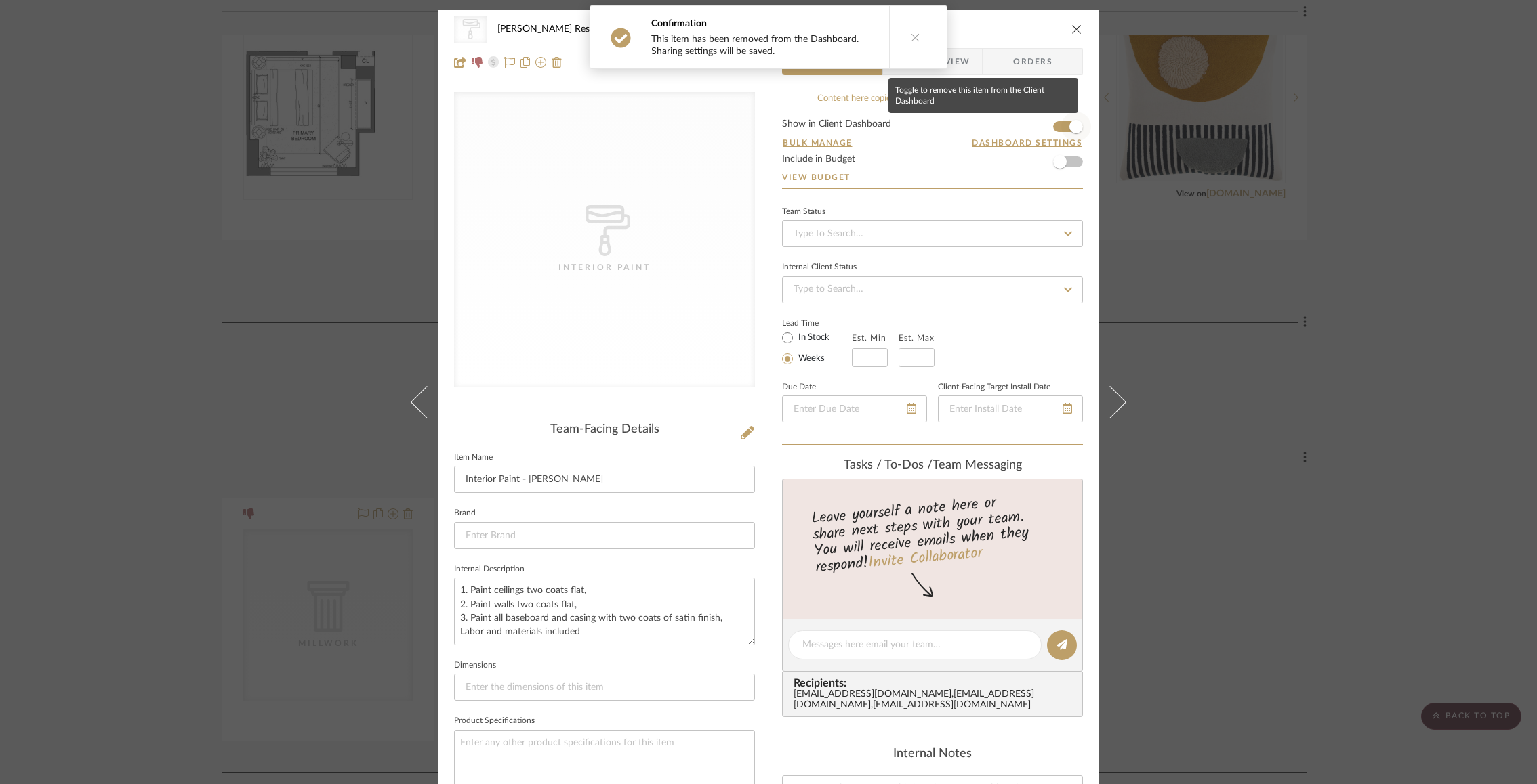
click at [1066, 117] on span "button" at bounding box center [1076, 127] width 30 height 30
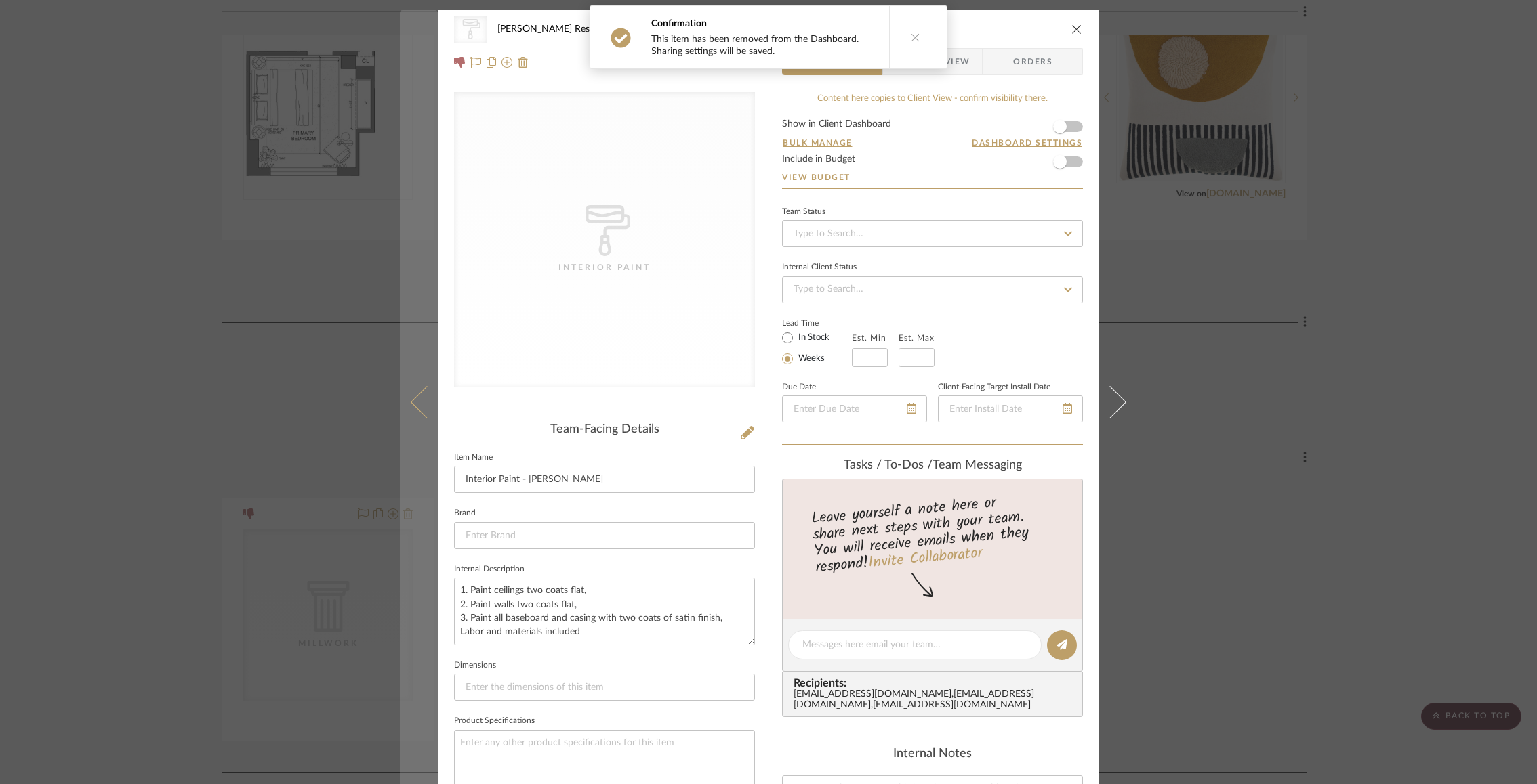
click at [422, 376] on button at bounding box center [419, 402] width 38 height 784
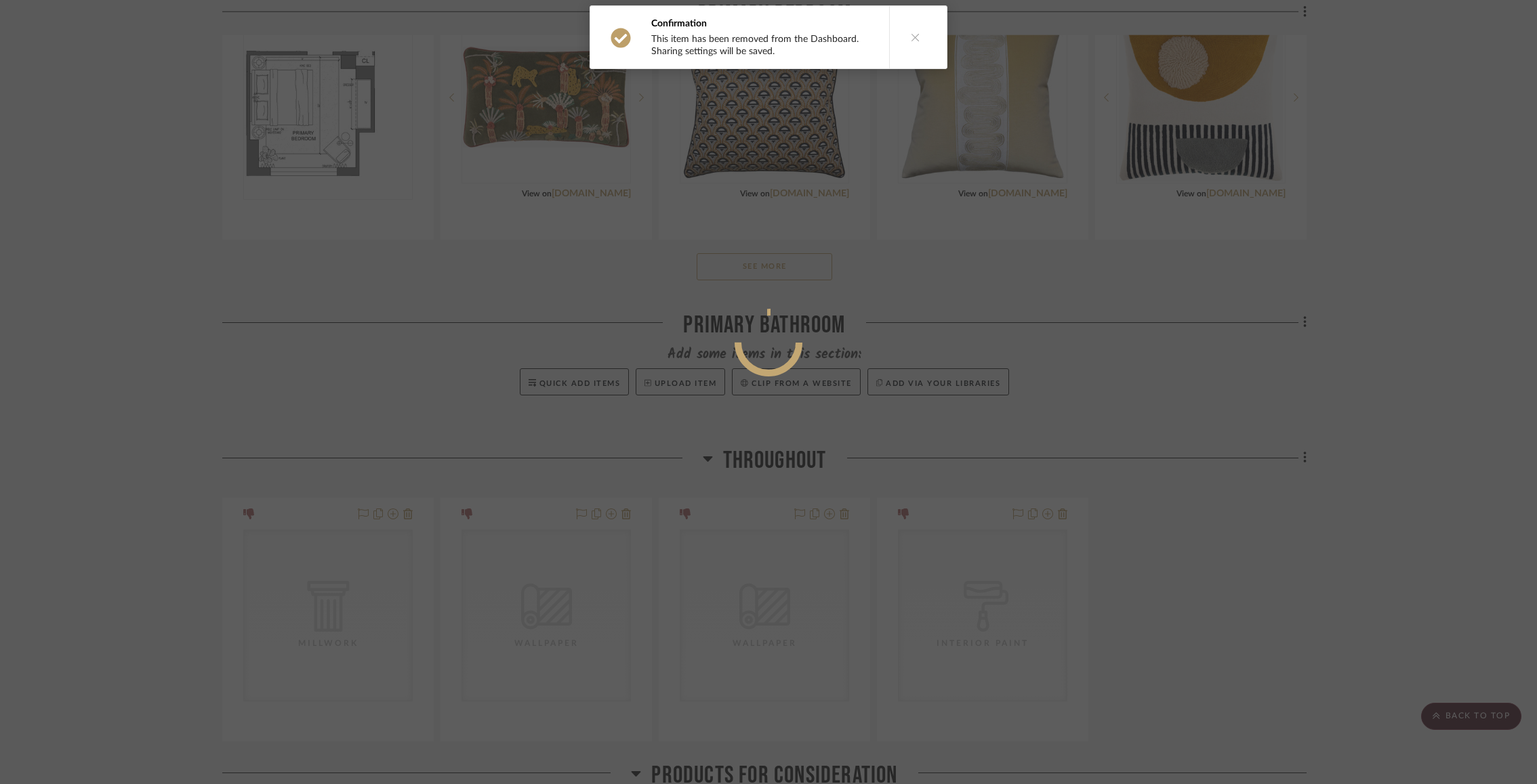
click at [911, 36] on icon at bounding box center [915, 37] width 9 height 9
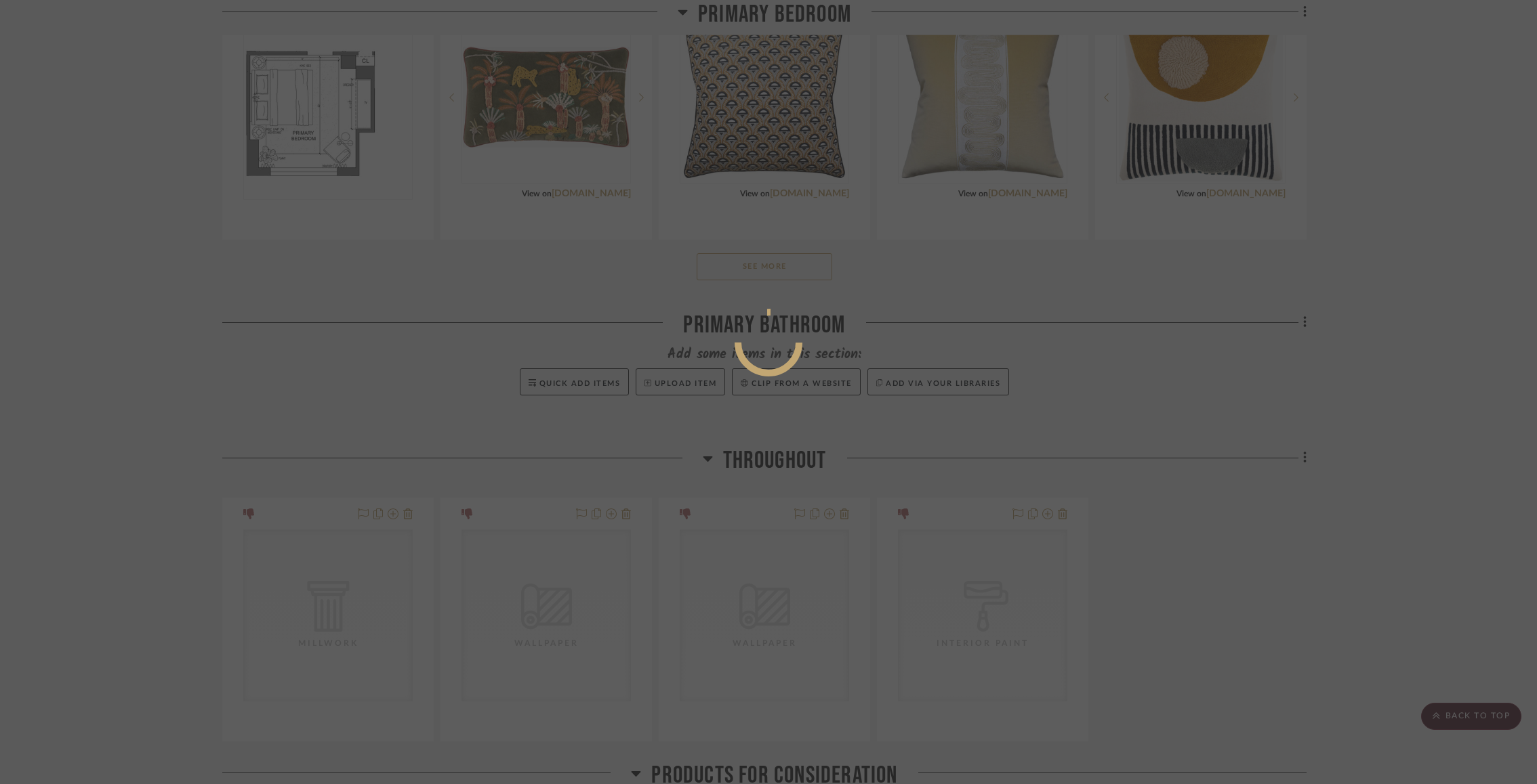
click at [1094, 480] on div at bounding box center [768, 392] width 1537 height 784
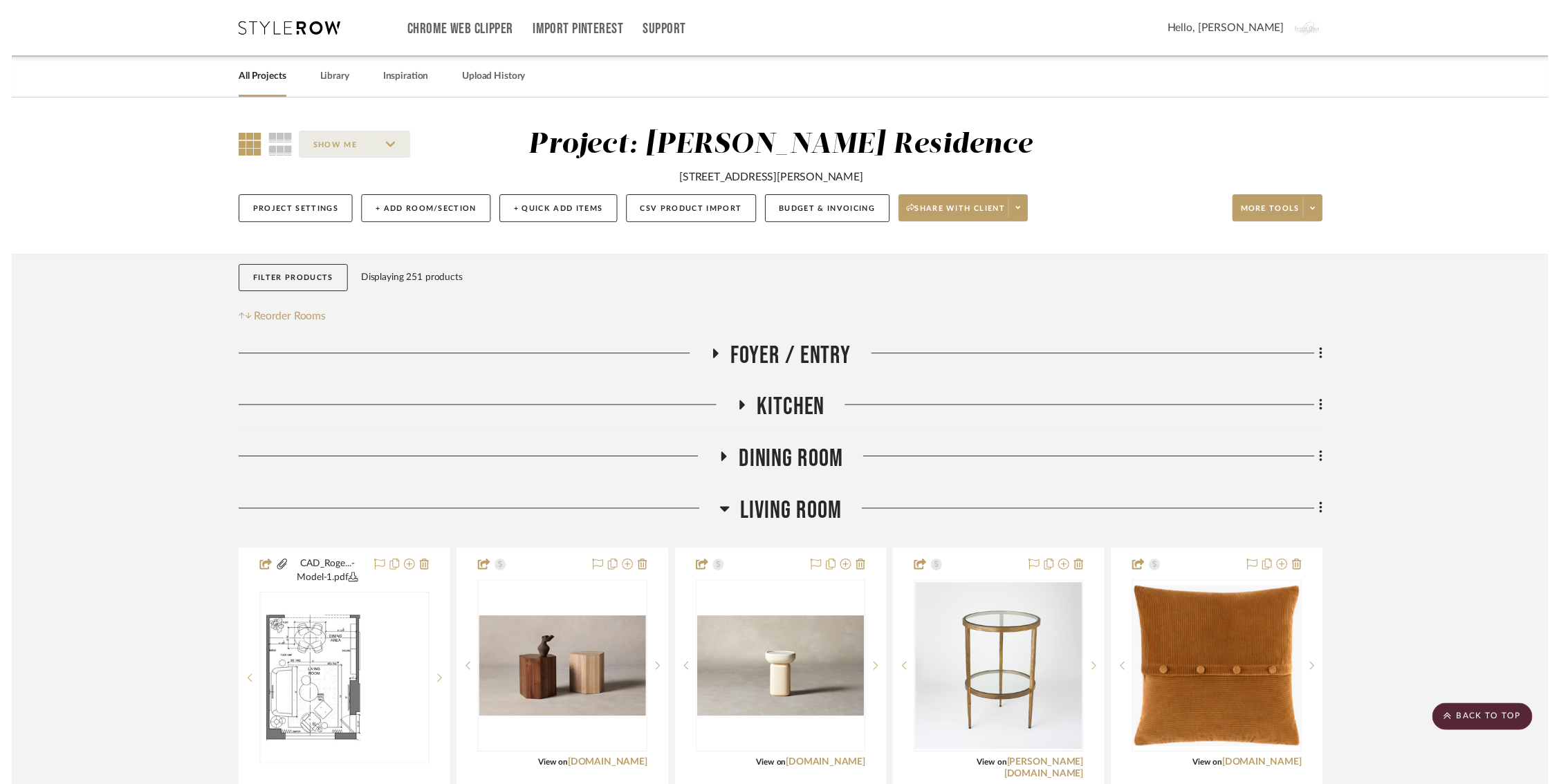
scroll to position [2743, 0]
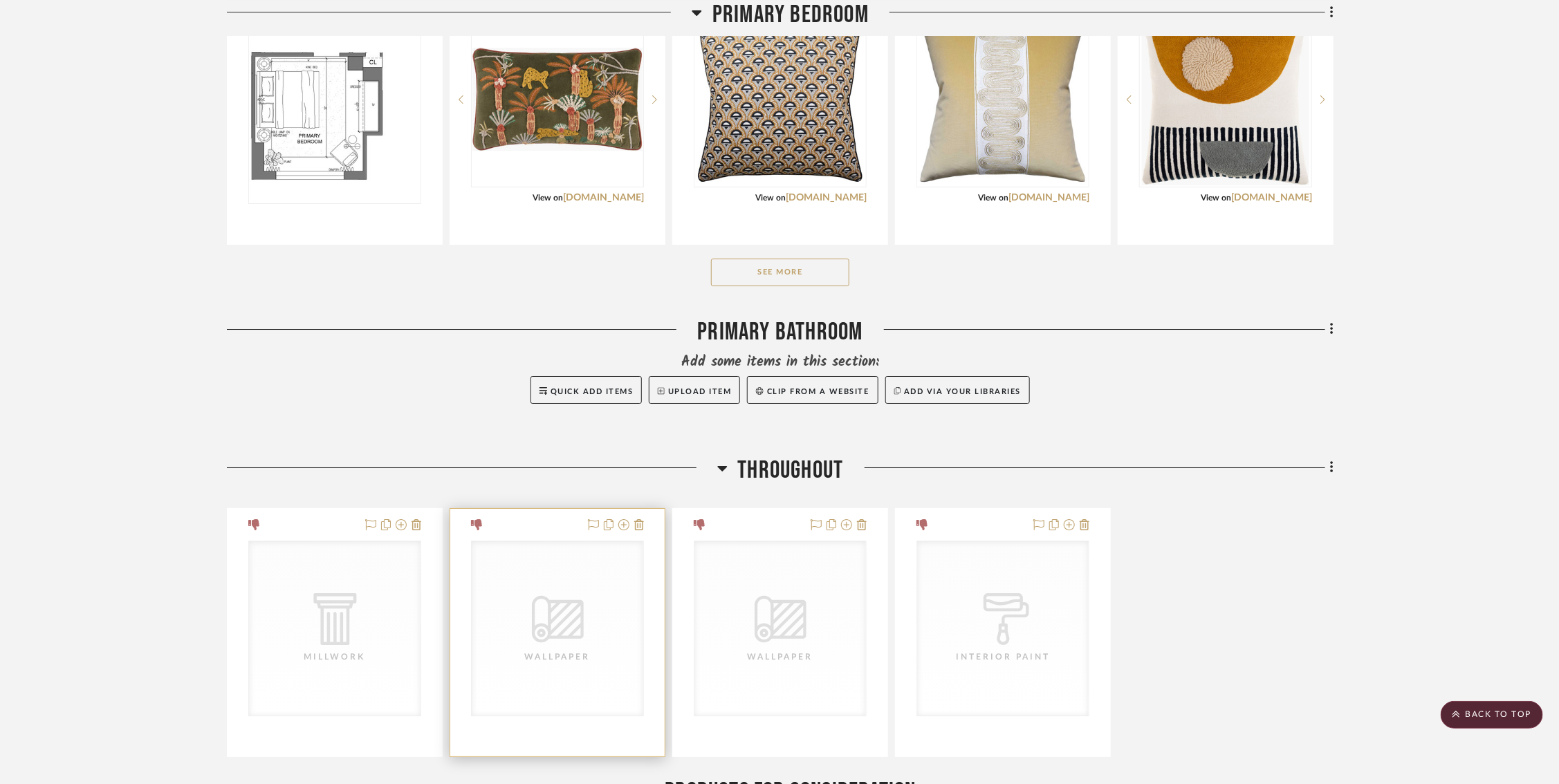
click at [551, 644] on div "CategoryIconWallcovering Created with Sketch. Wallpaper" at bounding box center [558, 629] width 172 height 174
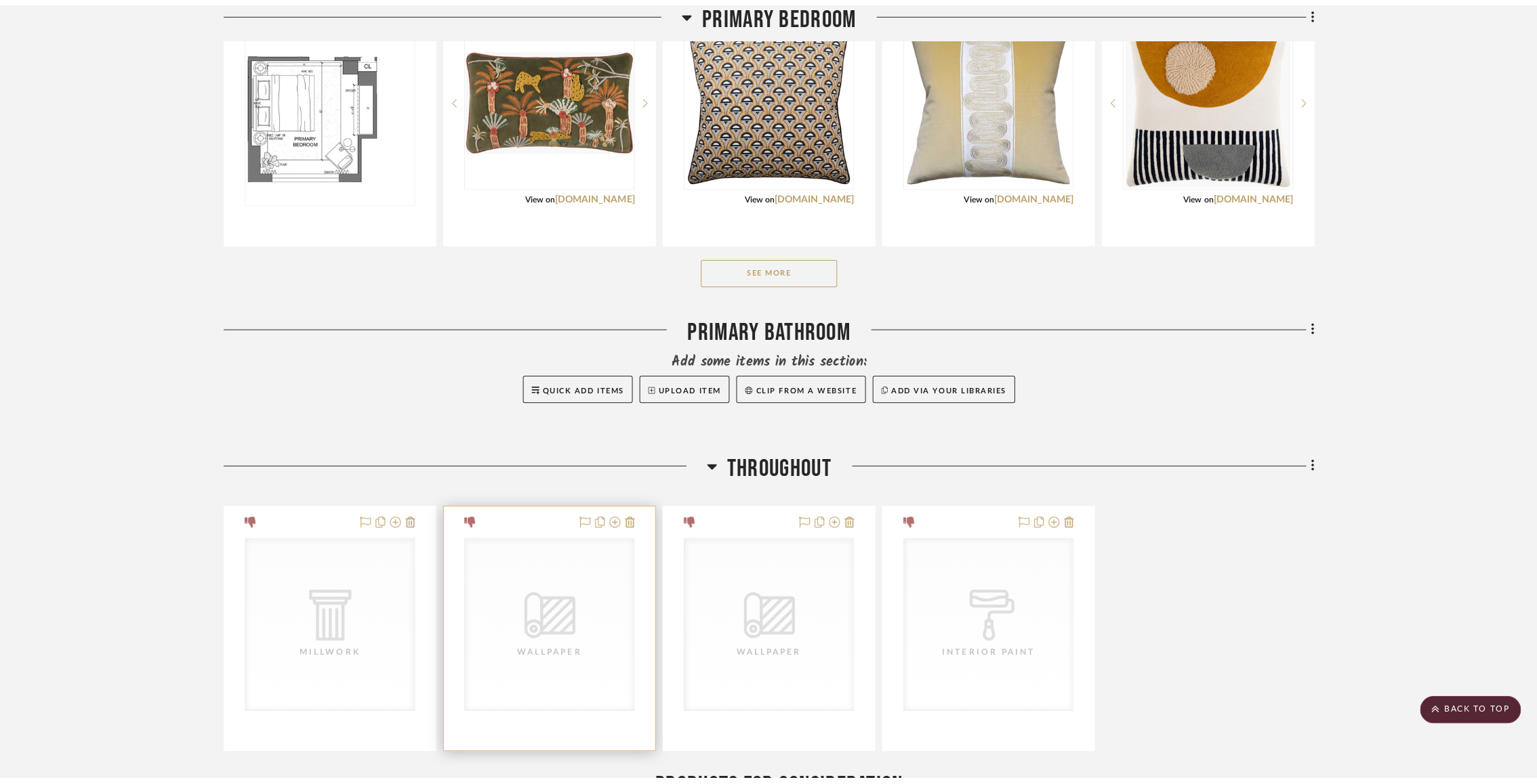
scroll to position [0, 0]
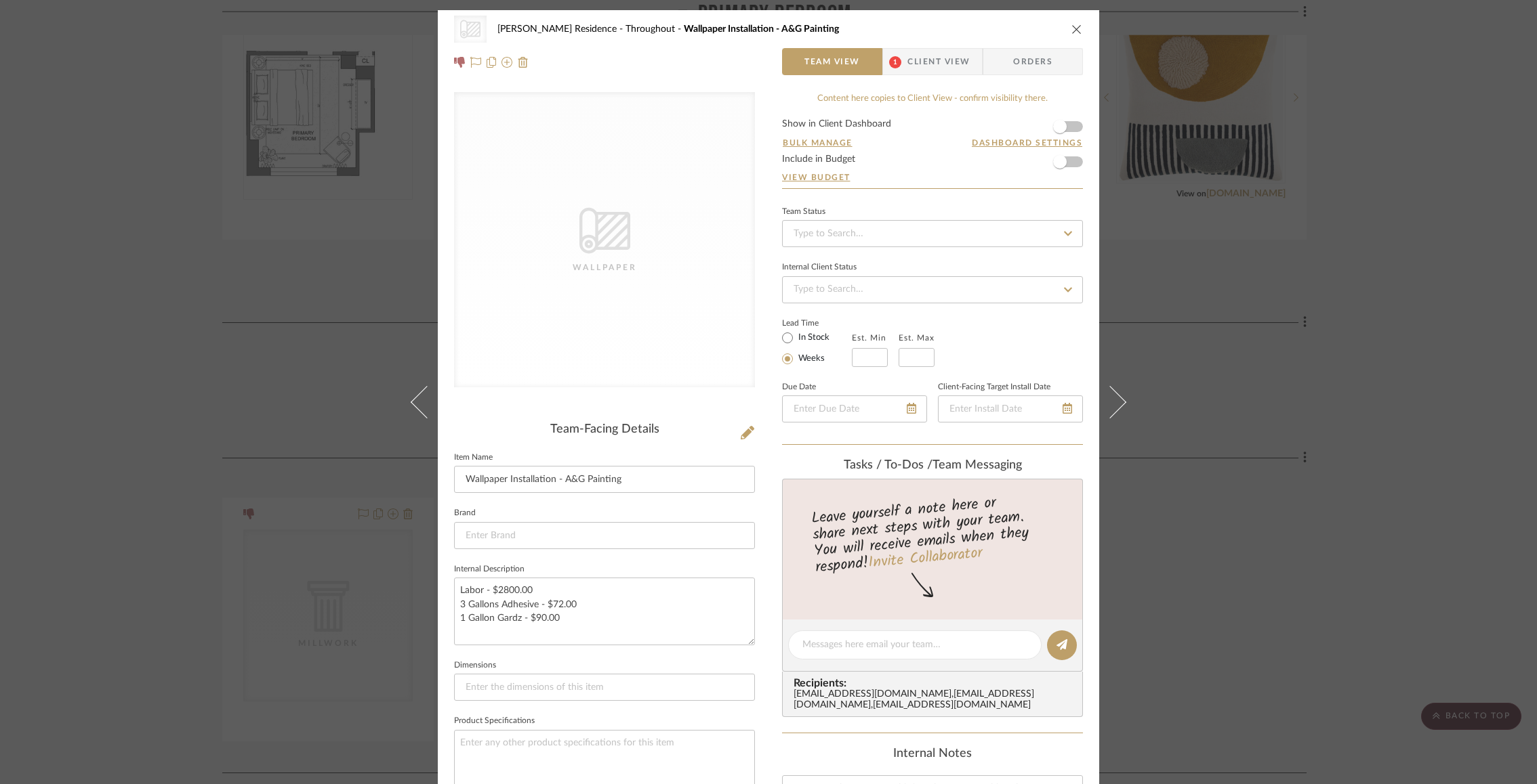
click at [1149, 245] on div "CategoryIconWallcovering Created with Sketch. Wallpaper Rogers Residence Throug…" at bounding box center [768, 392] width 1537 height 784
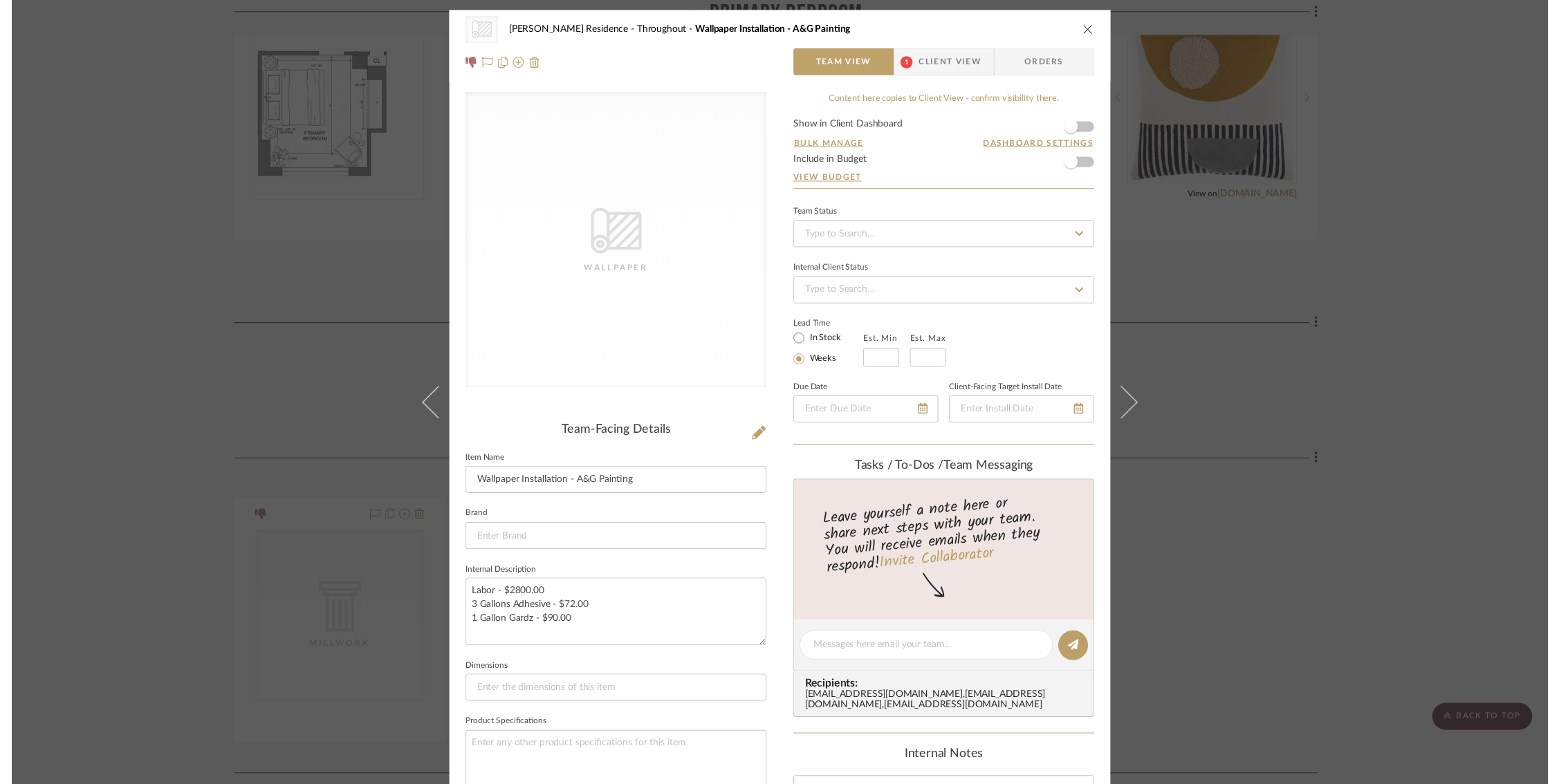
scroll to position [2743, 0]
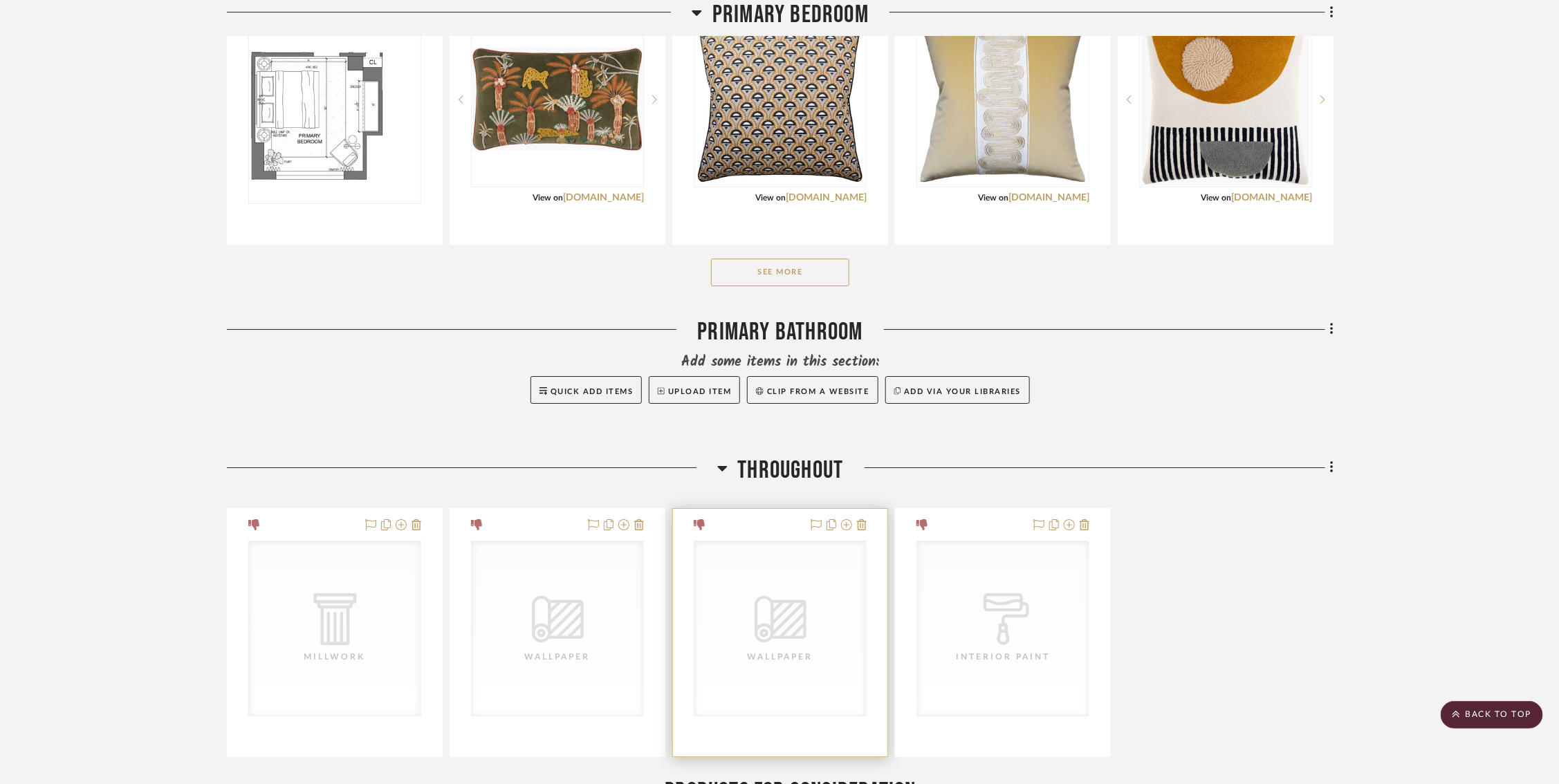
click at [748, 586] on div "CategoryIconWallcovering Created with Sketch. Wallpaper" at bounding box center [780, 629] width 172 height 174
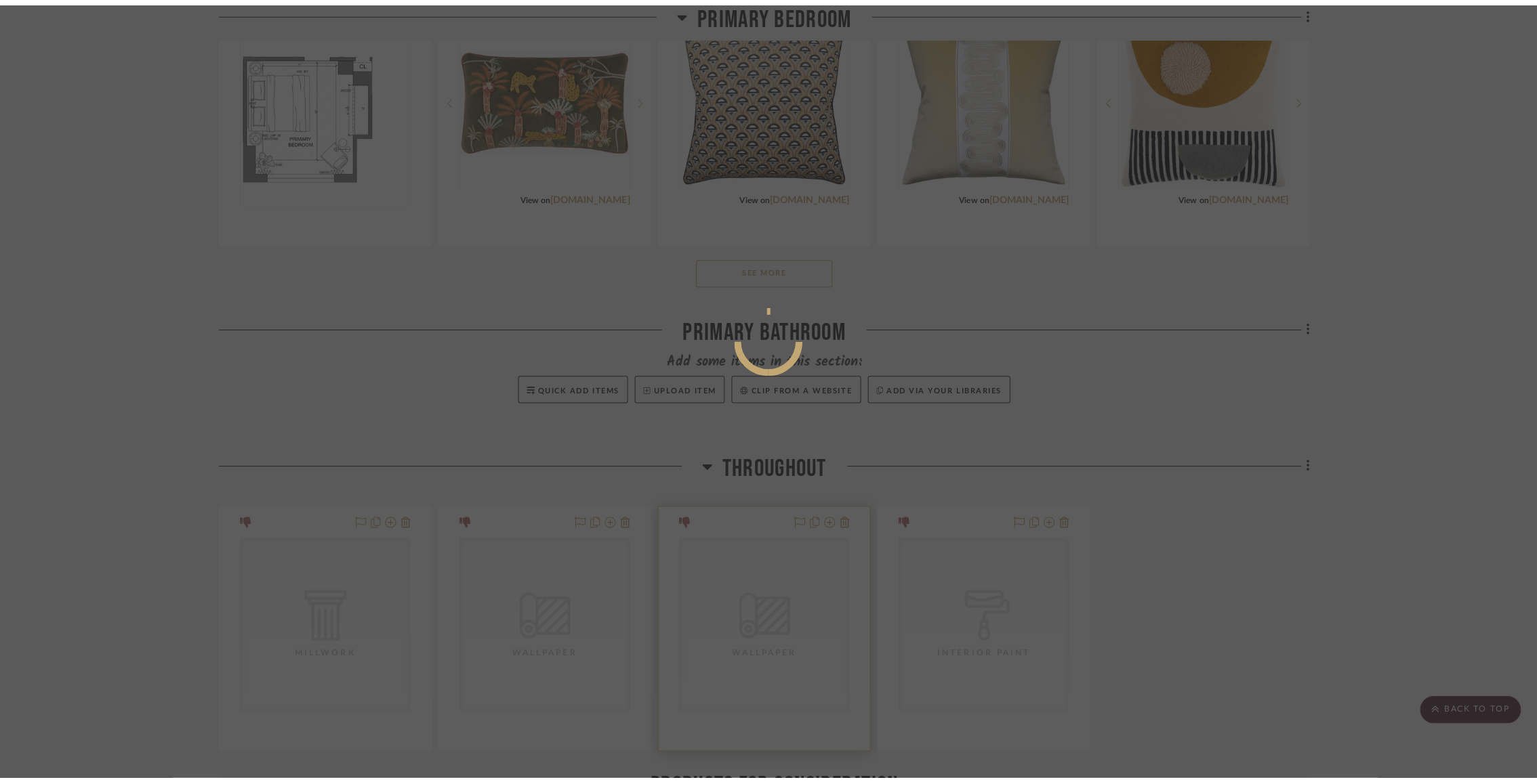
scroll to position [0, 0]
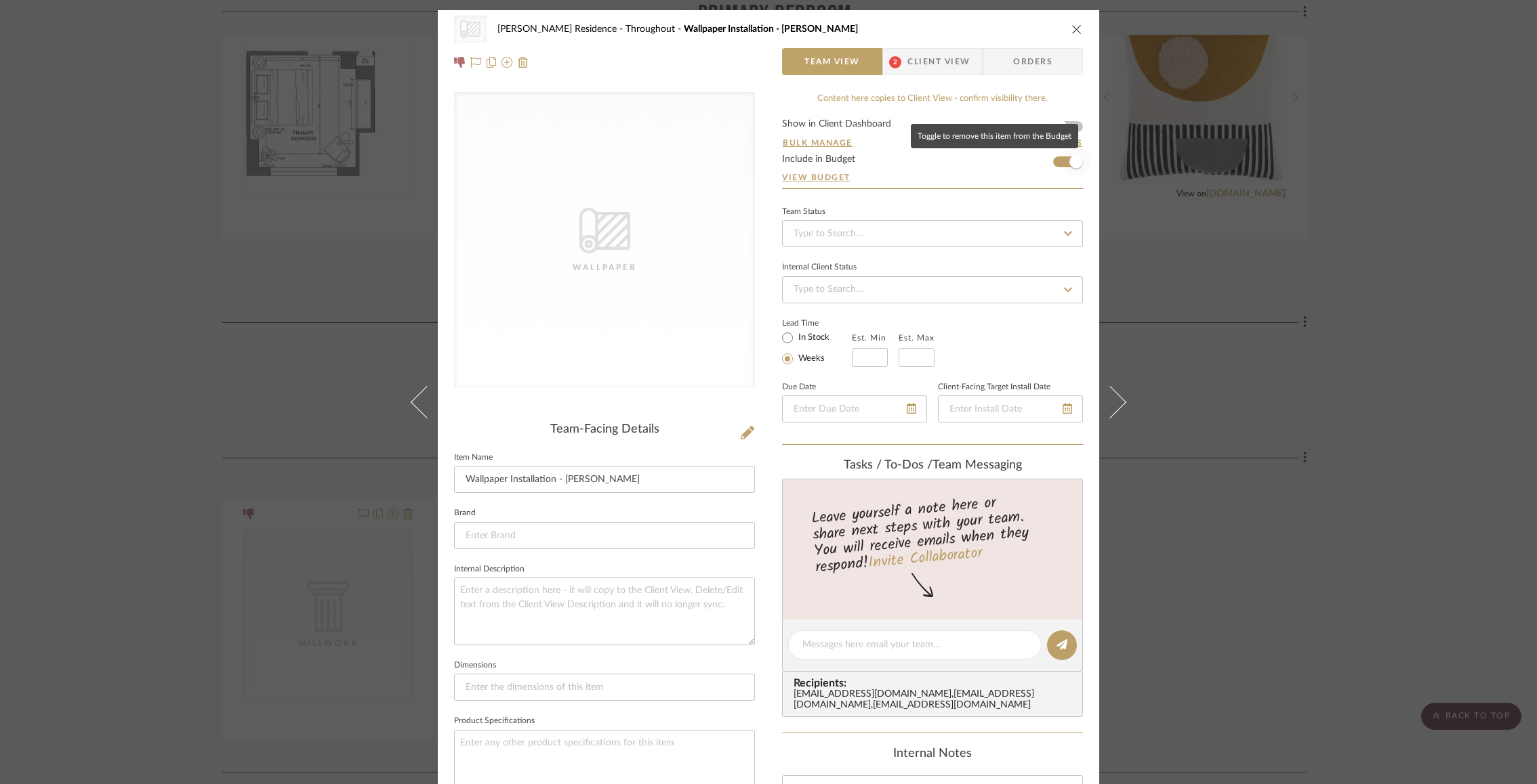
click at [1064, 163] on span "button" at bounding box center [1076, 162] width 30 height 30
click at [1208, 335] on div "CategoryIconWallcovering Created with Sketch. Wallpaper Rogers Residence Throug…" at bounding box center [768, 392] width 1537 height 784
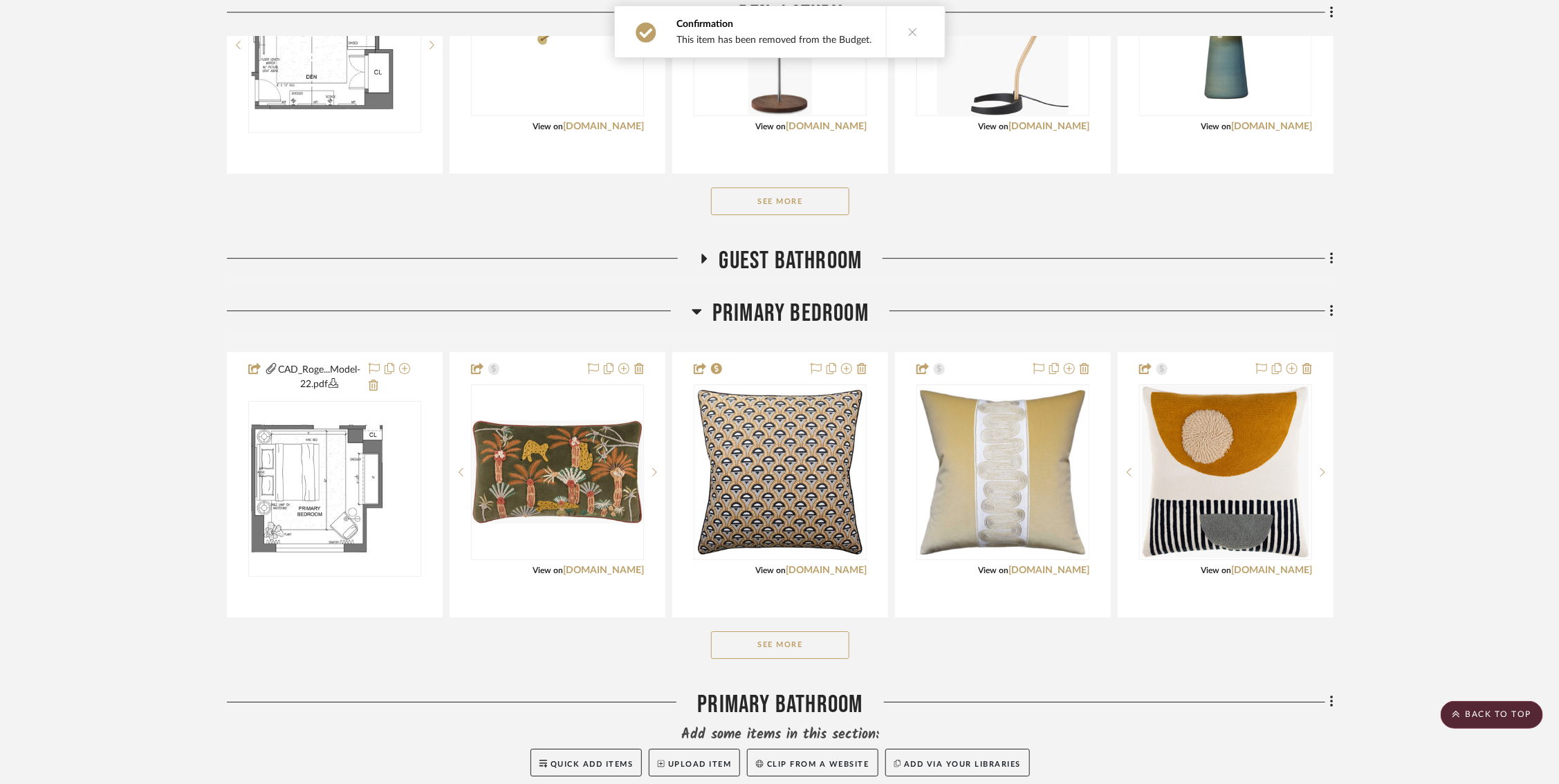
scroll to position [2412, 0]
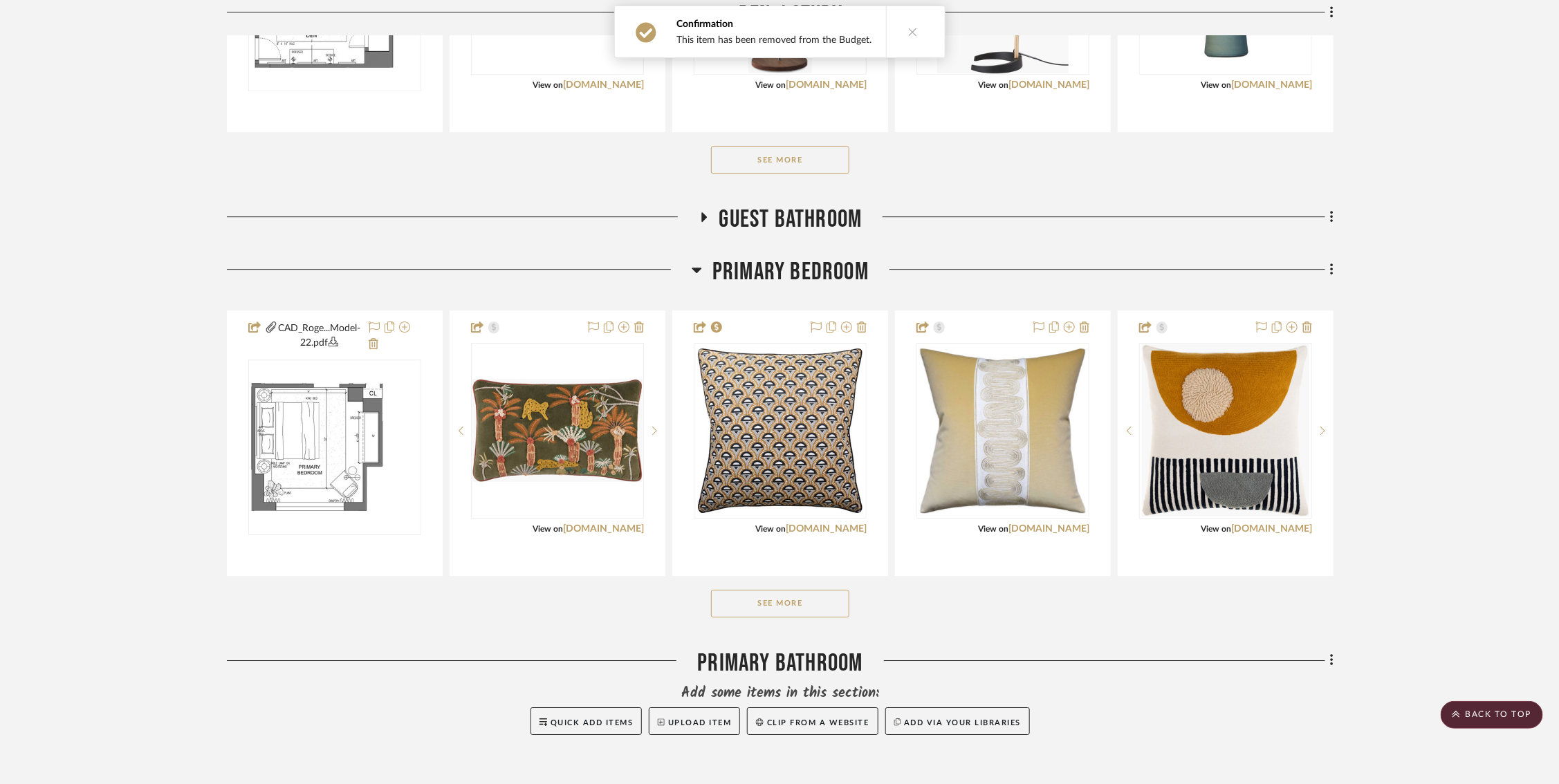
click at [817, 602] on button "See More" at bounding box center [780, 604] width 138 height 28
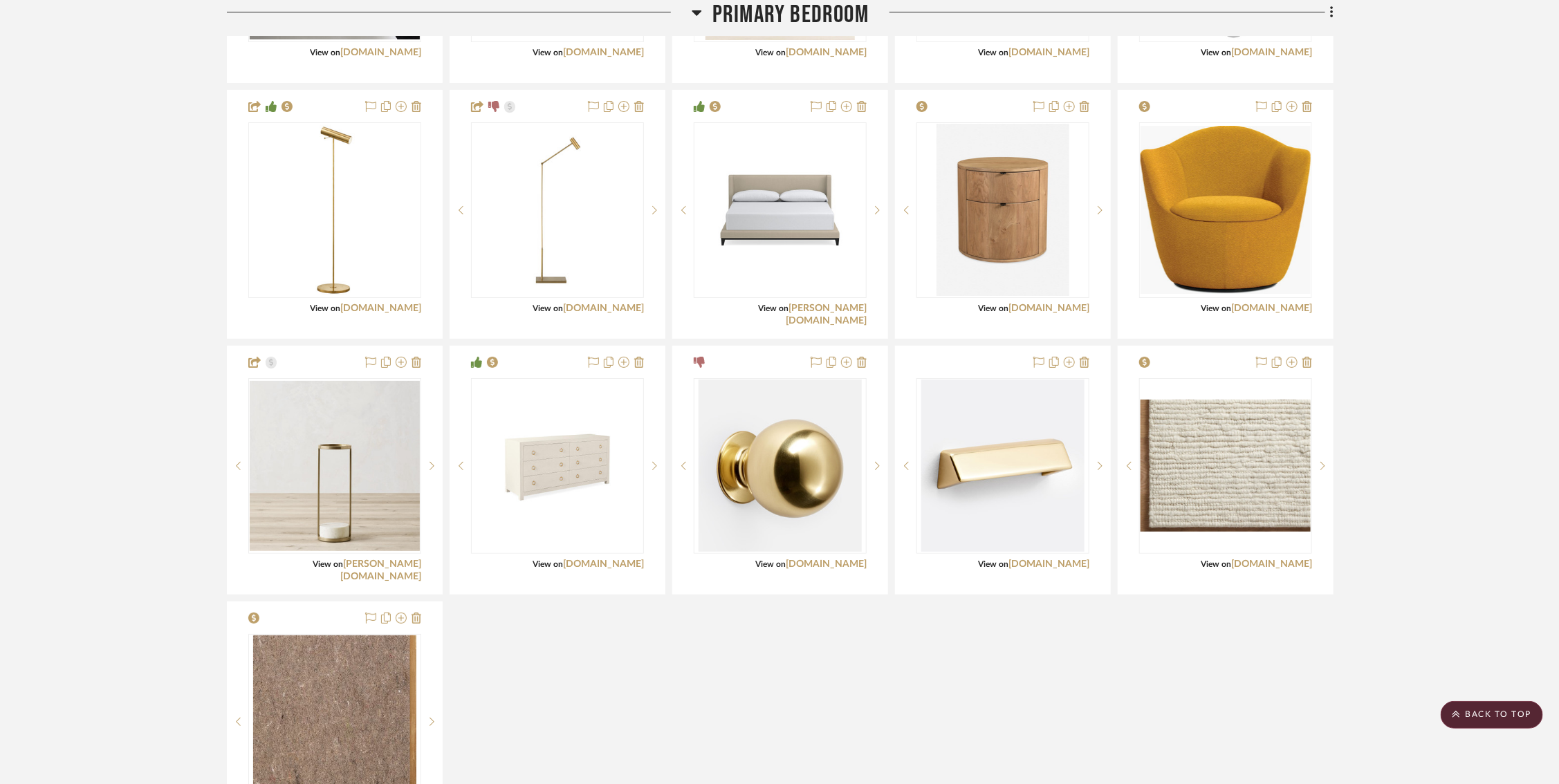
scroll to position [3156, 0]
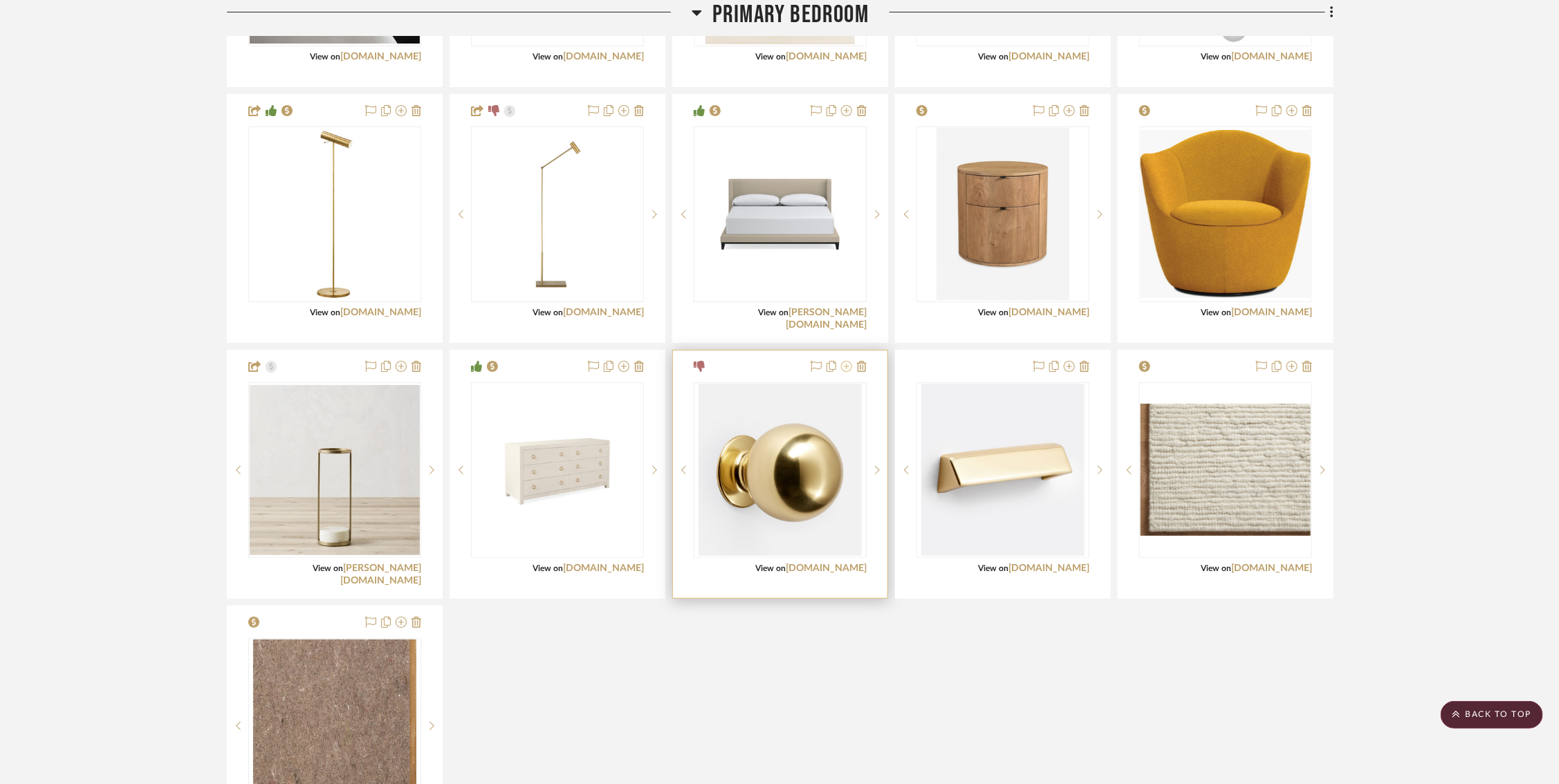
click at [846, 363] on icon at bounding box center [846, 367] width 11 height 11
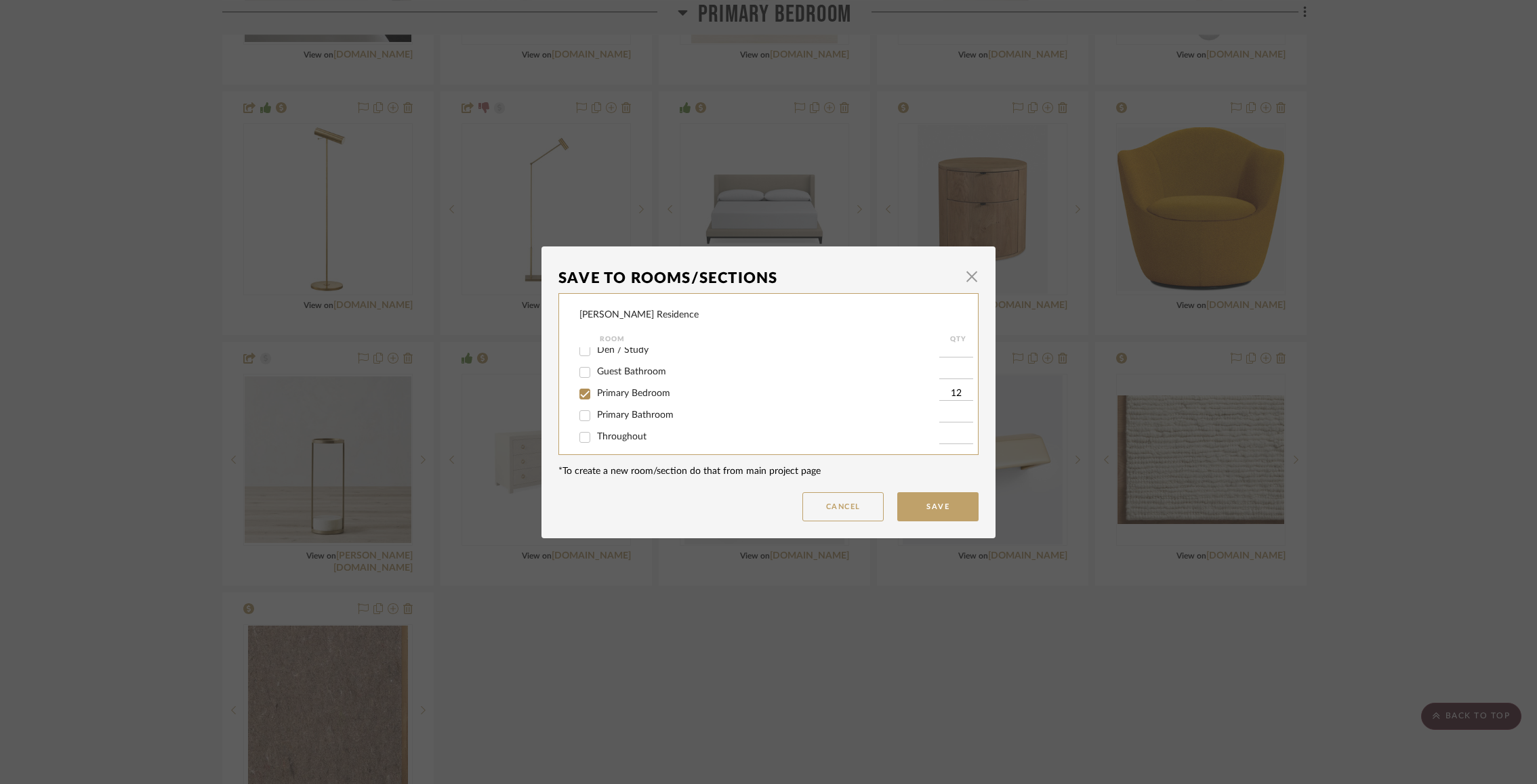
scroll to position [124, 0]
click at [580, 383] on input "Primary Bedroom" at bounding box center [585, 387] width 22 height 22
checkbox input "false"
click at [931, 532] on dialog-content "Save To Rooms/Sections × Rogers Residence Room QTY Foyer / Entry Kitchen Dining…" at bounding box center [769, 392] width 454 height 292
click at [927, 508] on button "Save" at bounding box center [938, 507] width 81 height 29
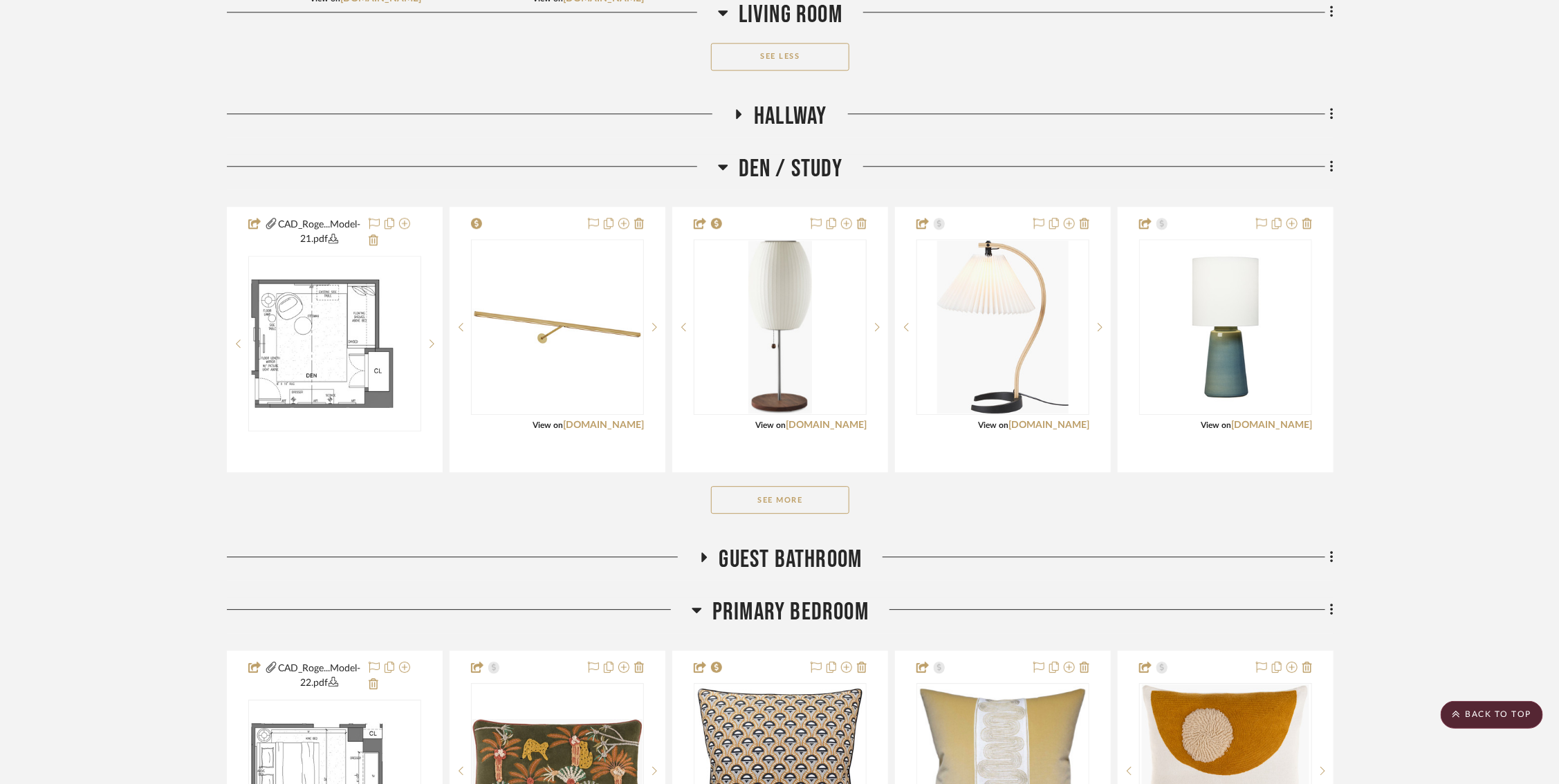
scroll to position [1985, 0]
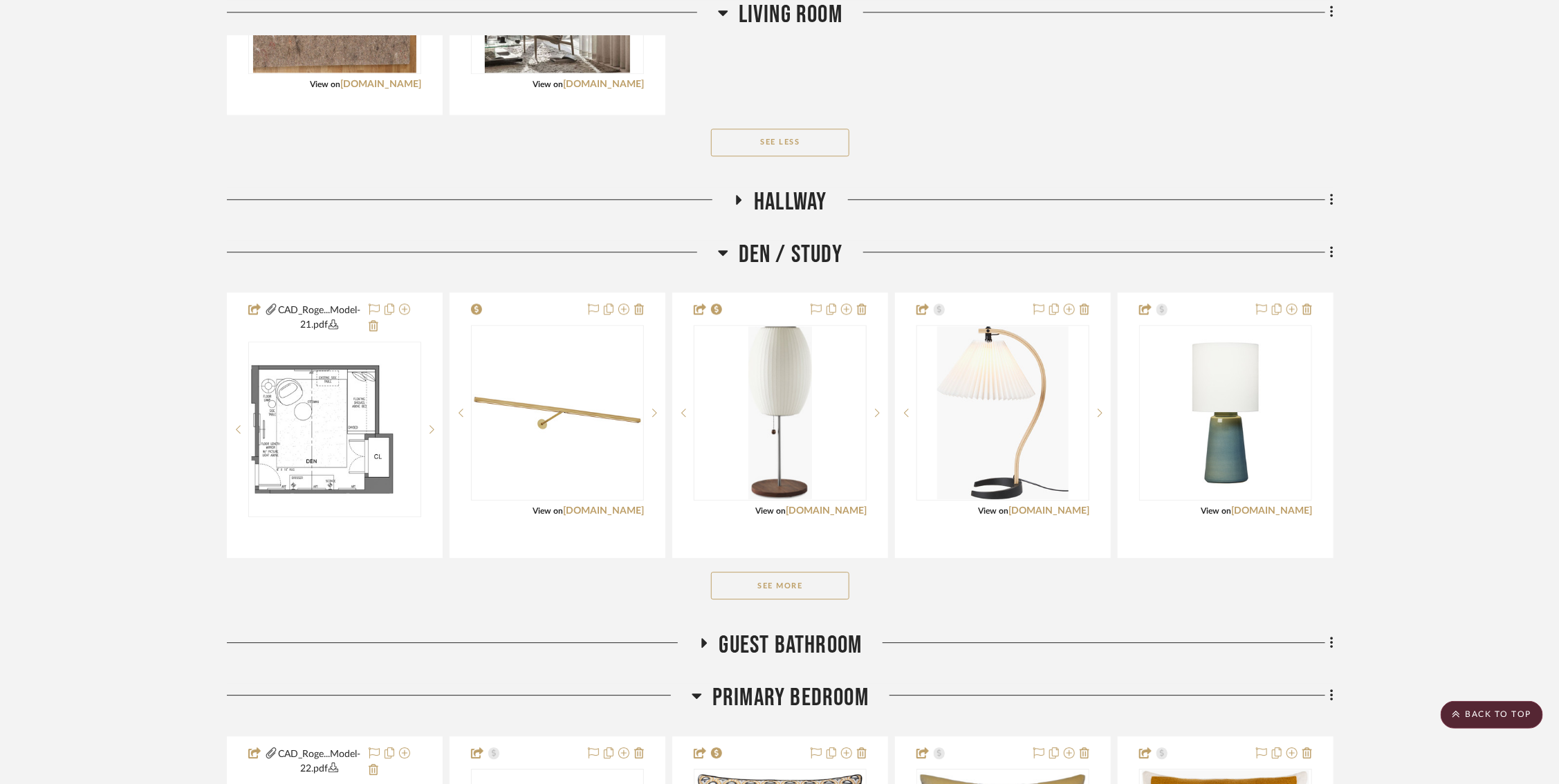
click at [817, 591] on button "See More" at bounding box center [780, 586] width 138 height 28
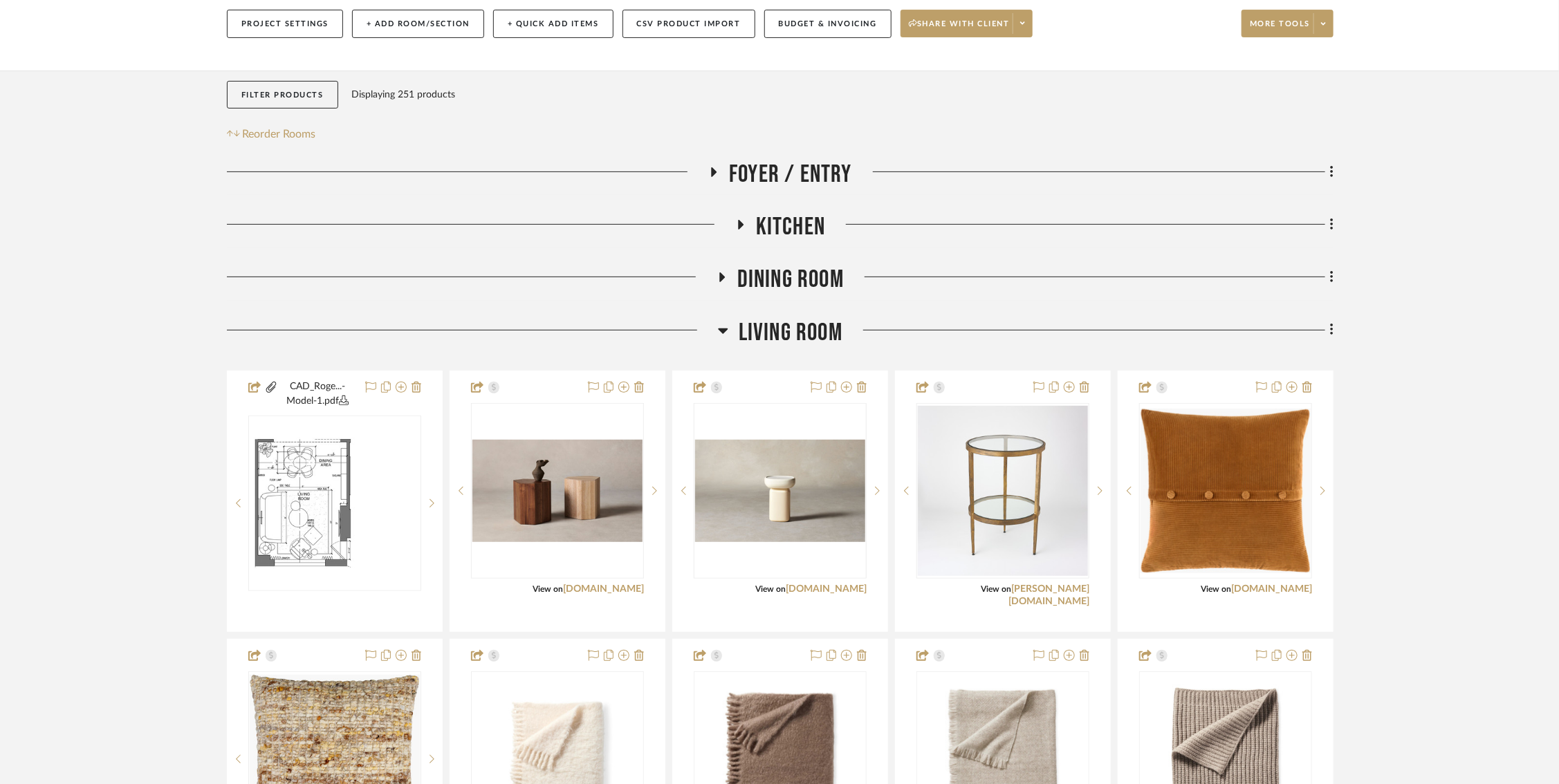
scroll to position [364, 2]
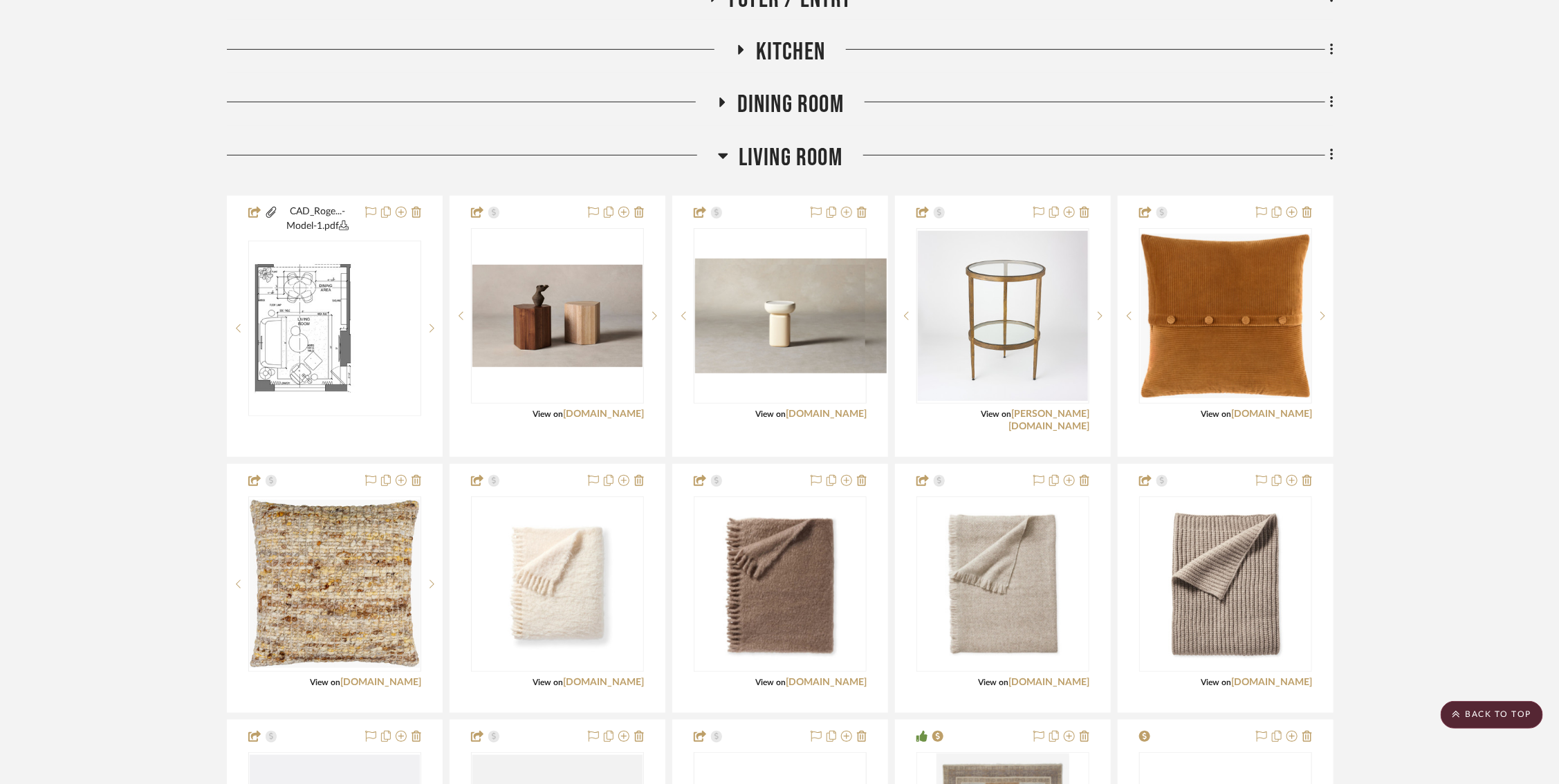
click at [720, 156] on icon at bounding box center [722, 156] width 10 height 6
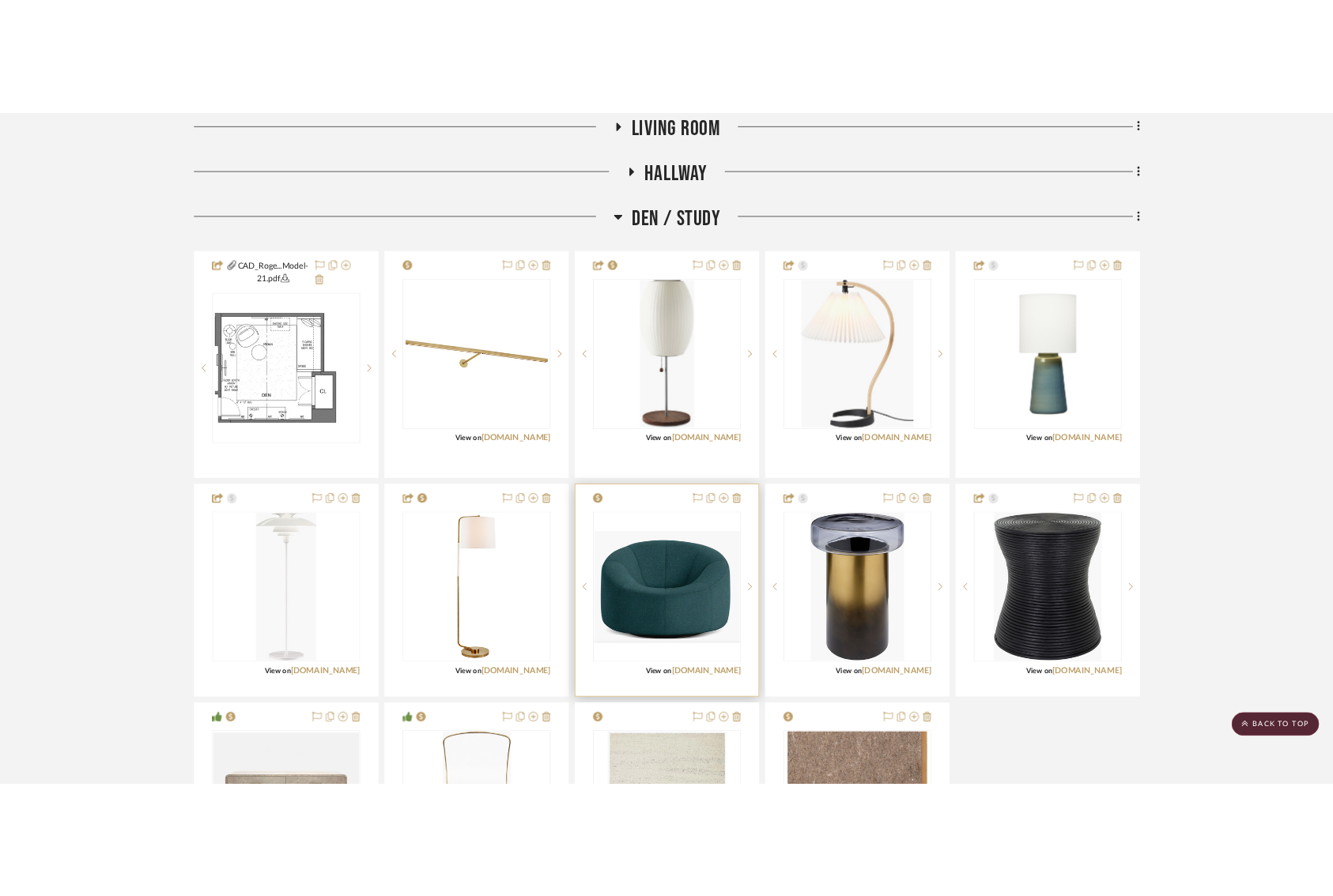
scroll to position [653, 2]
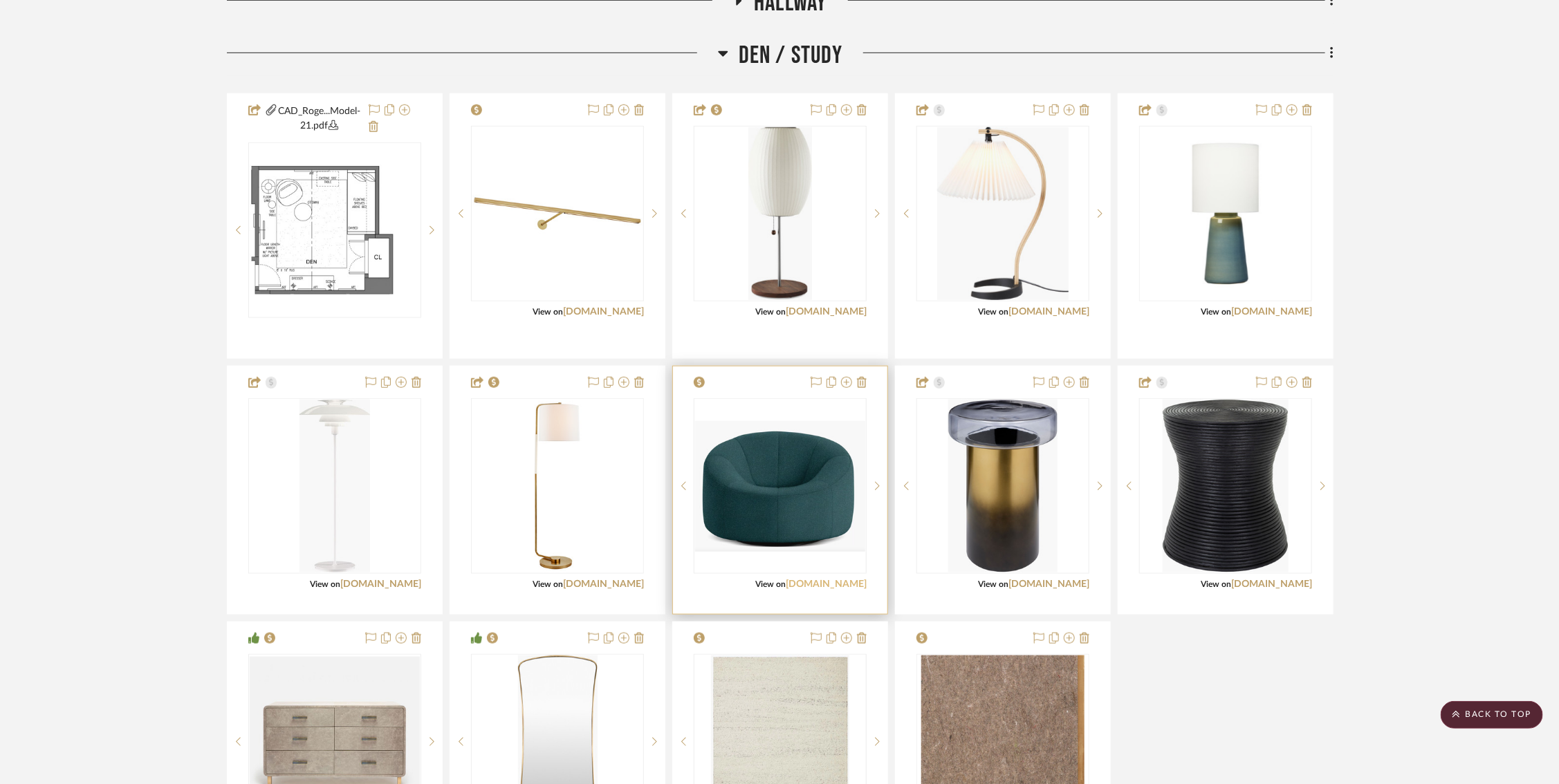
click at [835, 585] on link "[DOMAIN_NAME]" at bounding box center [826, 585] width 81 height 10
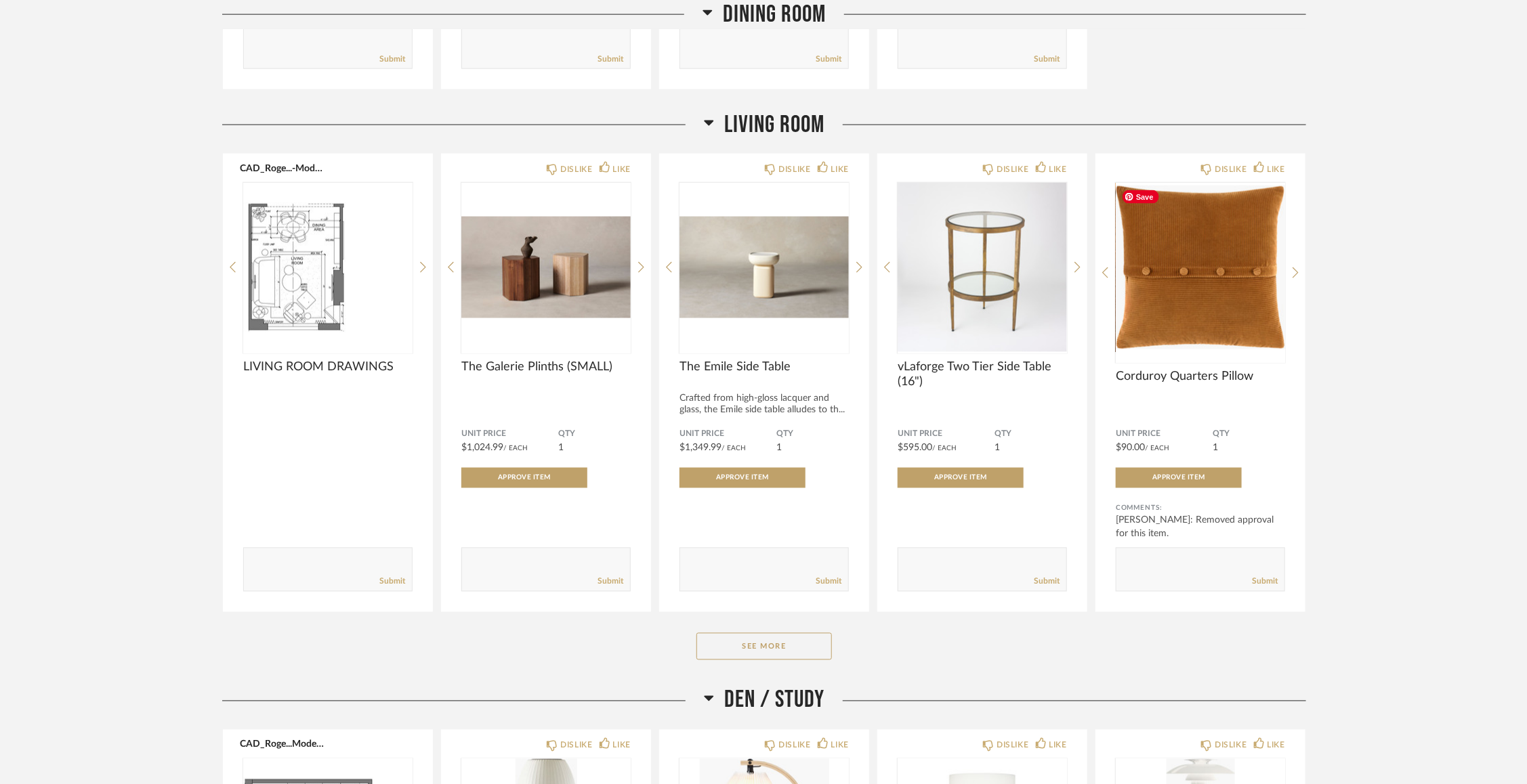
scroll to position [1177, 0]
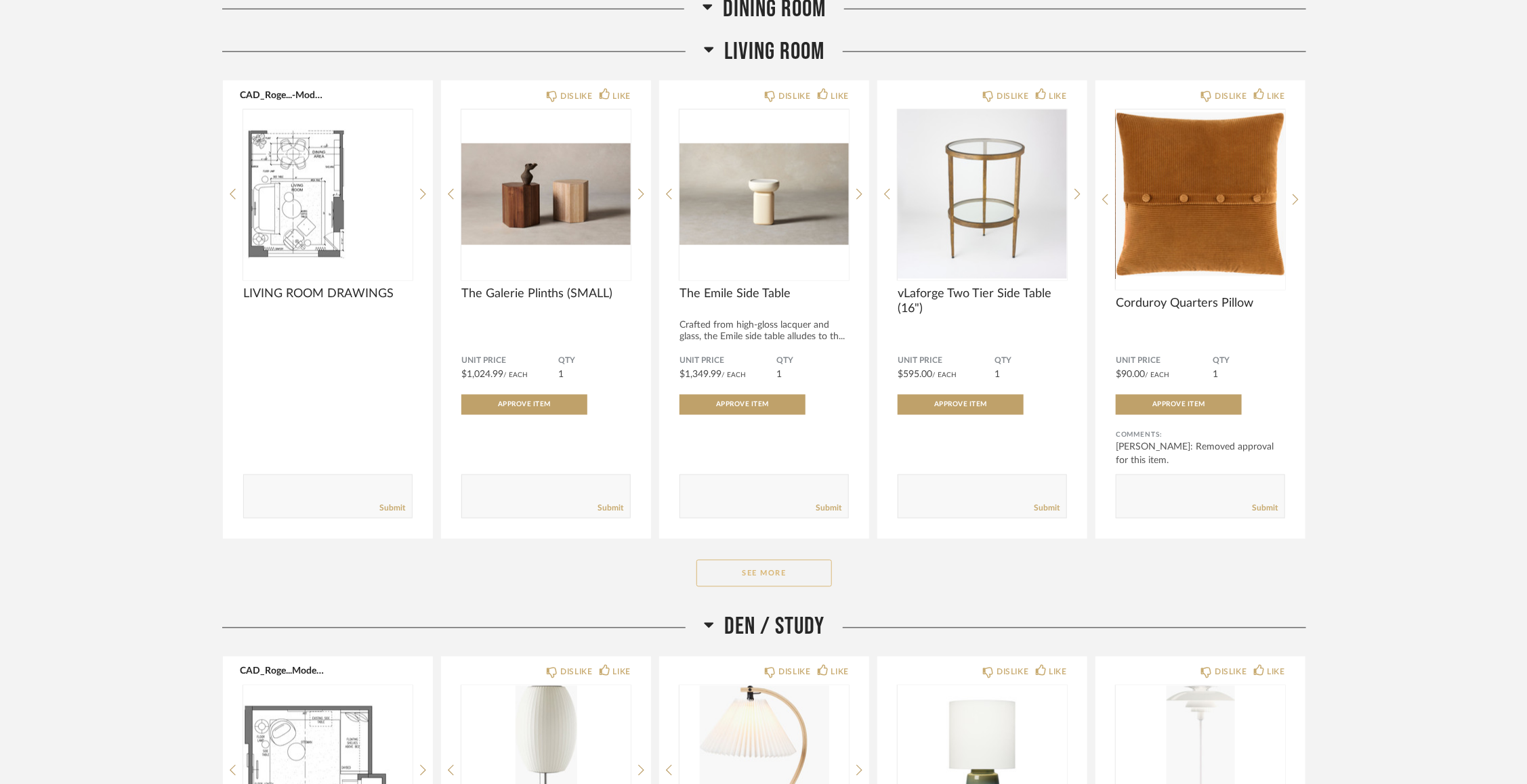
click at [722, 579] on button "See More" at bounding box center [764, 574] width 136 height 27
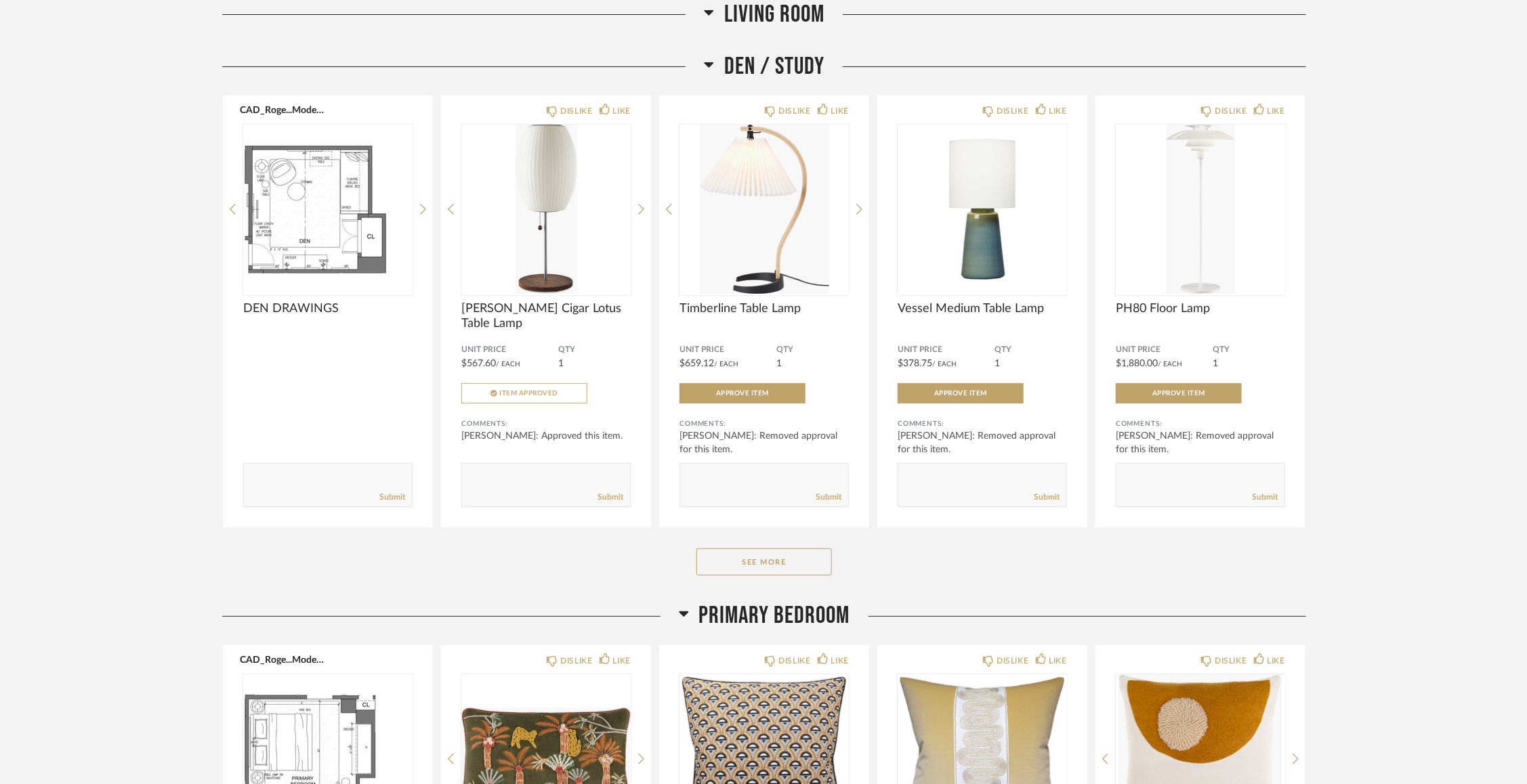
scroll to position [3092, 0]
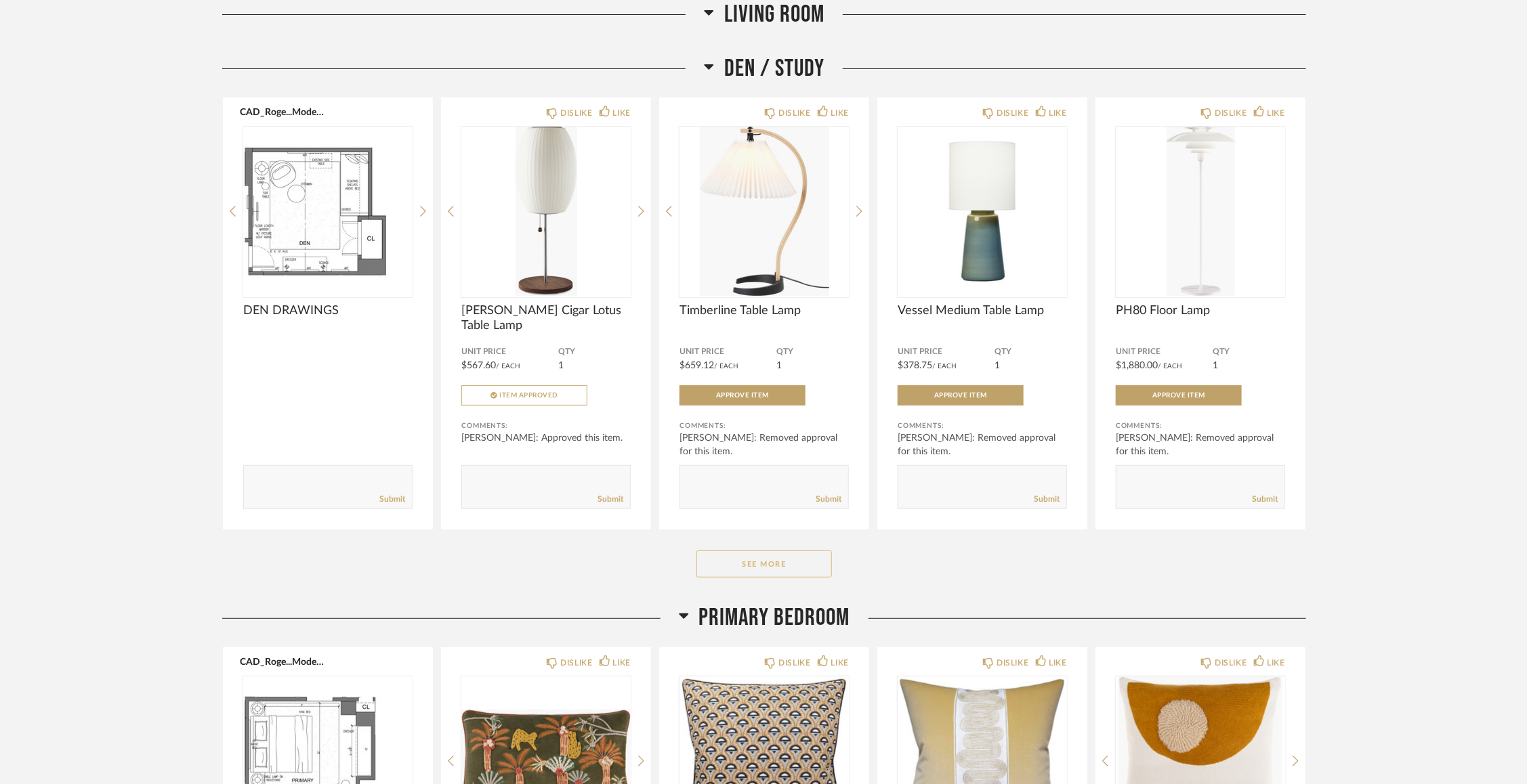
click at [720, 561] on button "See More" at bounding box center [764, 564] width 136 height 27
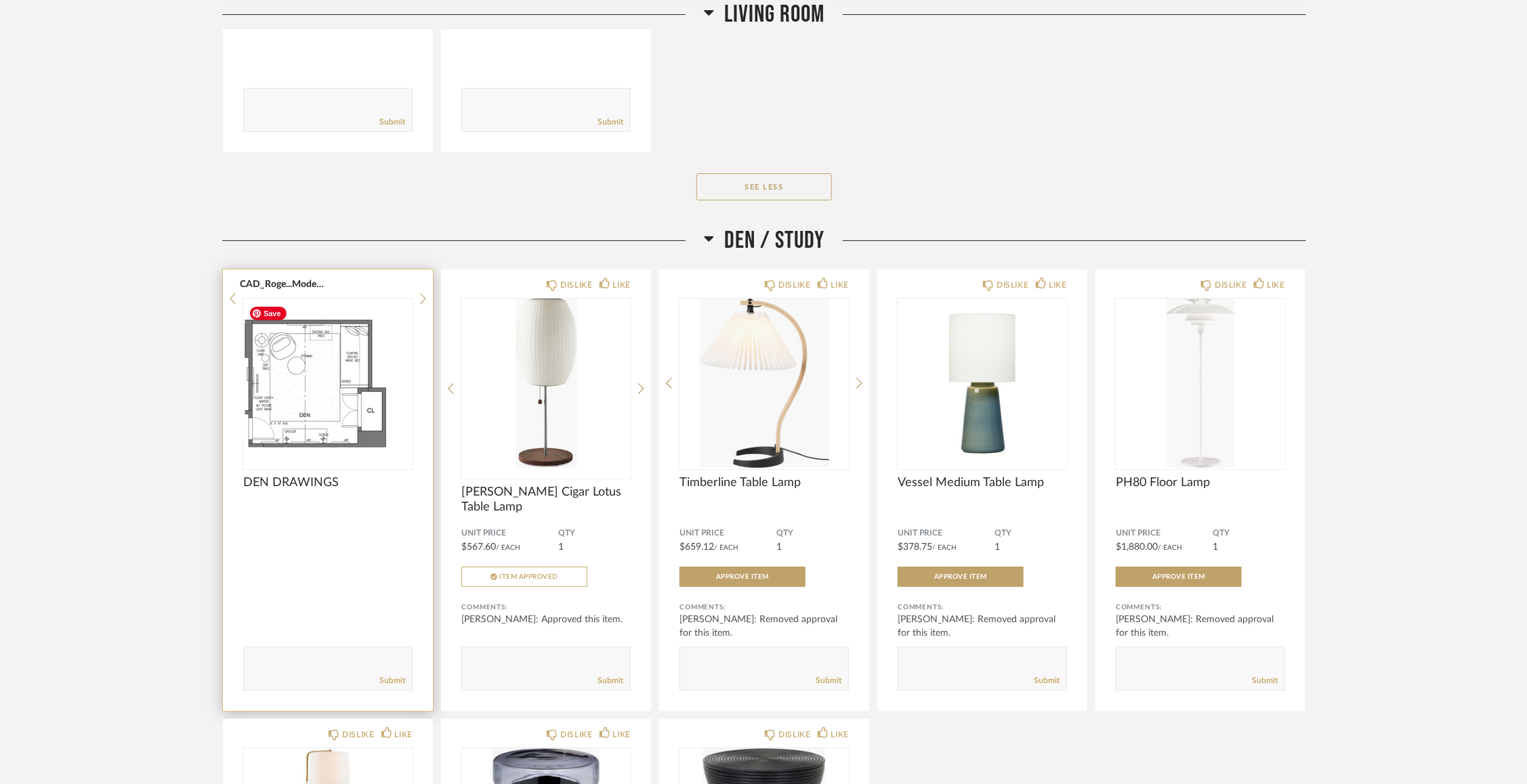
scroll to position [2818, 0]
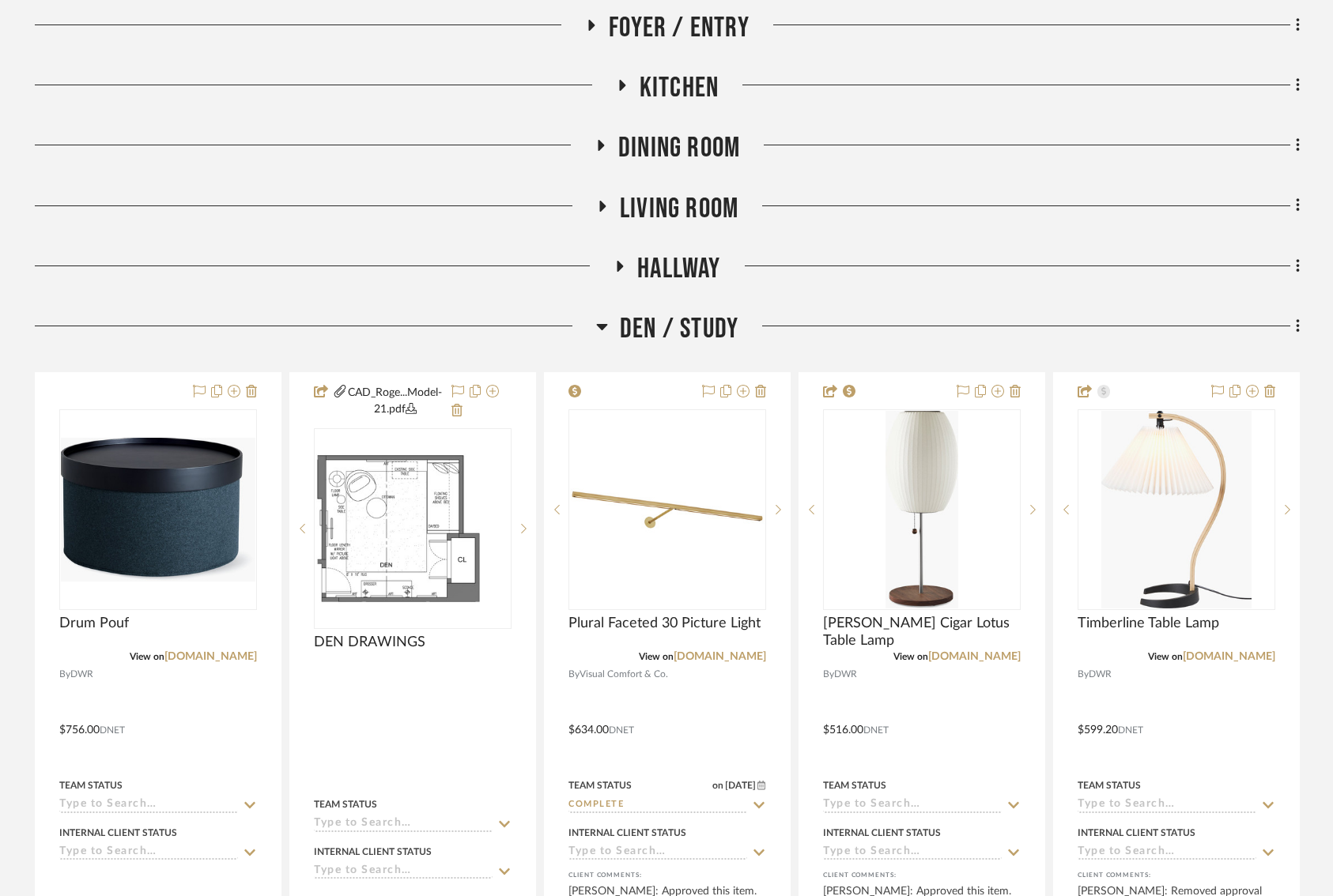
scroll to position [556, 0]
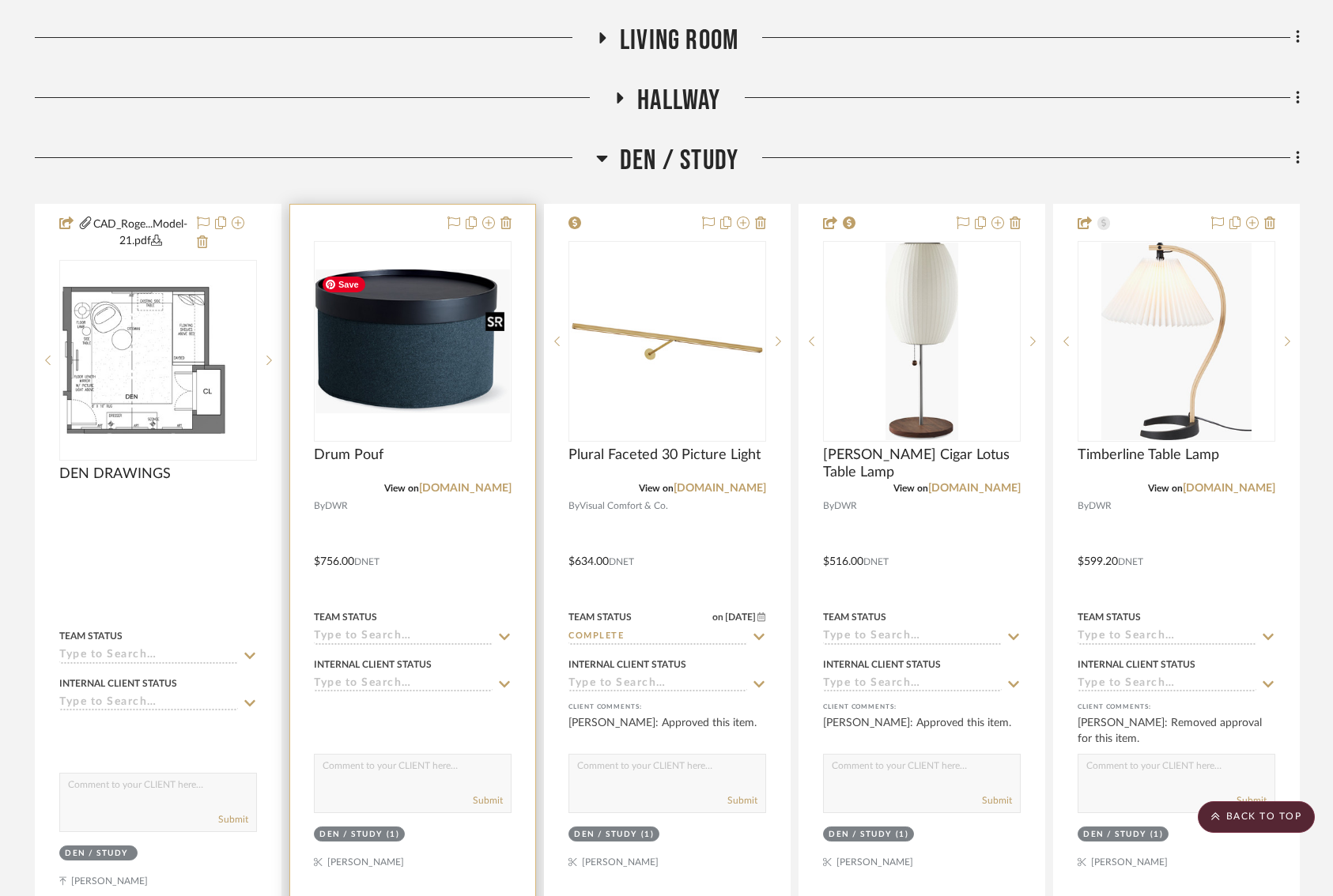
click at [433, 372] on img "0" at bounding box center [413, 341] width 195 height 143
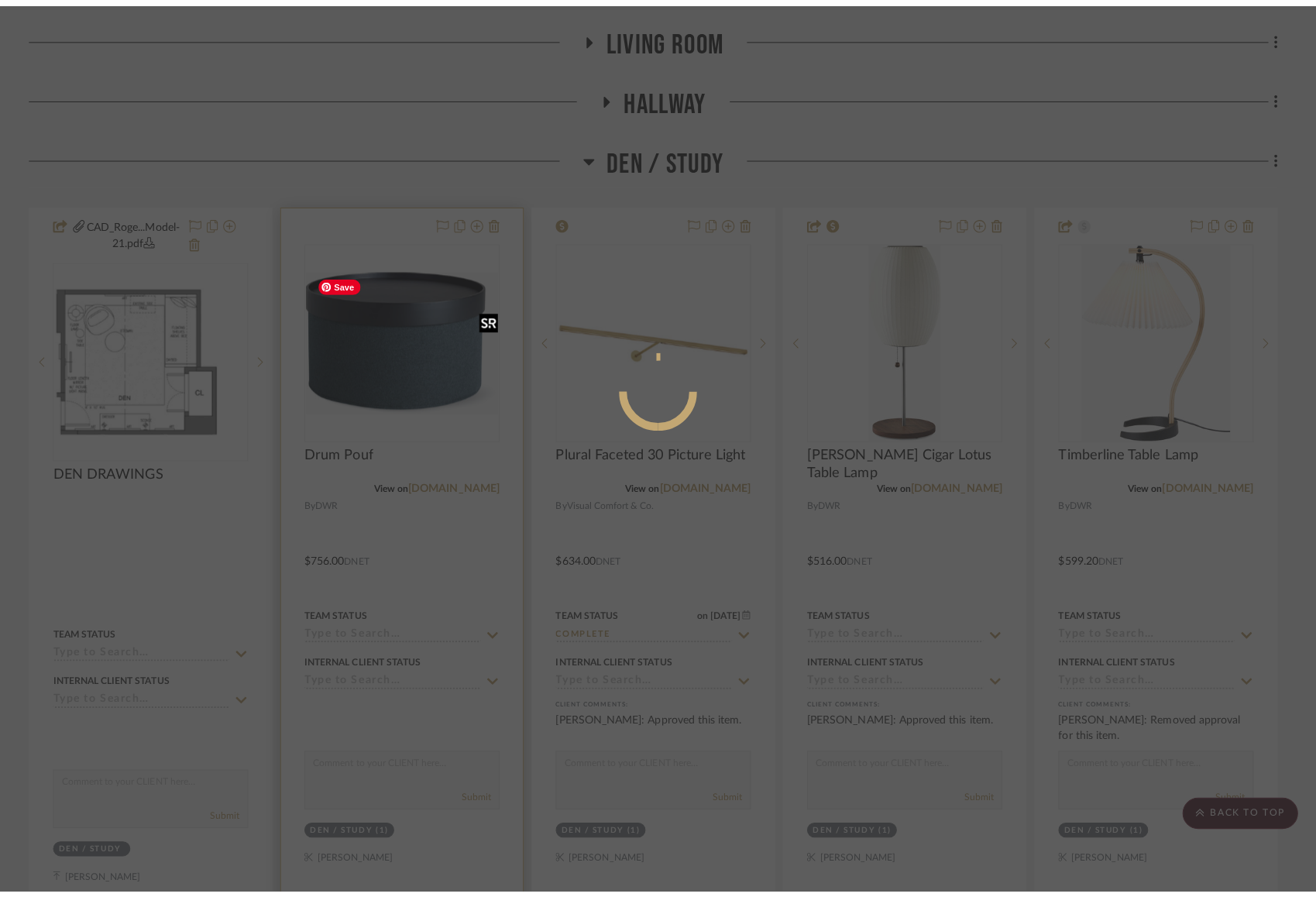
scroll to position [0, 0]
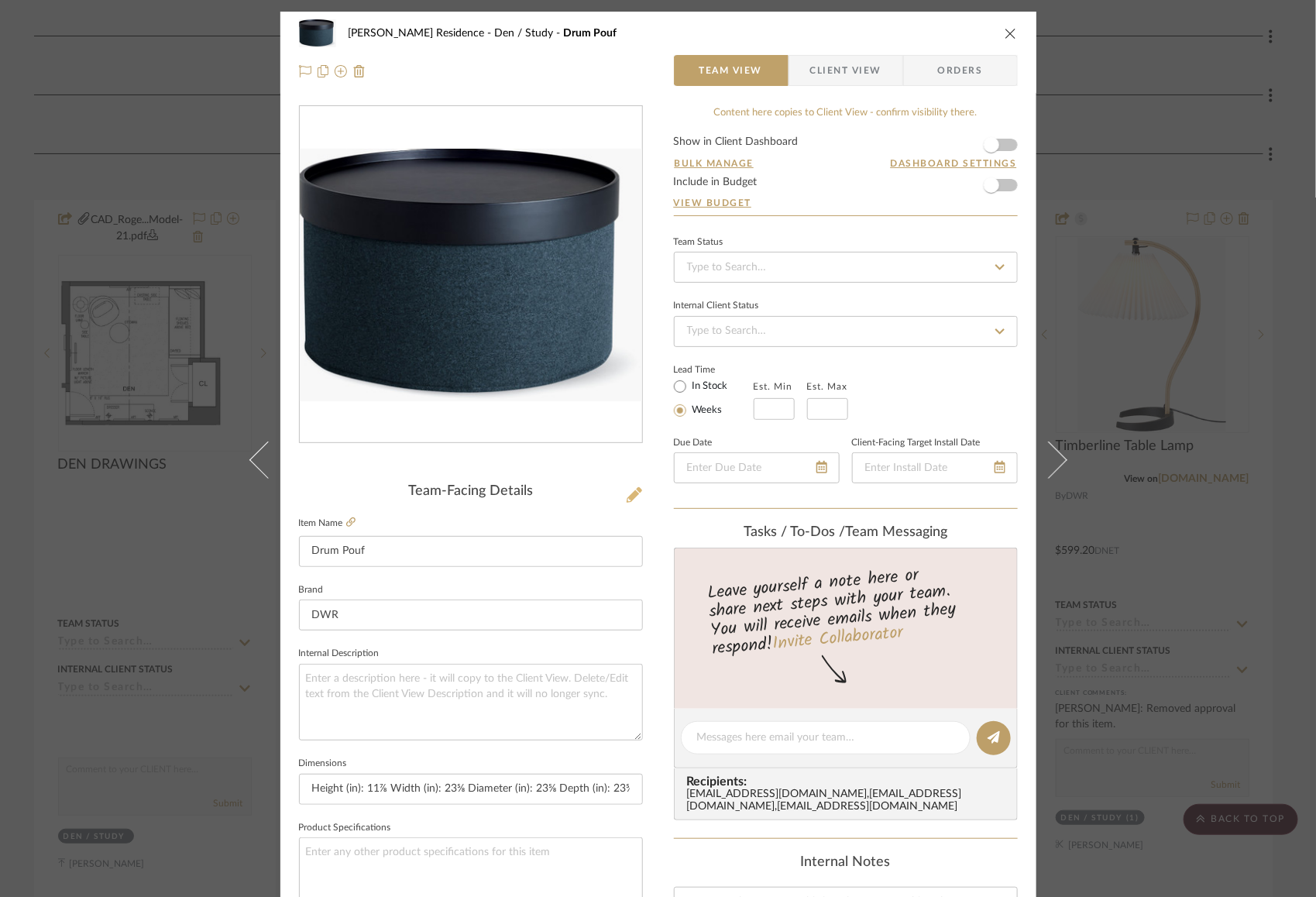
click at [627, 499] on icon at bounding box center [635, 495] width 16 height 16
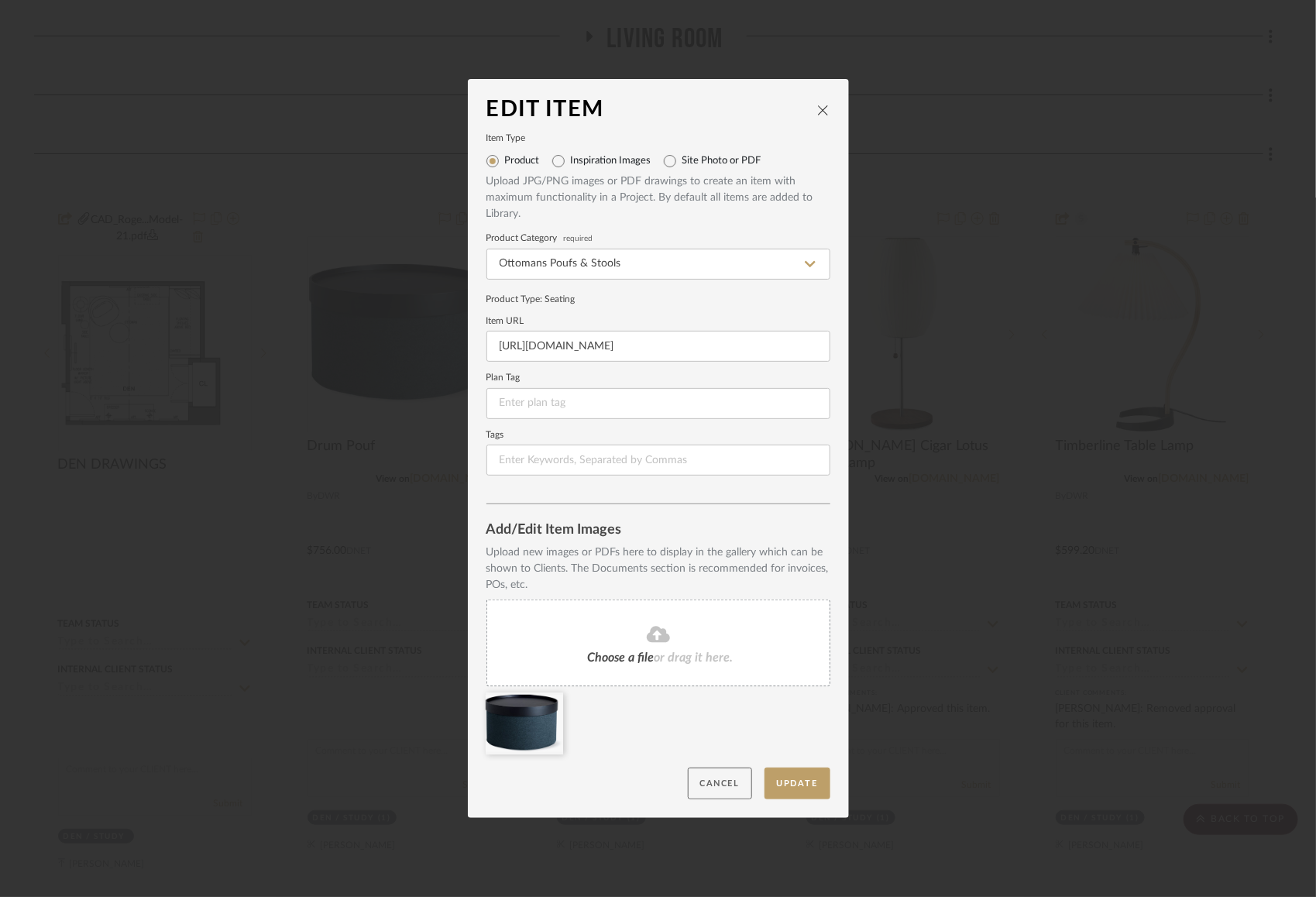
click at [705, 789] on button "Cancel" at bounding box center [719, 783] width 64 height 32
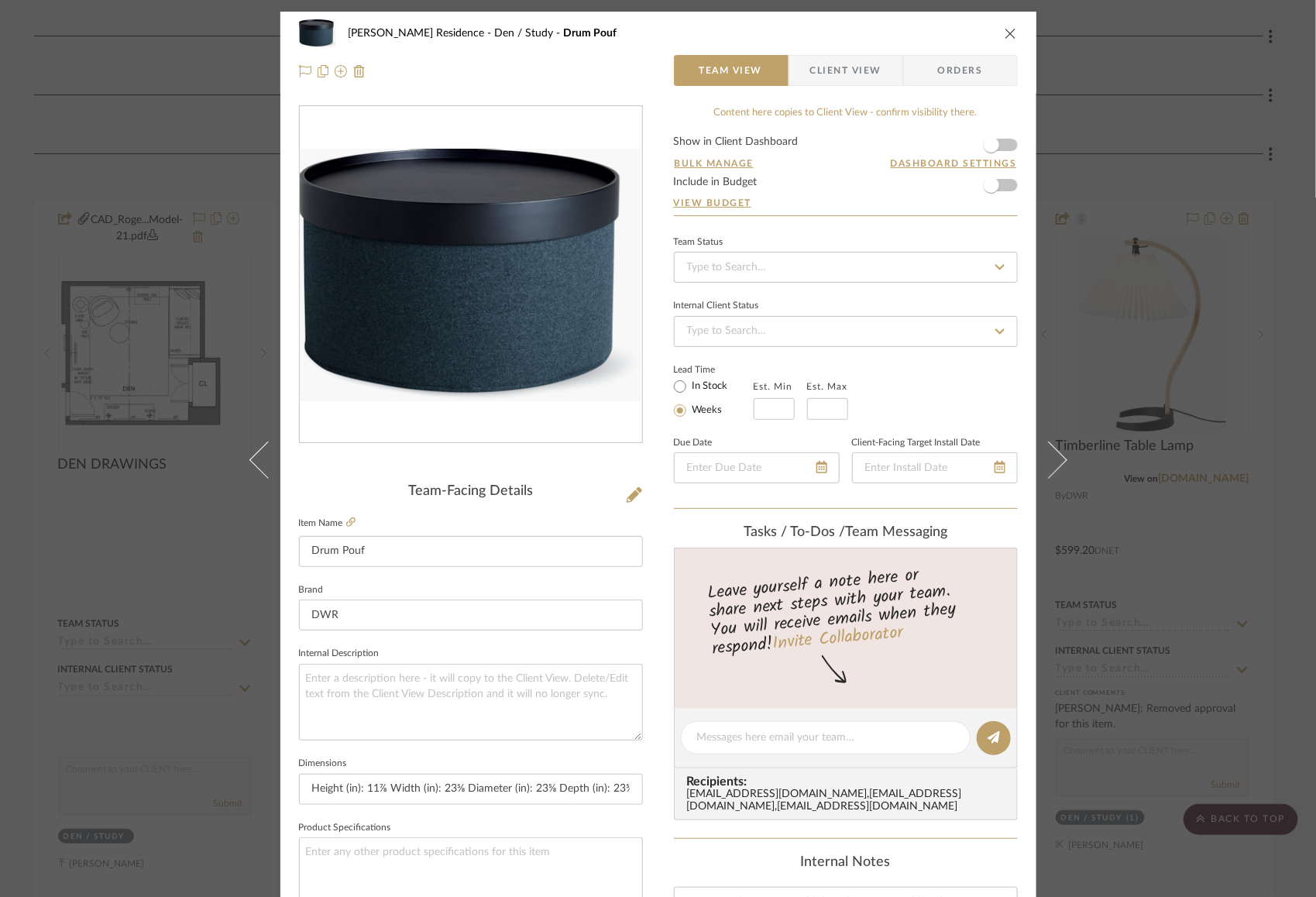
scroll to position [212, 0]
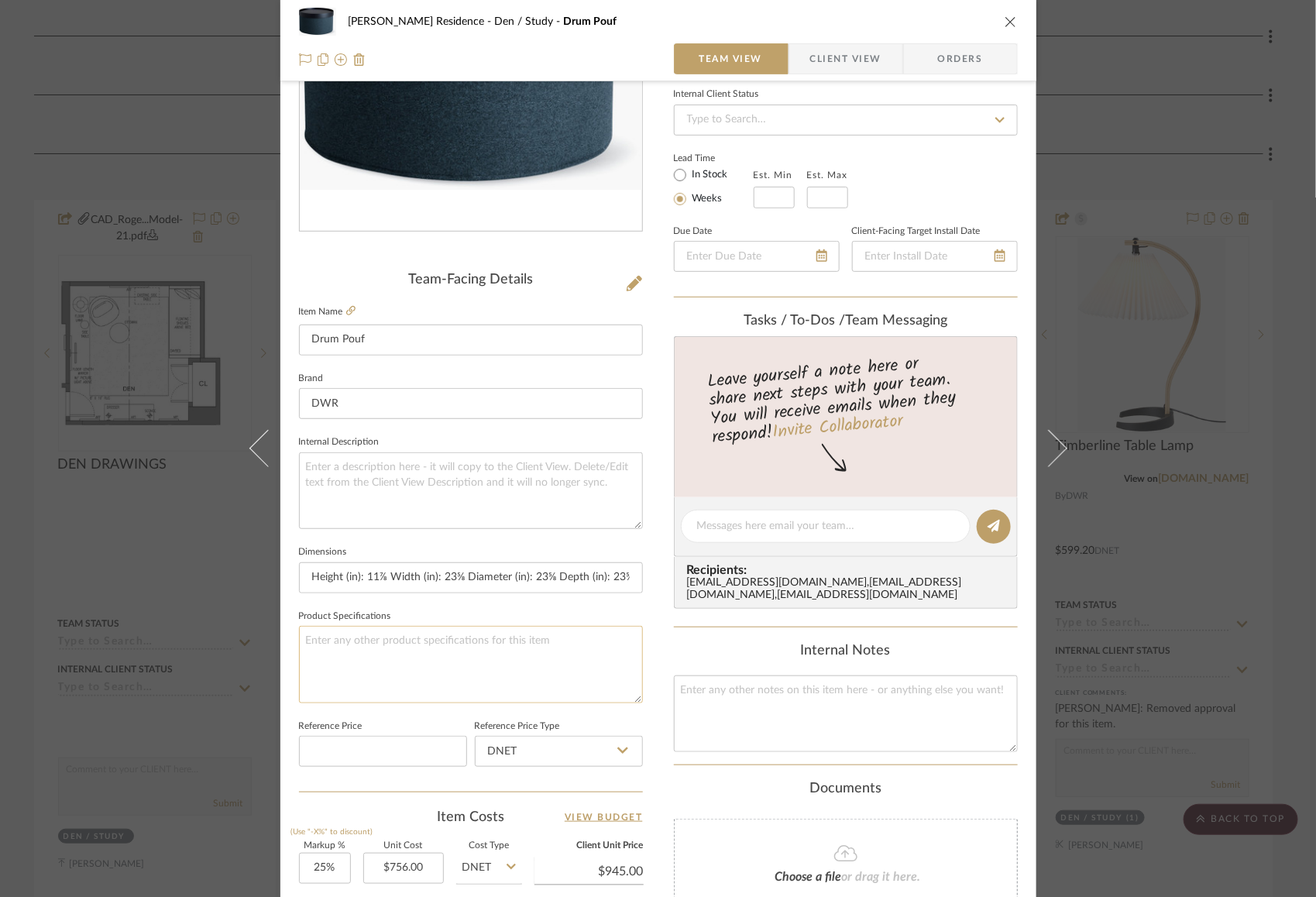
click at [546, 650] on textarea at bounding box center [471, 664] width 344 height 77
paste textarea "[PERSON_NAME] - Appalachian"
type textarea "[PERSON_NAME] - Appalachian"
click at [651, 612] on div "[PERSON_NAME] Residence Den / Study Drum Pouf Team View Client View Orders Team…" at bounding box center [658, 516] width 756 height 1431
click at [656, 430] on div "[PERSON_NAME] Residence Den / Study Drum Pouf Team View Client View Orders Team…" at bounding box center [658, 516] width 756 height 1431
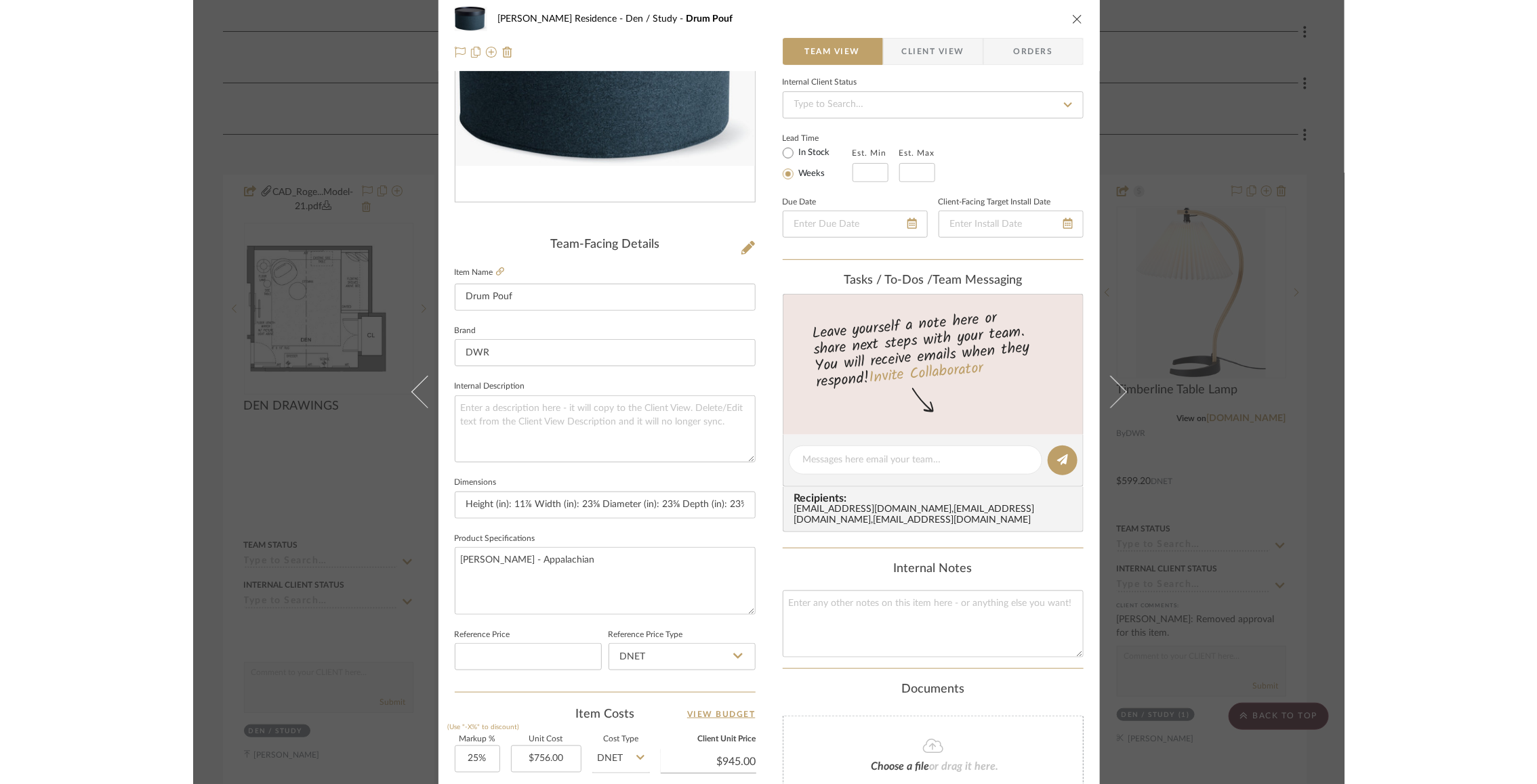
scroll to position [0, 0]
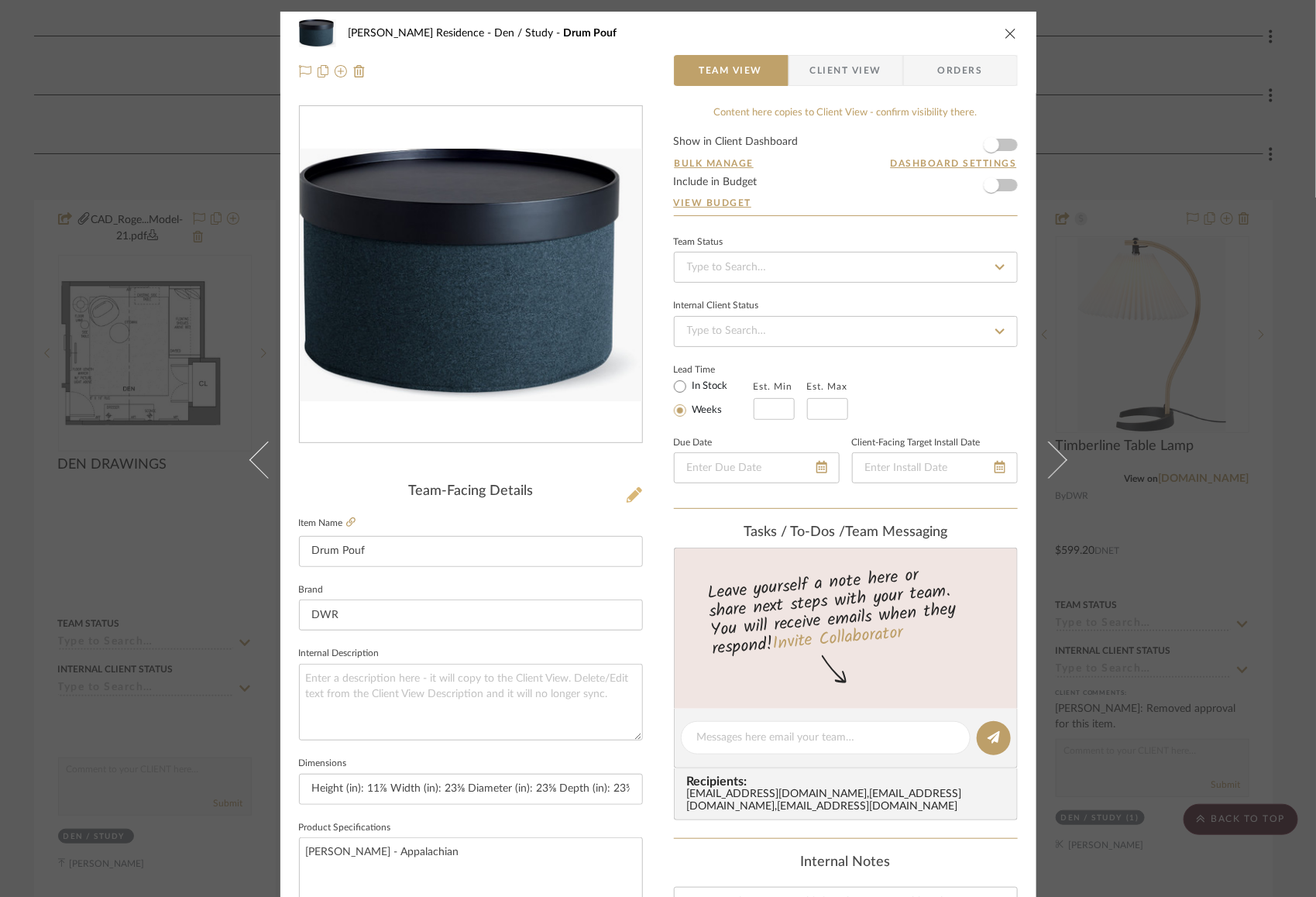
click at [628, 495] on icon at bounding box center [635, 495] width 16 height 16
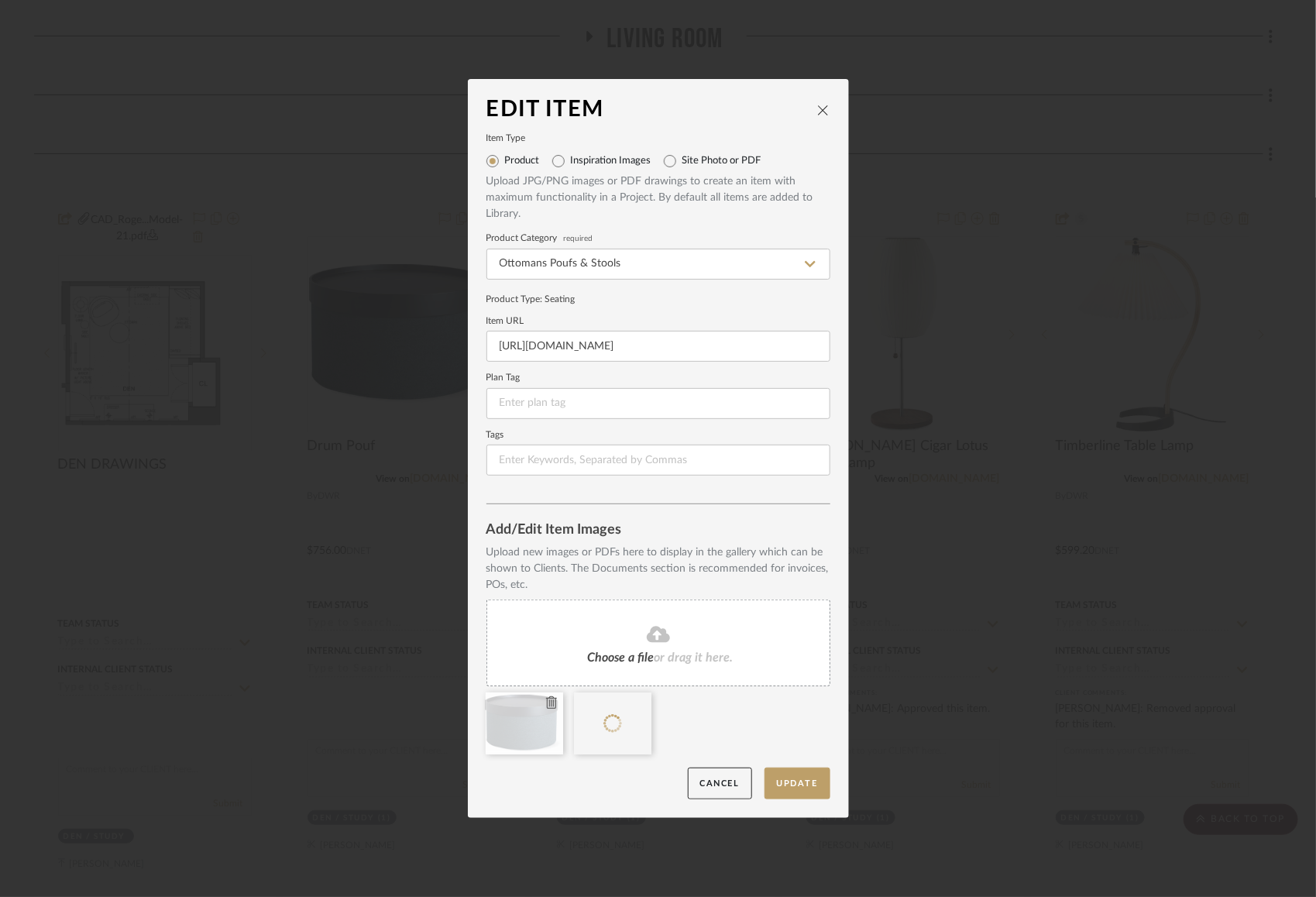
click at [549, 700] on icon at bounding box center [552, 702] width 11 height 12
click at [801, 781] on button "Update" at bounding box center [797, 783] width 66 height 32
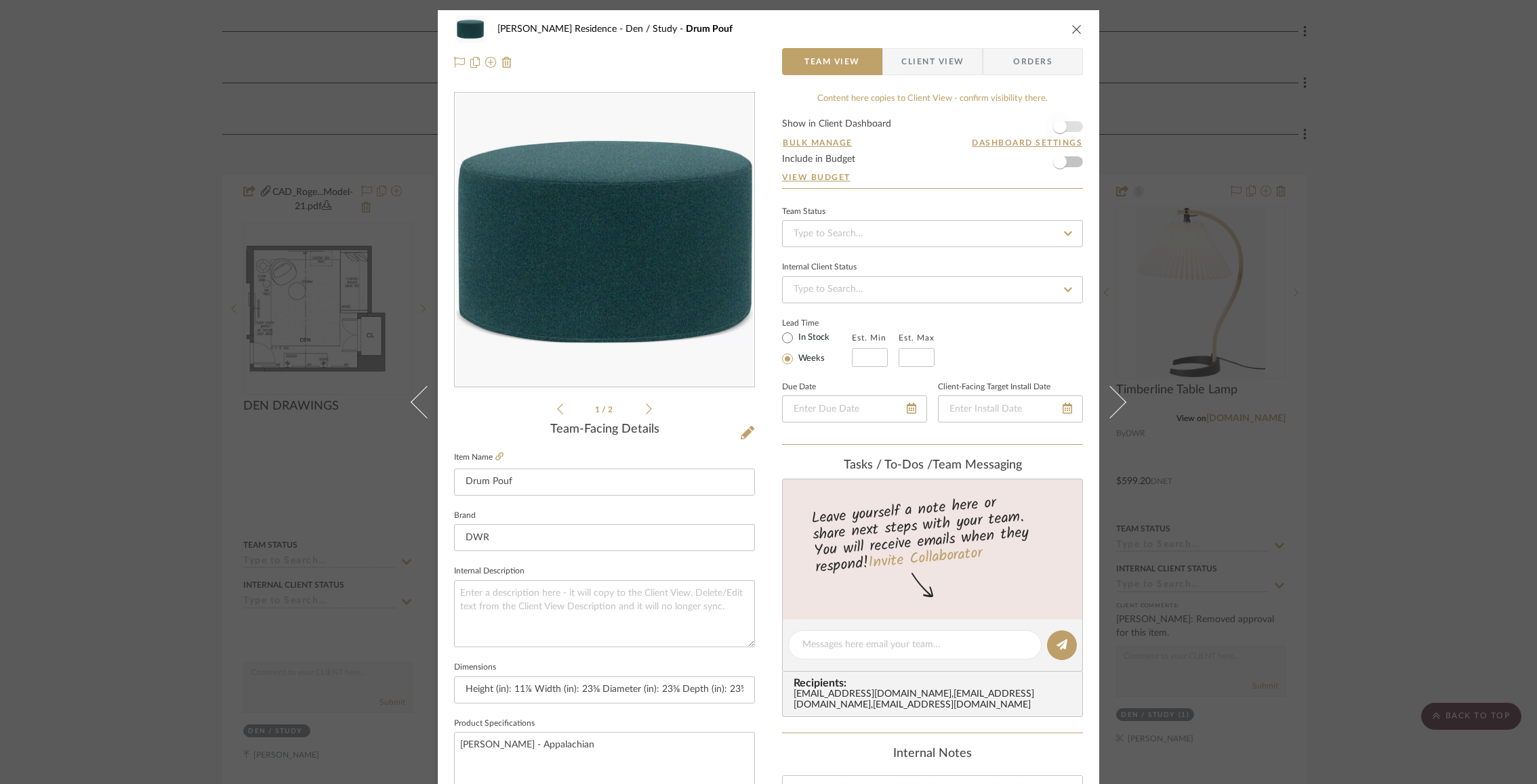
click at [1062, 122] on span "button" at bounding box center [1060, 127] width 30 height 30
click at [862, 354] on input "text" at bounding box center [869, 358] width 36 height 19
type input "17"
click at [918, 358] on input "text" at bounding box center [916, 358] width 36 height 19
type input "17"
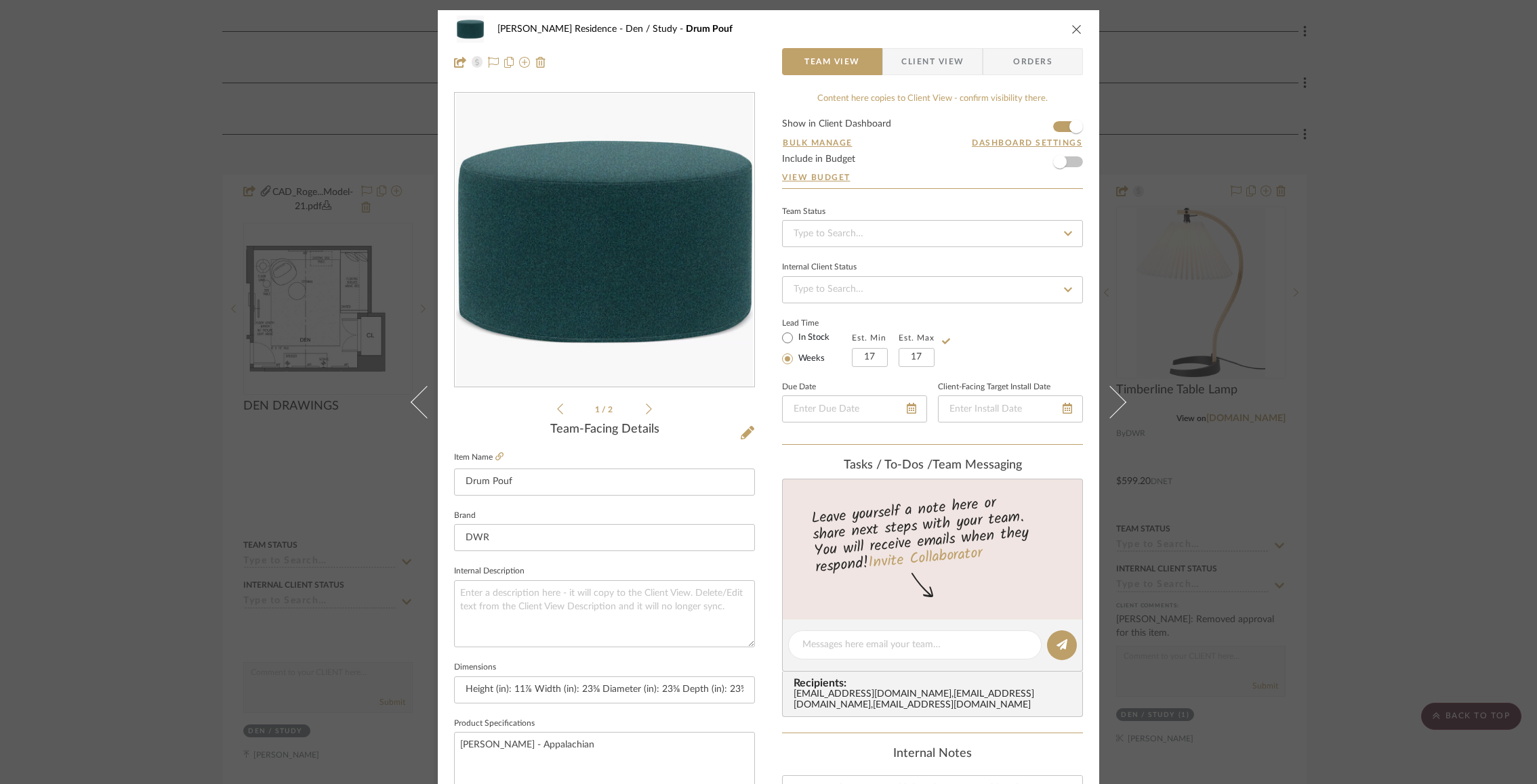
click at [1030, 327] on div "Lead Time In Stock Weeks Est. Min 17 Est. Max 17" at bounding box center [932, 341] width 301 height 53
click at [934, 58] on span "Client View" at bounding box center [932, 62] width 62 height 27
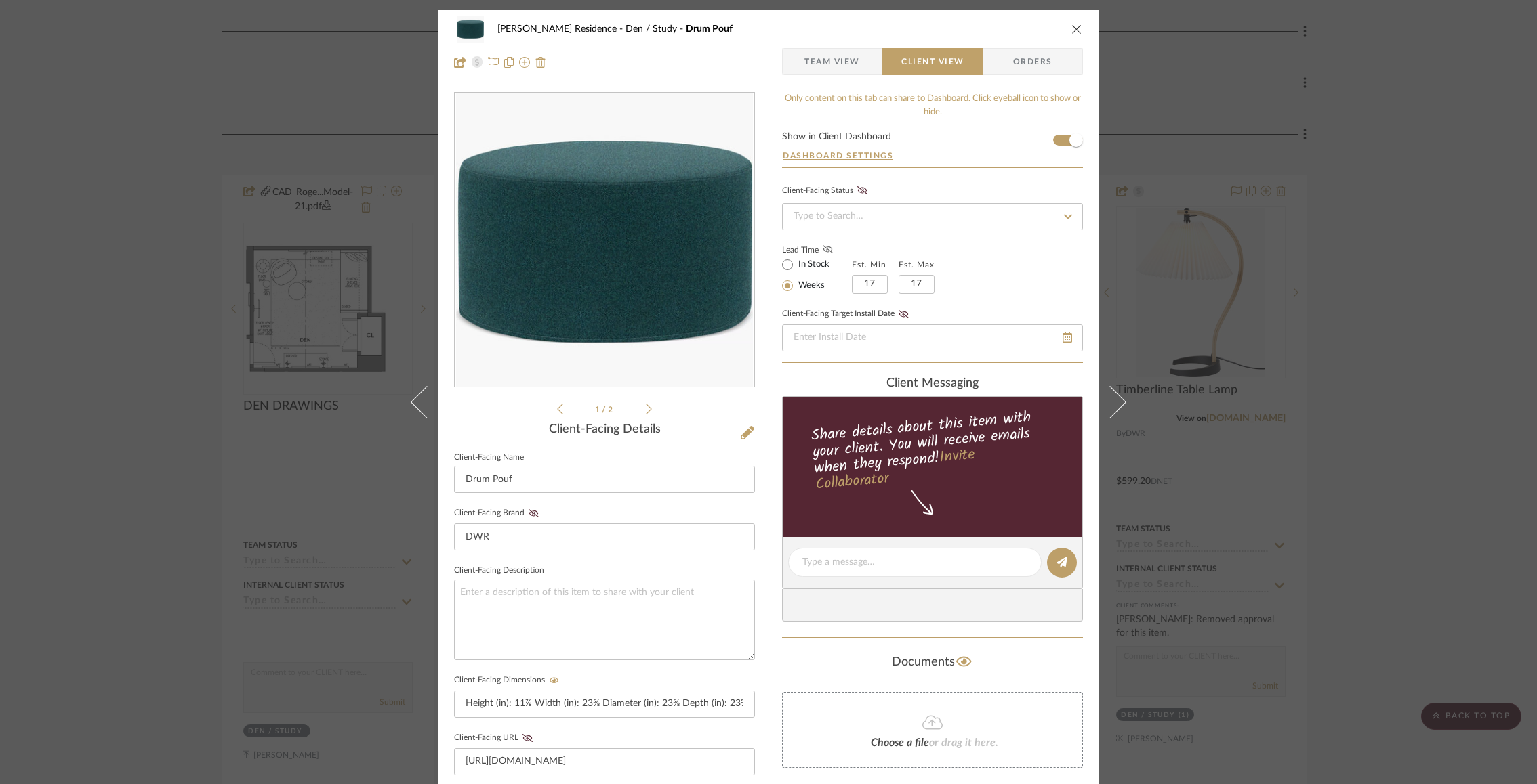
click at [822, 247] on icon at bounding box center [827, 249] width 10 height 8
click at [1071, 31] on icon "close" at bounding box center [1077, 29] width 11 height 11
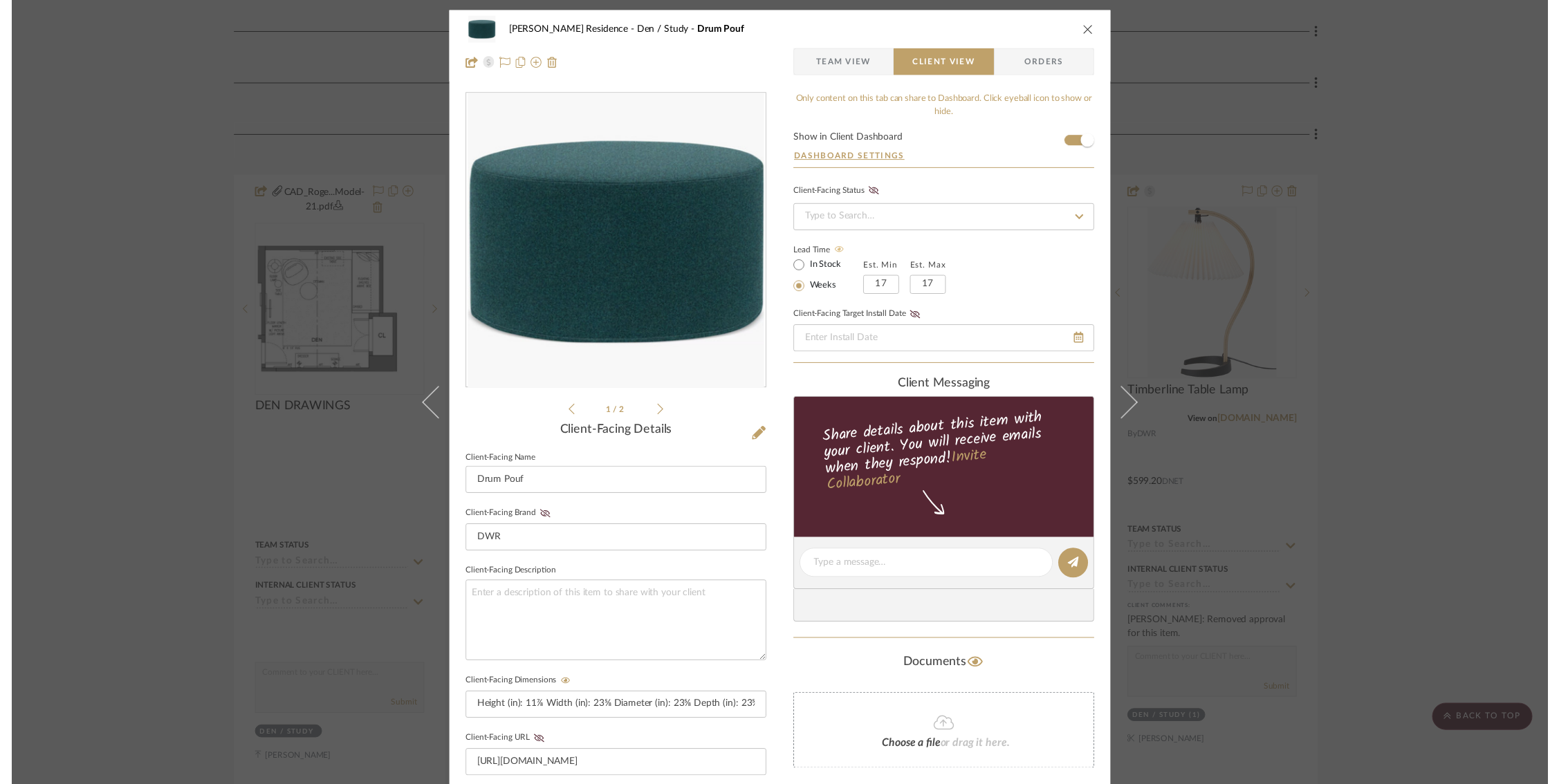
scroll to position [486, 0]
